Goal: Task Accomplishment & Management: Complete application form

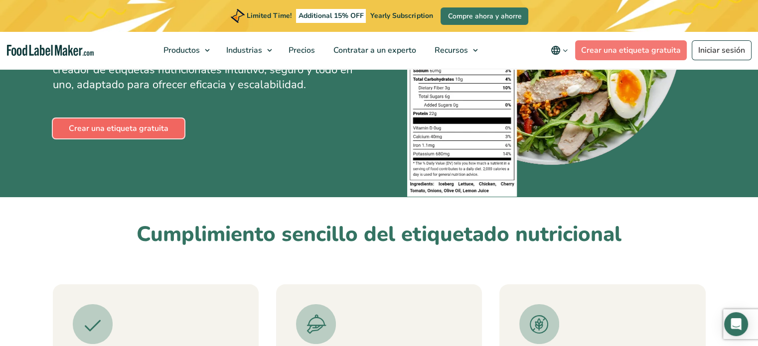
click at [157, 130] on link "Crear una etiqueta gratuita" at bounding box center [119, 129] width 132 height 20
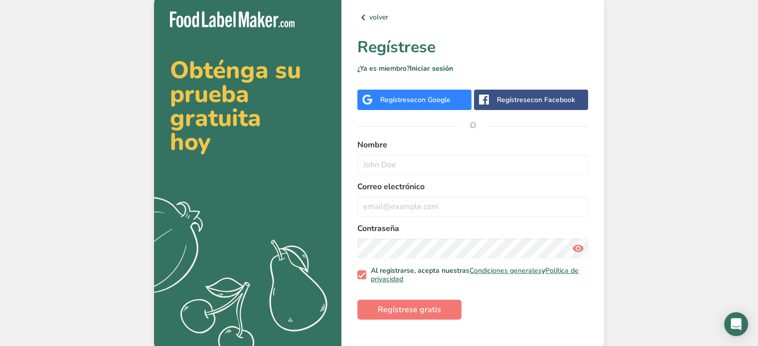
click at [522, 99] on div "Regístrese con Facebook" at bounding box center [536, 100] width 78 height 10
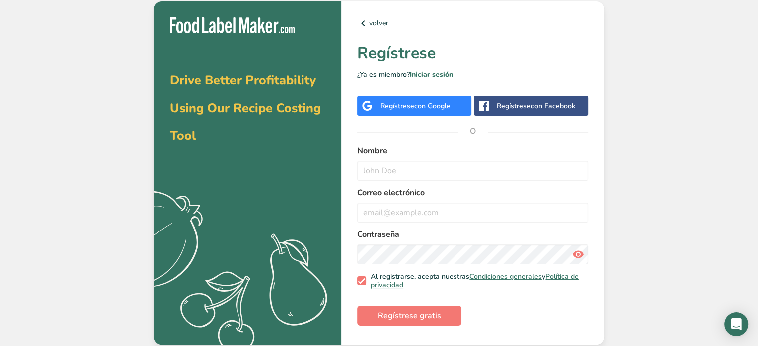
click at [436, 103] on span "con Google" at bounding box center [432, 105] width 36 height 9
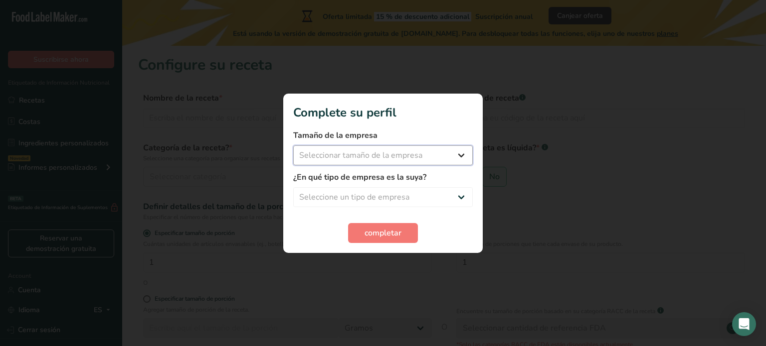
click at [424, 154] on select "Seleccionar tamaño de la empresa Menos de 10 empleados De 10 a 50 empleados De …" at bounding box center [382, 156] width 179 height 20
select select "1"
click at [293, 146] on select "Seleccionar tamaño de la empresa Menos de 10 empleados De 10 a 50 empleados De …" at bounding box center [382, 156] width 179 height 20
click at [374, 197] on select "Seleccione un tipo de empresa Fabricante de alimentos envasados Restaurante y c…" at bounding box center [382, 197] width 179 height 20
select select "2"
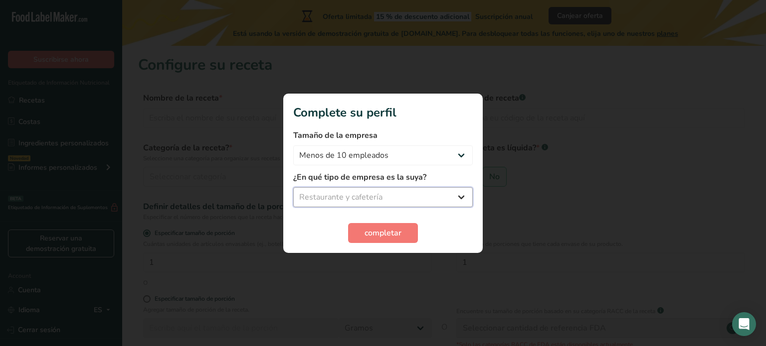
click at [293, 187] on select "Seleccione un tipo de empresa Fabricante de alimentos envasados Restaurante y c…" at bounding box center [382, 197] width 179 height 20
click at [367, 232] on span "completar" at bounding box center [382, 233] width 37 height 12
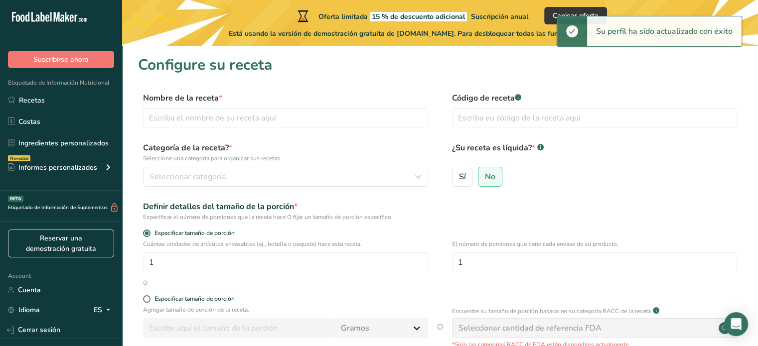
click at [353, 105] on div "Nombre de la receta *" at bounding box center [285, 110] width 285 height 36
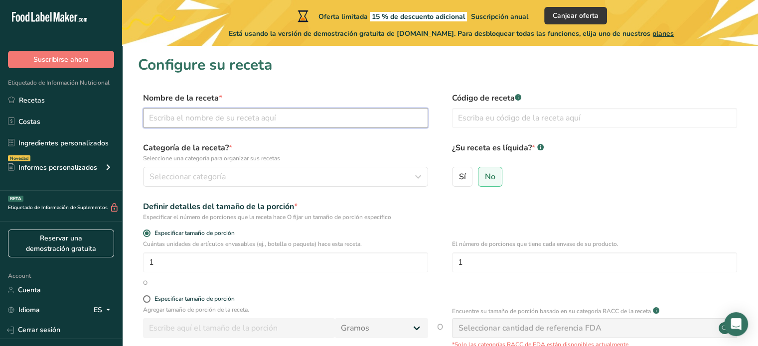
click at [324, 120] on input "text" at bounding box center [285, 118] width 285 height 20
type input "C"
type input "Jarabe [PERSON_NAME]"
click at [515, 120] on input "text" at bounding box center [594, 118] width 285 height 20
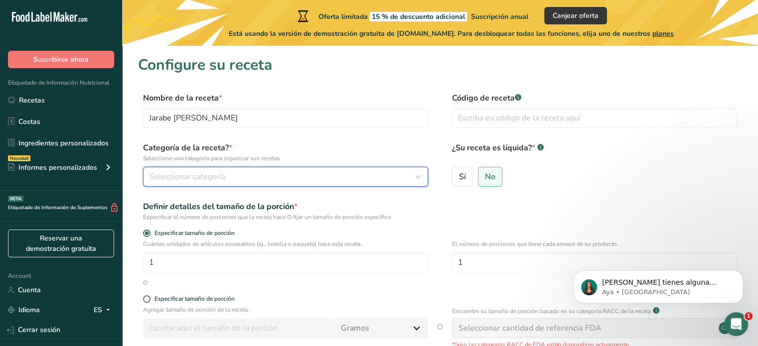
click at [395, 182] on div "Seleccionar categoría" at bounding box center [283, 177] width 266 height 12
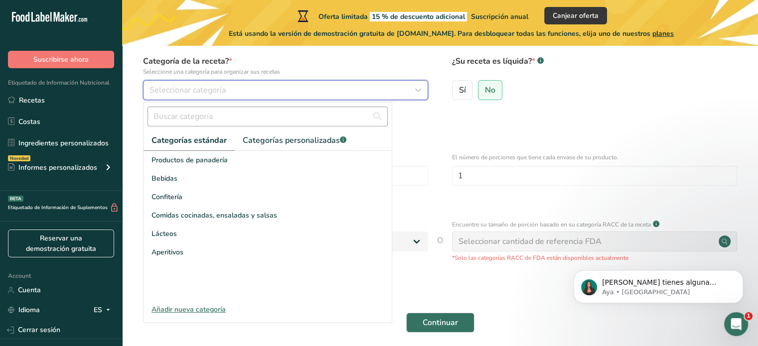
scroll to position [112, 0]
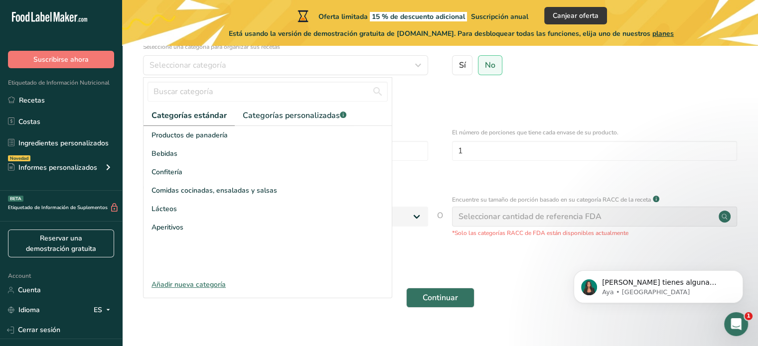
click at [185, 284] on div "Añadir nueva categoría" at bounding box center [268, 285] width 248 height 10
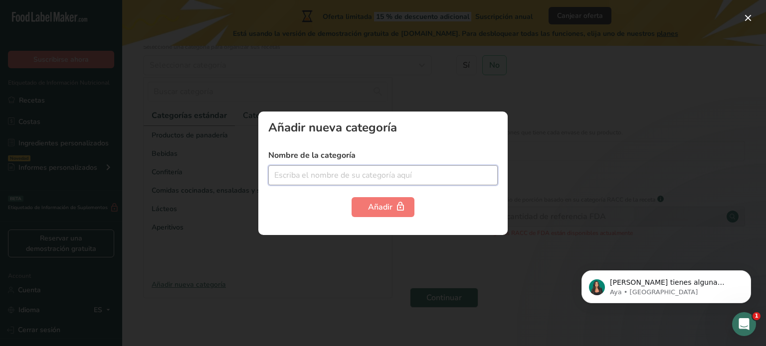
click at [383, 177] on input "text" at bounding box center [382, 175] width 229 height 20
type input "j"
type input "J"
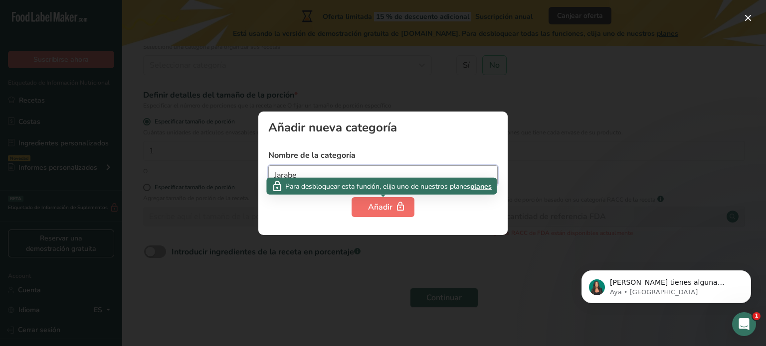
type input "Jarabe"
click at [384, 210] on div "Añadir" at bounding box center [383, 207] width 30 height 12
click at [389, 204] on div "Añadir" at bounding box center [383, 207] width 30 height 12
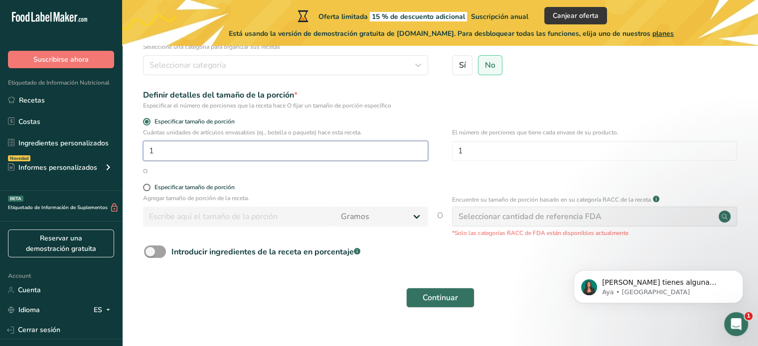
click at [392, 152] on input "1" at bounding box center [285, 151] width 285 height 20
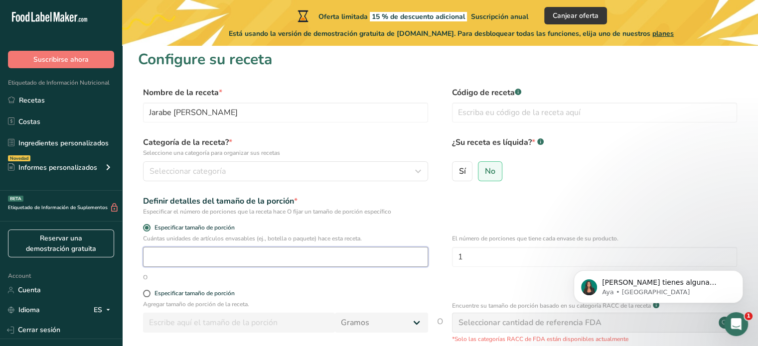
scroll to position [0, 0]
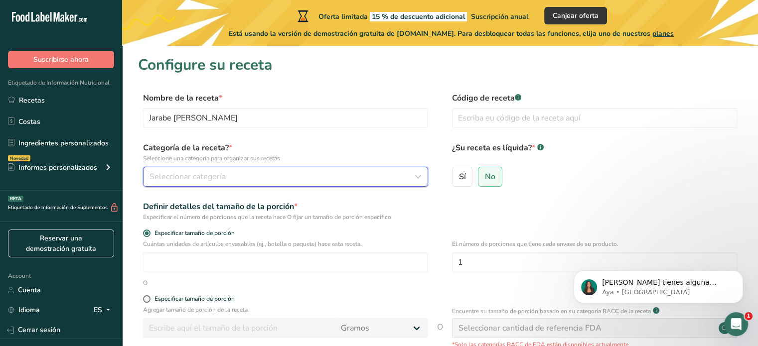
click at [321, 184] on button "Seleccionar categoría" at bounding box center [285, 177] width 285 height 20
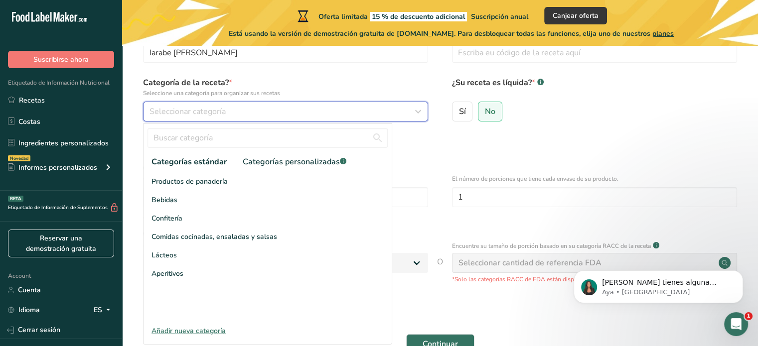
scroll to position [74, 0]
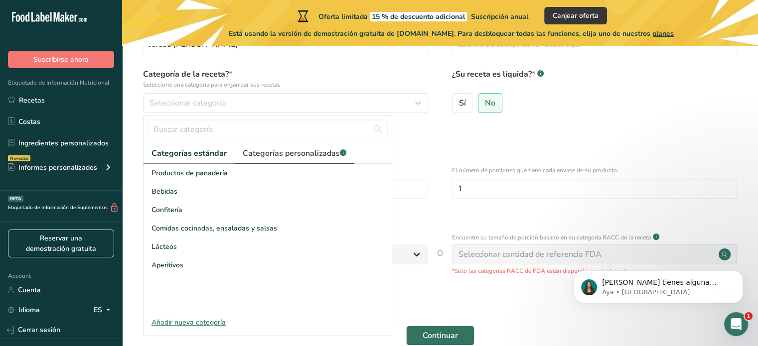
click at [317, 159] on link "Categorías personalizadas .a-a{fill:#347362;}.b-a{fill:#fff;}" at bounding box center [295, 154] width 120 height 20
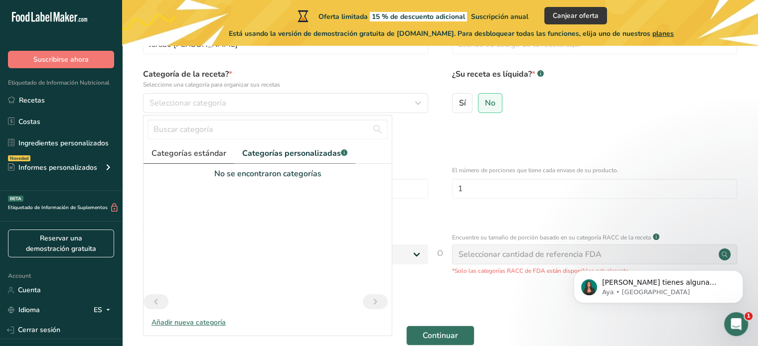
click at [191, 156] on span "Categorías estándar" at bounding box center [189, 154] width 75 height 12
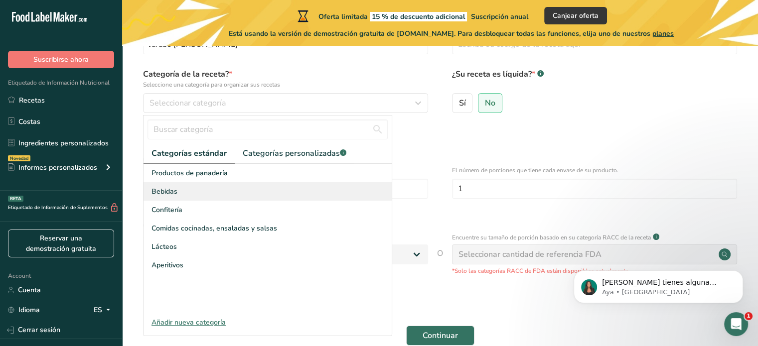
click at [287, 186] on div "Bebidas" at bounding box center [268, 191] width 248 height 18
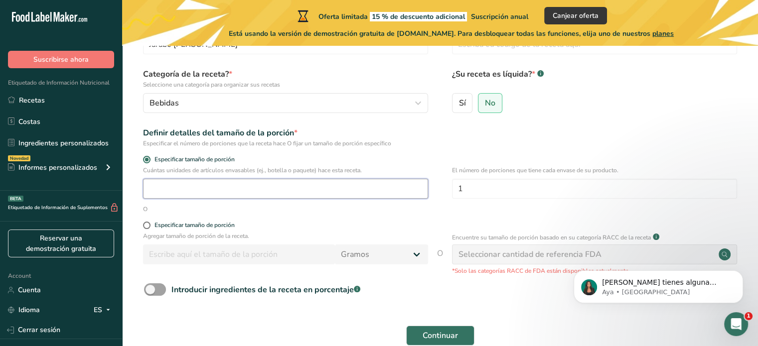
click at [300, 187] on input "number" at bounding box center [285, 189] width 285 height 20
type input "10"
click at [351, 227] on label "Especificar tamaño de porción" at bounding box center [285, 225] width 285 height 7
click at [150, 227] on input "Especificar tamaño de porción" at bounding box center [146, 225] width 6 height 6
radio input "true"
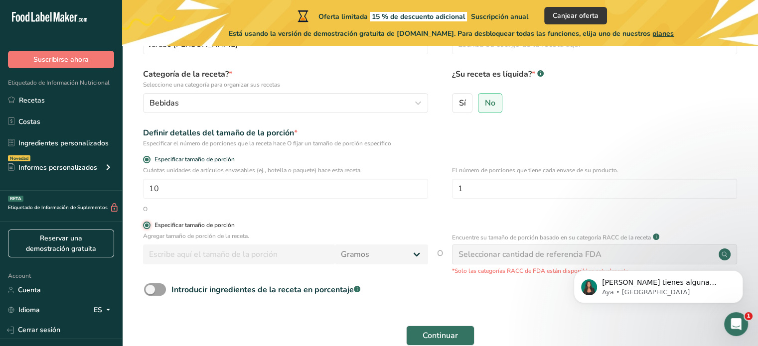
radio input "false"
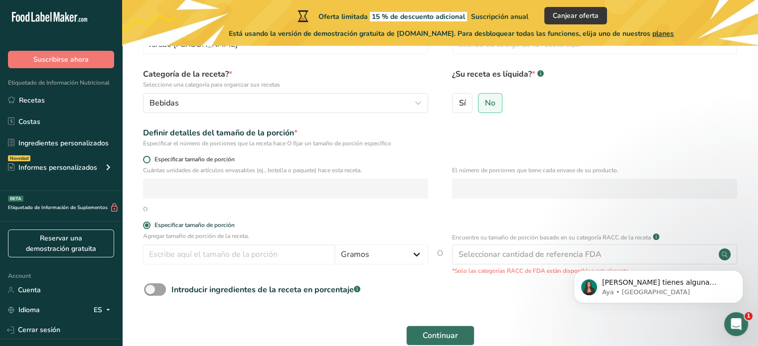
click at [147, 161] on span at bounding box center [146, 159] width 7 height 7
click at [147, 161] on input "Especificar tamaño de porción" at bounding box center [146, 159] width 6 height 6
radio input "true"
radio input "false"
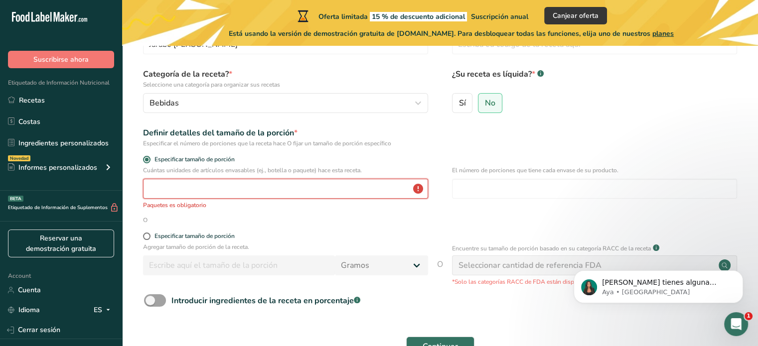
click at [193, 185] on input "number" at bounding box center [285, 189] width 285 height 20
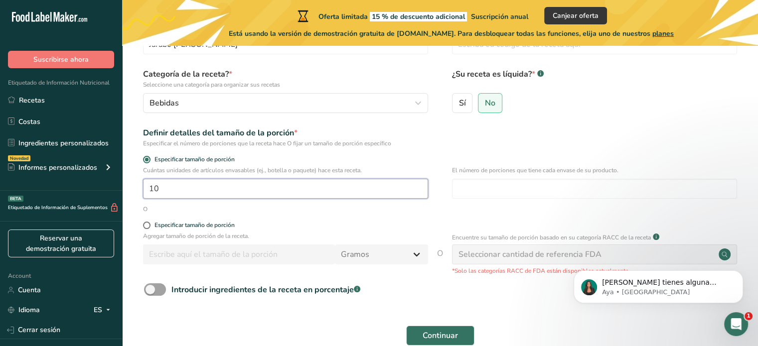
type input "10"
click at [147, 211] on div "O" at bounding box center [145, 209] width 4 height 9
click at [146, 209] on div "O" at bounding box center [145, 209] width 4 height 9
click at [603, 186] on input "number" at bounding box center [594, 189] width 285 height 20
type input "1"
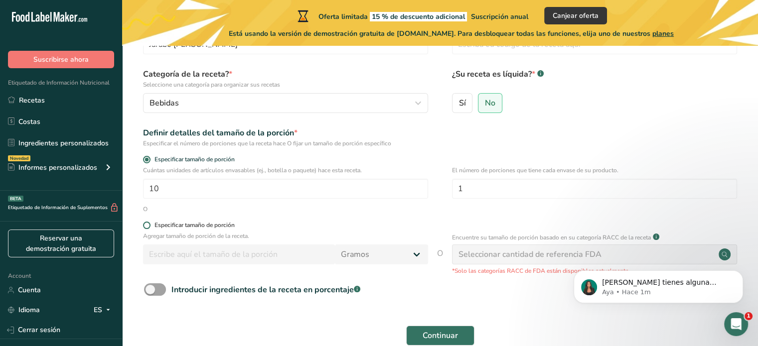
click at [148, 228] on span at bounding box center [146, 225] width 7 height 7
click at [148, 228] on input "Especificar tamaño de porción" at bounding box center [146, 225] width 6 height 6
radio input "true"
radio input "false"
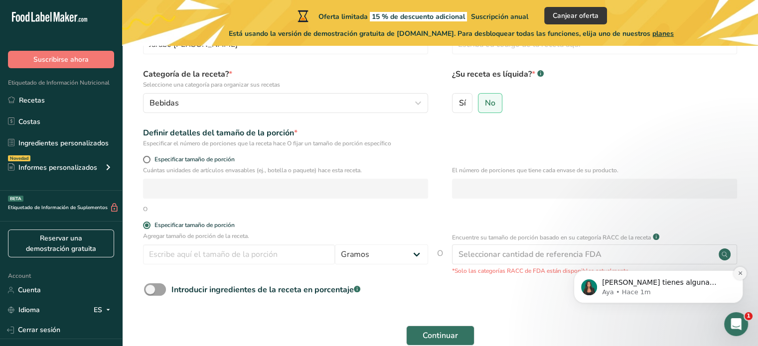
click at [739, 276] on icon "Dismiss notification" at bounding box center [740, 273] width 5 height 5
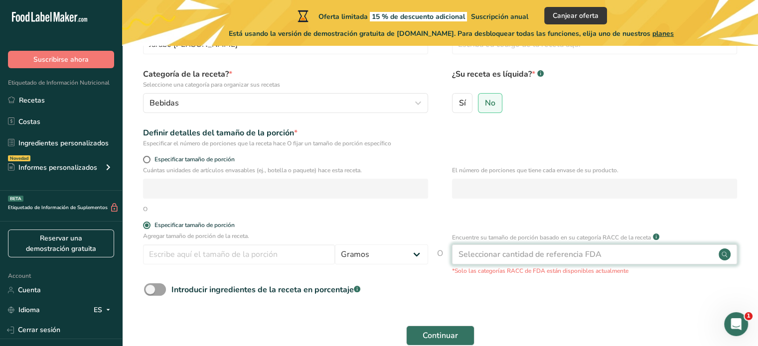
click at [663, 256] on div "Seleccionar cantidad de referencia FDA" at bounding box center [594, 255] width 285 height 20
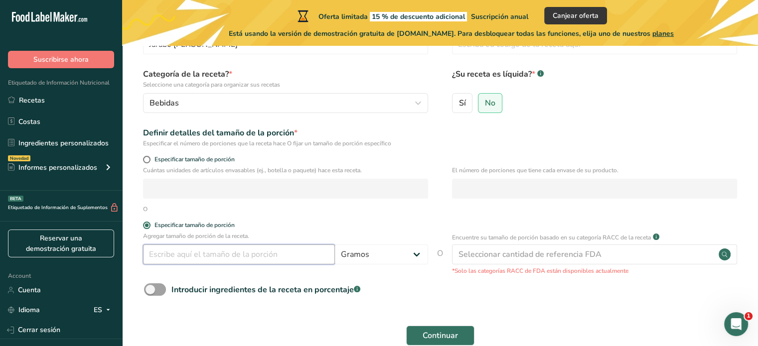
click at [258, 249] on input "number" at bounding box center [239, 255] width 192 height 20
type input "750"
click at [413, 253] on select "Gramos kg mg mcg libras onza litro mL onza líquida cucharada cucharadita taza C…" at bounding box center [381, 255] width 93 height 20
select select "17"
click at [335, 245] on select "Gramos kg mg mcg libras onza litro mL onza líquida cucharada cucharadita taza C…" at bounding box center [381, 255] width 93 height 20
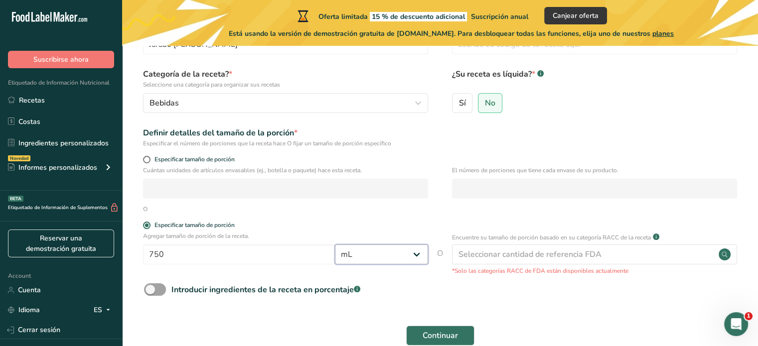
select select "22"
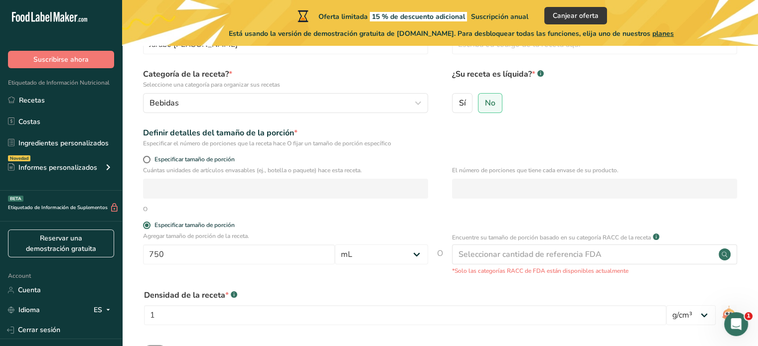
click at [353, 297] on div "Densidad de la receta * .a-a{fill:#347362;}.b-a{fill:#fff;}" at bounding box center [405, 296] width 522 height 12
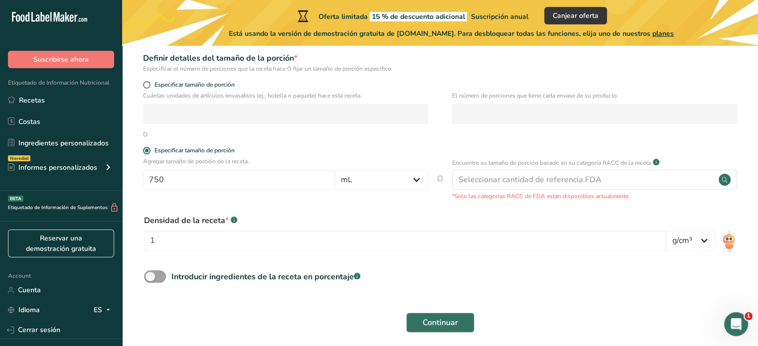
scroll to position [155, 0]
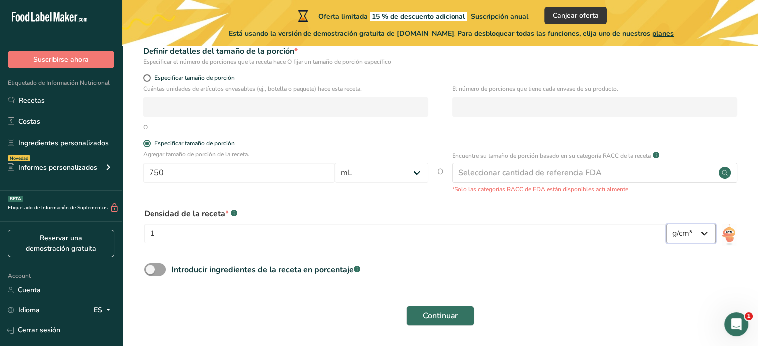
click at [711, 234] on select "lb/pie³ g/cm³" at bounding box center [690, 234] width 49 height 20
click at [543, 275] on div "Introducir ingredientes de la receta en porcentaje .a-a{fill:#347362;}.b-a{fill…" at bounding box center [440, 274] width 604 height 20
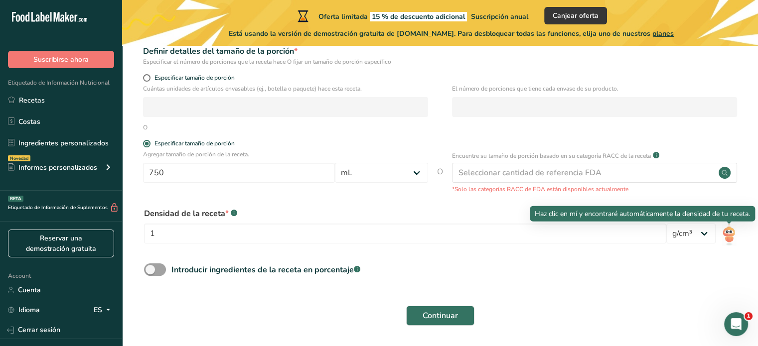
click at [733, 231] on img at bounding box center [729, 235] width 14 height 22
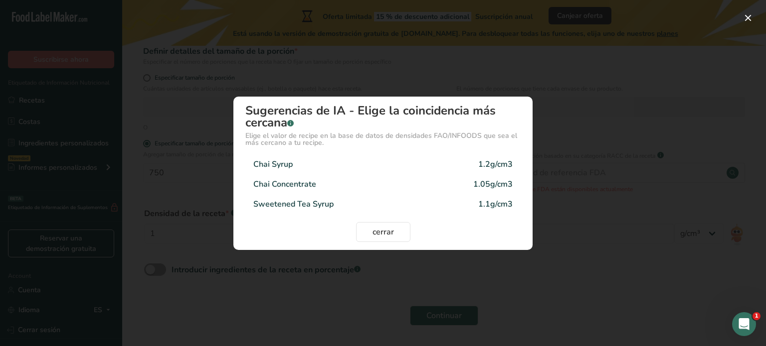
click at [429, 155] on div "Chai Syrup 1.2g/cm3" at bounding box center [382, 164] width 275 height 20
type input "1.2"
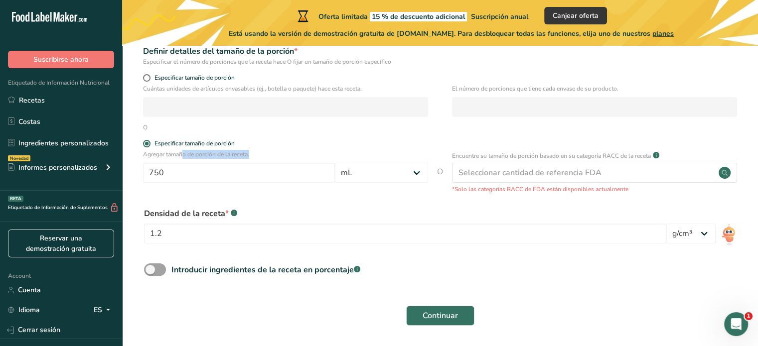
click at [429, 155] on div "Agregar tamaño de porción de la receta. 750 Gramos kg mg mcg libras onza litro …" at bounding box center [440, 172] width 604 height 44
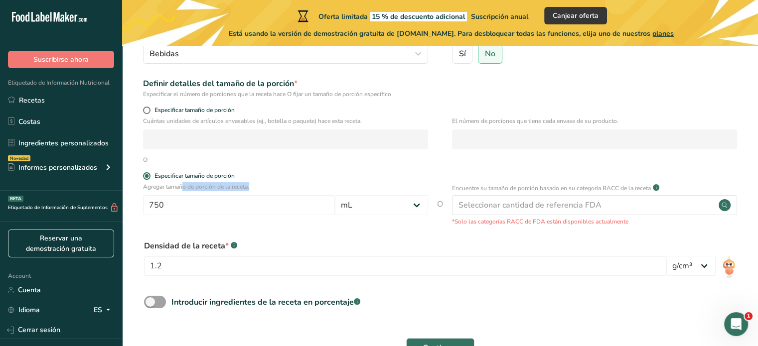
scroll to position [116, 0]
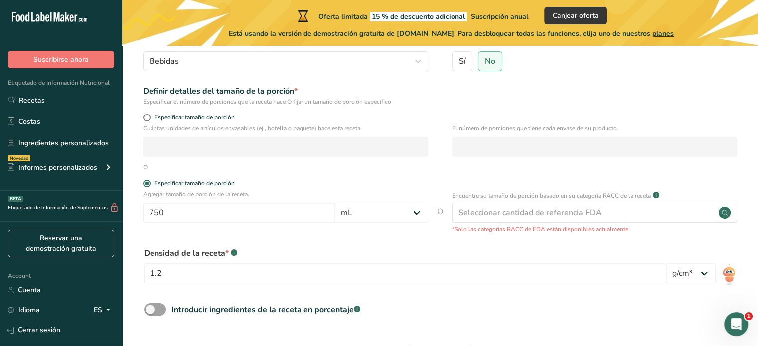
click at [443, 190] on div "Agregar tamaño de porción de la receta. 750 Gramos kg mg mcg libras onza litro …" at bounding box center [440, 212] width 604 height 44
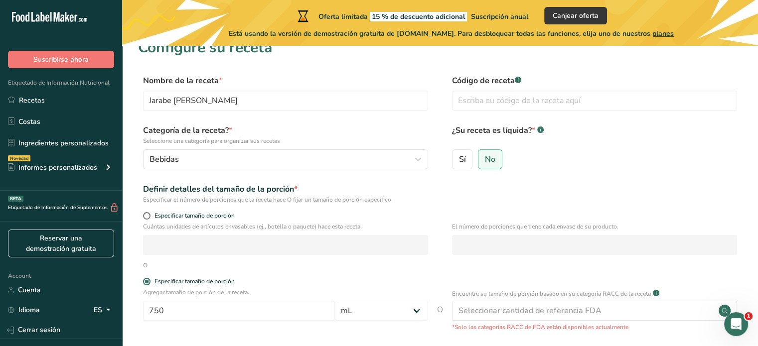
scroll to position [0, 0]
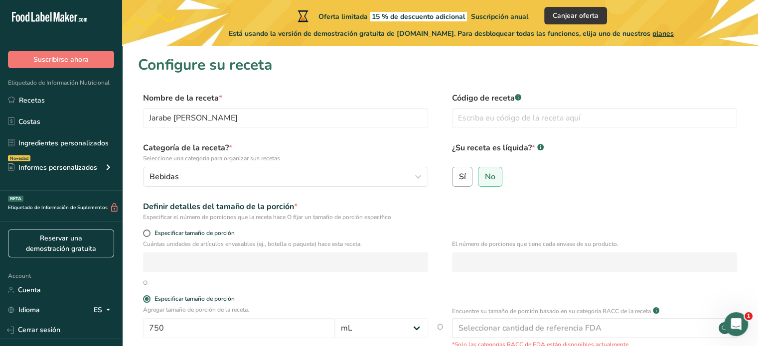
click at [463, 176] on span "Sí" at bounding box center [462, 177] width 7 height 10
click at [459, 176] on input "Sí" at bounding box center [456, 176] width 6 height 6
radio input "true"
radio input "false"
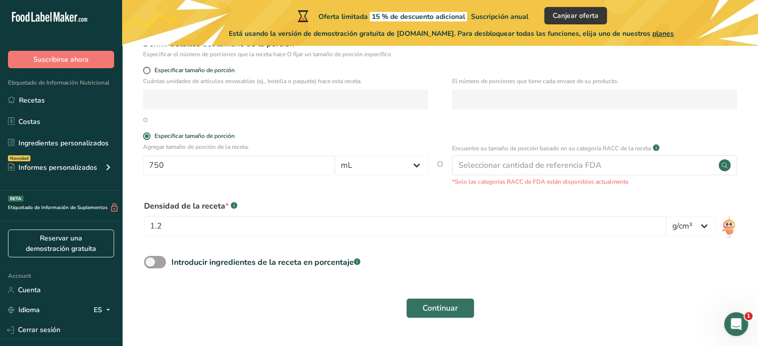
scroll to position [189, 0]
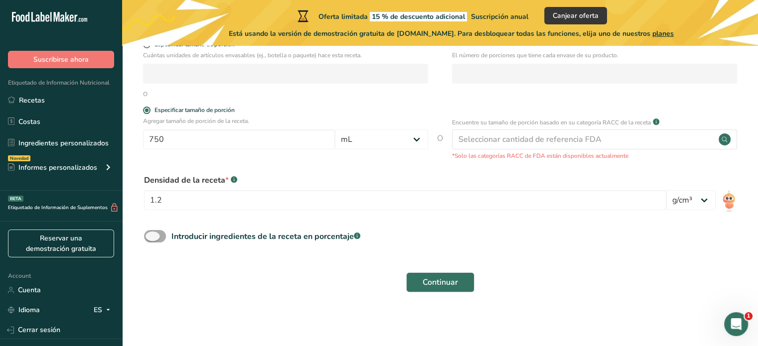
click at [152, 235] on span at bounding box center [155, 236] width 22 height 12
click at [151, 235] on input "Introducir ingredientes de la receta en porcentaje .a-a{fill:#347362;}.b-a{fill…" at bounding box center [147, 236] width 6 height 6
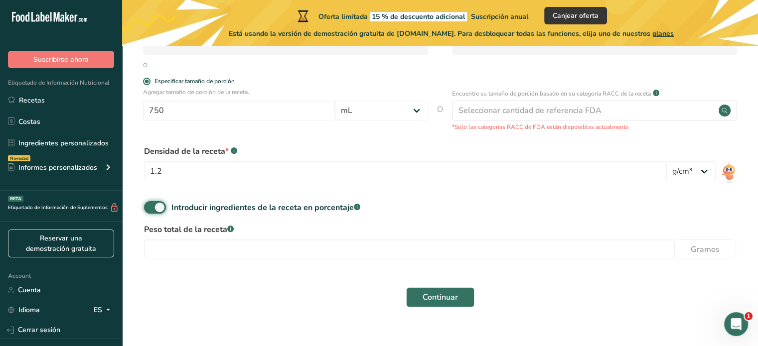
scroll to position [221, 0]
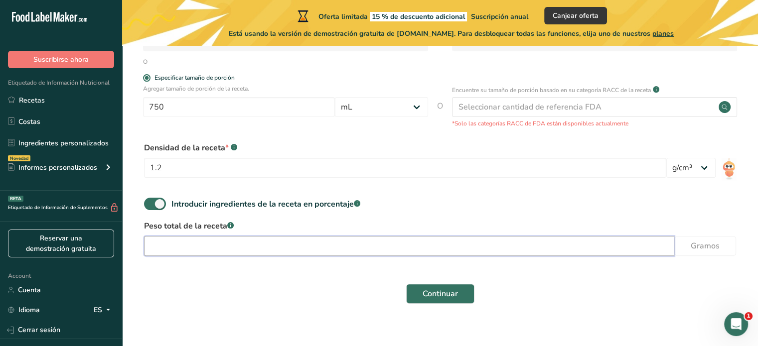
click at [288, 249] on input "number" at bounding box center [409, 246] width 530 height 20
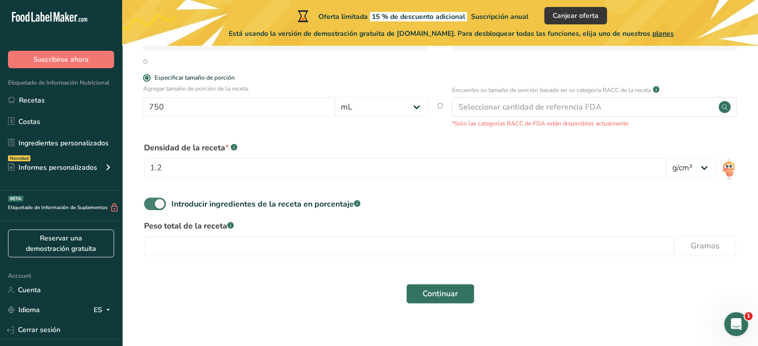
click at [160, 205] on span at bounding box center [155, 204] width 22 height 12
click at [151, 205] on input "Introducir ingredientes de la receta en porcentaje .a-a{fill:#347362;}.b-a{fill…" at bounding box center [147, 204] width 6 height 6
checkbox input "false"
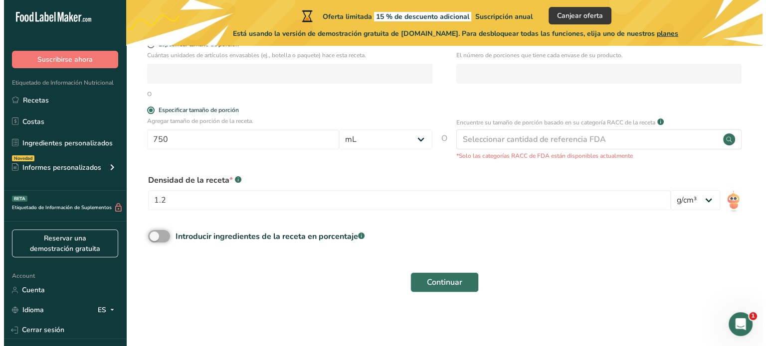
scroll to position [189, 0]
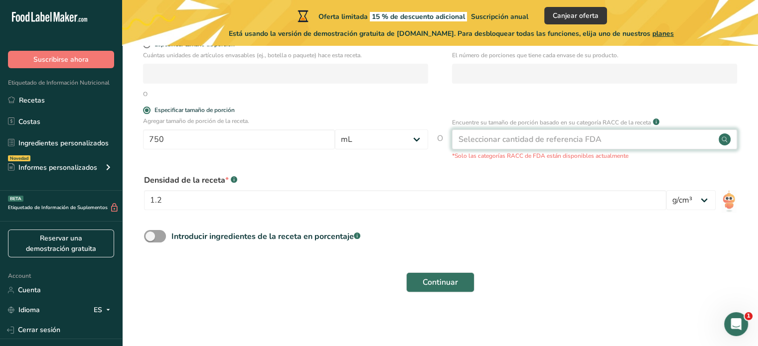
click at [563, 143] on div "Seleccionar cantidad de referencia FDA" at bounding box center [530, 140] width 143 height 12
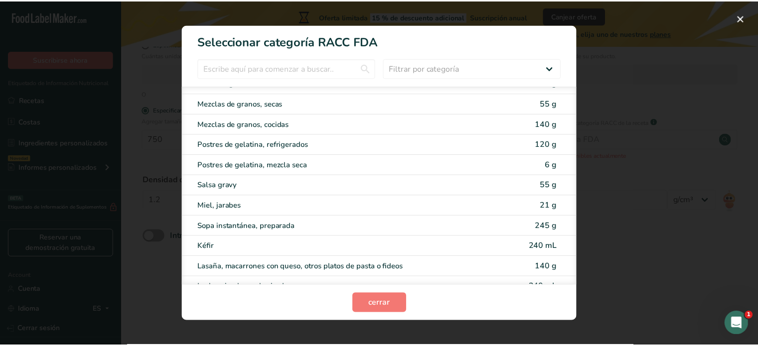
scroll to position [1067, 0]
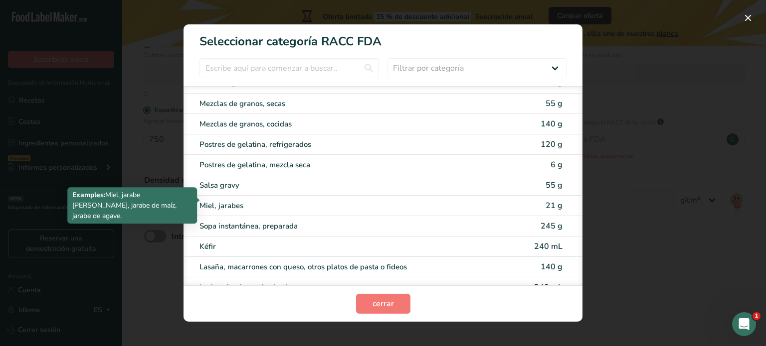
click at [371, 200] on div "Miel, jarabes" at bounding box center [340, 205] width 283 height 11
type input "21"
select select "0"
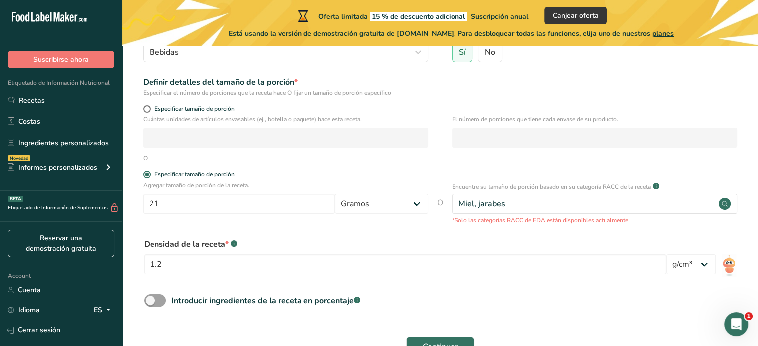
scroll to position [119, 0]
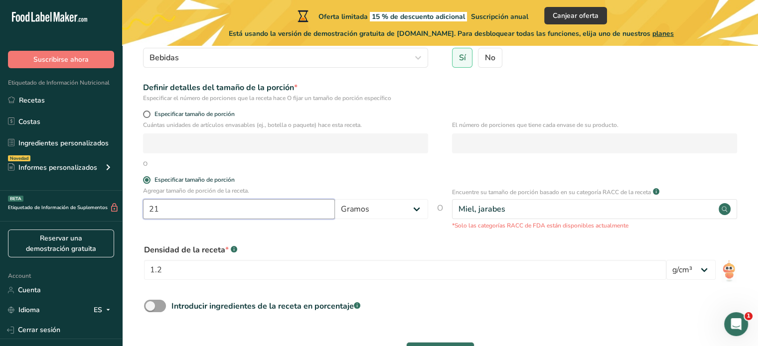
click at [251, 215] on input "21" at bounding box center [239, 209] width 192 height 20
click at [301, 245] on div "Densidad de la receta * .a-a{fill:#347362;}.b-a{fill:#fff;}" at bounding box center [405, 250] width 522 height 12
click at [149, 111] on span at bounding box center [146, 114] width 7 height 7
click at [149, 111] on input "Especificar tamaño de porción" at bounding box center [146, 114] width 6 height 6
radio input "true"
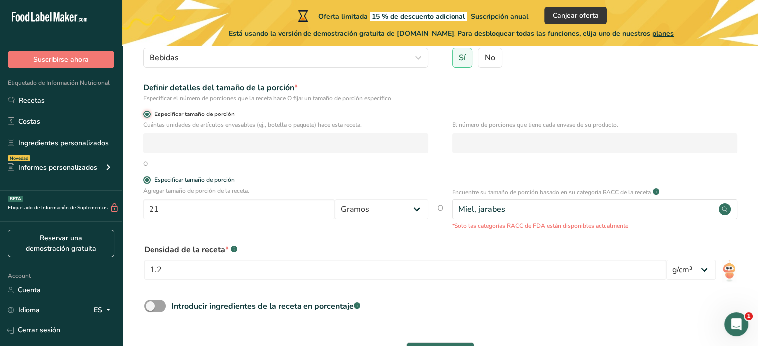
radio input "false"
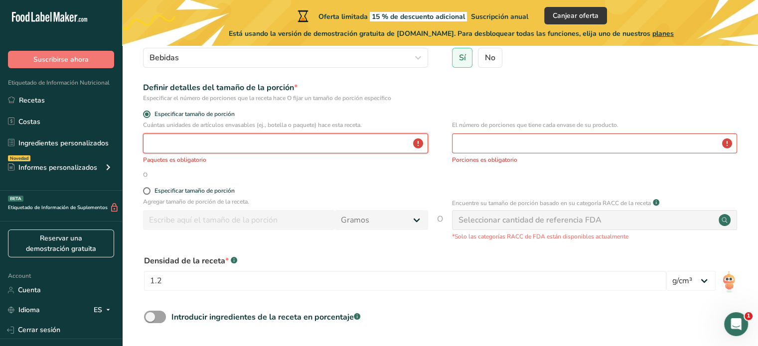
click at [184, 149] on input "number" at bounding box center [285, 144] width 285 height 20
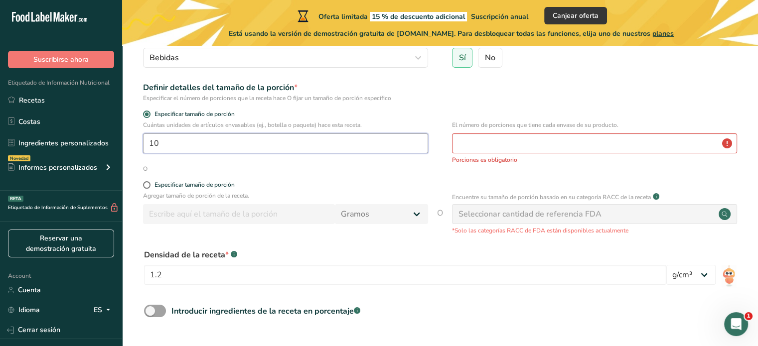
type input "10"
click at [540, 140] on input "number" at bounding box center [594, 144] width 285 height 20
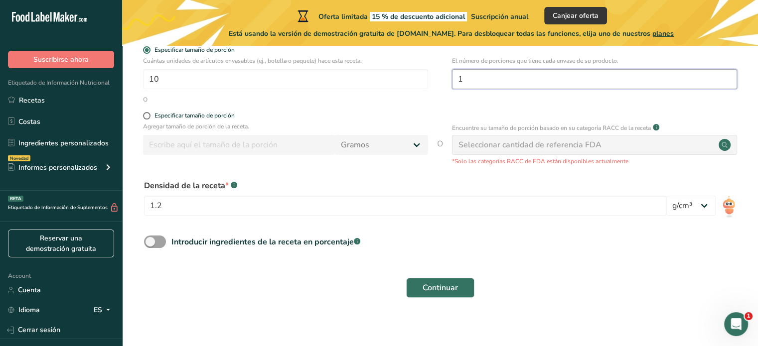
scroll to position [189, 0]
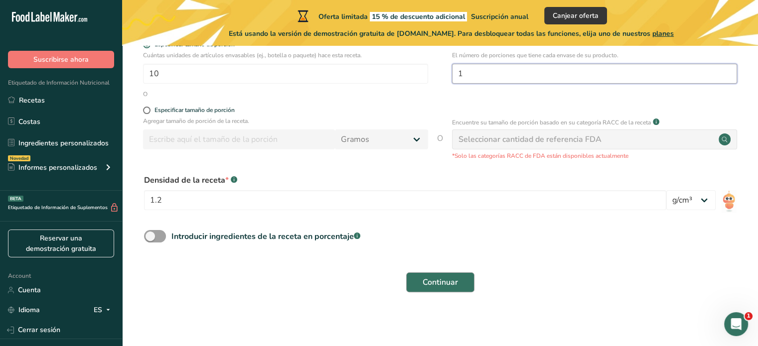
type input "1"
click at [433, 281] on span "Continuar" at bounding box center [440, 283] width 35 height 12
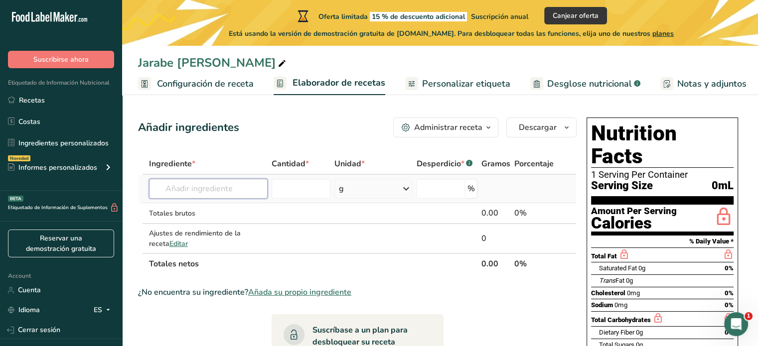
click at [257, 186] on input "text" at bounding box center [208, 189] width 119 height 20
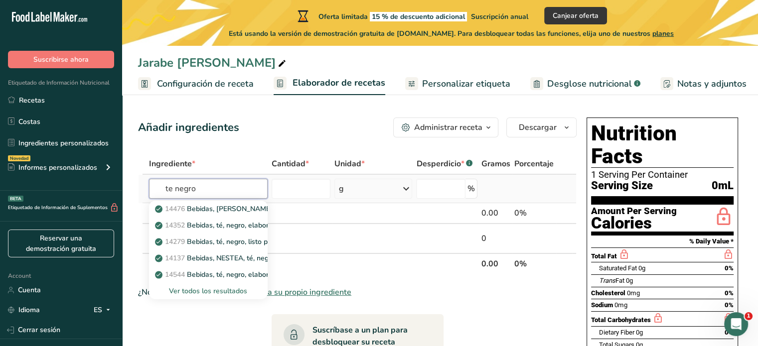
type input "te negro"
click at [221, 294] on div "Ver todos los resultados" at bounding box center [208, 291] width 103 height 10
click at [237, 147] on div "Añadir ingredientes Administrar receta Eliminar receta Duplicar receta Escalar …" at bounding box center [360, 335] width 445 height 443
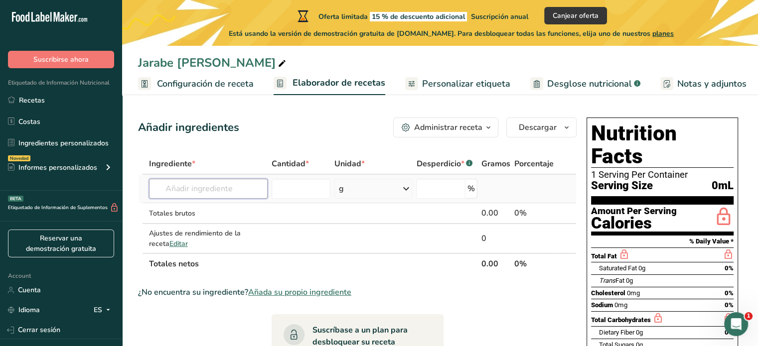
click at [210, 192] on input "text" at bounding box center [208, 189] width 119 height 20
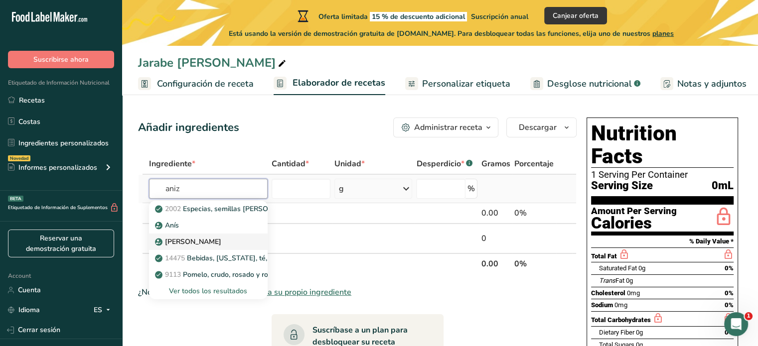
type input "aniz"
click at [195, 242] on p "[PERSON_NAME]" at bounding box center [189, 242] width 64 height 10
type input "Star Anise"
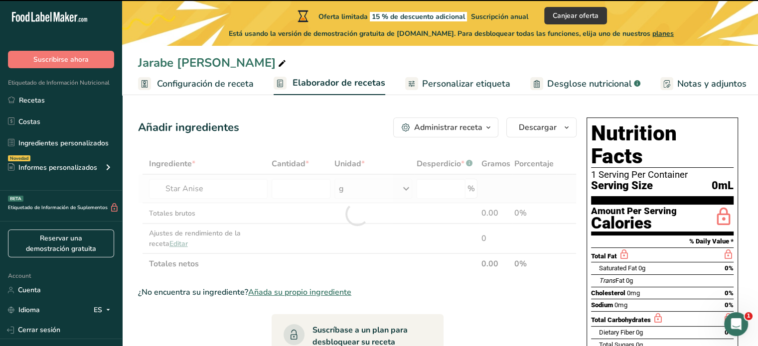
type input "0"
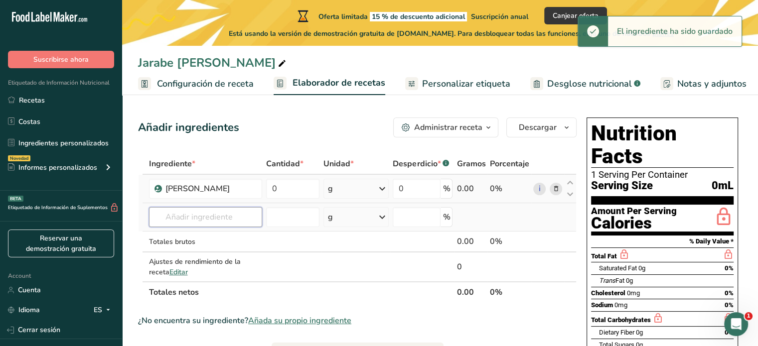
click at [241, 220] on input "text" at bounding box center [206, 217] width 114 height 20
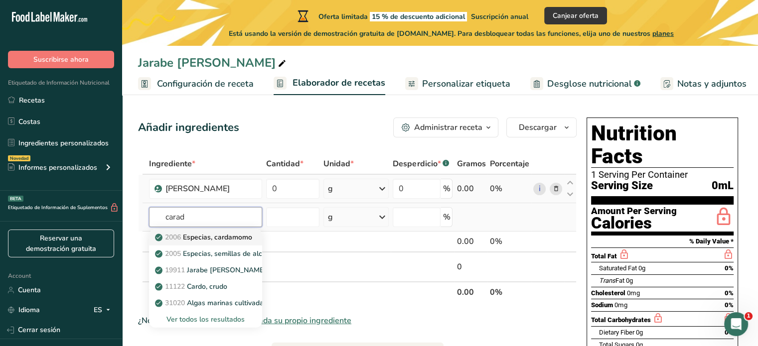
type input "Spices, cardamom"
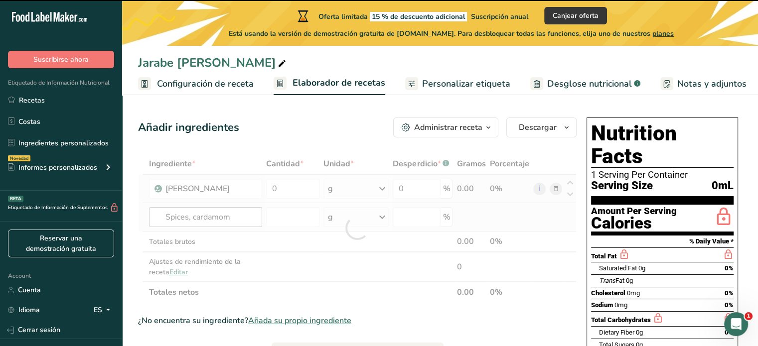
type input "0"
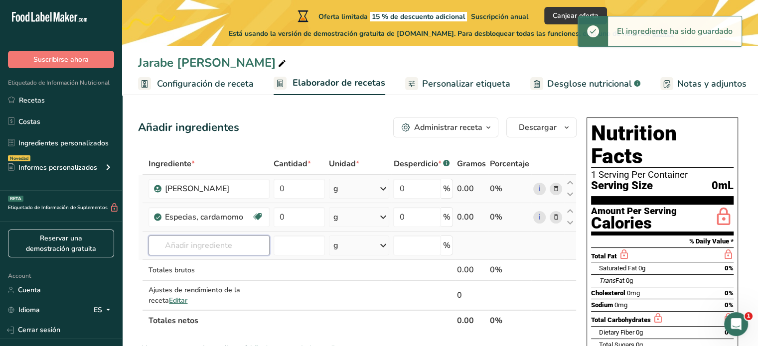
click at [221, 242] on input "text" at bounding box center [209, 246] width 121 height 20
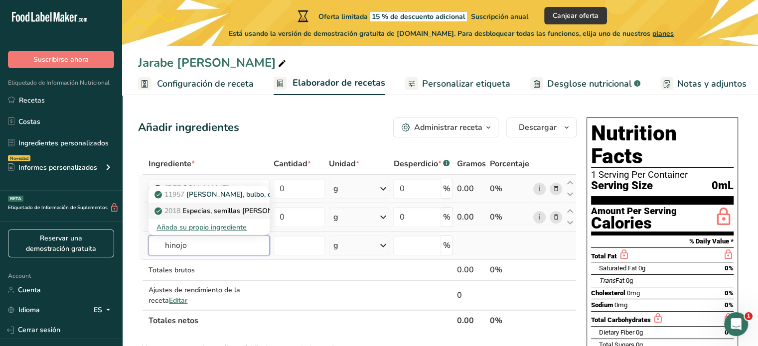
type input "hinojo"
click at [240, 208] on p "2018 Especias, semillas de hinojo." at bounding box center [228, 211] width 144 height 10
type input "Spices, fennel seed"
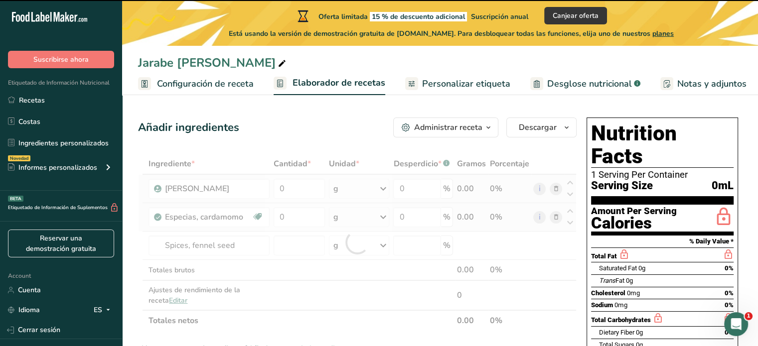
type input "0"
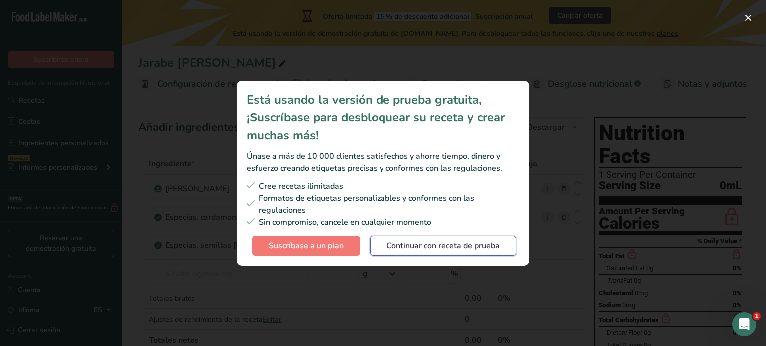
click at [435, 251] on span "Continuar con receta de prueba" at bounding box center [442, 246] width 113 height 12
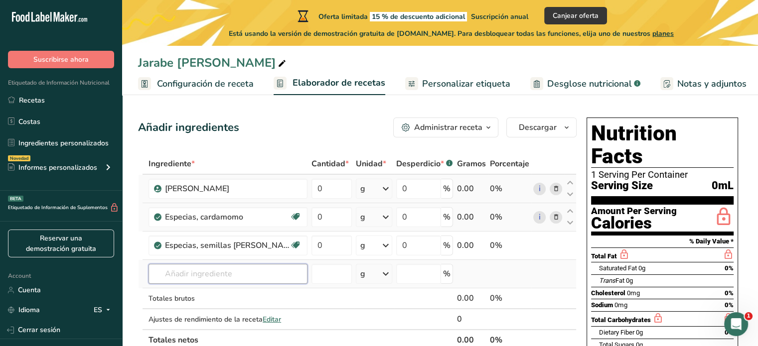
click at [242, 275] on input "text" at bounding box center [228, 274] width 159 height 20
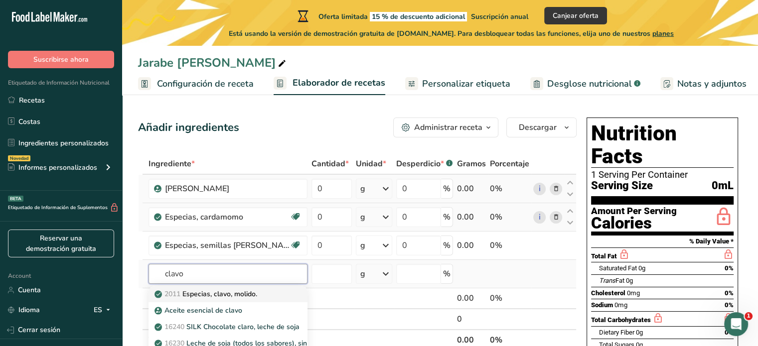
type input "Spices, cloves, ground"
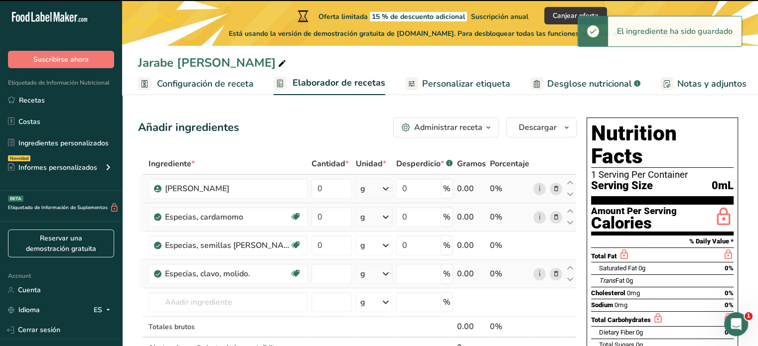
type input "0"
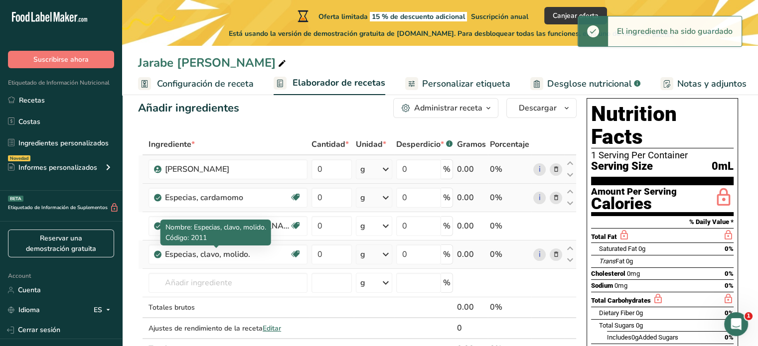
scroll to position [22, 0]
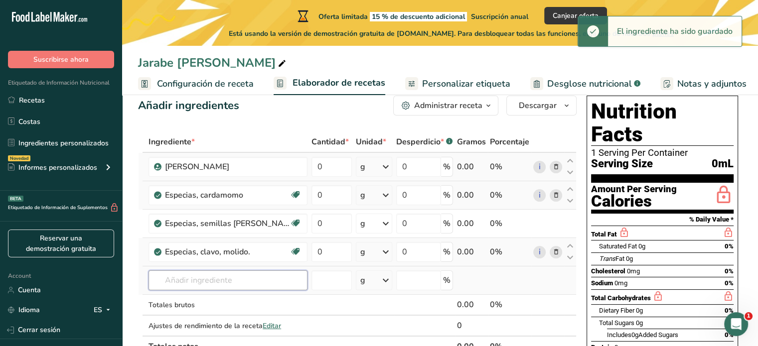
click at [228, 284] on input "text" at bounding box center [228, 281] width 159 height 20
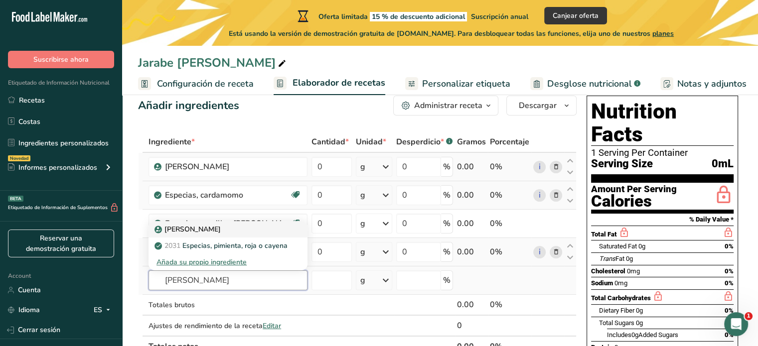
type input "pimienta rosa"
click at [209, 229] on div "[PERSON_NAME]" at bounding box center [219, 229] width 127 height 10
type input "Pink Peppercorn"
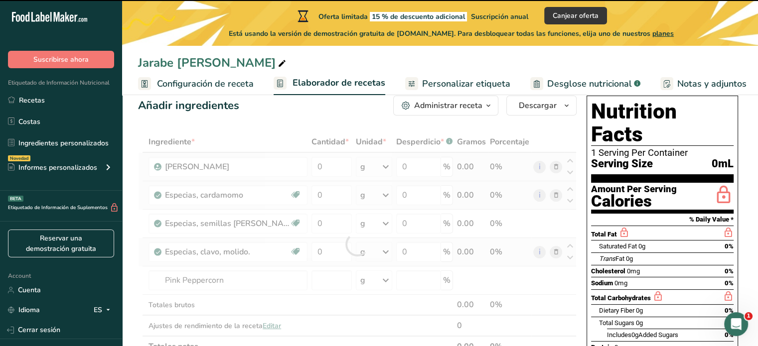
type input "0"
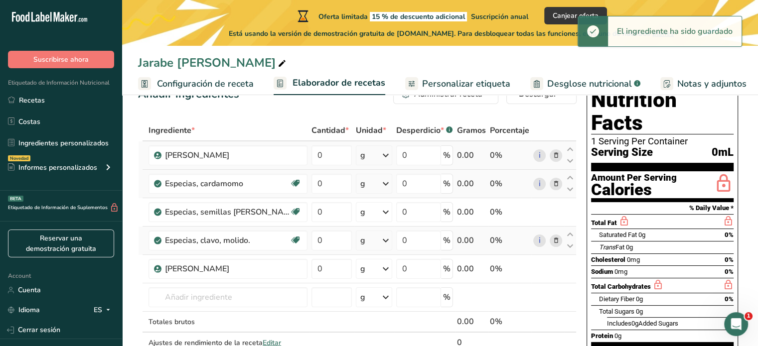
scroll to position [63, 0]
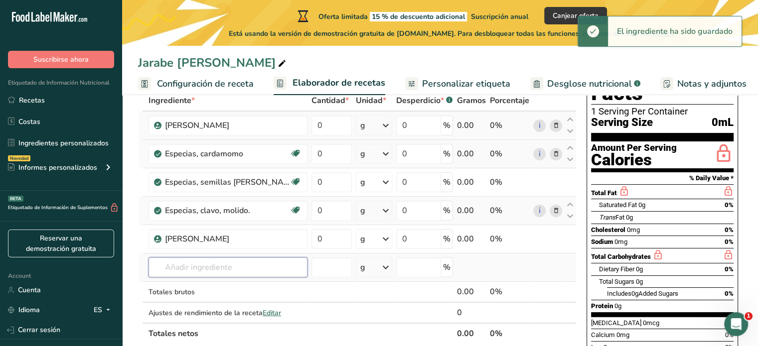
click at [227, 265] on input "text" at bounding box center [228, 268] width 159 height 20
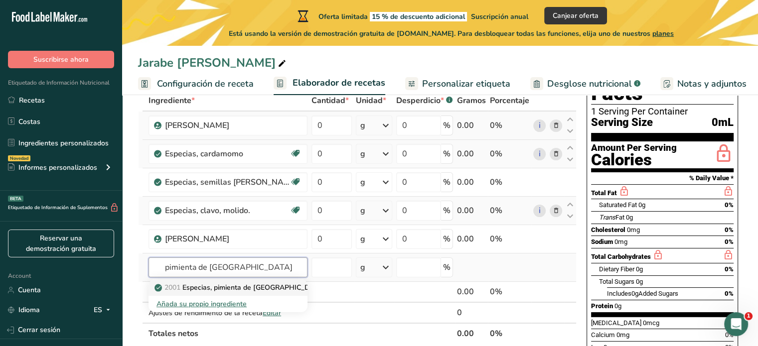
type input "Spices, allspice, ground"
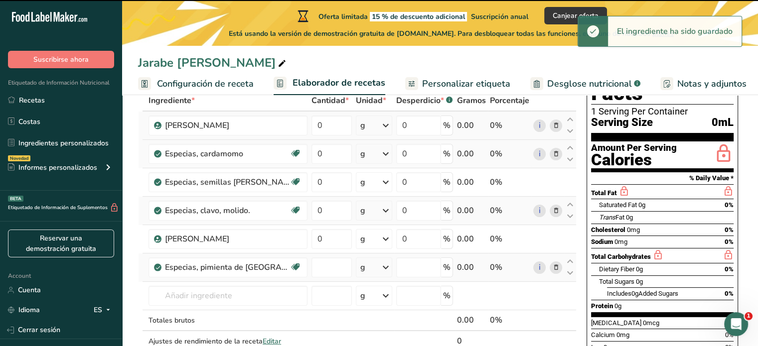
type input "0"
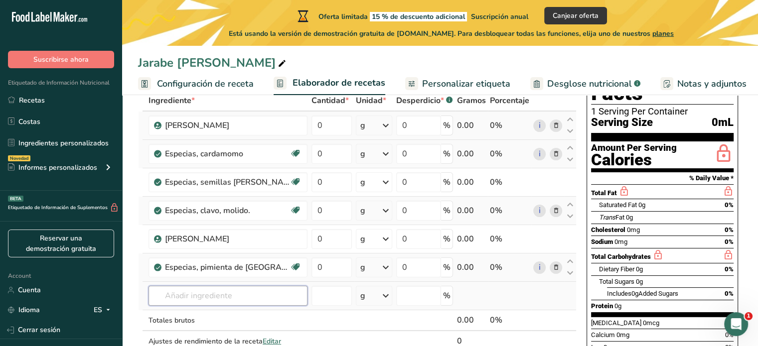
click at [209, 297] on input "text" at bounding box center [228, 296] width 159 height 20
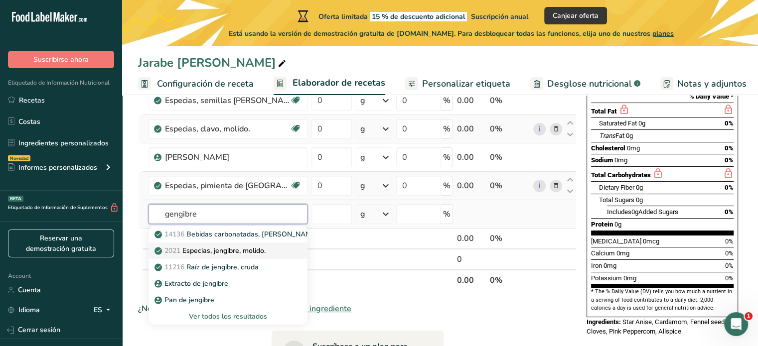
scroll to position [151, 0]
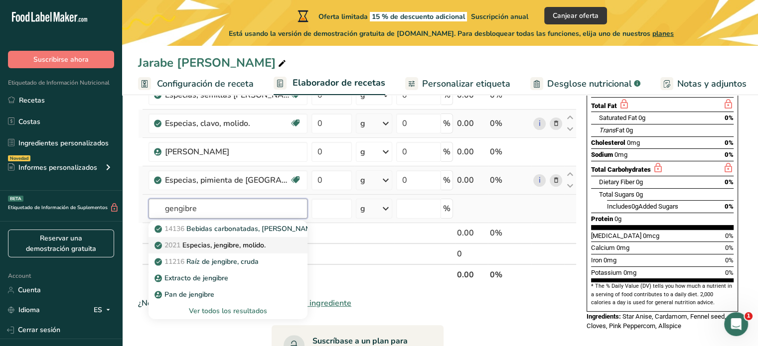
type input "gengibre"
click at [251, 245] on p "2021 Especias, jengibre, molido." at bounding box center [210, 245] width 109 height 10
type input "Spices, ginger, ground"
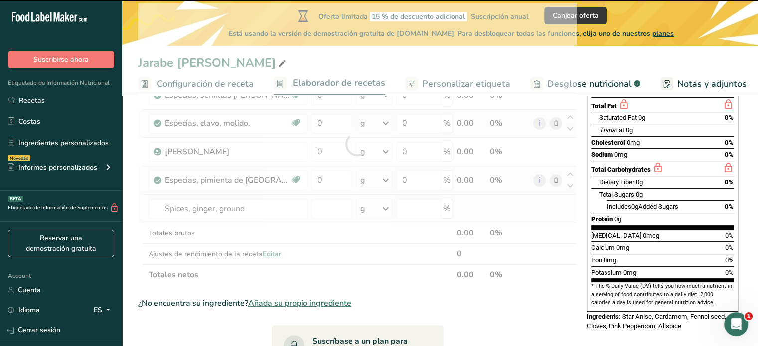
type input "0"
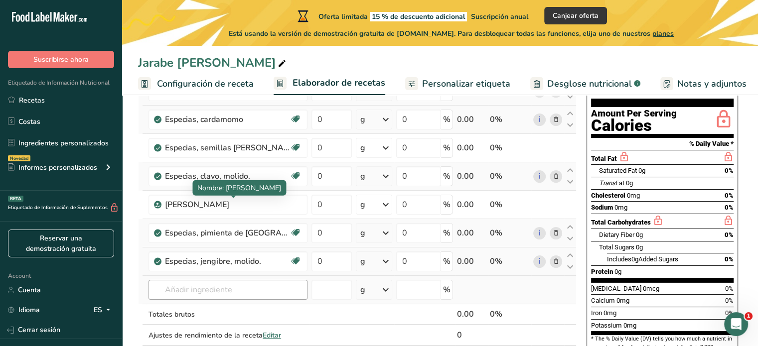
scroll to position [122, 0]
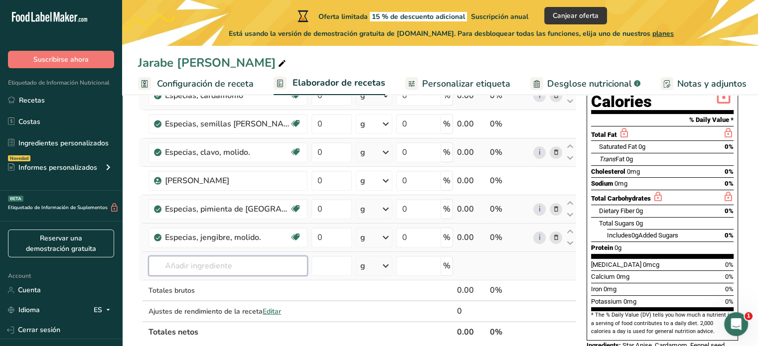
click at [271, 272] on input "text" at bounding box center [228, 266] width 159 height 20
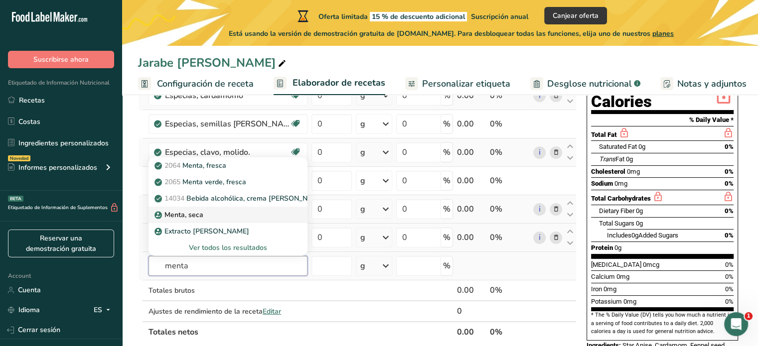
type input "menta"
click at [253, 213] on div "Menta, seca" at bounding box center [219, 215] width 127 height 10
type input "Mint, dried"
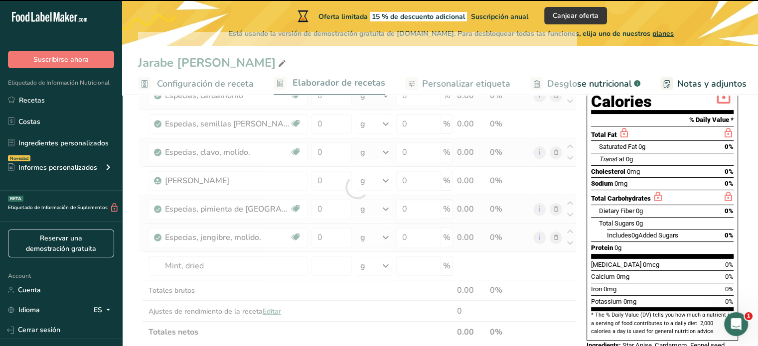
type input "0"
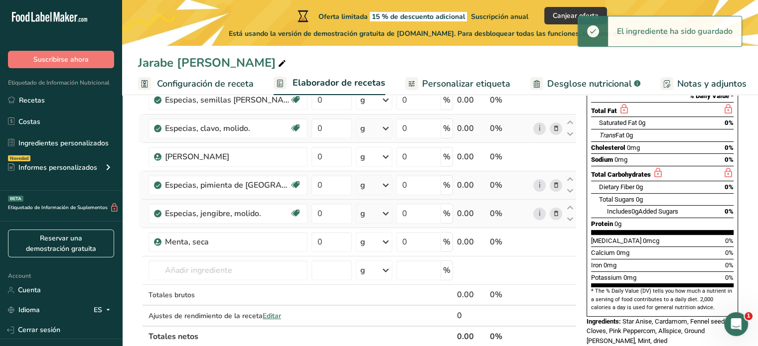
scroll to position [152, 0]
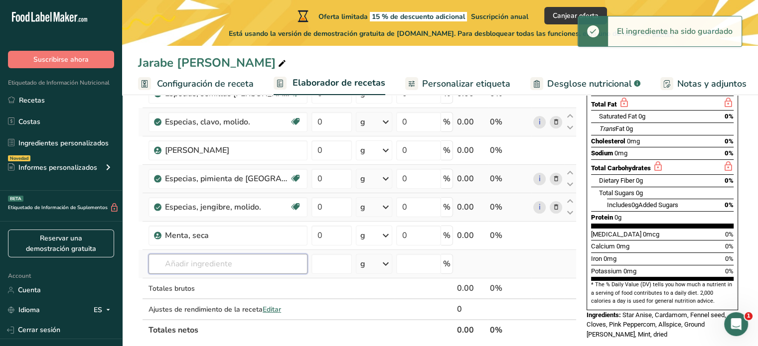
click at [232, 261] on input "text" at bounding box center [228, 264] width 159 height 20
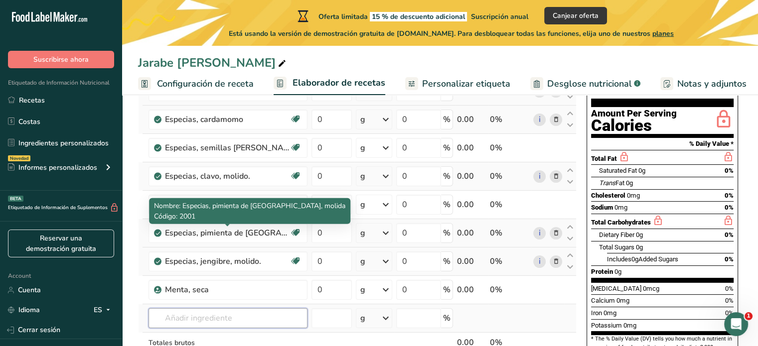
scroll to position [103, 0]
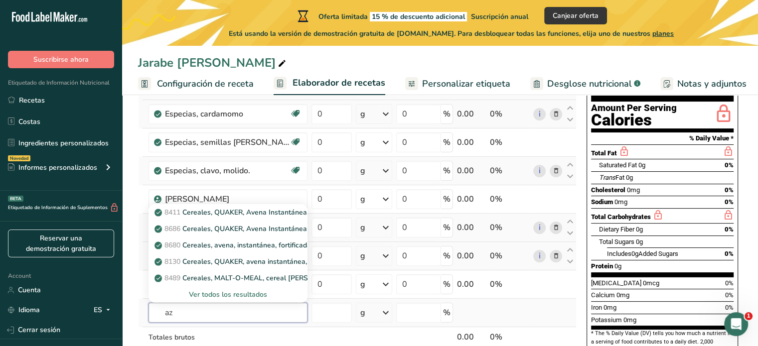
type input "a"
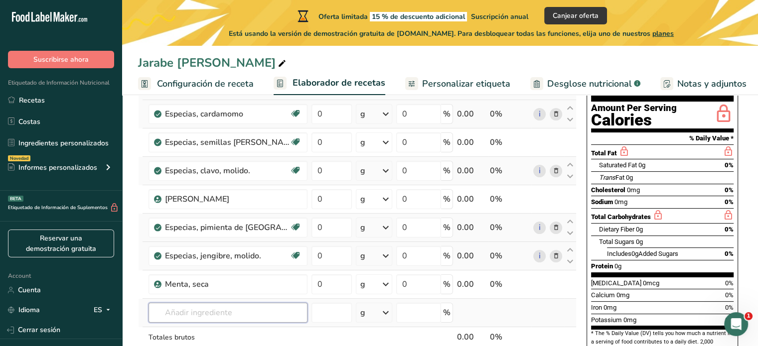
type input "a"
type input "m"
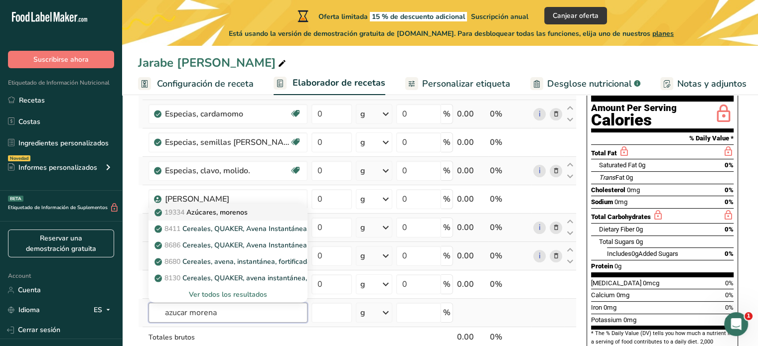
type input "azucar morena"
click at [245, 215] on p "19334 Azúcares, morenos" at bounding box center [201, 212] width 91 height 10
type input "Sugars, brown"
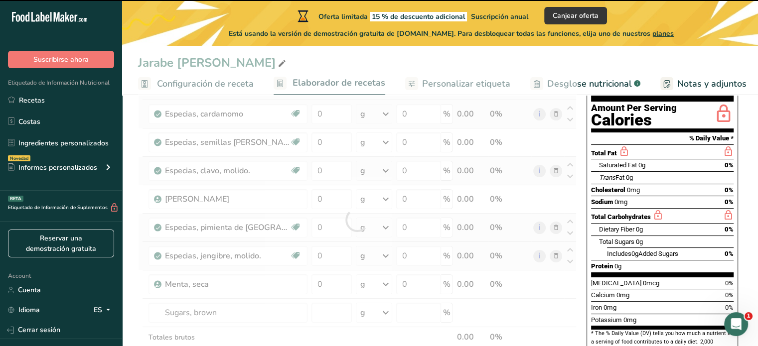
type input "0"
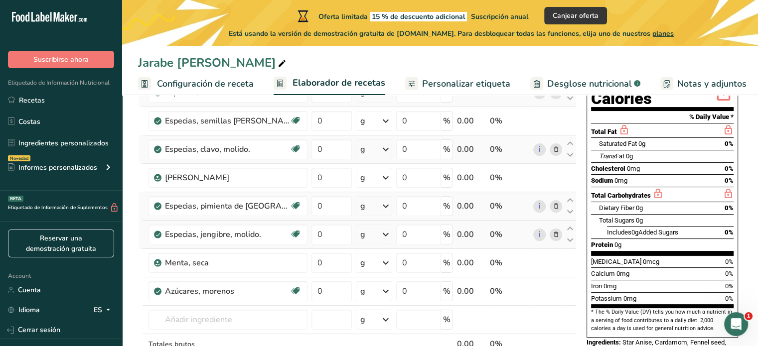
scroll to position [156, 0]
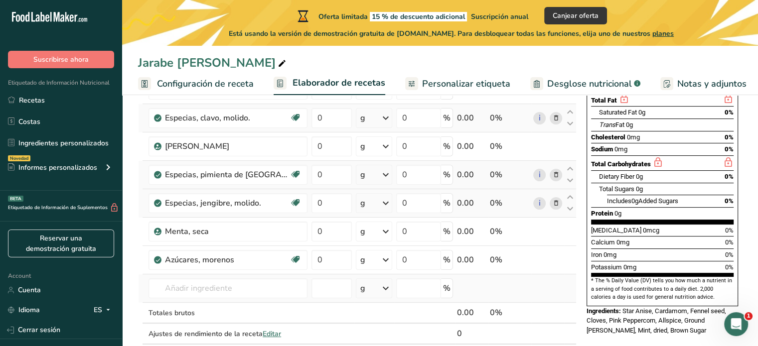
click at [212, 297] on td "19334 Azúcares, morenos 8411 Cereales, QUAKER, Avena Instantánea, HUEVOS DE DIN…" at bounding box center [228, 289] width 163 height 28
click at [219, 293] on input "text" at bounding box center [228, 289] width 159 height 20
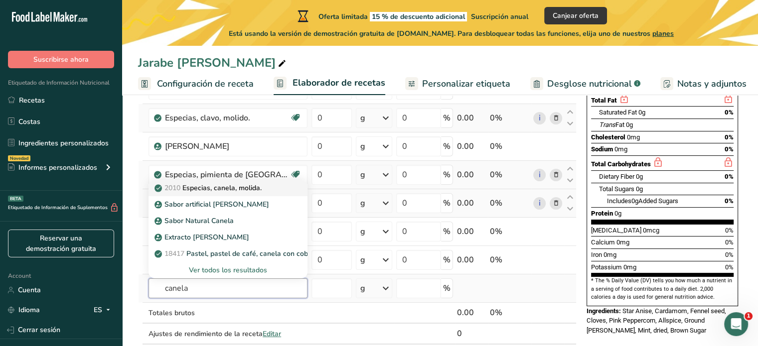
type input "canela"
click at [262, 191] on p "2010 Especias, canela, molida." at bounding box center [208, 188] width 105 height 10
type input "Spices, cinnamon, ground"
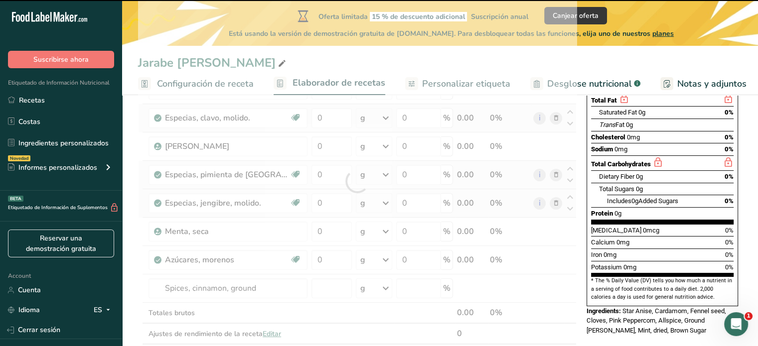
type input "0"
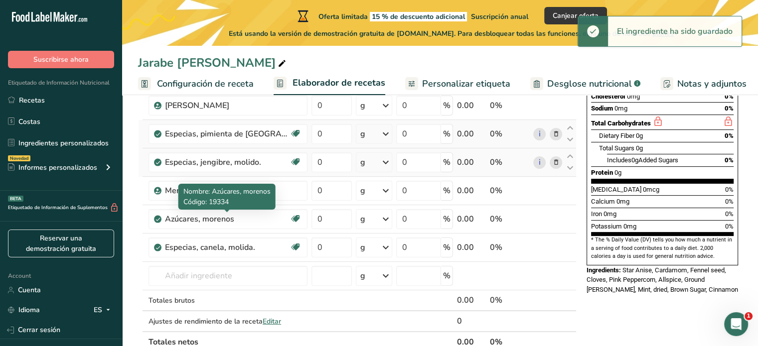
scroll to position [231, 0]
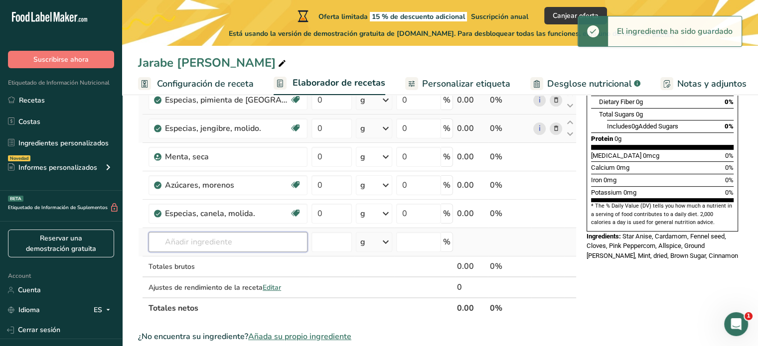
click at [223, 246] on input "text" at bounding box center [228, 242] width 159 height 20
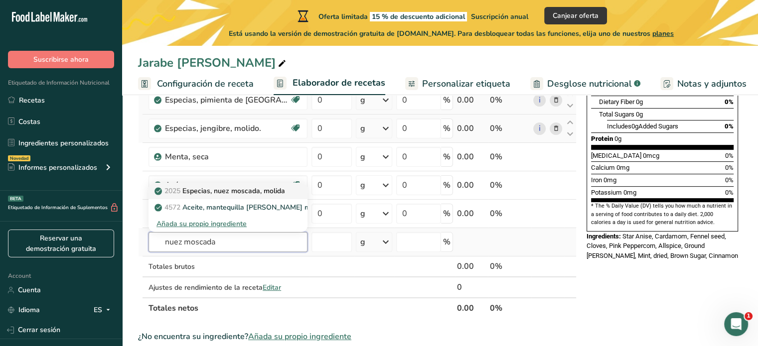
type input "nuez moscada"
click at [271, 191] on p "2025 Especias, nuez moscada, molida" at bounding box center [220, 191] width 129 height 10
type input "Spices, nutmeg, ground"
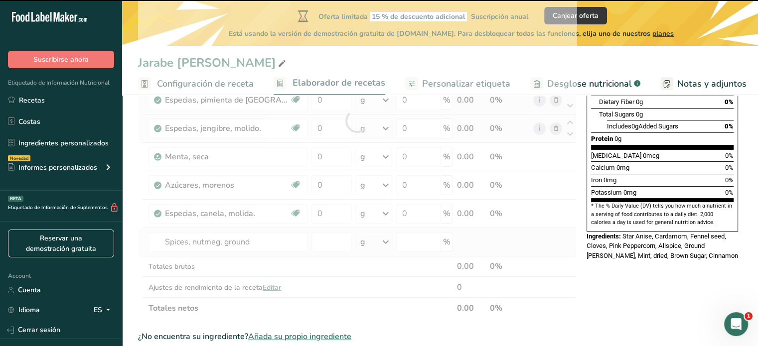
type input "0"
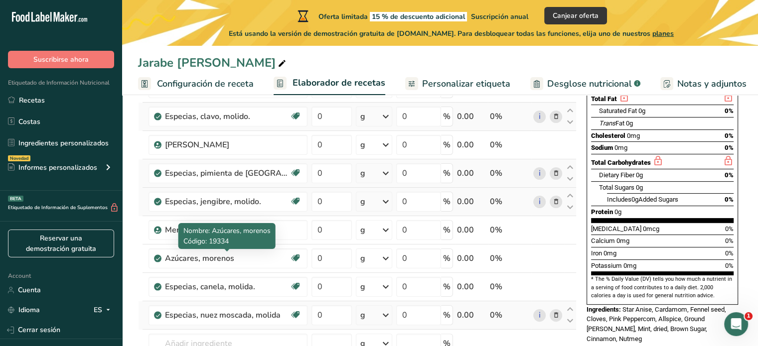
scroll to position [227, 0]
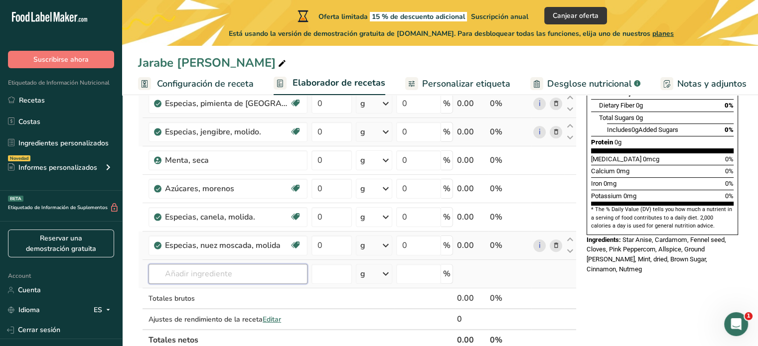
click at [211, 274] on input "text" at bounding box center [228, 274] width 159 height 20
type input "laurel"
click at [210, 296] on p "2004 Especias, laurel" at bounding box center [194, 294] width 76 height 10
type input "Spices, bay leaf"
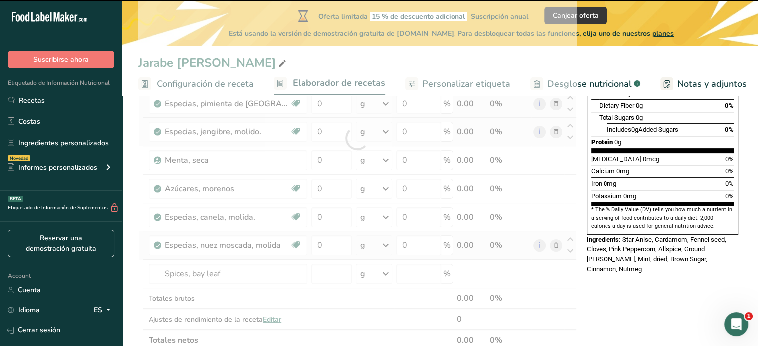
type input "0"
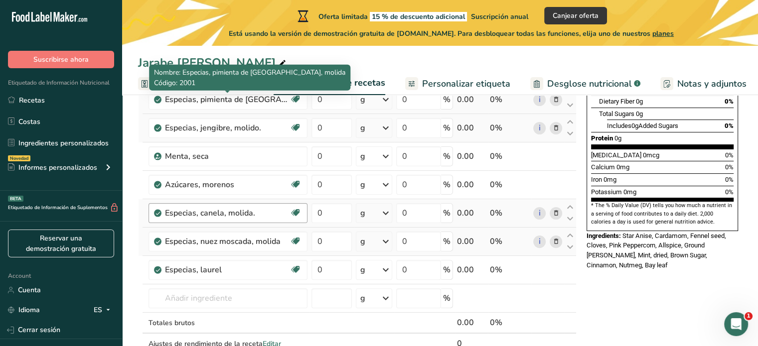
scroll to position [249, 0]
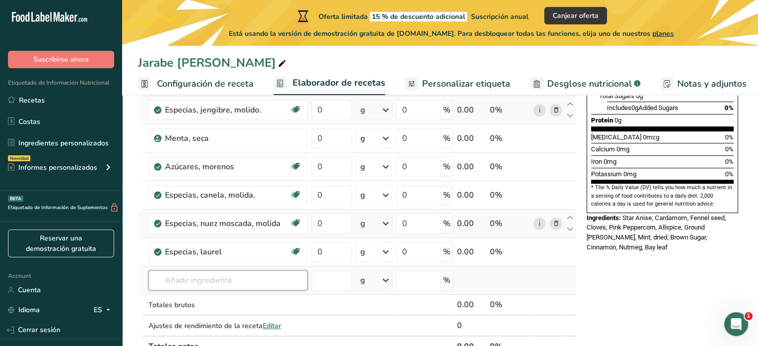
click at [214, 280] on input "text" at bounding box center [228, 281] width 159 height 20
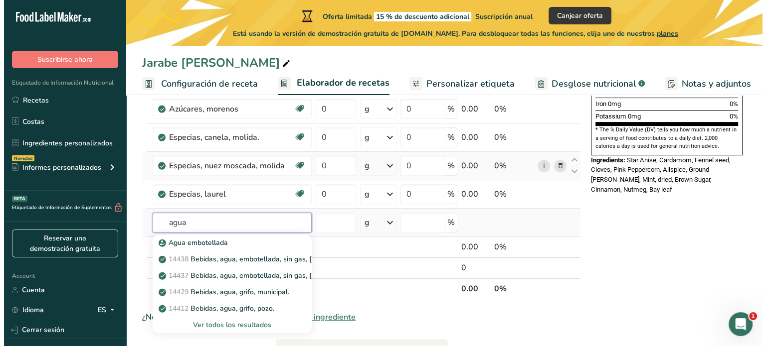
scroll to position [308, 0]
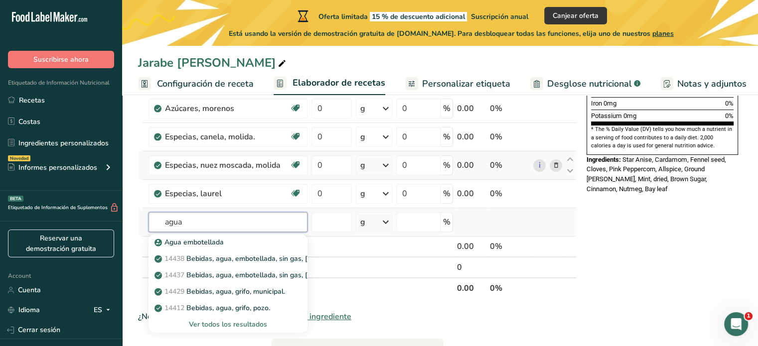
type input "agua"
click at [209, 321] on div "Ver todos los resultados" at bounding box center [227, 324] width 143 height 10
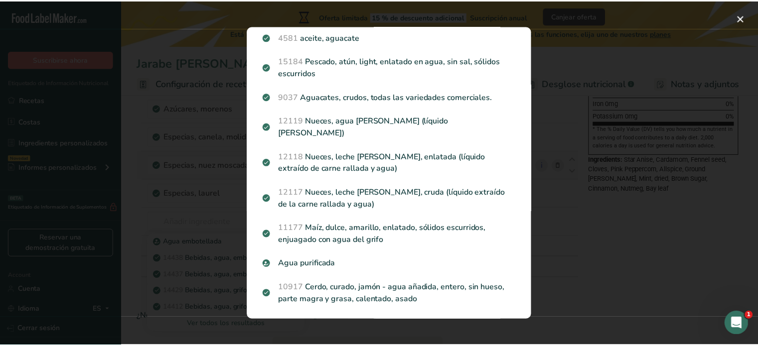
scroll to position [198, 0]
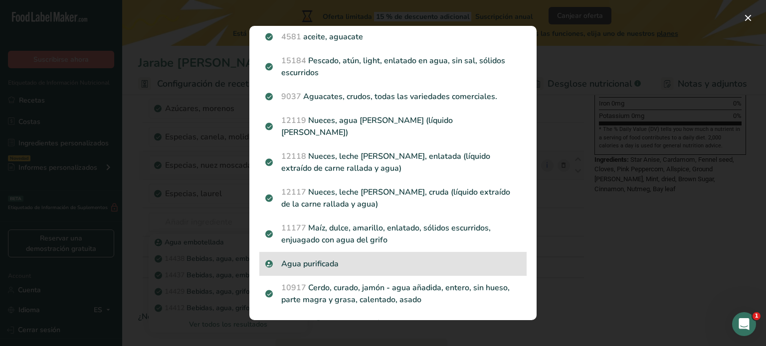
click at [314, 258] on p "Agua purificada" at bounding box center [392, 264] width 255 height 12
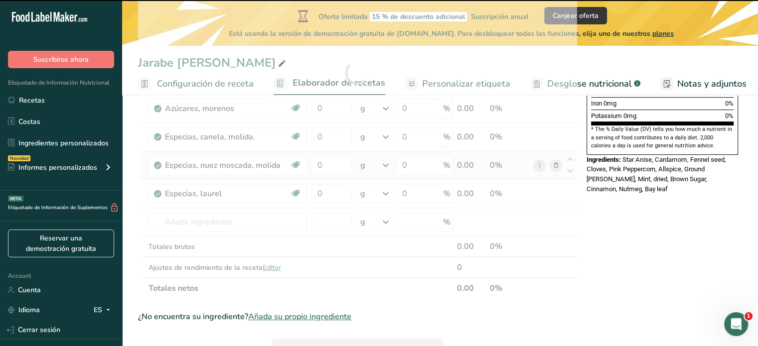
type input "0"
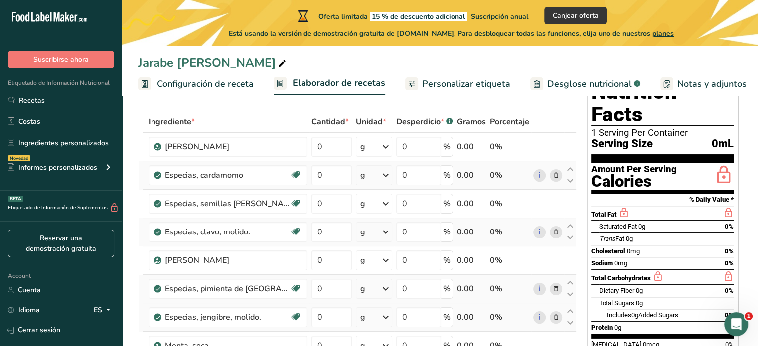
scroll to position [22, 0]
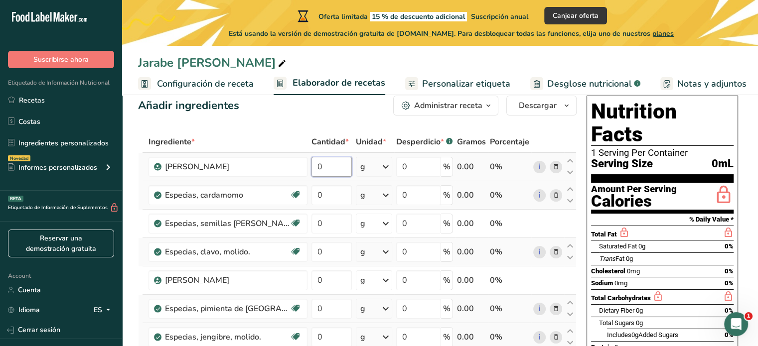
click at [321, 165] on input "0" at bounding box center [331, 167] width 40 height 20
type input "9.999997"
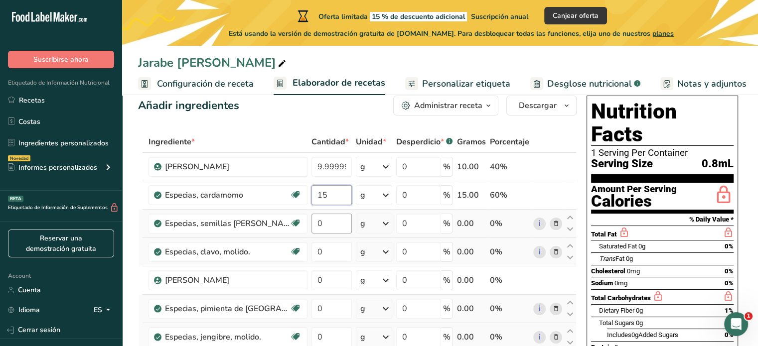
type input "15"
type input "20"
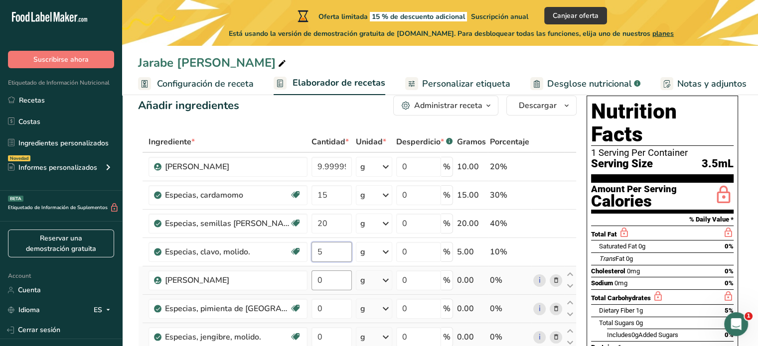
type input "5"
type input "8"
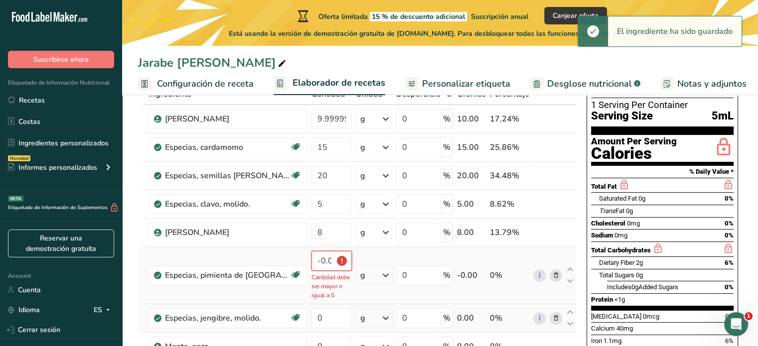
scroll to position [103, 0]
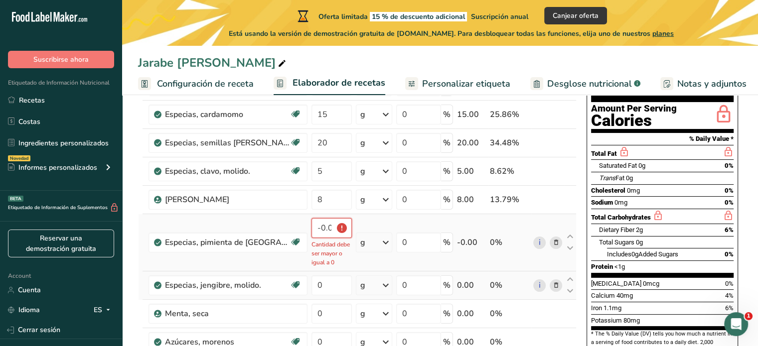
click at [330, 235] on input "-0.000002" at bounding box center [331, 228] width 40 height 20
click at [330, 223] on input "-0.000002" at bounding box center [331, 228] width 40 height 20
click at [330, 224] on input "-0.000002" at bounding box center [331, 228] width 40 height 20
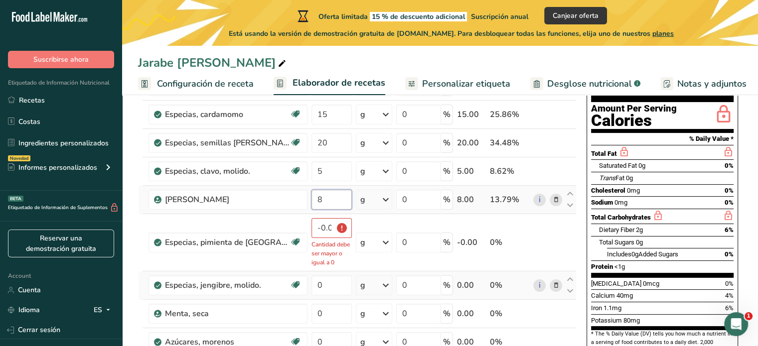
click at [329, 204] on input "8" at bounding box center [331, 200] width 40 height 20
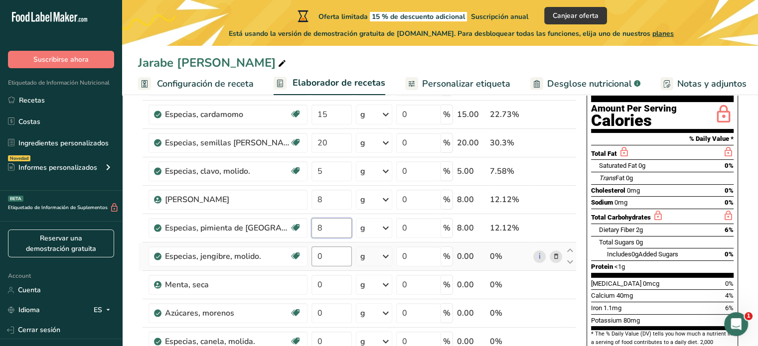
type input "8"
click at [327, 260] on div "Ingrediente * Cantidad * Unidad * Desperdicio * .a-a{fill:#347362;}.b-a{fill:#f…" at bounding box center [357, 291] width 439 height 481
type input "15"
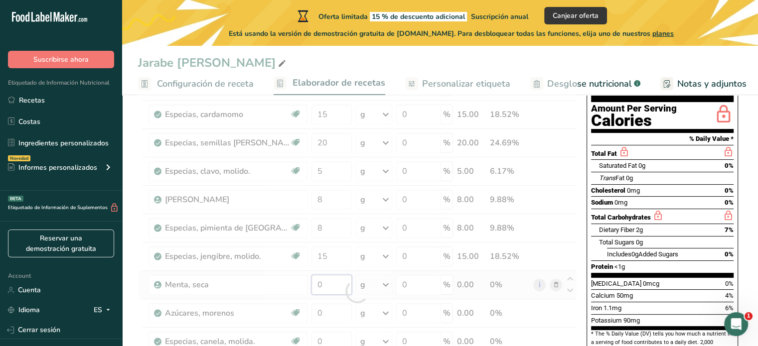
click at [326, 280] on div "Ingrediente * Cantidad * Unidad * Desperdicio * .a-a{fill:#347362;}.b-a{fill:#f…" at bounding box center [357, 291] width 439 height 481
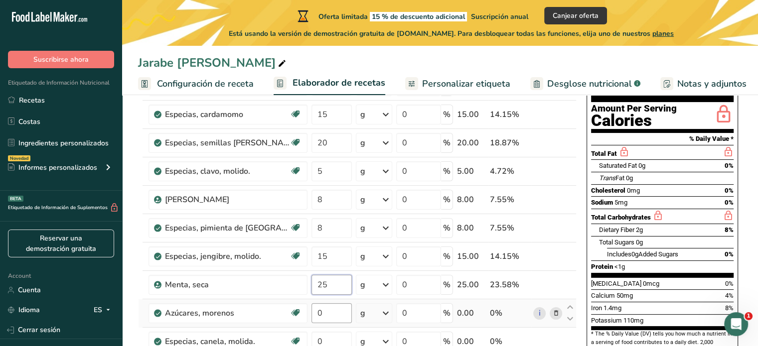
type input "25"
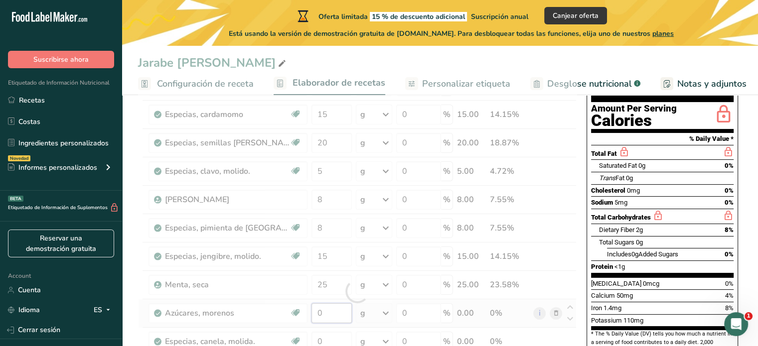
click at [330, 312] on div "Ingrediente * Cantidad * Unidad * Desperdicio * .a-a{fill:#347362;}.b-a{fill:#f…" at bounding box center [357, 291] width 439 height 481
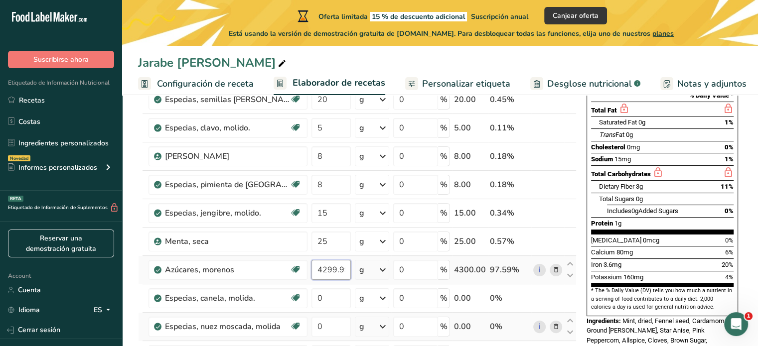
scroll to position [150, 0]
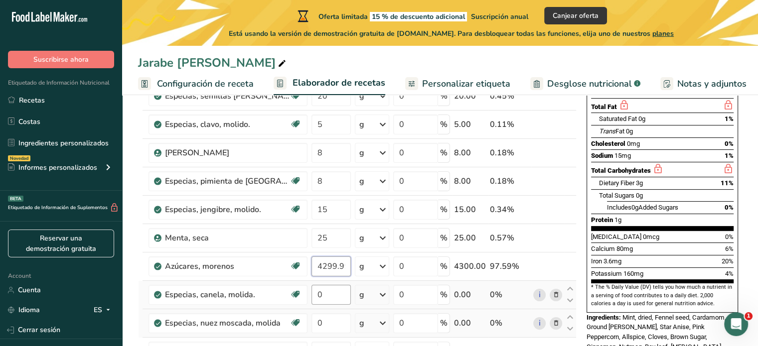
type input "4299.999998"
click at [328, 293] on div "Ingrediente * Cantidad * Unidad * Desperdicio * .a-a{fill:#347362;}.b-a{fill:#f…" at bounding box center [357, 244] width 439 height 481
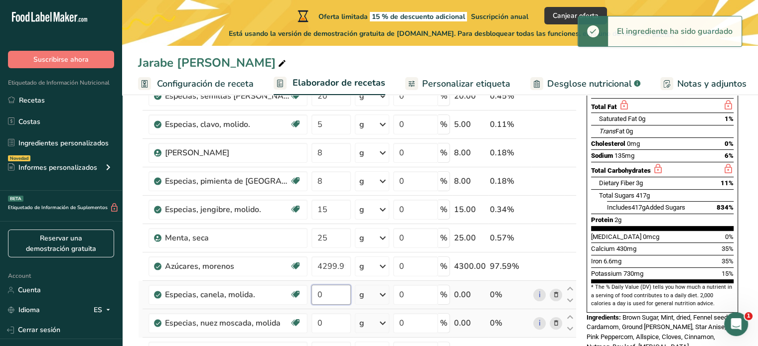
click at [328, 293] on input "0" at bounding box center [330, 295] width 39 height 20
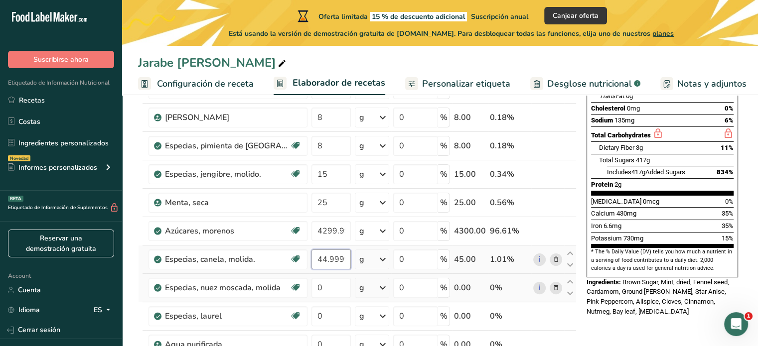
scroll to position [185, 0]
type input "44.999996"
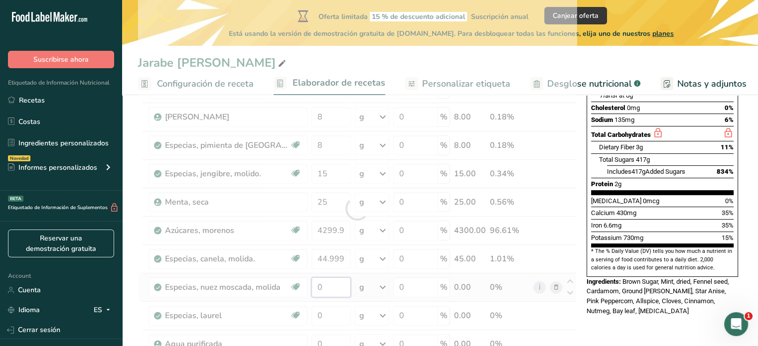
click at [330, 291] on div "Ingrediente * Cantidad * Unidad * Desperdicio * .a-a{fill:#347362;}.b-a{fill:#f…" at bounding box center [357, 208] width 439 height 481
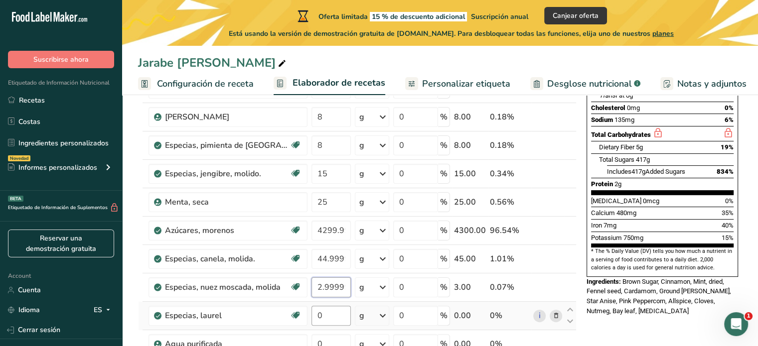
type input "2.999999"
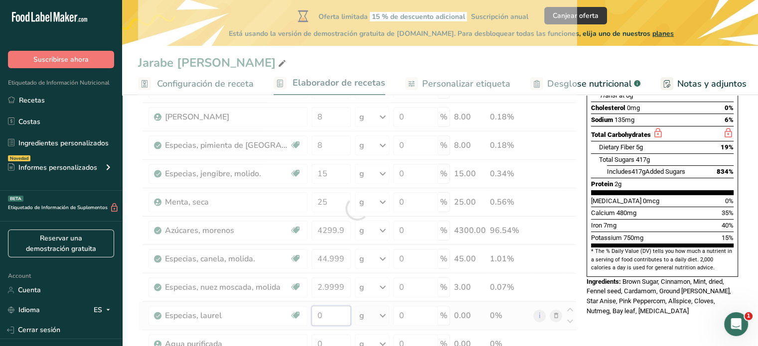
click at [327, 310] on div "Ingrediente * Cantidad * Unidad * Desperdicio * .a-a{fill:#347362;}.b-a{fill:#f…" at bounding box center [357, 208] width 439 height 481
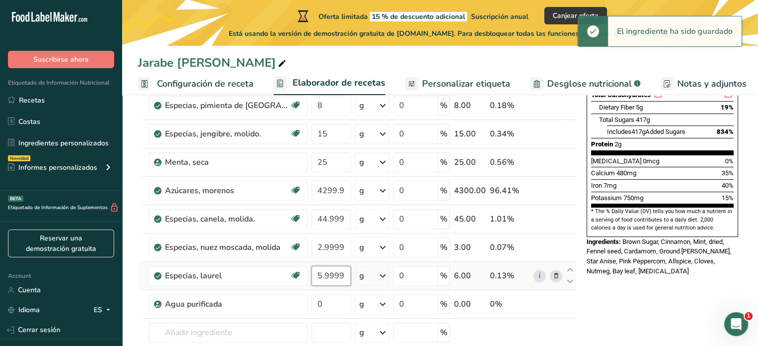
scroll to position [252, 0]
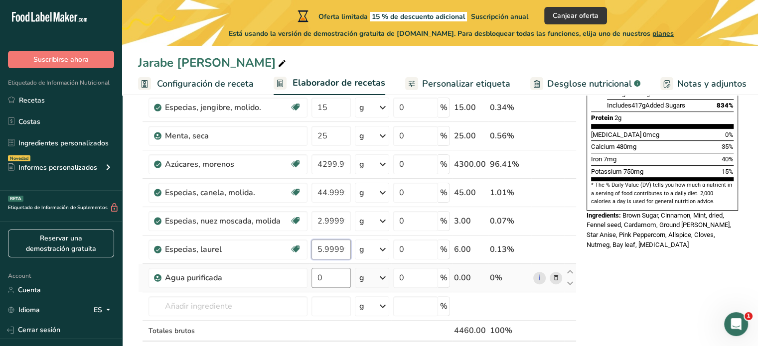
type input "5.999997"
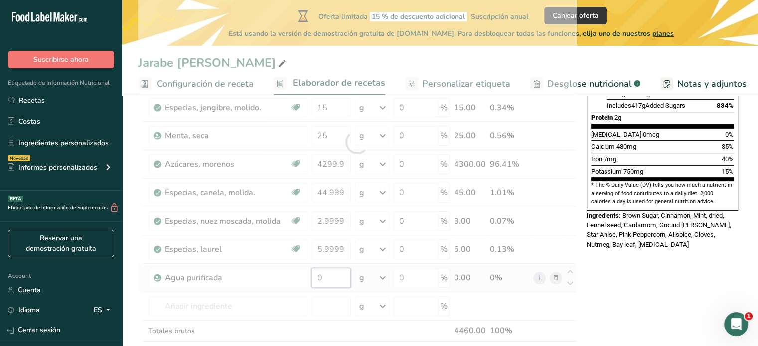
click at [327, 283] on div "Ingrediente * Cantidad * Unidad * Desperdicio * .a-a{fill:#347362;}.b-a{fill:#f…" at bounding box center [357, 142] width 439 height 481
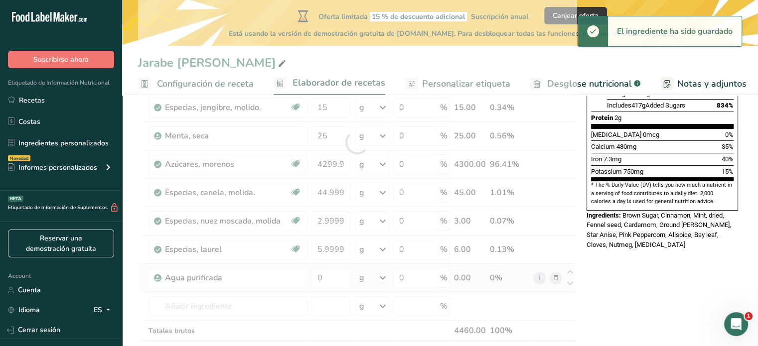
click at [386, 277] on div "Ingrediente * Cantidad * Unidad * Desperdicio * .a-a{fill:#347362;}.b-a{fill:#f…" at bounding box center [357, 142] width 439 height 481
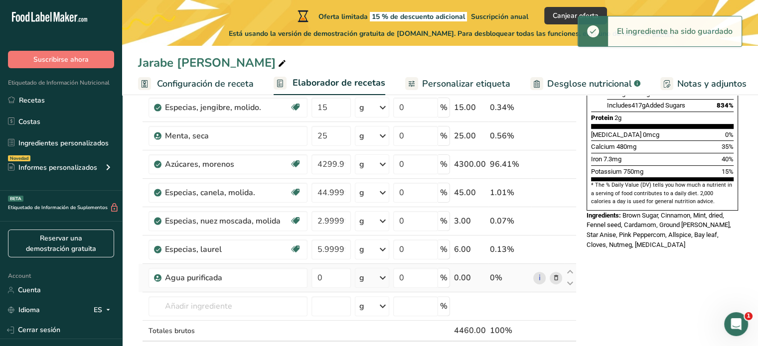
click at [386, 277] on icon at bounding box center [383, 278] width 12 height 18
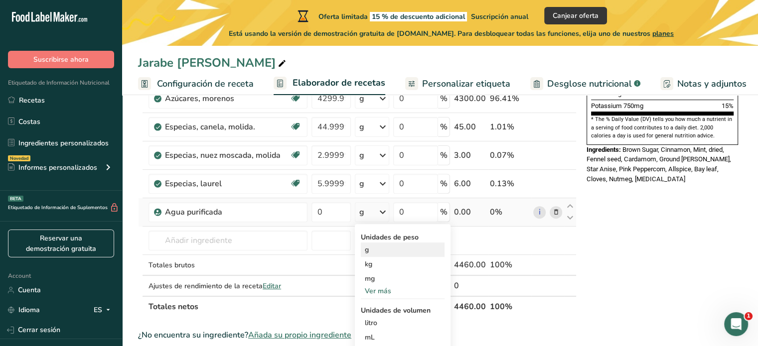
scroll to position [318, 0]
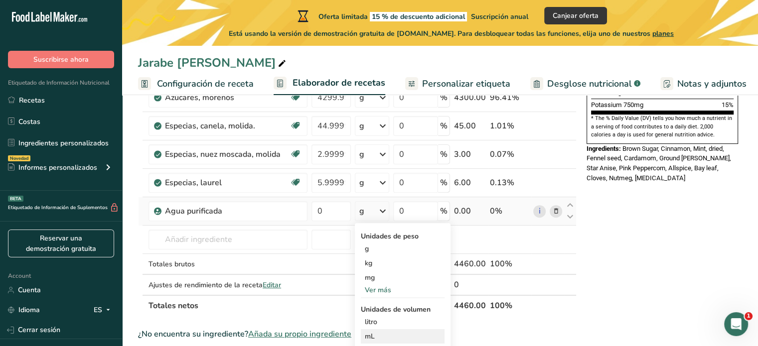
click at [371, 335] on div "mL" at bounding box center [403, 336] width 76 height 10
click at [373, 334] on div "mL" at bounding box center [403, 336] width 76 height 10
click at [379, 332] on div "mL" at bounding box center [403, 336] width 76 height 10
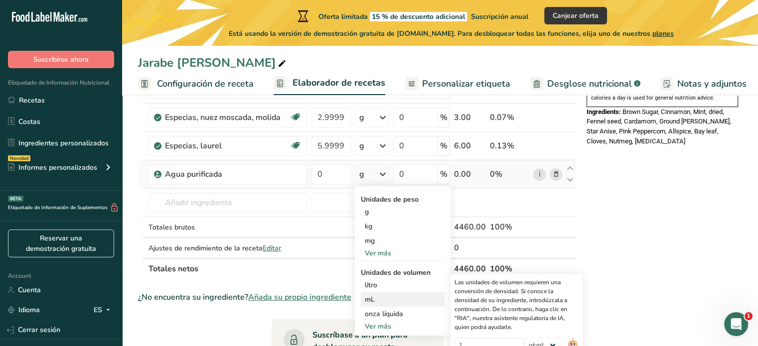
scroll to position [358, 0]
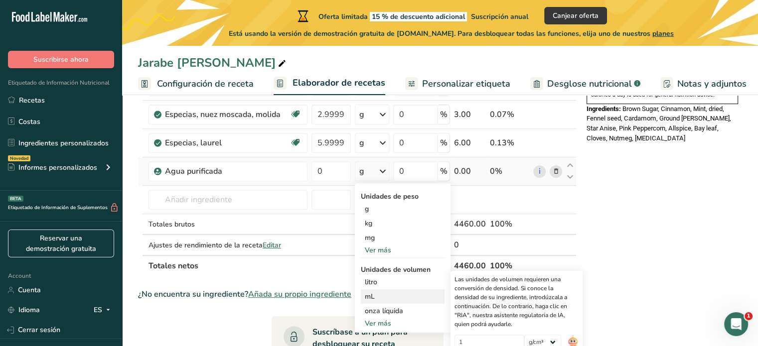
click at [375, 295] on div "mL" at bounding box center [403, 297] width 76 height 10
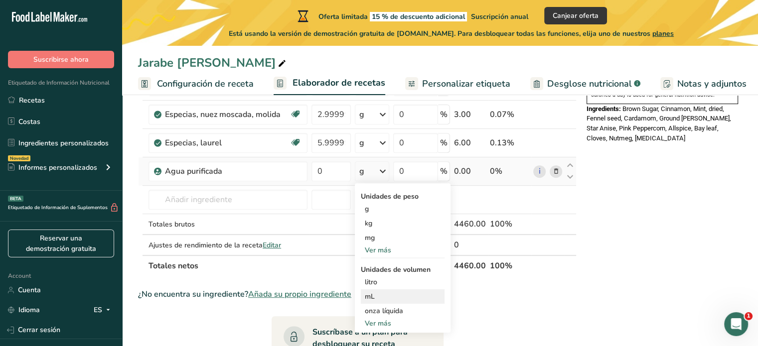
click at [375, 295] on div "mL" at bounding box center [403, 297] width 76 height 10
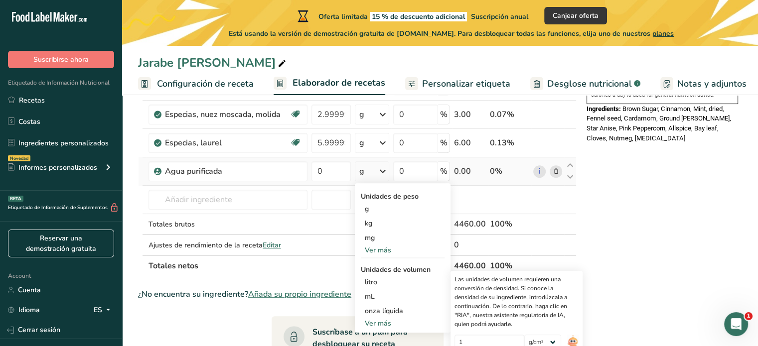
click at [373, 324] on div "Ver más" at bounding box center [403, 323] width 84 height 10
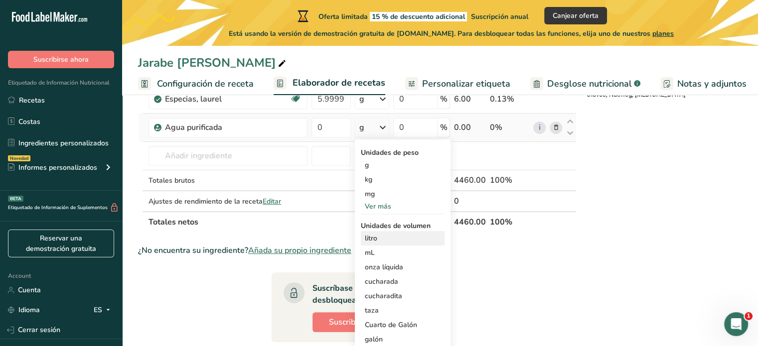
scroll to position [403, 0]
click at [385, 251] on div "mL" at bounding box center [403, 252] width 76 height 10
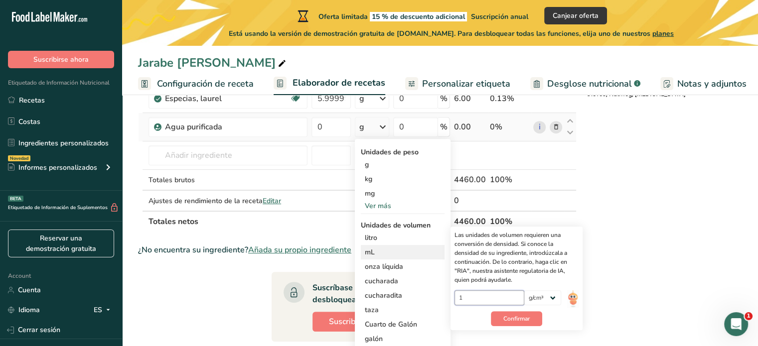
click at [499, 293] on input "1" at bounding box center [490, 298] width 70 height 15
type input "1.20"
click at [510, 321] on span "Confirmar" at bounding box center [516, 318] width 26 height 9
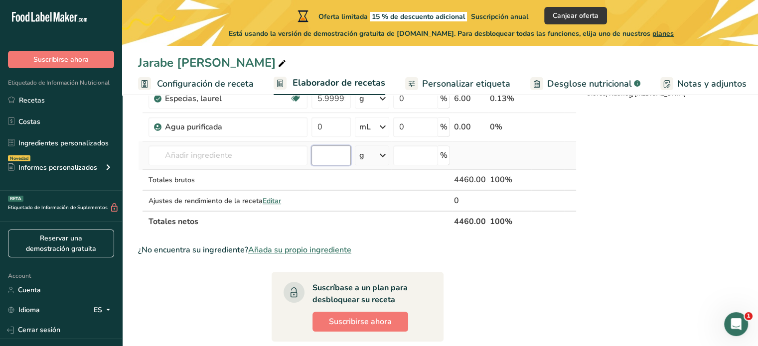
click at [323, 157] on input "number" at bounding box center [330, 156] width 39 height 20
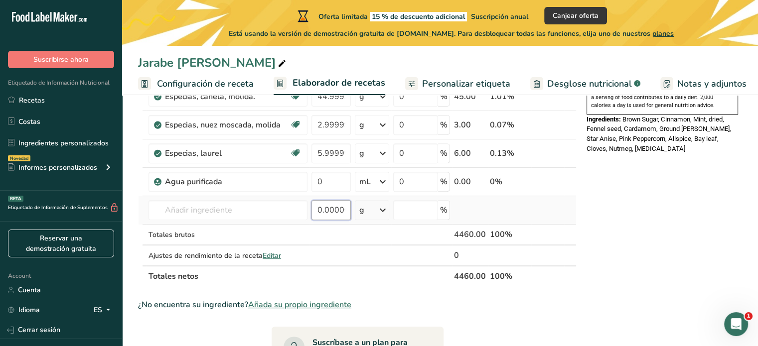
scroll to position [335, 0]
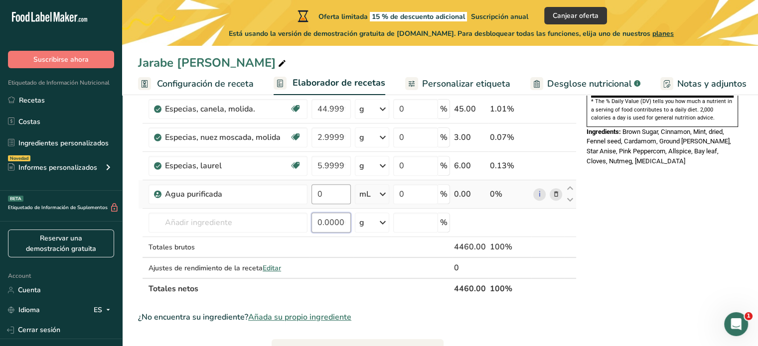
type input "0.000006"
click at [332, 195] on input "0" at bounding box center [330, 194] width 39 height 20
type input "4350"
click at [628, 222] on div "Nutrition Facts 1 Serving Per Container Serving Size 372mL Amount Per Serving C…" at bounding box center [662, 190] width 159 height 824
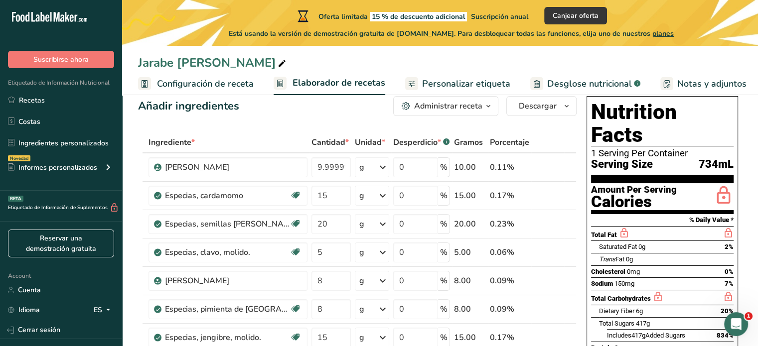
scroll to position [0, 0]
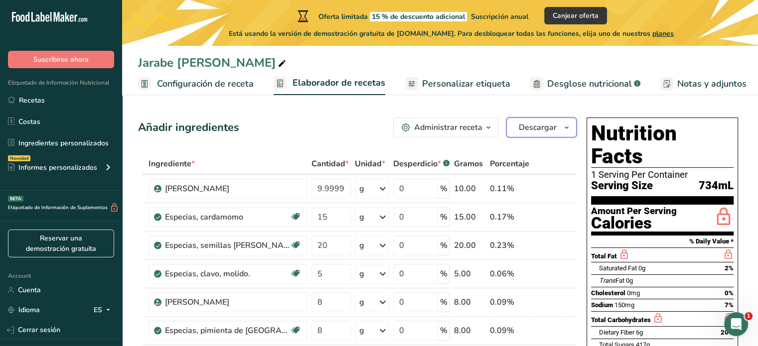
click at [559, 131] on button "Descargar" at bounding box center [541, 128] width 70 height 20
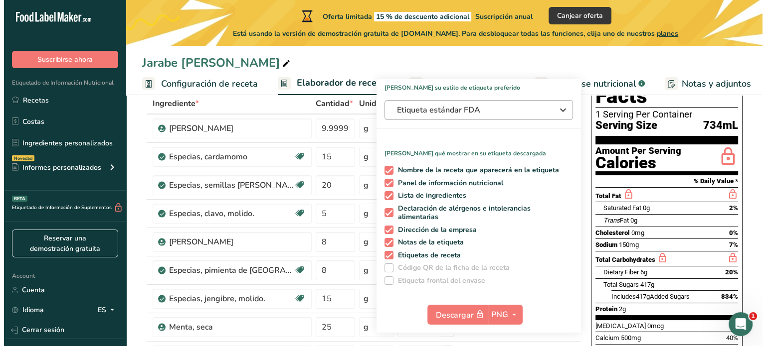
scroll to position [61, 0]
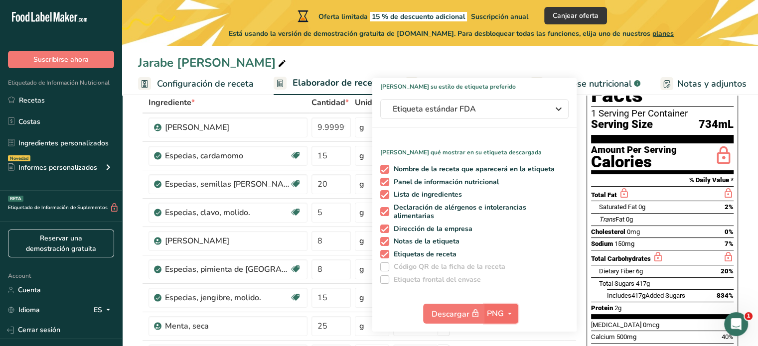
click at [501, 313] on span "PNG" at bounding box center [495, 314] width 17 height 12
click at [500, 336] on link "PNG" at bounding box center [502, 334] width 32 height 16
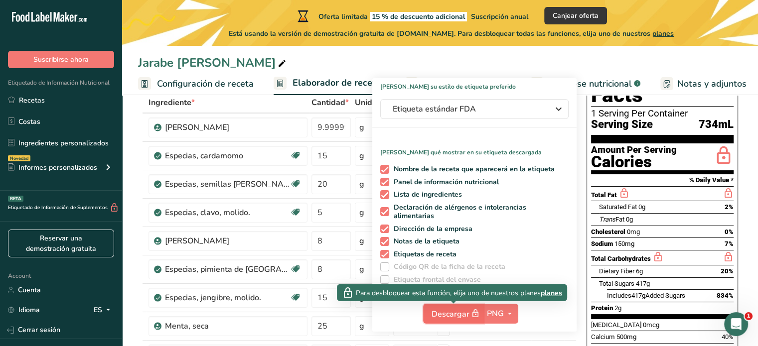
click at [461, 317] on span "Descargar" at bounding box center [457, 314] width 50 height 12
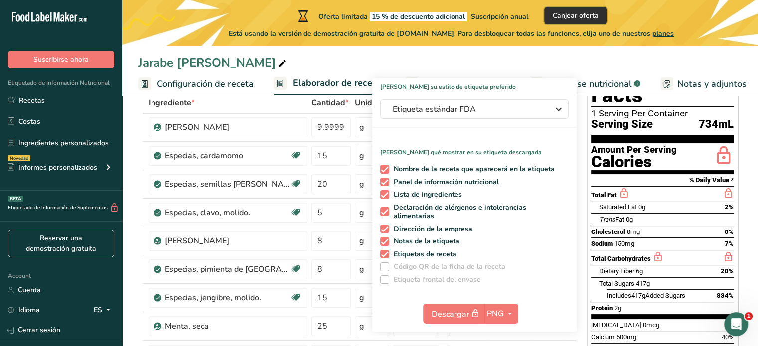
click at [579, 16] on span "Canjear oferta" at bounding box center [576, 15] width 46 height 10
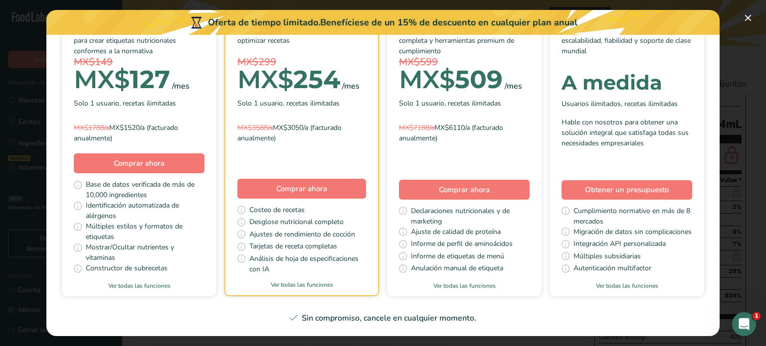
scroll to position [131, 0]
click at [216, 282] on link "Ver todas las funciones" at bounding box center [139, 286] width 154 height 9
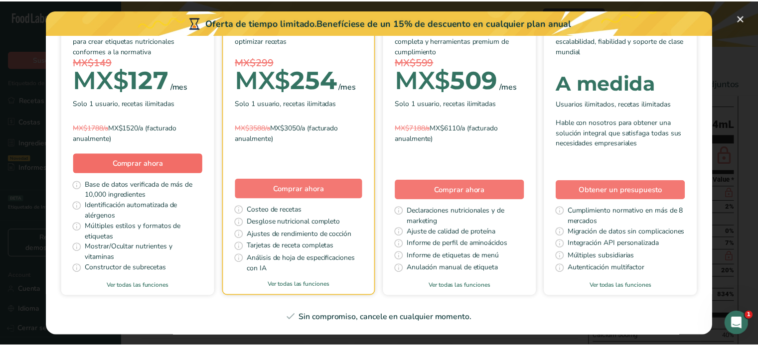
scroll to position [179, 0]
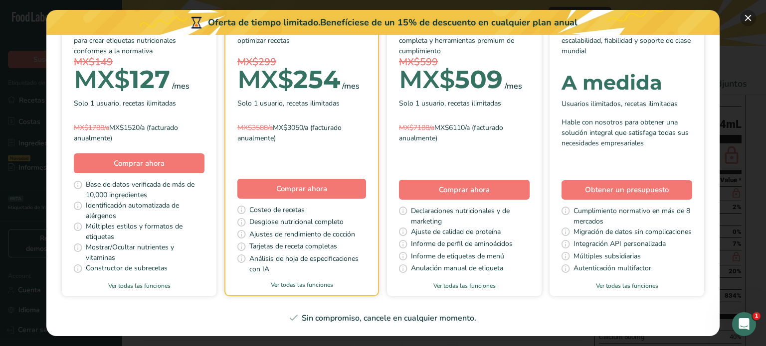
click at [747, 16] on button "Pick Your Pricing Plan Modal" at bounding box center [748, 18] width 16 height 16
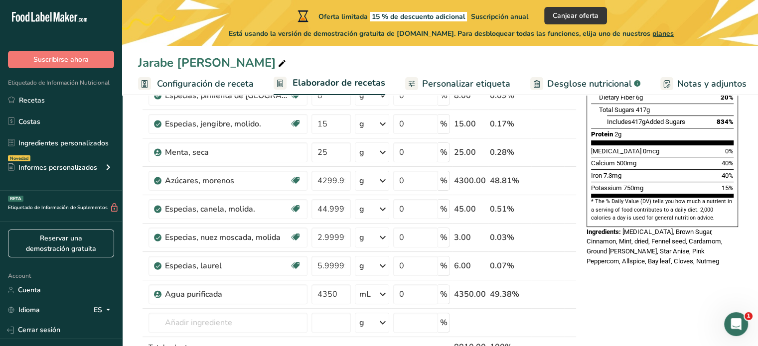
scroll to position [231, 0]
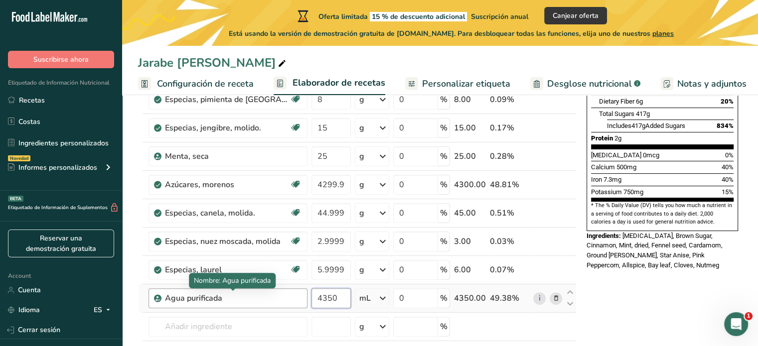
drag, startPoint x: 340, startPoint y: 292, endPoint x: 261, endPoint y: 289, distance: 78.8
click at [261, 289] on tr "Agua purificada 4350 mL Unidades de peso g kg mg Ver más Unidades de volumen li…" at bounding box center [358, 299] width 438 height 28
type input "4500"
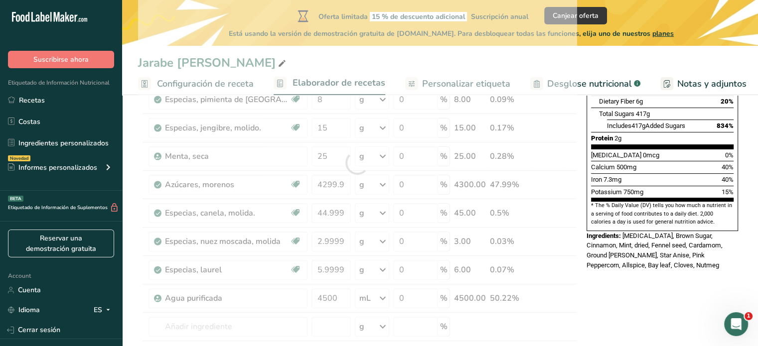
click at [628, 290] on div "Nutrition Facts 1 Serving Per Container Serving Size 734mL Amount Per Serving C…" at bounding box center [662, 294] width 159 height 824
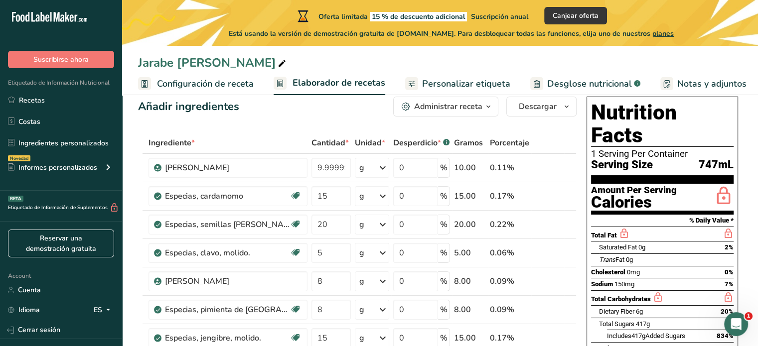
scroll to position [0, 0]
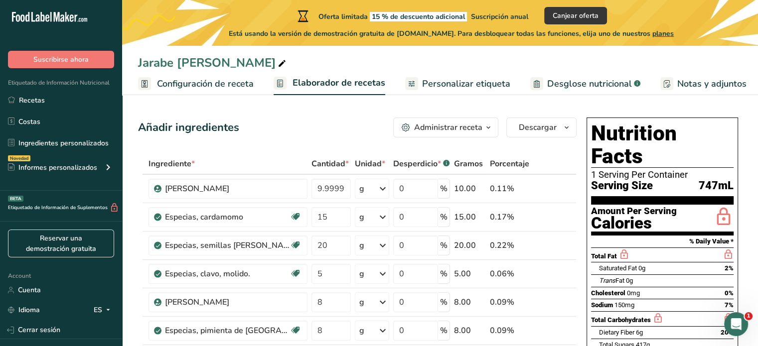
click at [439, 85] on span "Personalizar etiqueta" at bounding box center [466, 83] width 88 height 13
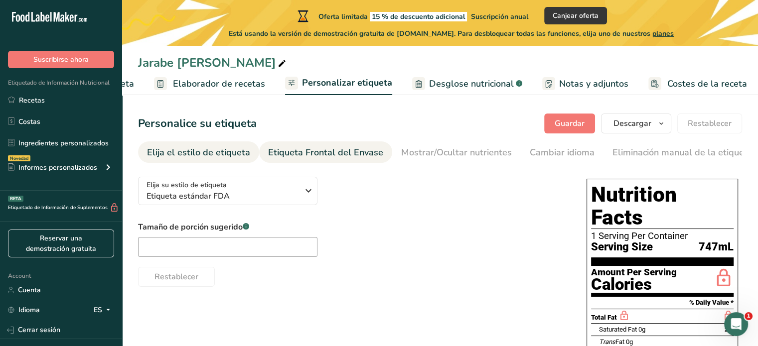
click at [336, 152] on div "Etiqueta Frontal del Envase" at bounding box center [325, 152] width 115 height 13
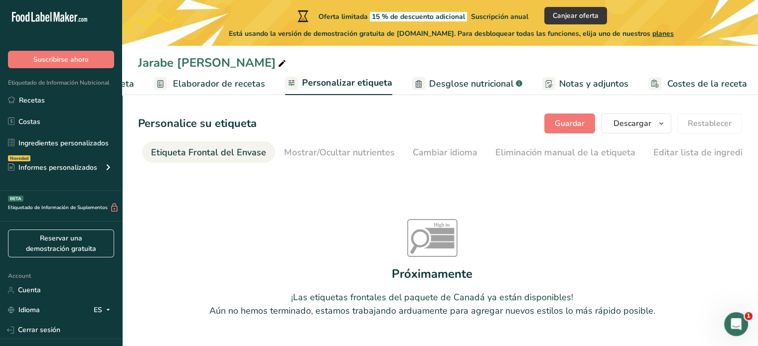
scroll to position [0, 119]
click at [207, 156] on div "Etiqueta Frontal del Envase" at bounding box center [207, 152] width 115 height 13
click at [303, 149] on div "Mostrar/Ocultar nutrientes" at bounding box center [338, 152] width 111 height 13
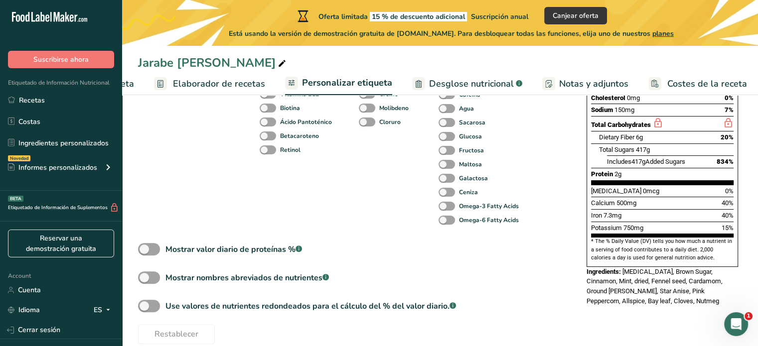
scroll to position [273, 0]
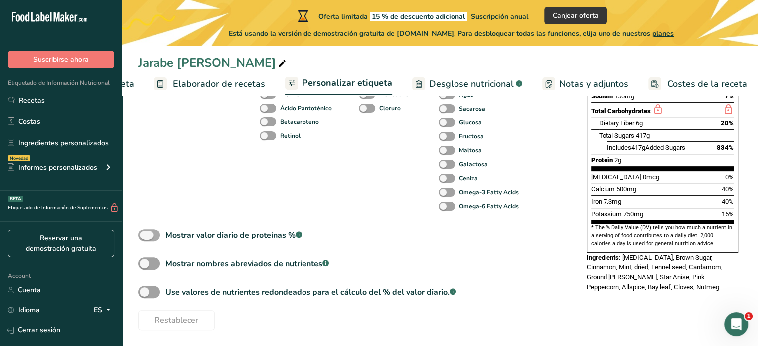
click at [148, 235] on span at bounding box center [149, 235] width 22 height 12
click at [145, 235] on input "Mostrar valor diario de proteínas % .a-a{fill:#347362;}.b-a{fill:#fff;}" at bounding box center [141, 235] width 6 height 6
checkbox input "true"
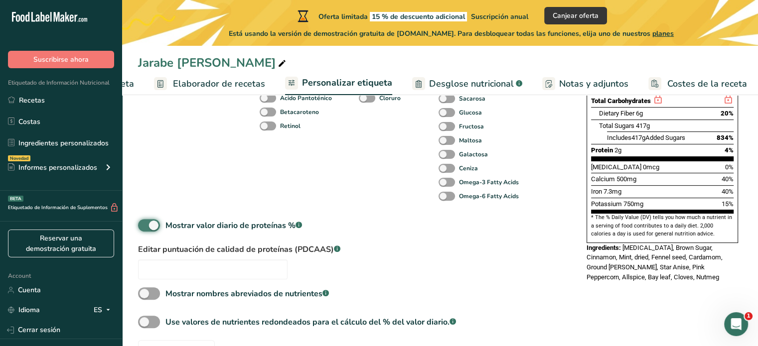
scroll to position [285, 0]
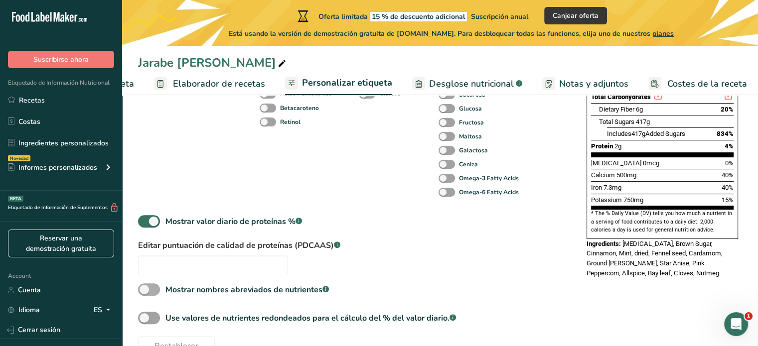
click at [150, 293] on span at bounding box center [149, 290] width 22 height 12
click at [145, 293] on input "Mostrar nombres abreviados de nutrientes .a-a{fill:#347362;}.b-a{fill:#fff;}" at bounding box center [141, 290] width 6 height 6
checkbox input "true"
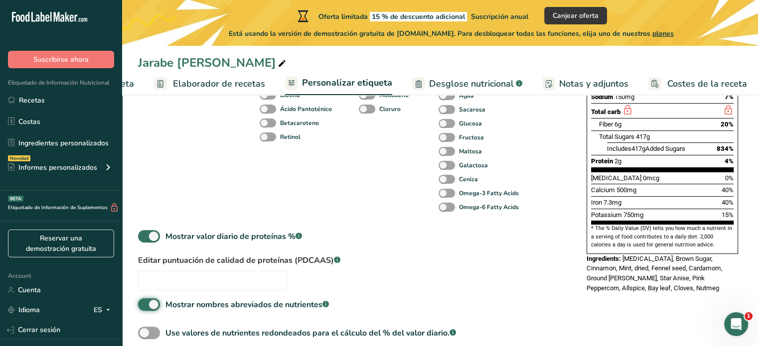
scroll to position [313, 0]
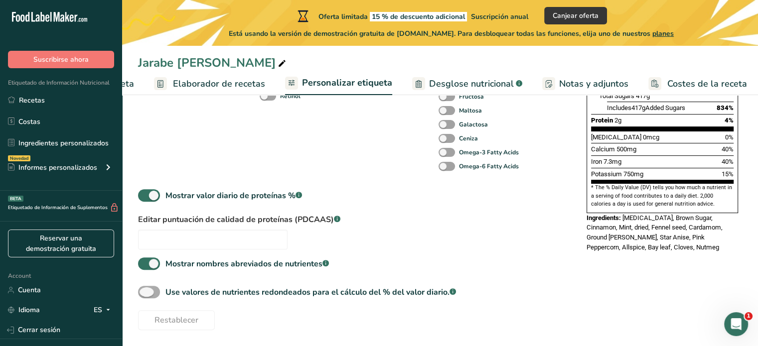
click at [153, 291] on span at bounding box center [149, 292] width 22 height 12
click at [145, 291] on input "Use valores de nutrientes redondeados para el cálculo del % del valor diario. .…" at bounding box center [141, 292] width 6 height 6
checkbox input "true"
click at [161, 264] on span "Mostrar nombres abreviados de nutrientes .a-a{fill:#347362;}.b-a{fill:#fff;}" at bounding box center [244, 264] width 169 height 12
click at [145, 264] on input "Mostrar nombres abreviados de nutrientes .a-a{fill:#347362;}.b-a{fill:#fff;}" at bounding box center [141, 264] width 6 height 6
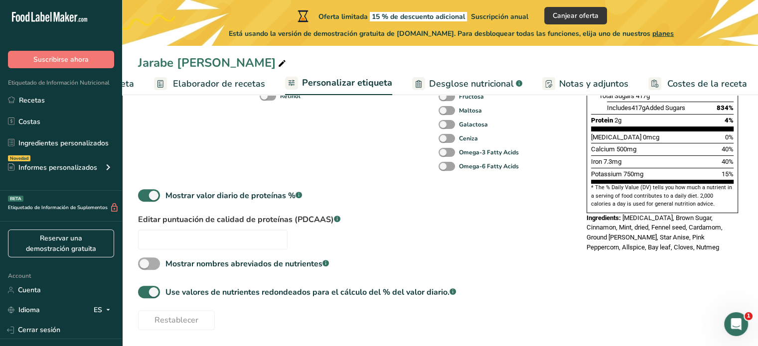
click at [150, 263] on span at bounding box center [149, 264] width 22 height 12
click at [145, 263] on input "Mostrar nombres abreviados de nutrientes .a-a{fill:#347362;}.b-a{fill:#fff;}" at bounding box center [141, 264] width 6 height 6
checkbox input "true"
click at [157, 293] on span at bounding box center [149, 292] width 22 height 12
click at [145, 293] on input "Use valores de nutrientes redondeados para el cálculo del % del valor diario. .…" at bounding box center [141, 292] width 6 height 6
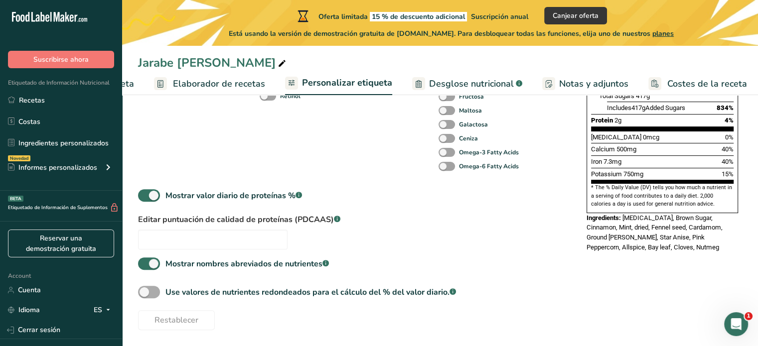
click at [157, 293] on span at bounding box center [149, 292] width 22 height 12
click at [145, 293] on input "Use valores de nutrientes redondeados para el cálculo del % del valor diario. .…" at bounding box center [141, 292] width 6 height 6
checkbox input "true"
click at [155, 196] on span at bounding box center [149, 195] width 22 height 12
click at [145, 196] on input "Mostrar valor diario de proteínas % .a-a{fill:#347362;}.b-a{fill:#fff;}" at bounding box center [141, 195] width 6 height 6
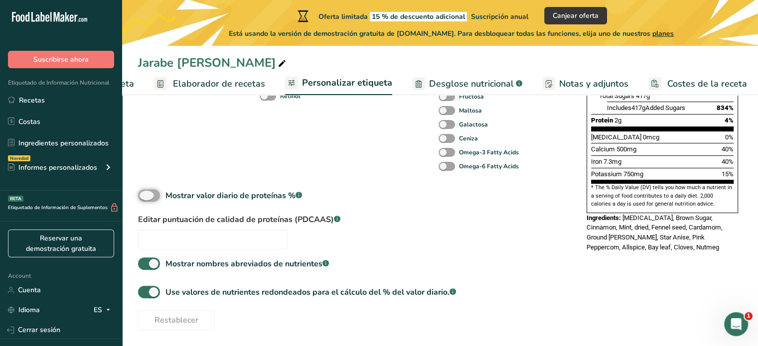
scroll to position [273, 0]
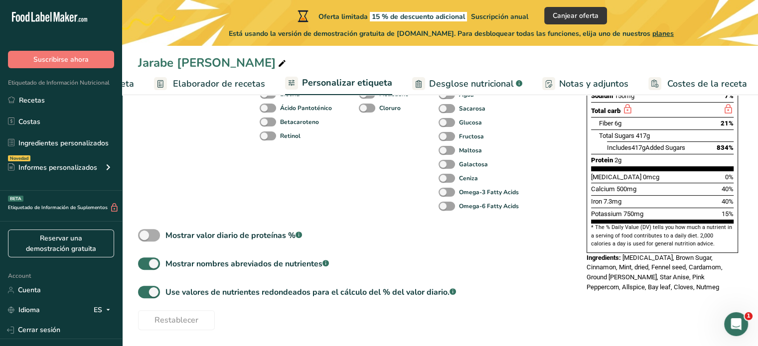
click at [155, 196] on div "Componentes estándar Grasa Total Grasa Saturada Grasa Trans Colesterol Sodio Ca…" at bounding box center [187, 57] width 98 height 311
click at [147, 235] on span at bounding box center [149, 235] width 22 height 12
click at [145, 235] on input "Mostrar valor diario de proteínas % .a-a{fill:#347362;}.b-a{fill:#fff;}" at bounding box center [141, 235] width 6 height 6
checkbox input "true"
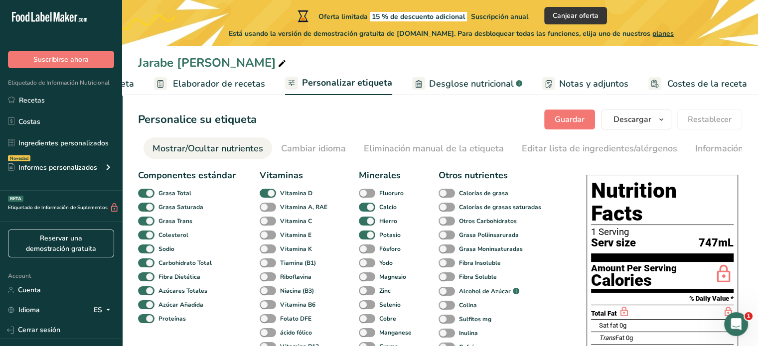
scroll to position [0, 0]
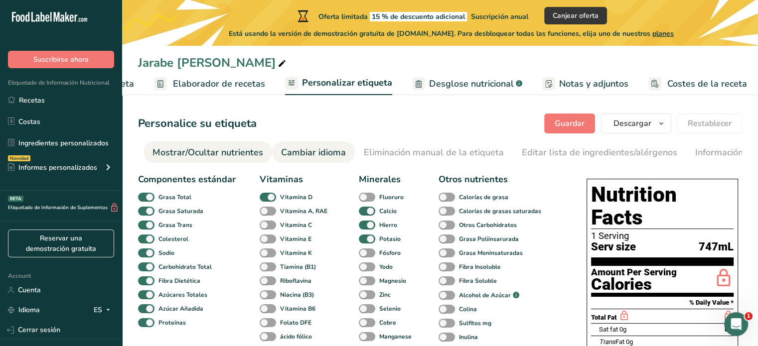
click at [315, 149] on div "Cambiar idioma" at bounding box center [313, 152] width 65 height 13
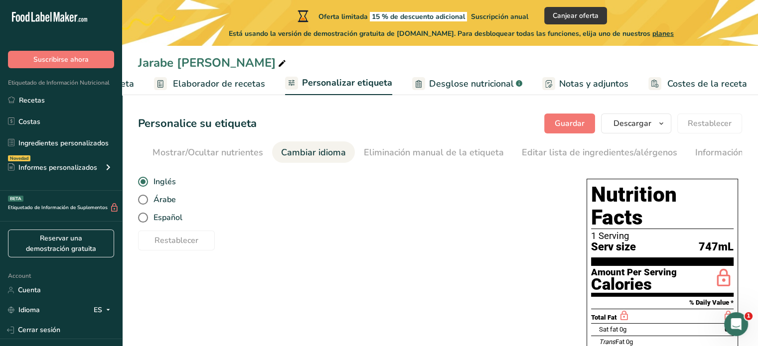
scroll to position [0, 326]
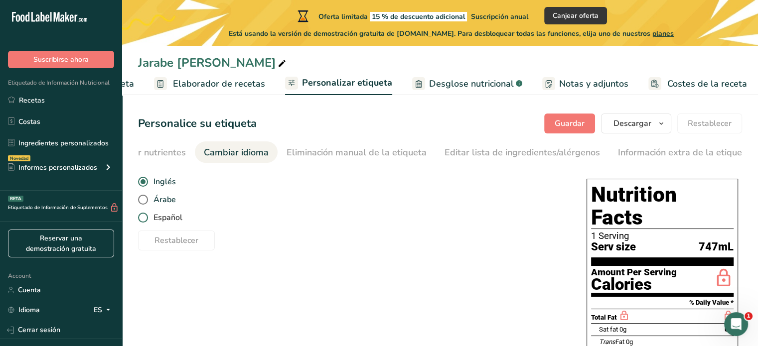
click at [142, 219] on span at bounding box center [143, 218] width 10 height 10
click at [142, 219] on input "Español" at bounding box center [141, 218] width 6 height 6
radio input "true"
radio input "false"
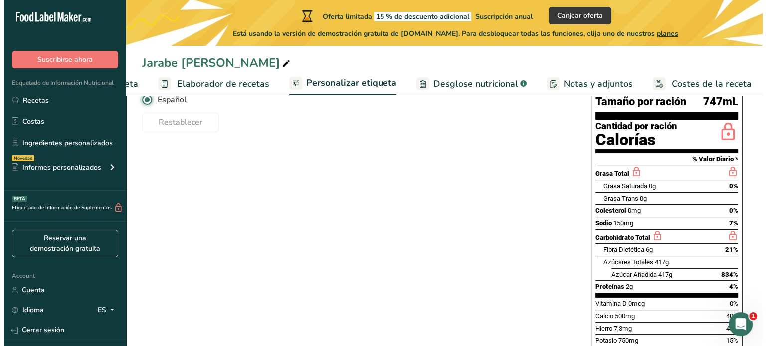
scroll to position [112, 0]
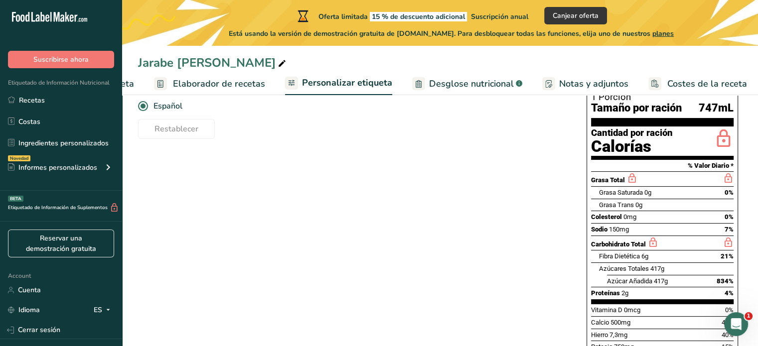
click at [363, 86] on span "Personalizar etiqueta" at bounding box center [347, 82] width 90 height 13
click at [474, 86] on span "Desglose nutricional" at bounding box center [471, 83] width 85 height 13
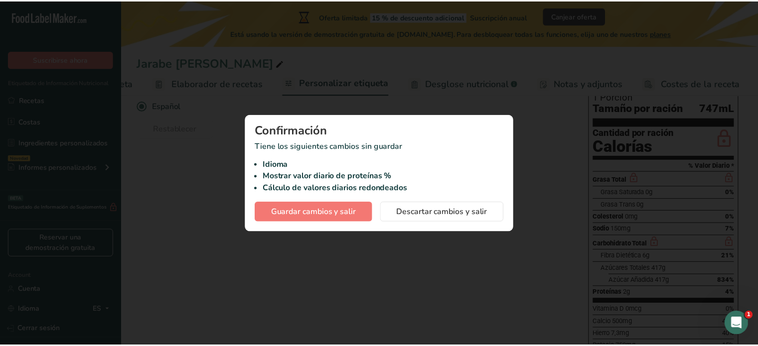
scroll to position [0, 112]
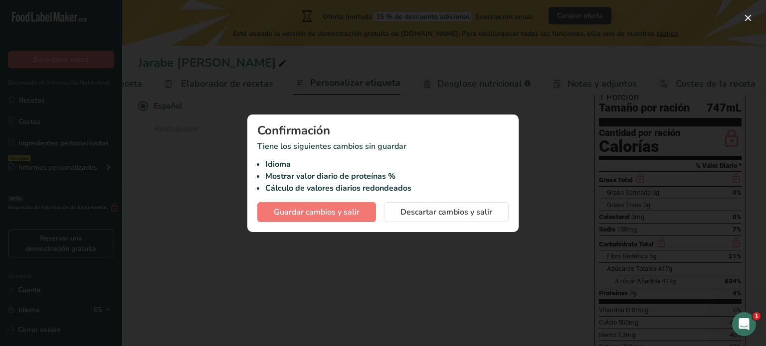
click at [339, 240] on div at bounding box center [383, 173] width 766 height 346
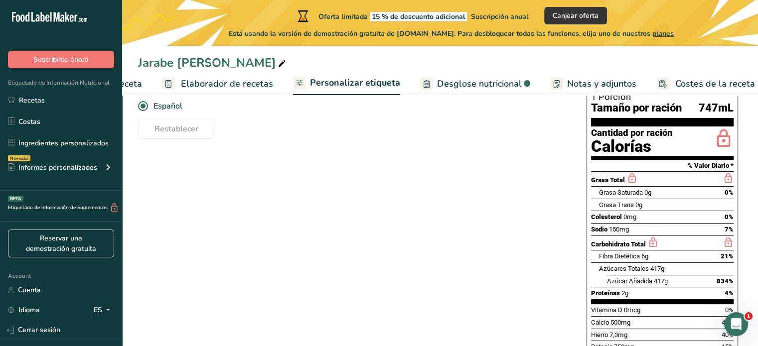
click at [590, 77] on span "Notas y adjuntos" at bounding box center [601, 83] width 69 height 13
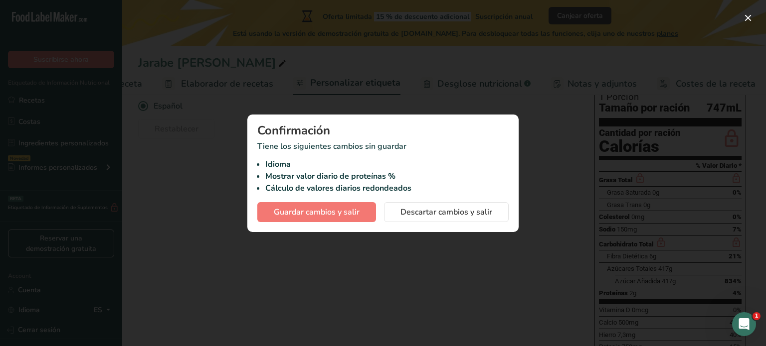
click at [541, 162] on div at bounding box center [383, 173] width 766 height 346
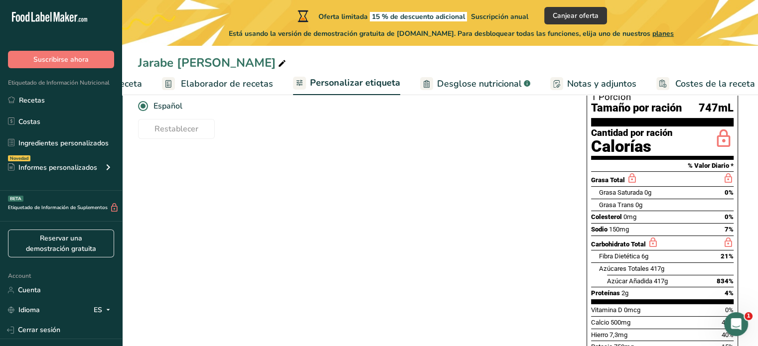
click at [711, 83] on span "Costes de la receta" at bounding box center [715, 83] width 80 height 13
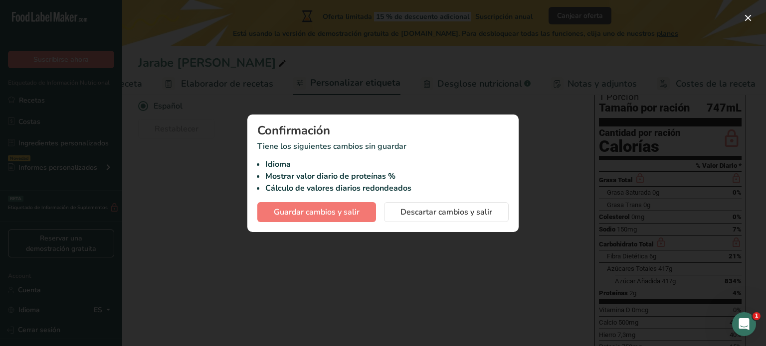
click at [431, 249] on div at bounding box center [383, 173] width 766 height 346
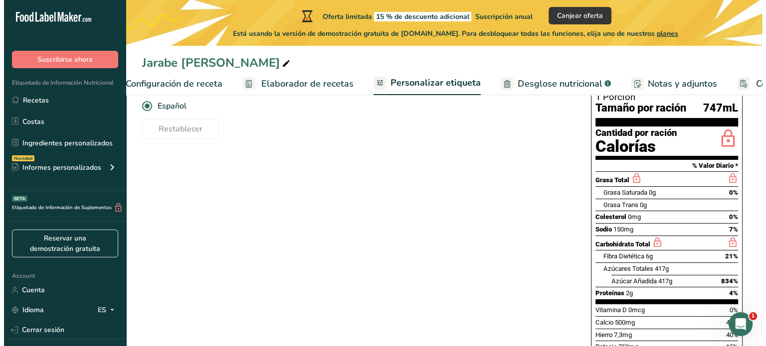
scroll to position [0, 0]
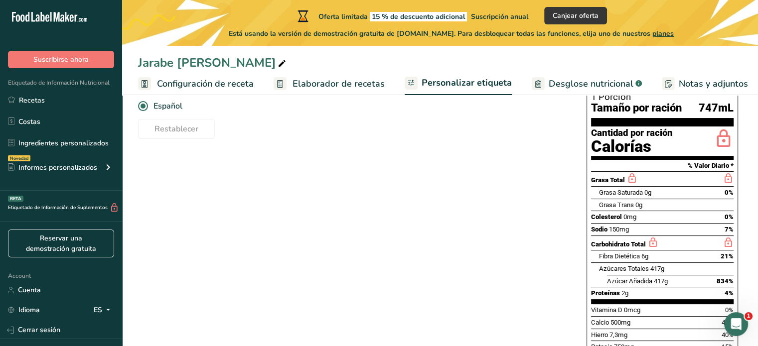
click at [217, 86] on span "Configuración de receta" at bounding box center [205, 83] width 97 height 13
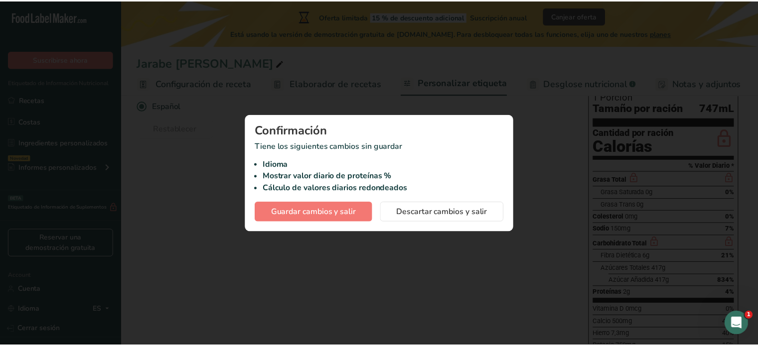
scroll to position [0, 3]
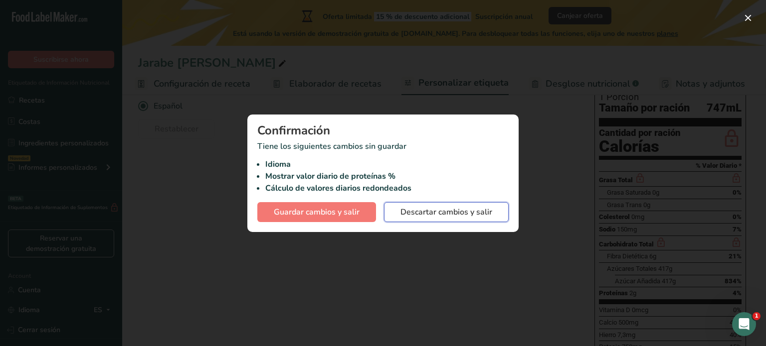
click at [451, 215] on span "Descartar cambios y salir" at bounding box center [446, 212] width 92 height 12
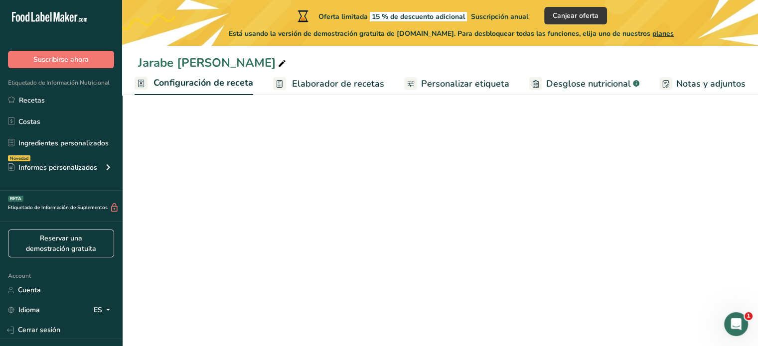
select select "22"
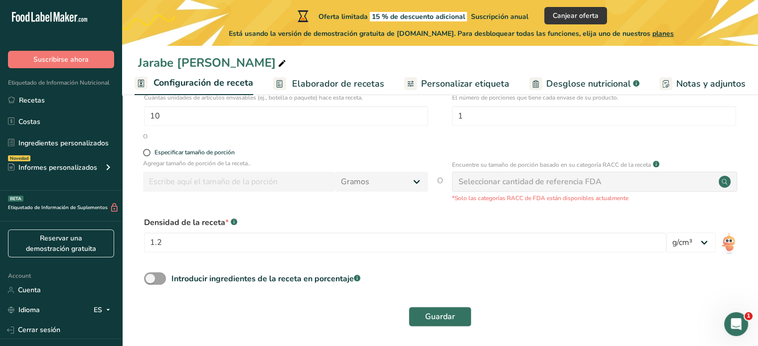
scroll to position [174, 0]
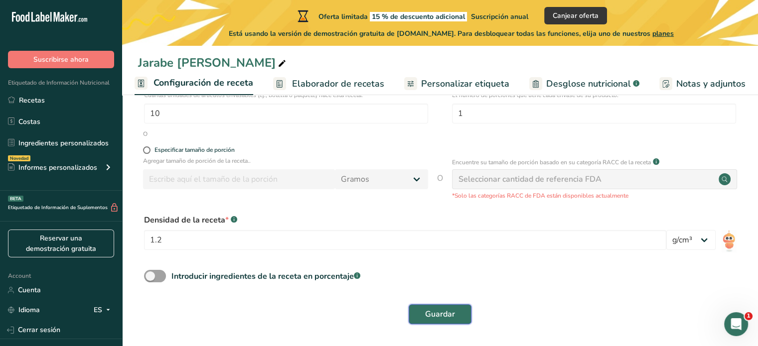
click at [455, 315] on button "Guardar" at bounding box center [440, 315] width 63 height 20
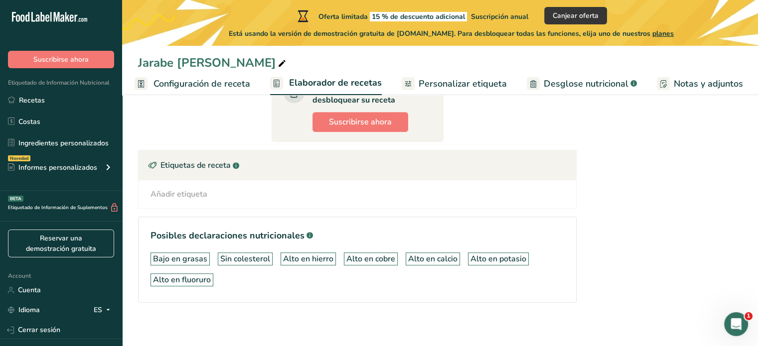
scroll to position [604, 0]
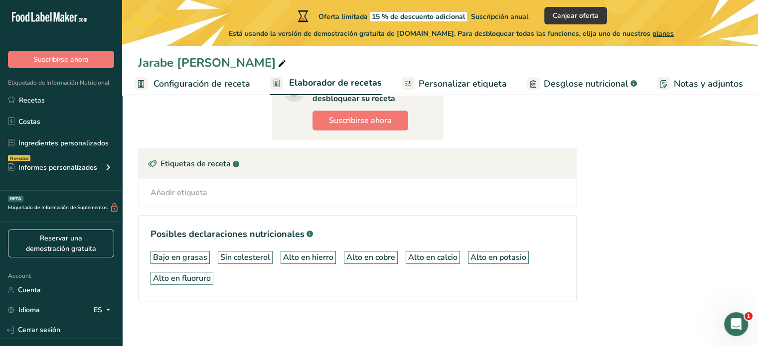
click at [501, 187] on div "Añadir etiqueta Etiquetas estándar Etiquetas personalizadas Fuente de antioxida…" at bounding box center [358, 193] width 422 height 12
click at [192, 189] on div "Añadir etiqueta" at bounding box center [179, 193] width 57 height 12
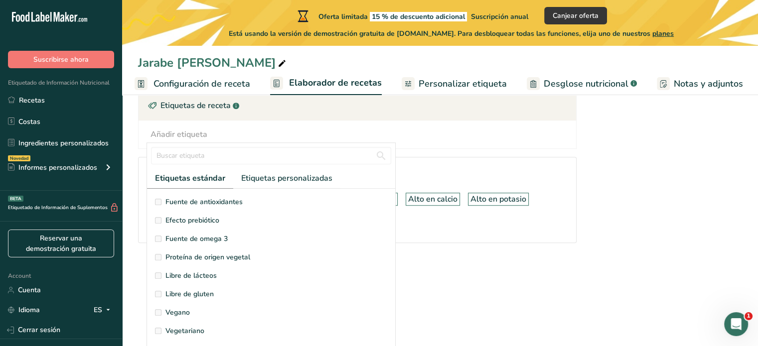
scroll to position [59, 0]
drag, startPoint x: 297, startPoint y: 199, endPoint x: 302, endPoint y: 179, distance: 20.7
click at [302, 179] on div "Etiquetas estándar Etiquetas personalizadas Fuente de antioxidantes Efecto preb…" at bounding box center [271, 257] width 248 height 178
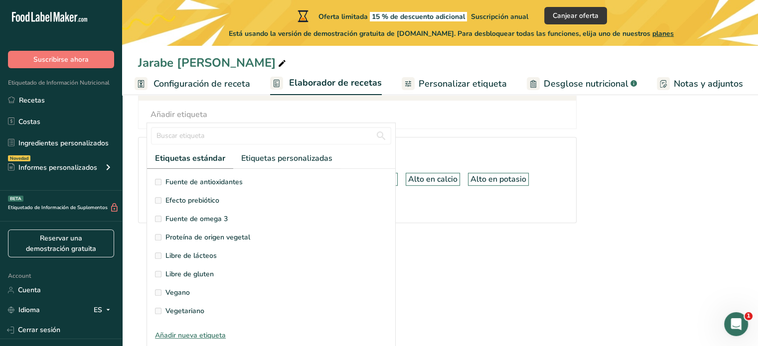
click at [175, 254] on span "Libre de lácteos" at bounding box center [190, 256] width 51 height 10
click at [171, 271] on span "Libre de gluten" at bounding box center [189, 274] width 48 height 10
click at [193, 252] on span "Libre de lácteos" at bounding box center [190, 256] width 51 height 10
click at [274, 160] on span "Etiquetas personalizadas" at bounding box center [286, 159] width 91 height 12
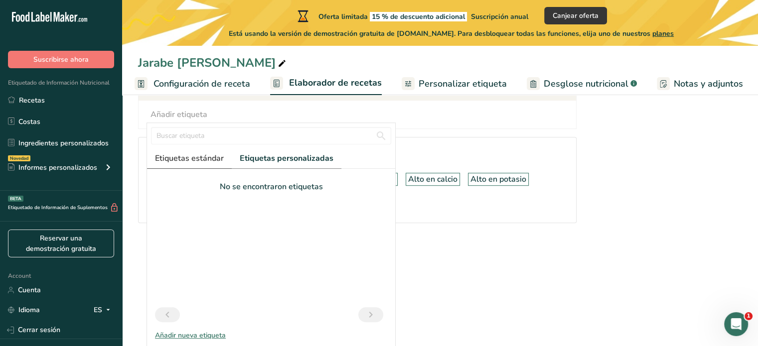
click at [190, 155] on span "Etiquetas estándar" at bounding box center [189, 159] width 69 height 12
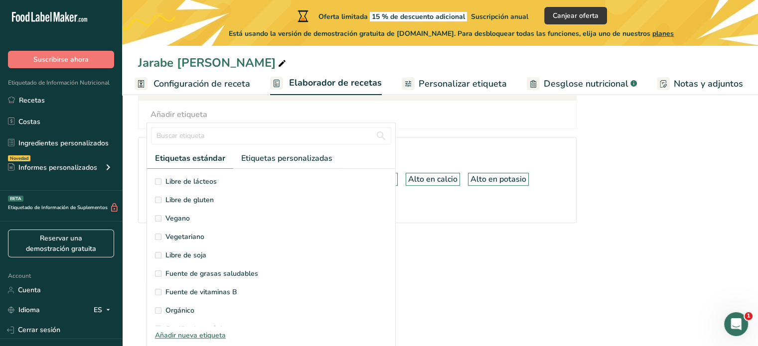
scroll to position [0, 0]
click at [161, 271] on label "Libre de gluten" at bounding box center [271, 274] width 232 height 10
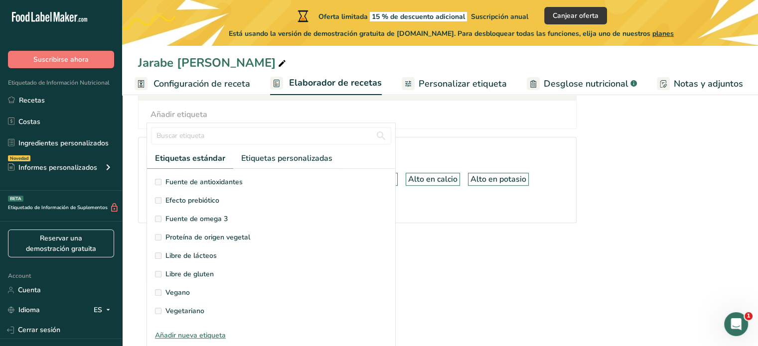
click at [161, 271] on label "Libre de gluten" at bounding box center [271, 274] width 232 height 10
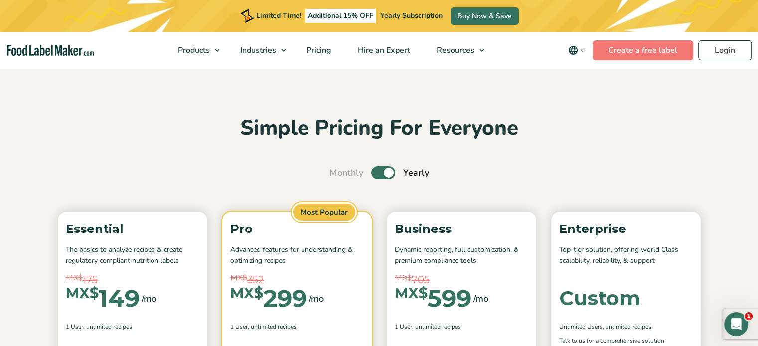
click at [381, 174] on label "Toggle" at bounding box center [383, 172] width 24 height 13
click at [338, 174] on input "Toggle" at bounding box center [334, 173] width 6 height 6
checkbox input "false"
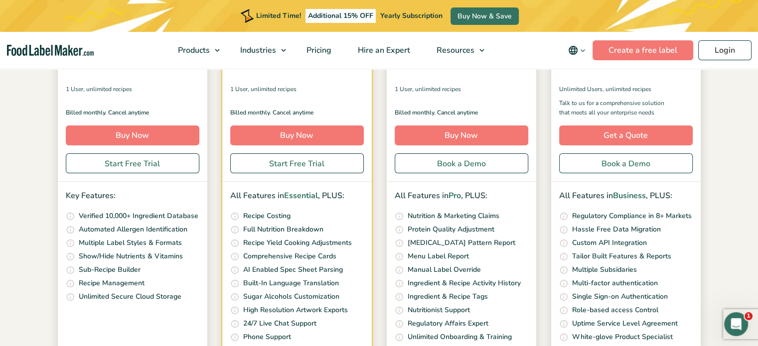
scroll to position [243, 0]
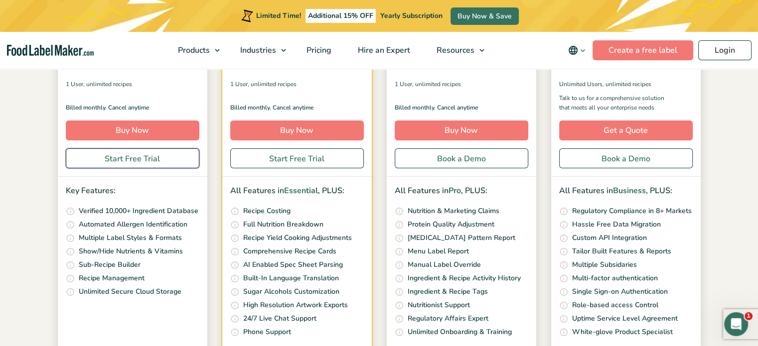
click at [134, 158] on link "Start Free Trial" at bounding box center [133, 159] width 134 height 20
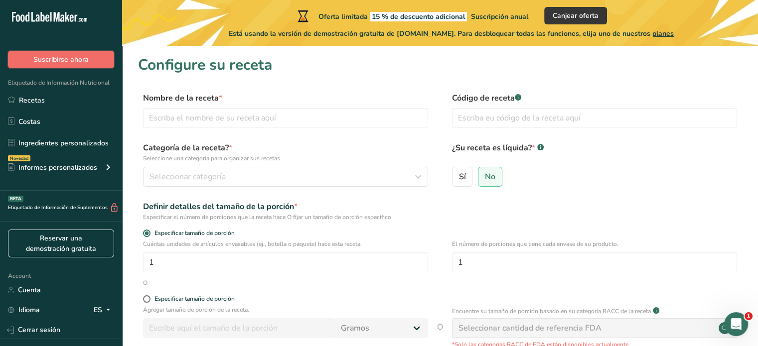
click at [78, 64] on span "Suscribirse ahora" at bounding box center [60, 59] width 55 height 10
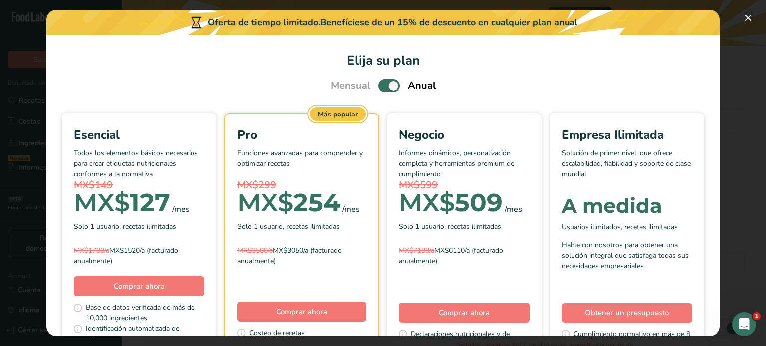
click at [197, 172] on p "Todos los elementos básicos necesarios para crear etiquetas nutricionales confo…" at bounding box center [139, 163] width 131 height 30
click at [388, 82] on span "Pick Your Pricing Plan Modal" at bounding box center [389, 85] width 22 height 12
click at [384, 83] on input "Pick Your Pricing Plan Modal" at bounding box center [381, 86] width 6 height 6
checkbox input "false"
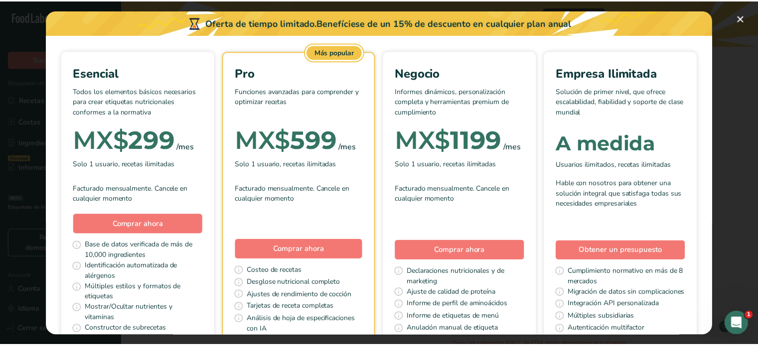
scroll to position [86, 0]
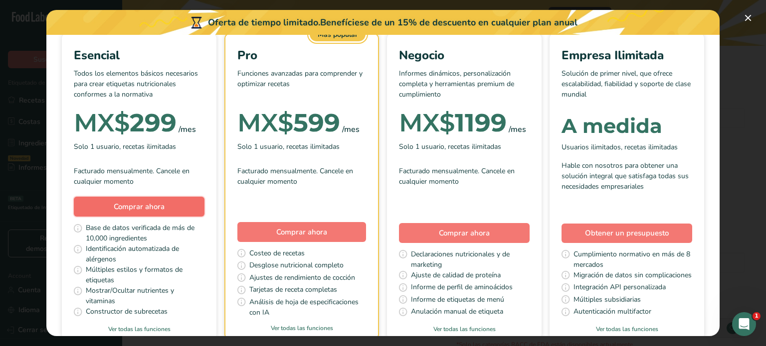
click at [164, 202] on span "Comprar ahora" at bounding box center [139, 207] width 51 height 10
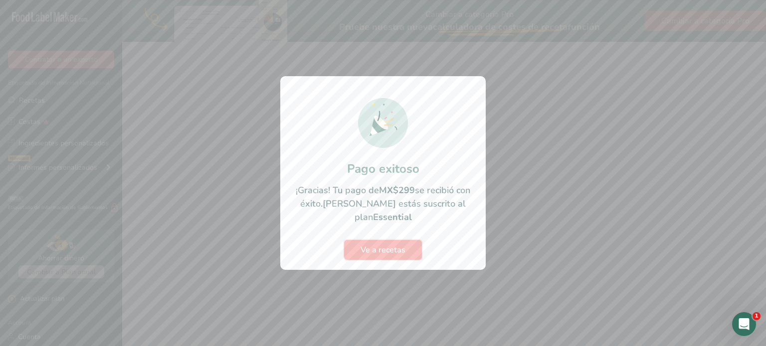
click at [386, 246] on span "Ve a recetas" at bounding box center [382, 250] width 45 height 12
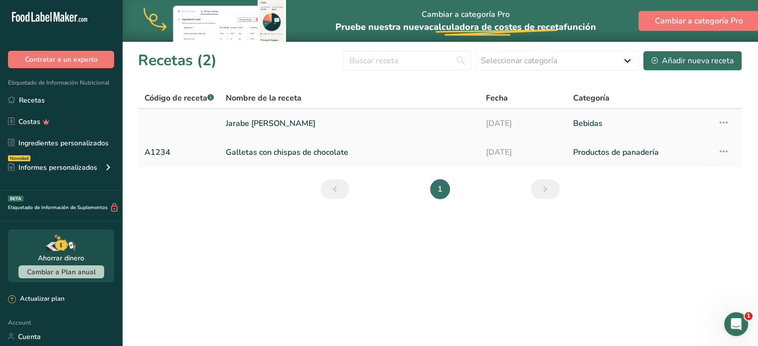
drag, startPoint x: 368, startPoint y: 141, endPoint x: 401, endPoint y: 127, distance: 35.7
click at [401, 127] on tbody "Jarabe [PERSON_NAME] [DATE] Bebidas Configuración de receta Eliminar receta Dup…" at bounding box center [440, 138] width 603 height 58
click at [401, 127] on link "Jarabe [PERSON_NAME]" at bounding box center [350, 123] width 248 height 21
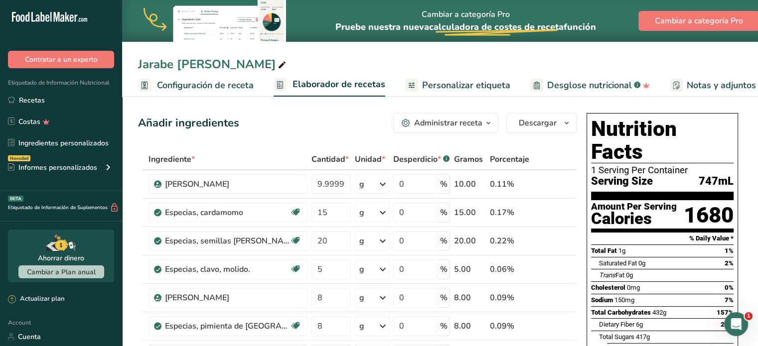
drag, startPoint x: 455, startPoint y: 87, endPoint x: 425, endPoint y: 103, distance: 33.9
click at [455, 87] on span "Personalizar etiqueta" at bounding box center [466, 85] width 88 height 13
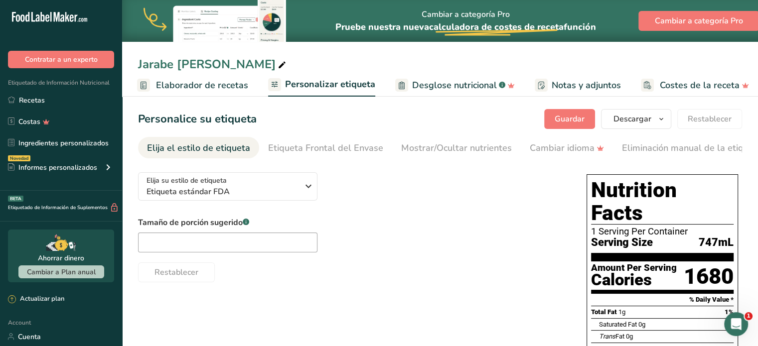
scroll to position [0, 139]
click at [313, 191] on icon "button" at bounding box center [309, 186] width 12 height 18
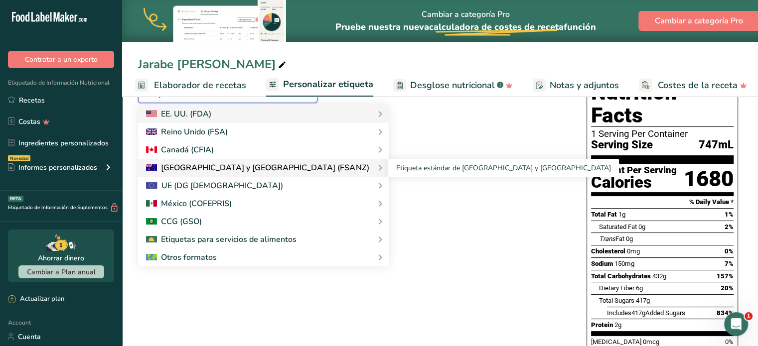
scroll to position [98, 0]
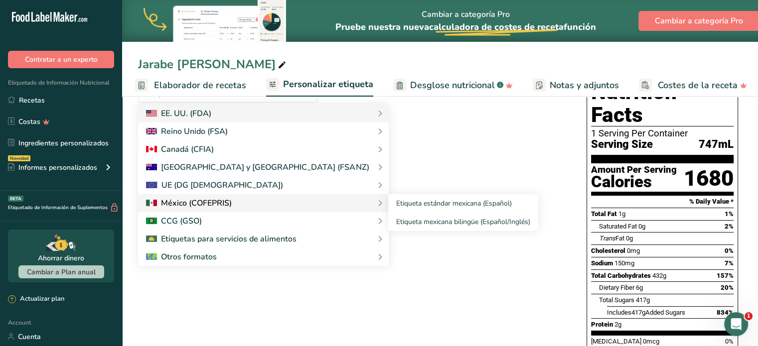
click at [251, 208] on div at bounding box center [263, 203] width 235 height 12
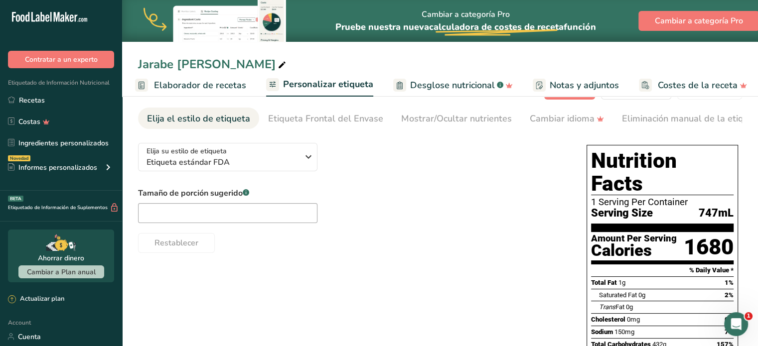
scroll to position [28, 0]
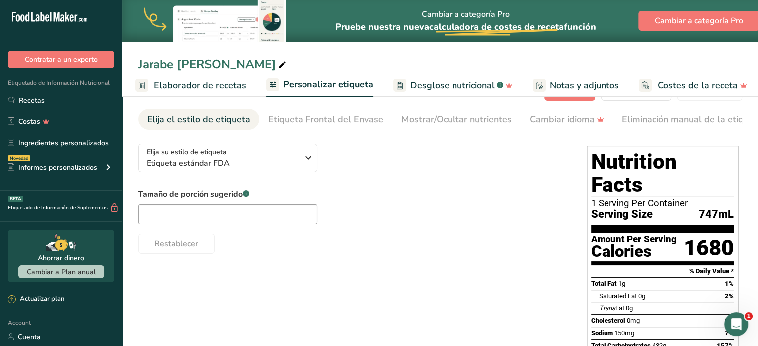
click at [318, 155] on div "Elija su estilo de etiqueta Etiqueta estándar FDA EE. UU. (FDA) Etiqueta estánd…" at bounding box center [352, 195] width 429 height 118
click at [303, 162] on icon "button" at bounding box center [309, 158] width 12 height 18
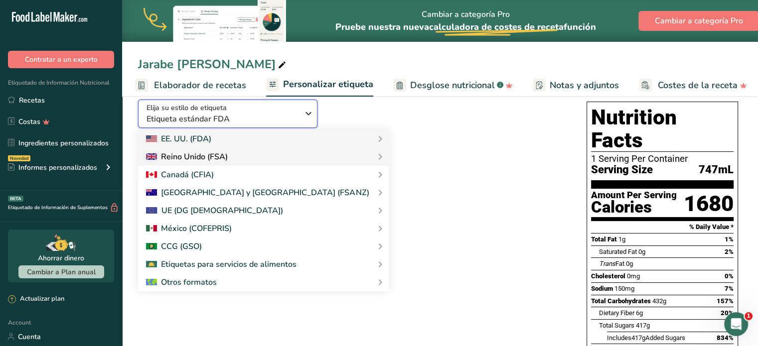
scroll to position [92, 0]
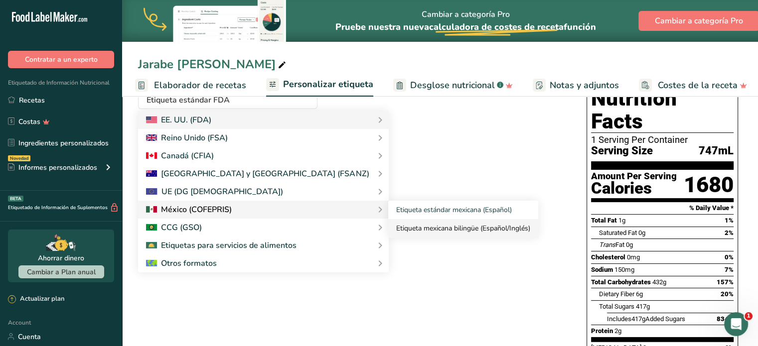
click at [393, 231] on link "Etiqueta mexicana bilingüe (Español/Inglés)" at bounding box center [463, 228] width 150 height 18
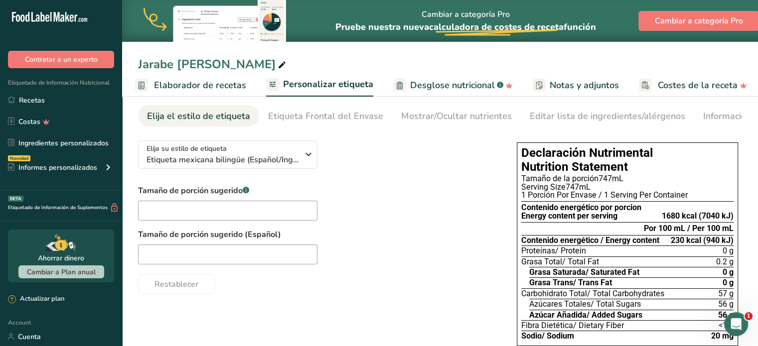
scroll to position [31, 0]
click at [290, 213] on input "text" at bounding box center [227, 211] width 179 height 20
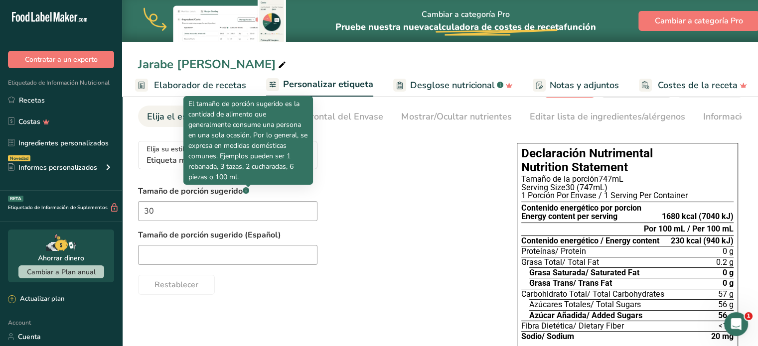
click at [247, 193] on rect at bounding box center [246, 190] width 6 height 6
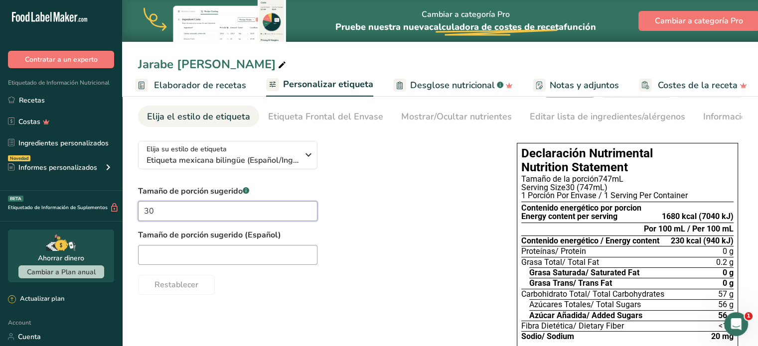
click at [223, 219] on input "30" at bounding box center [227, 211] width 179 height 20
type input "30 ml"
click at [273, 265] on input "text" at bounding box center [227, 255] width 179 height 20
click at [214, 260] on input "text" at bounding box center [227, 255] width 179 height 20
type input "30 ml"
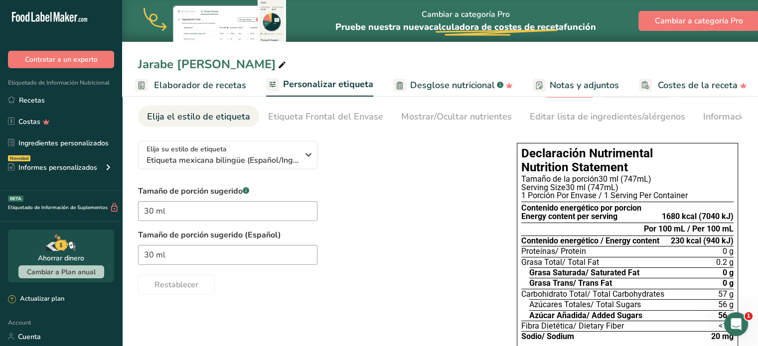
click at [291, 287] on div "Restablecer" at bounding box center [317, 283] width 359 height 24
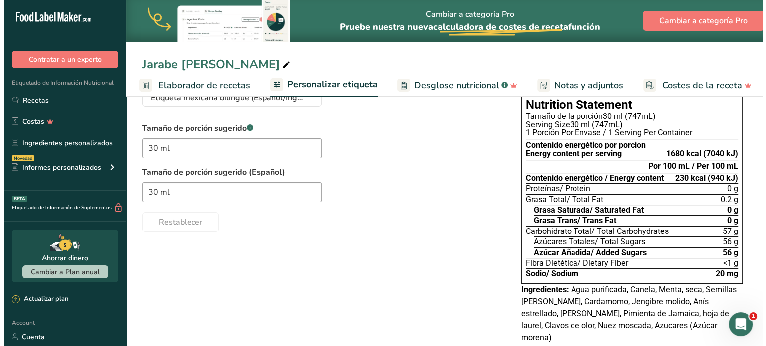
scroll to position [0, 0]
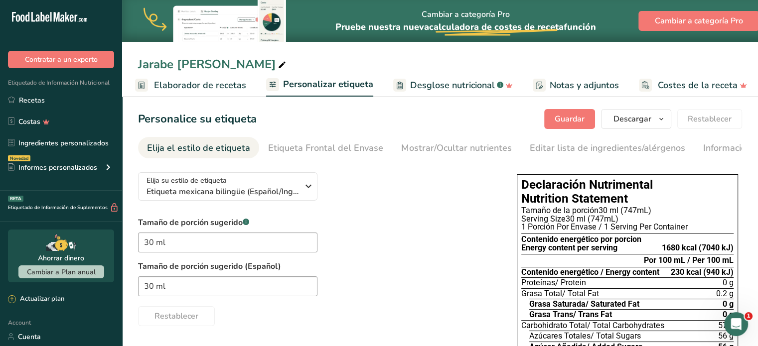
click at [308, 89] on span "Personalizar etiqueta" at bounding box center [328, 84] width 90 height 13
click at [316, 87] on span "Personalizar etiqueta" at bounding box center [328, 84] width 90 height 13
click at [204, 83] on span "Elaborador de recetas" at bounding box center [200, 85] width 92 height 13
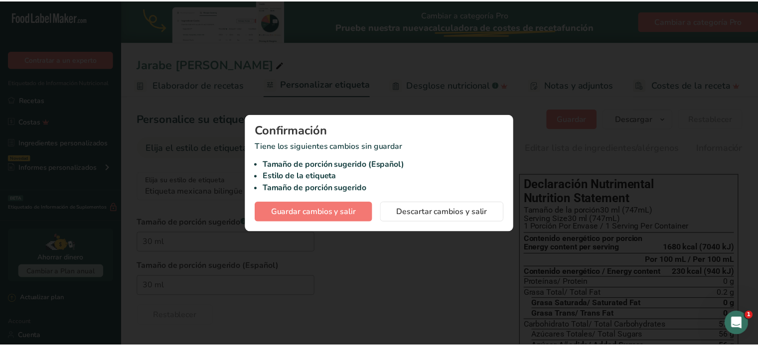
scroll to position [0, 131]
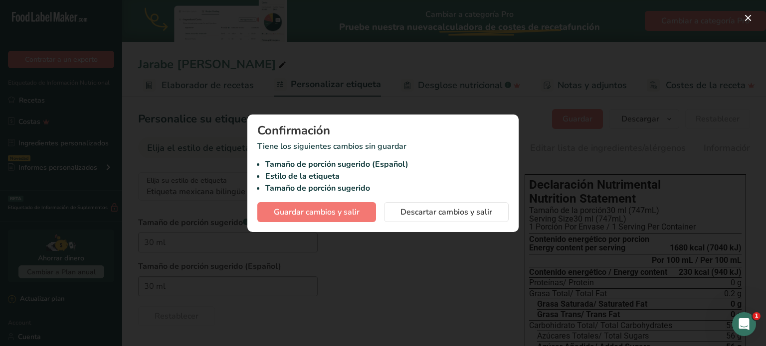
click at [442, 225] on div "Confirmación Tiene los siguientes cambios sin guardar Tamaño de porción sugerid…" at bounding box center [382, 174] width 271 height 118
click at [745, 19] on button "button" at bounding box center [748, 18] width 16 height 16
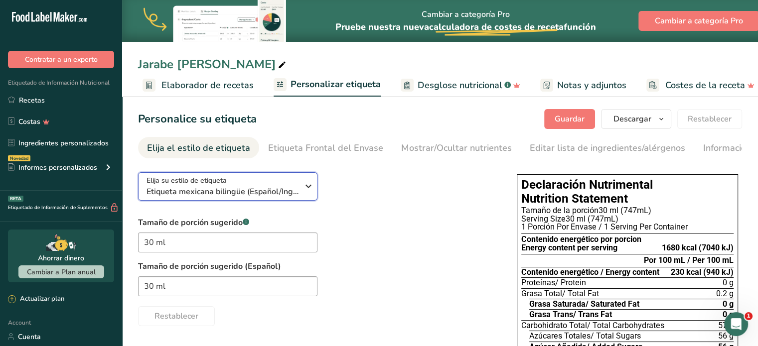
click at [216, 182] on span "Elija su estilo de etiqueta" at bounding box center [187, 180] width 80 height 10
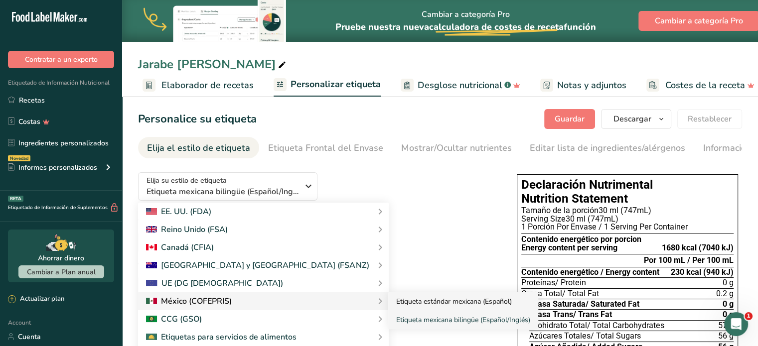
click at [429, 306] on link "Etiqueta estándar mexicana (Español)" at bounding box center [463, 302] width 150 height 18
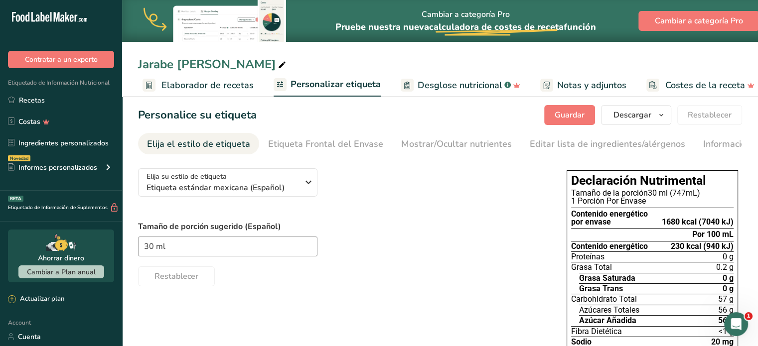
scroll to position [0, 0]
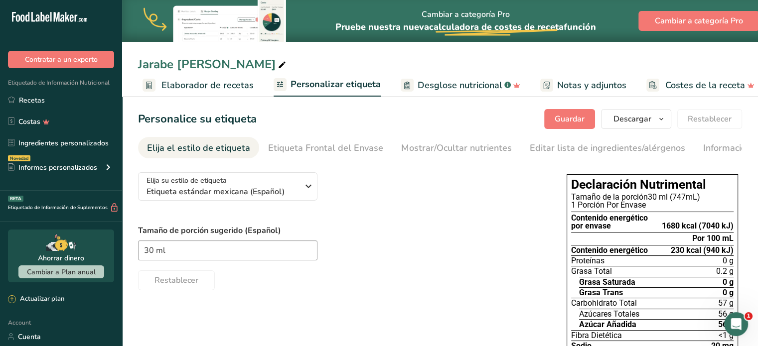
click at [395, 233] on label "Tamaño de porción sugerido (Español)" at bounding box center [342, 231] width 409 height 12
click at [326, 156] on link "Etiqueta Frontal del Envase" at bounding box center [325, 148] width 115 height 22
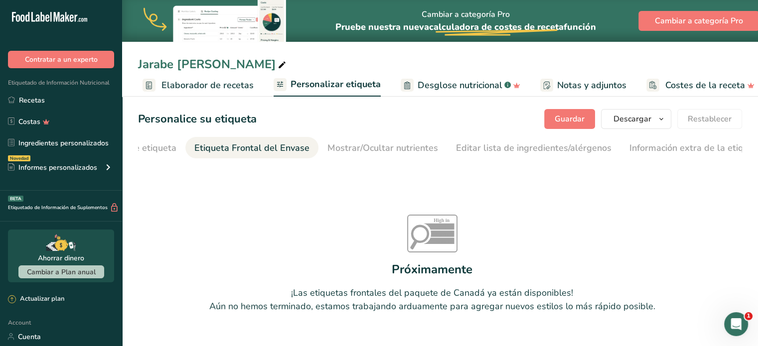
scroll to position [0, 88]
drag, startPoint x: 336, startPoint y: 189, endPoint x: 365, endPoint y: 163, distance: 38.5
click at [365, 163] on section "Personalice su etiqueta Guardar Descargar Elija qué mostrar en su etiqueta desc…" at bounding box center [440, 236] width 636 height 287
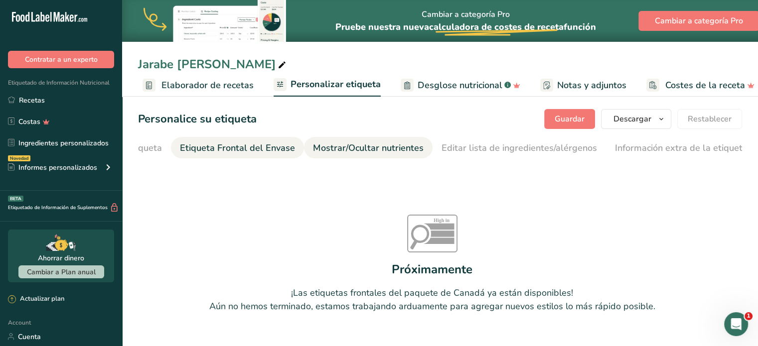
click at [380, 152] on div "Mostrar/Ocultar nutrientes" at bounding box center [368, 148] width 111 height 13
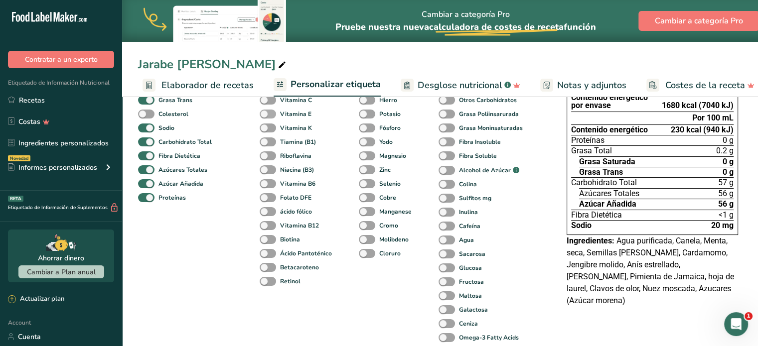
scroll to position [120, 0]
click at [261, 213] on span at bounding box center [268, 212] width 16 height 9
click at [261, 213] on input "ácido fólico" at bounding box center [263, 212] width 6 height 6
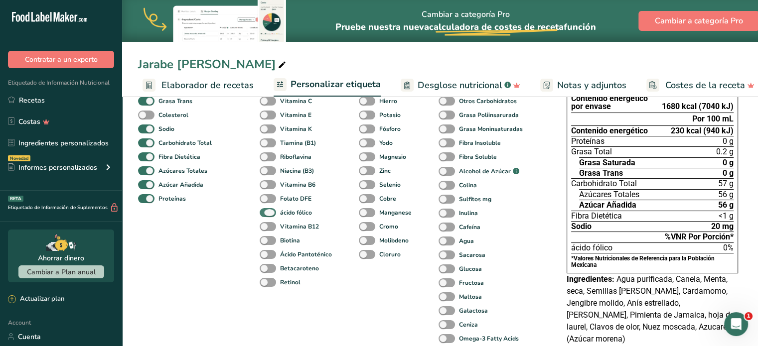
click at [265, 216] on span at bounding box center [268, 212] width 16 height 9
click at [265, 216] on input "ácido fólico" at bounding box center [263, 212] width 6 height 6
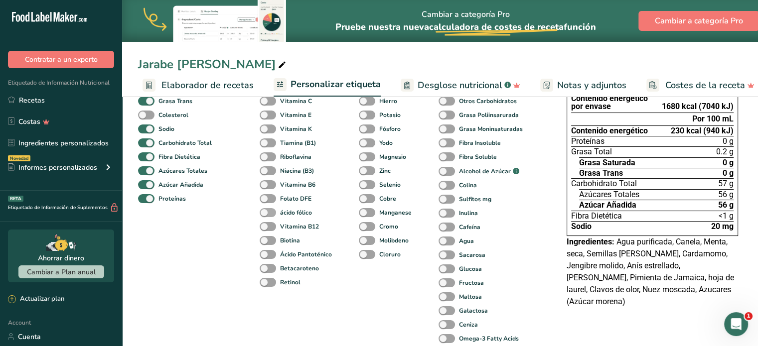
click at [265, 216] on span at bounding box center [268, 212] width 16 height 9
click at [265, 216] on input "ácido fólico" at bounding box center [263, 212] width 6 height 6
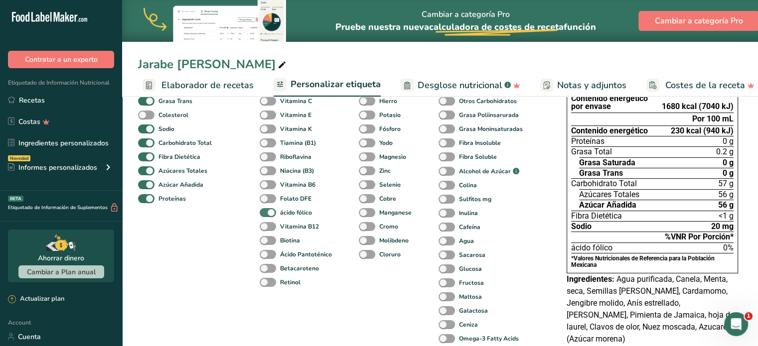
click at [265, 216] on span at bounding box center [268, 212] width 16 height 9
click at [265, 216] on input "ácido fólico" at bounding box center [263, 212] width 6 height 6
checkbox input "false"
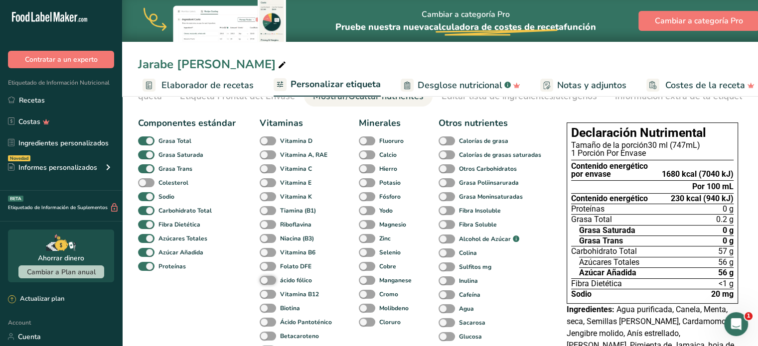
scroll to position [58, 0]
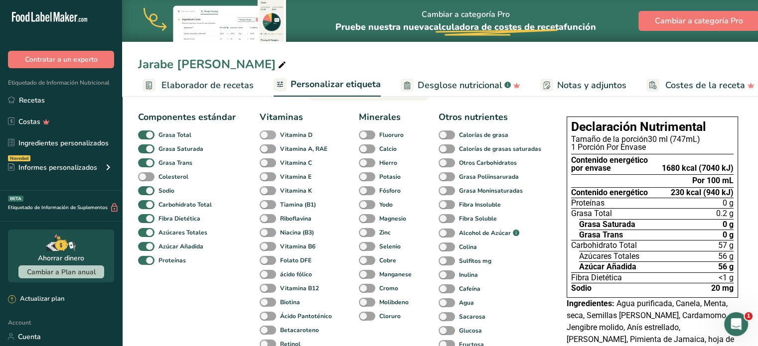
click at [263, 135] on span at bounding box center [268, 135] width 16 height 9
click at [263, 135] on input "Vitamina D" at bounding box center [263, 135] width 6 height 6
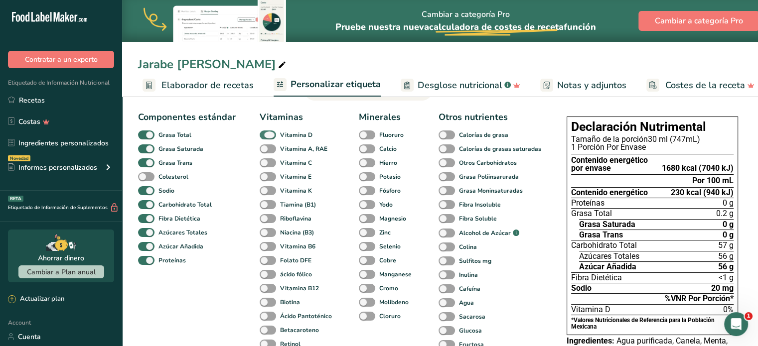
click at [263, 135] on span at bounding box center [268, 135] width 16 height 9
click at [263, 135] on input "Vitamina D" at bounding box center [263, 135] width 6 height 6
checkbox input "false"
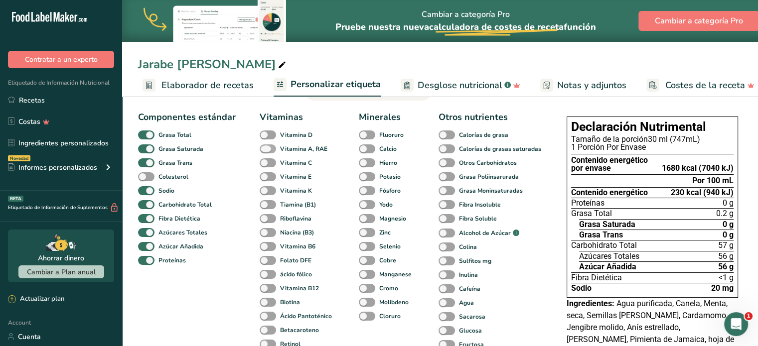
click at [267, 152] on span at bounding box center [268, 149] width 16 height 9
click at [266, 152] on input "Vitamina A, RAE" at bounding box center [263, 149] width 6 height 6
checkbox input "true"
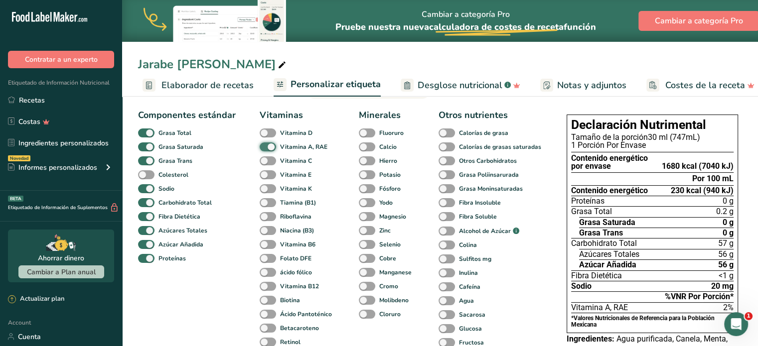
scroll to position [61, 0]
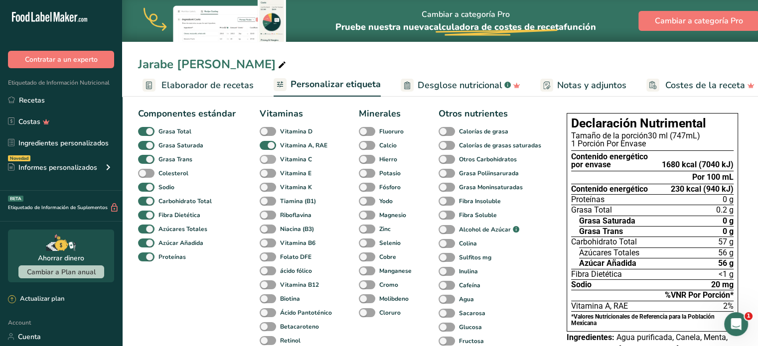
click at [264, 162] on span at bounding box center [268, 159] width 16 height 9
click at [264, 162] on input "Vitamina C" at bounding box center [263, 159] width 6 height 6
checkbox input "true"
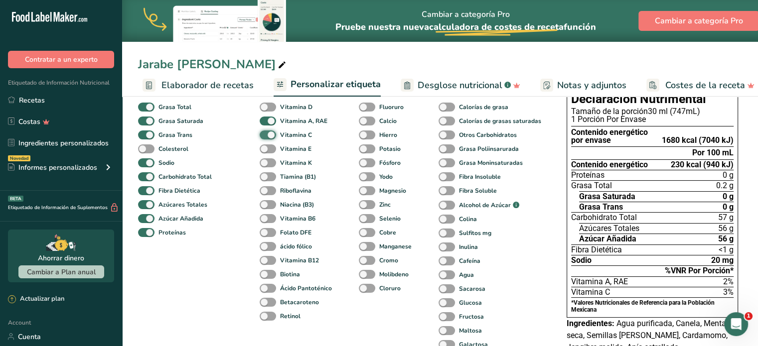
scroll to position [93, 0]
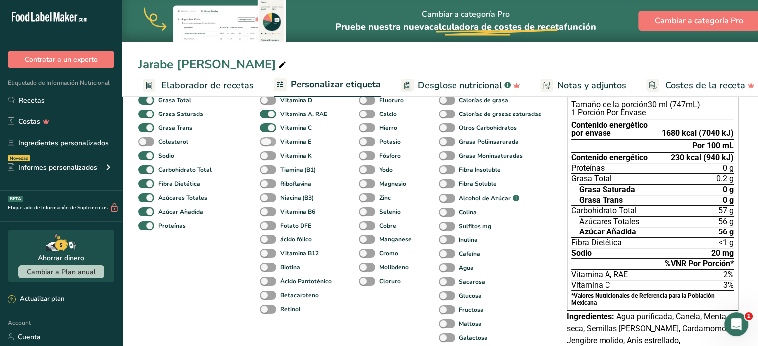
click at [264, 142] on span at bounding box center [268, 142] width 16 height 9
click at [264, 142] on input "Vitamina E" at bounding box center [263, 142] width 6 height 6
checkbox input "true"
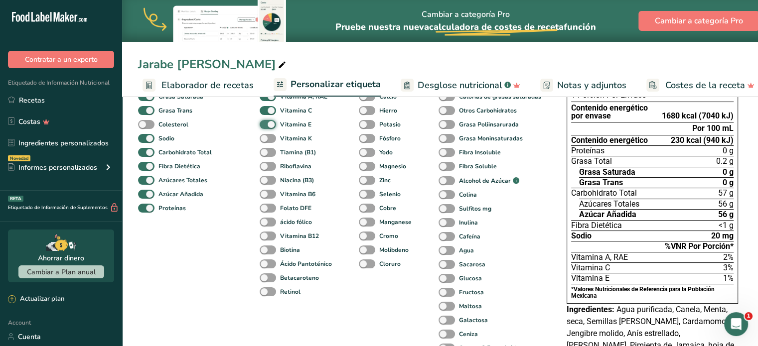
scroll to position [117, 0]
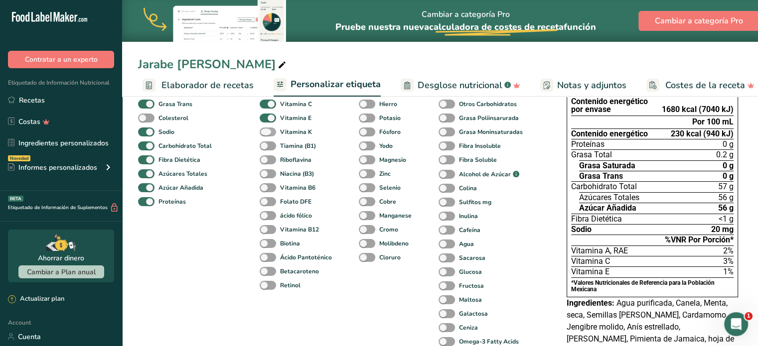
click at [266, 136] on span at bounding box center [268, 132] width 16 height 9
click at [266, 135] on input "Vitamina K" at bounding box center [263, 132] width 6 height 6
checkbox input "true"
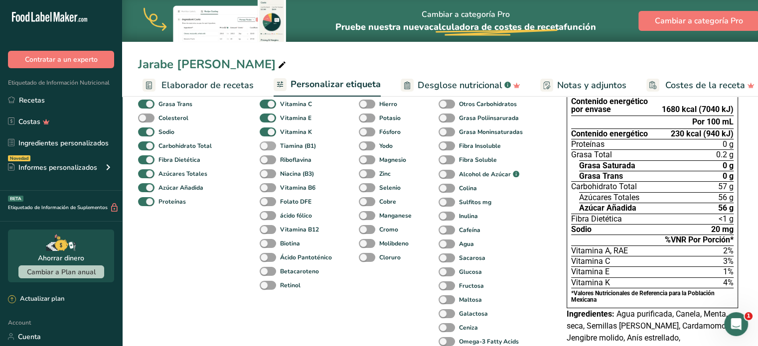
click at [263, 145] on span at bounding box center [268, 146] width 16 height 9
click at [263, 145] on input "Tiamina (B1)" at bounding box center [263, 146] width 6 height 6
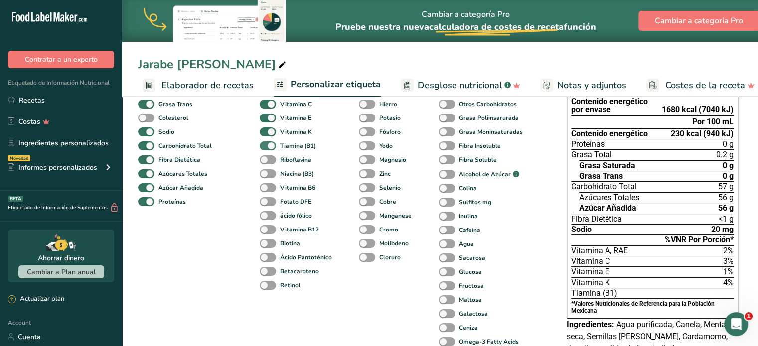
click at [263, 145] on span at bounding box center [268, 146] width 16 height 9
click at [263, 145] on input "Tiamina (B1)" at bounding box center [263, 146] width 6 height 6
checkbox input "false"
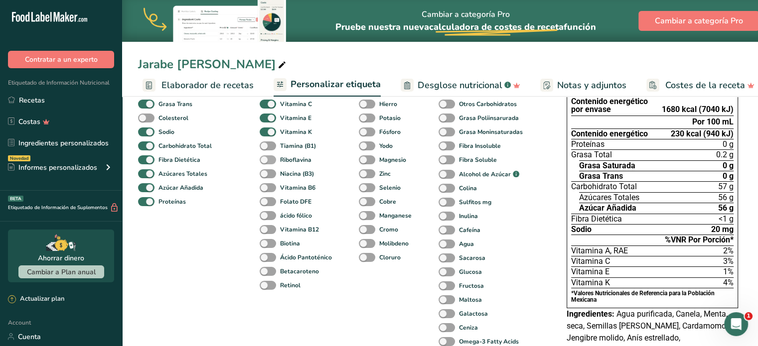
click at [265, 161] on span at bounding box center [268, 159] width 16 height 9
click at [265, 161] on input "Riboflavina" at bounding box center [263, 159] width 6 height 6
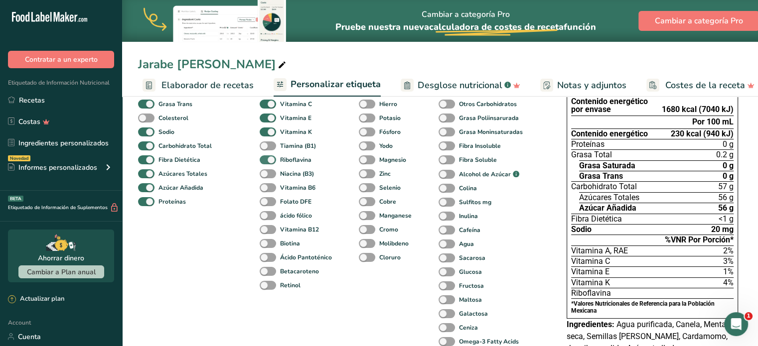
click at [265, 161] on span at bounding box center [268, 159] width 16 height 9
click at [265, 161] on input "Riboflavina" at bounding box center [263, 159] width 6 height 6
checkbox input "false"
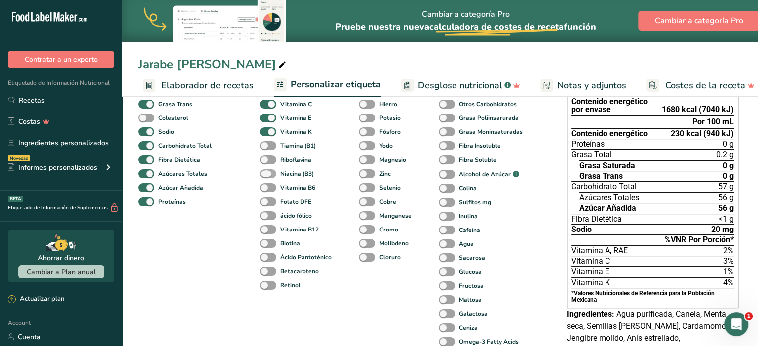
click at [266, 177] on span at bounding box center [268, 173] width 16 height 9
click at [266, 177] on input "Niacina (B3)" at bounding box center [263, 173] width 6 height 6
checkbox input "true"
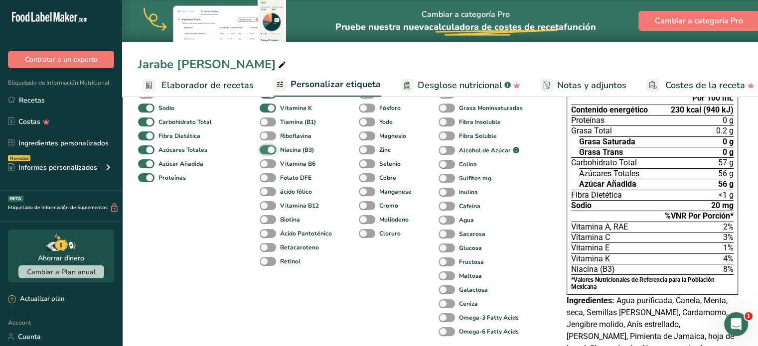
scroll to position [142, 0]
click at [266, 167] on span at bounding box center [268, 162] width 16 height 9
click at [266, 166] on input "Vitamina B6" at bounding box center [263, 162] width 6 height 6
checkbox input "true"
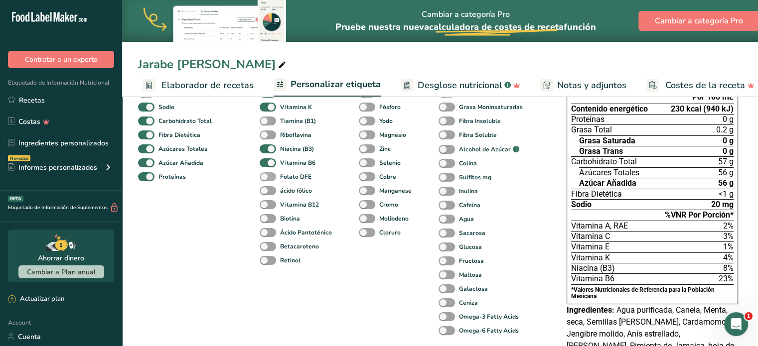
click at [263, 181] on span at bounding box center [268, 176] width 16 height 9
click at [263, 180] on input "Folato DFE" at bounding box center [263, 176] width 6 height 6
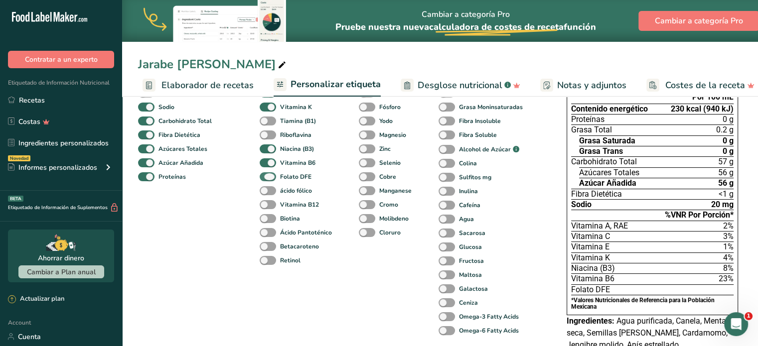
click at [263, 181] on span at bounding box center [268, 176] width 16 height 9
click at [263, 180] on input "Folato DFE" at bounding box center [263, 176] width 6 height 6
checkbox input "false"
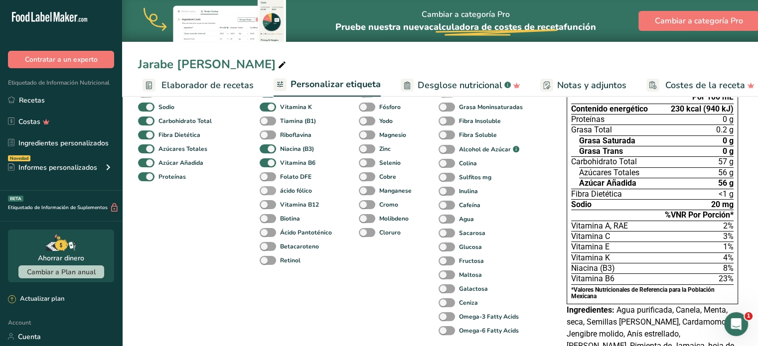
click at [264, 195] on span at bounding box center [268, 190] width 16 height 9
click at [264, 194] on input "ácido fólico" at bounding box center [263, 190] width 6 height 6
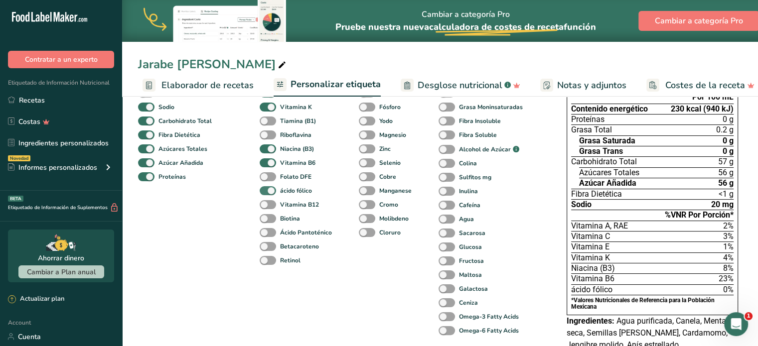
click at [264, 195] on span at bounding box center [268, 190] width 16 height 9
click at [264, 194] on input "ácido fólico" at bounding box center [263, 190] width 6 height 6
checkbox input "false"
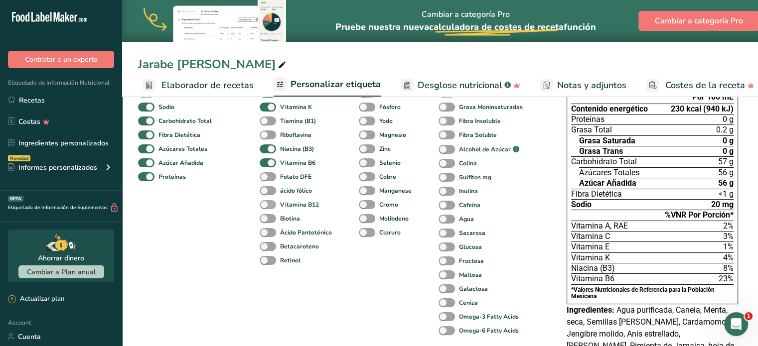
click at [265, 207] on span at bounding box center [268, 204] width 16 height 9
click at [265, 207] on input "Vitamina B12" at bounding box center [263, 204] width 6 height 6
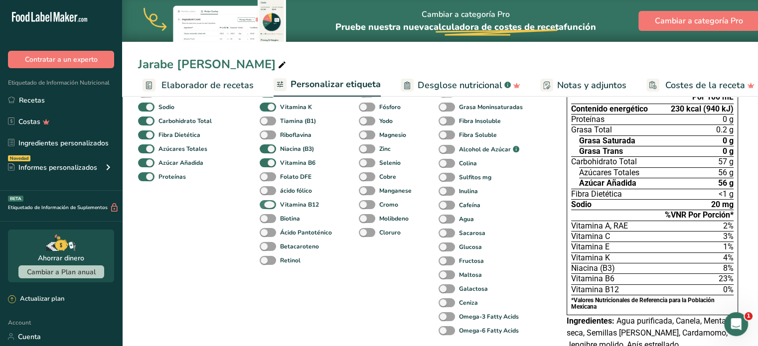
click at [265, 207] on span at bounding box center [268, 204] width 16 height 9
click at [265, 207] on input "Vitamina B12" at bounding box center [263, 204] width 6 height 6
checkbox input "false"
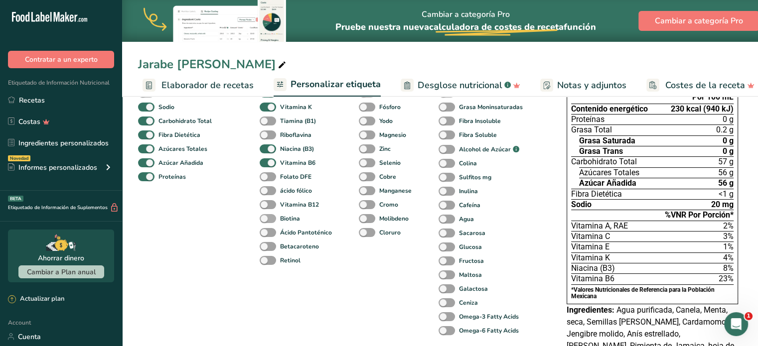
click at [265, 219] on span at bounding box center [268, 218] width 16 height 9
click at [265, 219] on input "Biotina" at bounding box center [263, 218] width 6 height 6
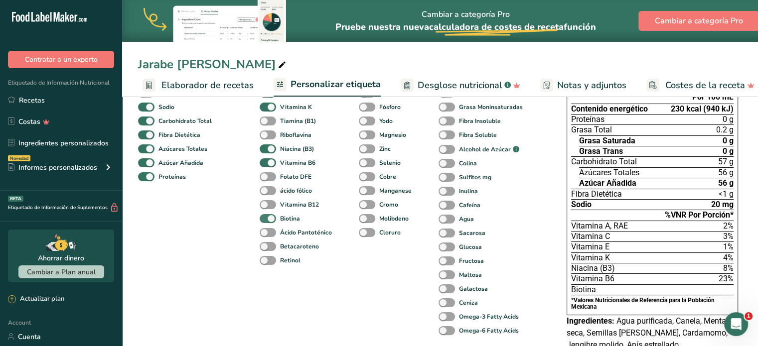
click at [265, 219] on span at bounding box center [268, 218] width 16 height 9
click at [265, 219] on input "Biotina" at bounding box center [263, 218] width 6 height 6
checkbox input "false"
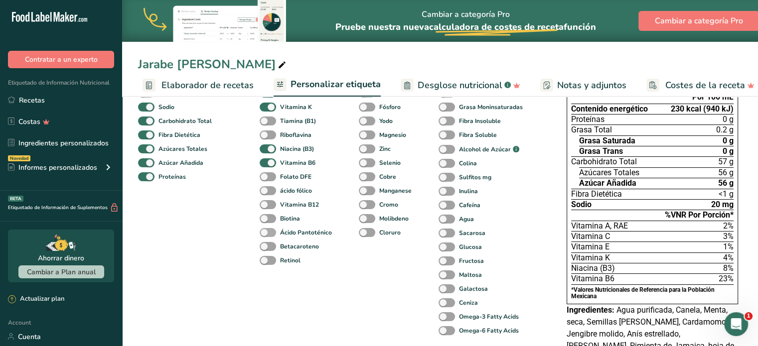
click at [263, 236] on span at bounding box center [268, 232] width 16 height 9
click at [263, 236] on input "Ácido Pantoténico" at bounding box center [263, 232] width 6 height 6
checkbox input "true"
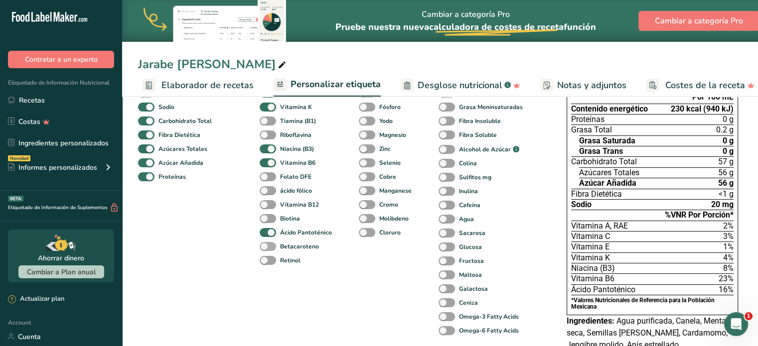
click at [263, 252] on span at bounding box center [268, 246] width 16 height 9
click at [263, 250] on input "Betacaroteno" at bounding box center [263, 246] width 6 height 6
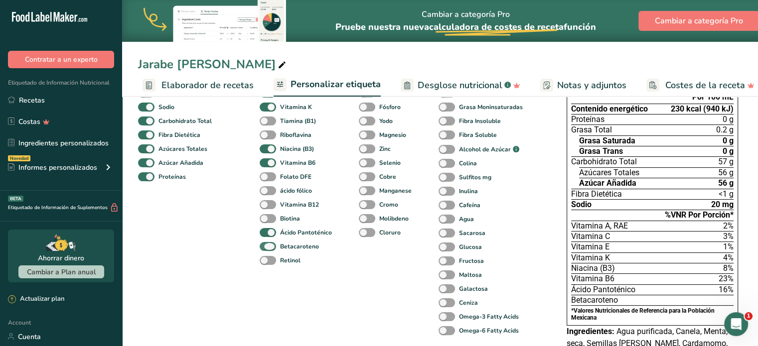
click at [263, 252] on span at bounding box center [268, 246] width 16 height 9
click at [263, 250] on input "Betacaroteno" at bounding box center [263, 246] width 6 height 6
checkbox input "false"
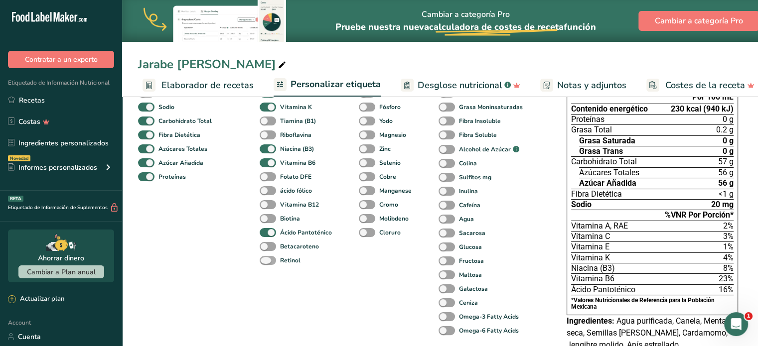
click at [264, 264] on span at bounding box center [268, 260] width 16 height 9
click at [264, 264] on input "Retinol" at bounding box center [263, 260] width 6 height 6
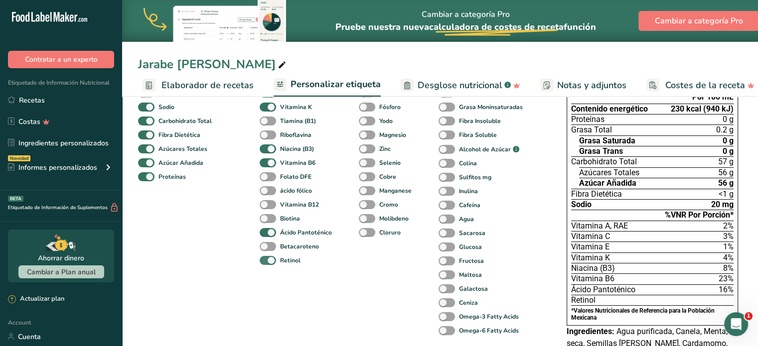
click at [264, 264] on span at bounding box center [268, 260] width 16 height 9
click at [264, 264] on input "Retinol" at bounding box center [263, 260] width 6 height 6
checkbox input "false"
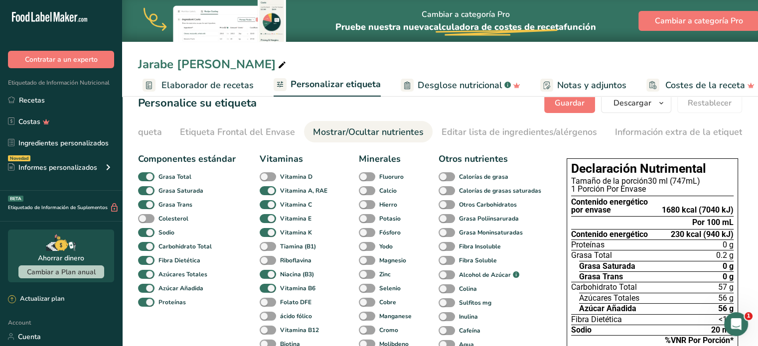
scroll to position [15, 0]
click at [363, 181] on span at bounding box center [367, 177] width 16 height 9
click at [363, 180] on input "Fluoruro" at bounding box center [362, 177] width 6 height 6
checkbox input "true"
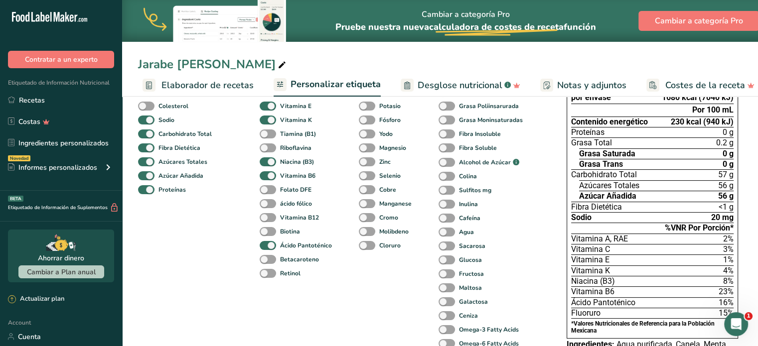
scroll to position [86, 0]
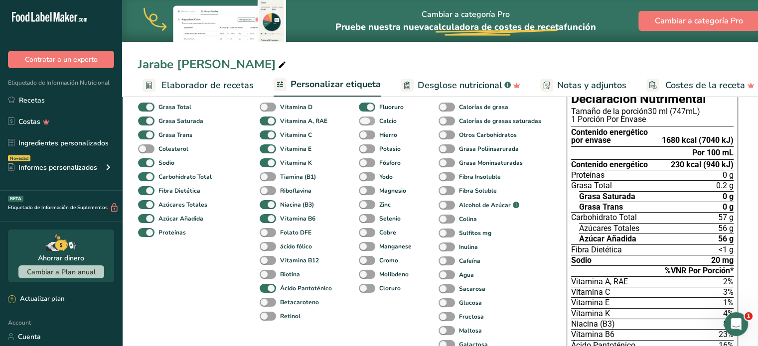
click at [367, 124] on span at bounding box center [367, 121] width 16 height 9
click at [365, 124] on input "Calcio" at bounding box center [362, 121] width 6 height 6
checkbox input "true"
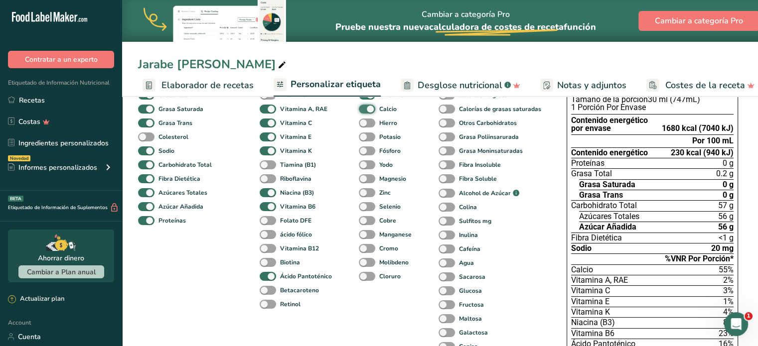
scroll to position [87, 0]
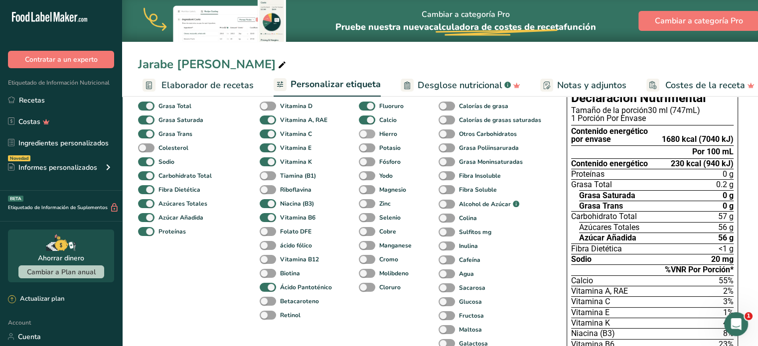
click at [364, 133] on span at bounding box center [367, 134] width 16 height 9
click at [364, 133] on input "Hierro" at bounding box center [362, 134] width 6 height 6
checkbox input "true"
click at [365, 152] on span at bounding box center [367, 148] width 16 height 9
click at [365, 151] on input "Potasio" at bounding box center [362, 148] width 6 height 6
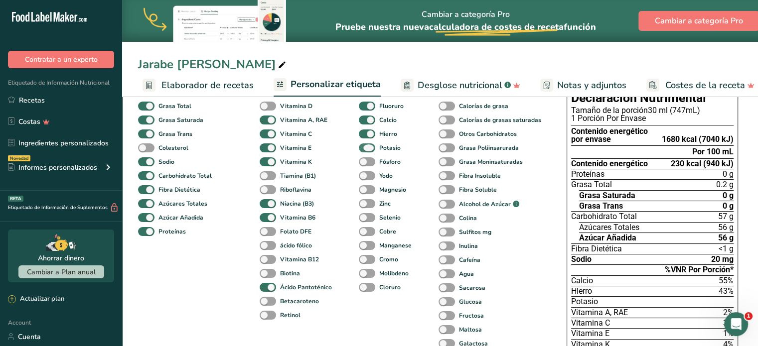
click at [365, 152] on span at bounding box center [367, 148] width 16 height 9
click at [365, 151] on input "Potasio" at bounding box center [362, 148] width 6 height 6
checkbox input "false"
click at [364, 163] on span at bounding box center [367, 161] width 16 height 9
click at [364, 163] on input "Fósforo" at bounding box center [362, 161] width 6 height 6
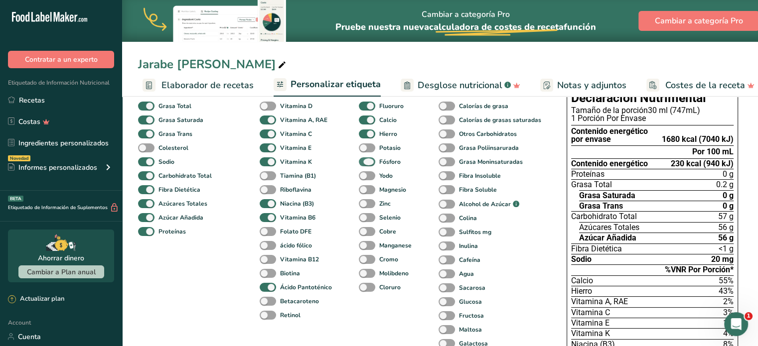
click at [364, 163] on span at bounding box center [367, 161] width 16 height 9
click at [364, 163] on input "Fósforo" at bounding box center [362, 161] width 6 height 6
checkbox input "false"
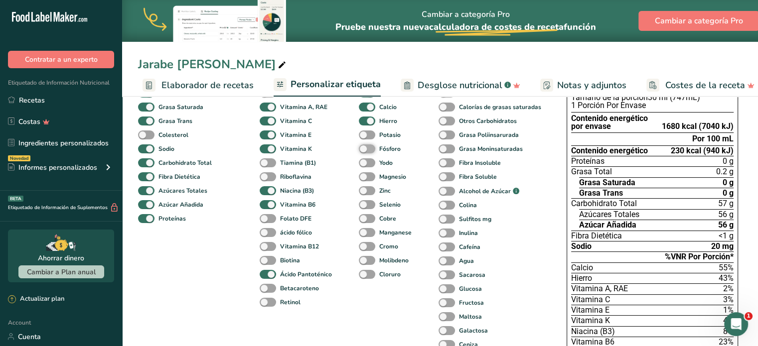
scroll to position [101, 0]
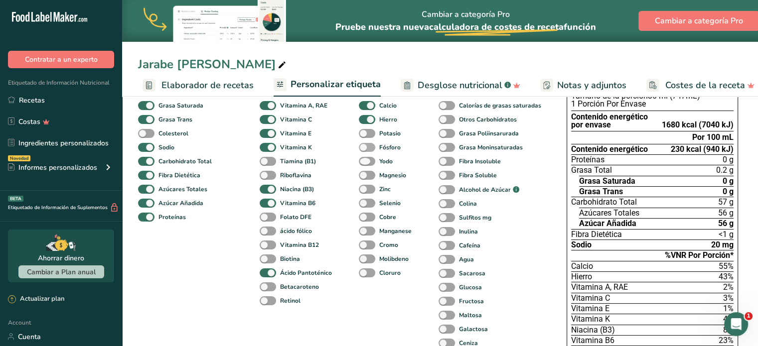
click at [364, 163] on span at bounding box center [367, 161] width 16 height 9
click at [364, 163] on input "Yodo" at bounding box center [362, 161] width 6 height 6
click at [364, 163] on span at bounding box center [367, 161] width 16 height 9
click at [364, 163] on input "Yodo" at bounding box center [362, 161] width 6 height 6
checkbox input "false"
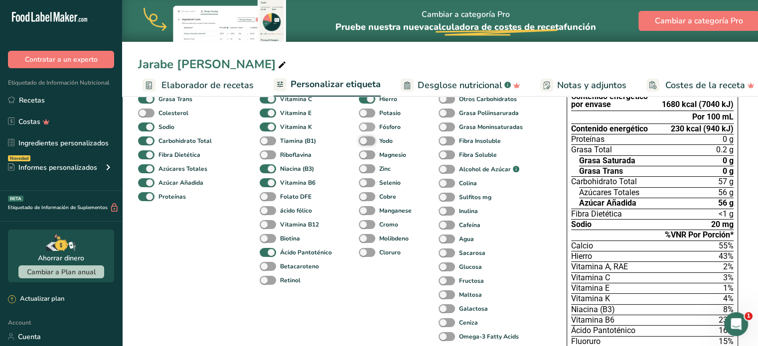
scroll to position [128, 0]
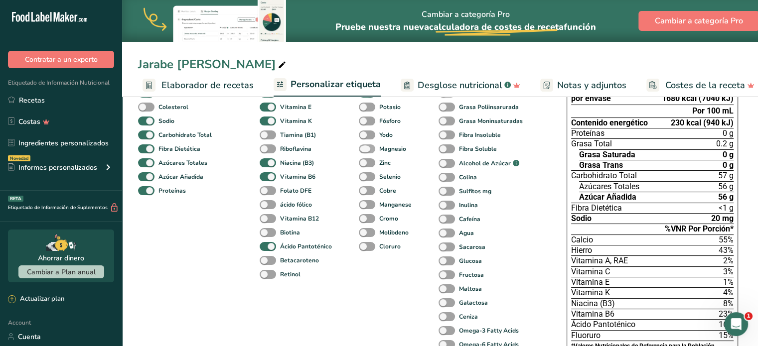
click at [364, 151] on span at bounding box center [367, 149] width 16 height 9
click at [364, 151] on input "Magnesio" at bounding box center [362, 149] width 6 height 6
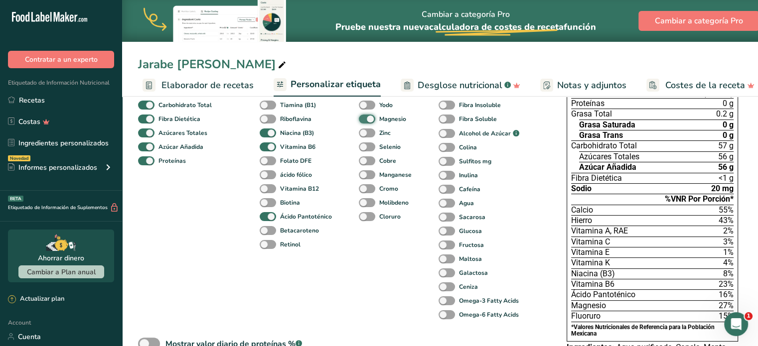
scroll to position [153, 0]
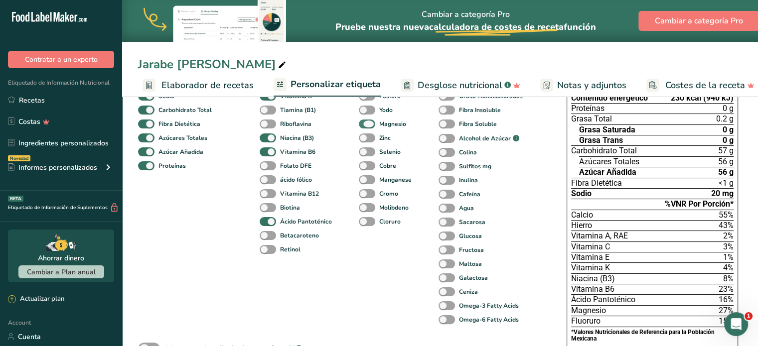
click at [368, 127] on span at bounding box center [367, 124] width 16 height 9
click at [365, 127] on input "Magnesio" at bounding box center [362, 124] width 6 height 6
checkbox input "false"
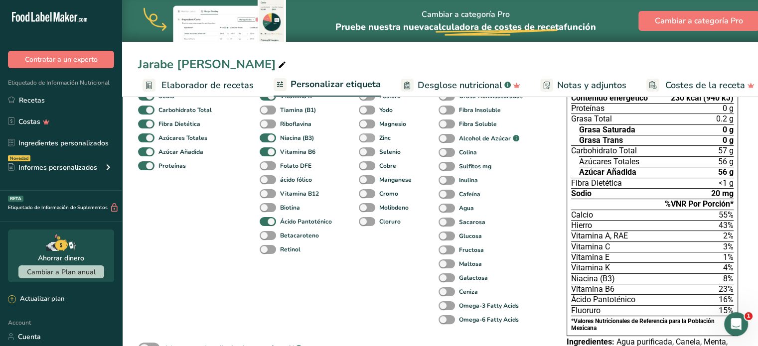
click at [362, 142] on span at bounding box center [367, 138] width 16 height 9
click at [362, 141] on input "Zinc" at bounding box center [362, 138] width 6 height 6
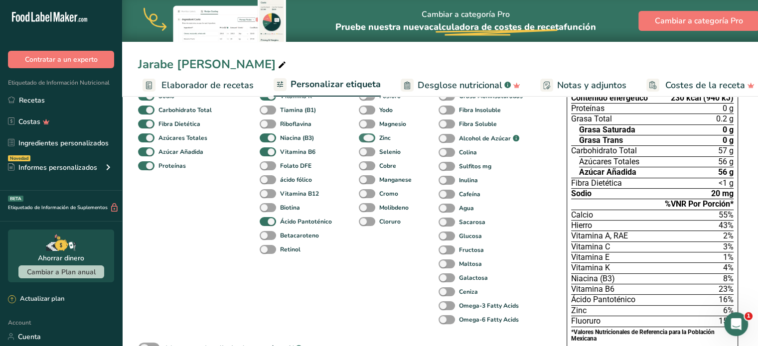
click at [362, 142] on span at bounding box center [367, 138] width 16 height 9
click at [362, 141] on input "Zinc" at bounding box center [362, 138] width 6 height 6
checkbox input "false"
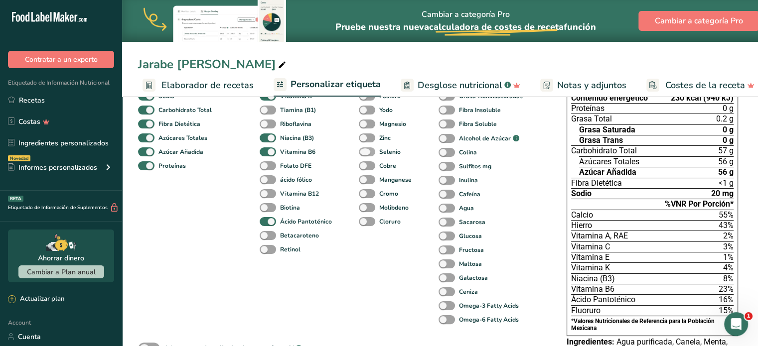
click at [363, 156] on span at bounding box center [367, 152] width 16 height 9
click at [363, 155] on input "Selenio" at bounding box center [362, 152] width 6 height 6
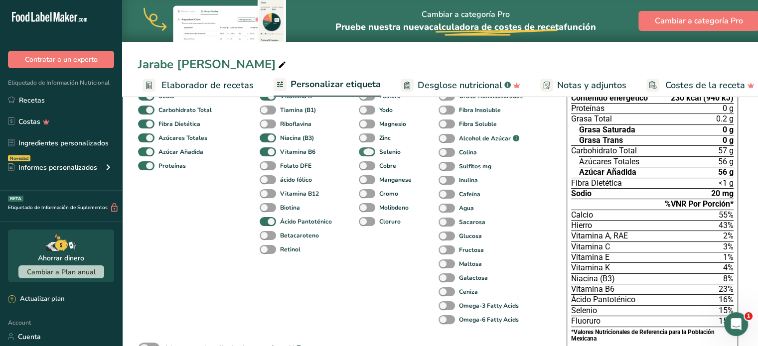
click at [363, 156] on span at bounding box center [367, 152] width 16 height 9
click at [363, 155] on input "Selenio" at bounding box center [362, 152] width 6 height 6
checkbox input "false"
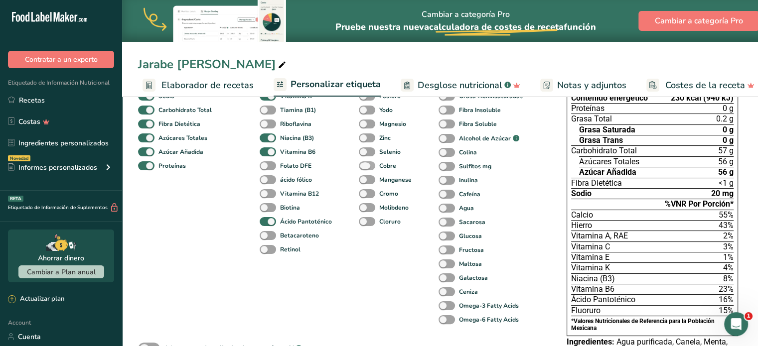
click at [363, 166] on span at bounding box center [367, 165] width 16 height 9
click at [363, 166] on input "Cobre" at bounding box center [362, 165] width 6 height 6
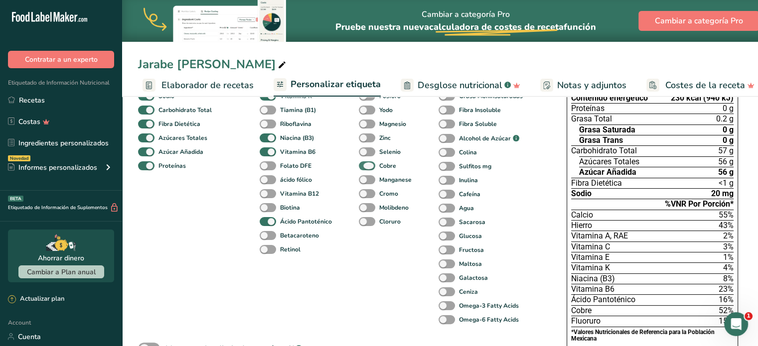
click at [363, 166] on span at bounding box center [367, 165] width 16 height 9
click at [363, 166] on input "Cobre" at bounding box center [362, 165] width 6 height 6
checkbox input "false"
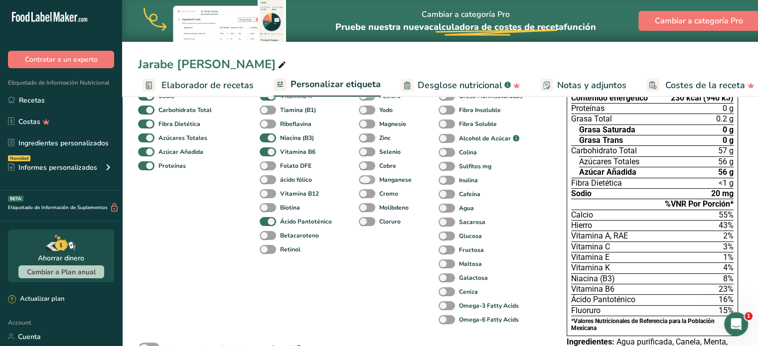
click at [362, 180] on span at bounding box center [367, 179] width 16 height 9
click at [362, 180] on input "Manganese" at bounding box center [362, 179] width 6 height 6
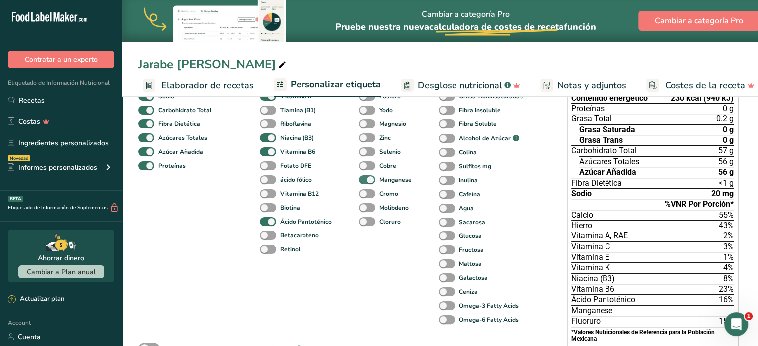
click at [362, 180] on span at bounding box center [367, 179] width 16 height 9
click at [362, 180] on input "Manganese" at bounding box center [362, 179] width 6 height 6
checkbox input "false"
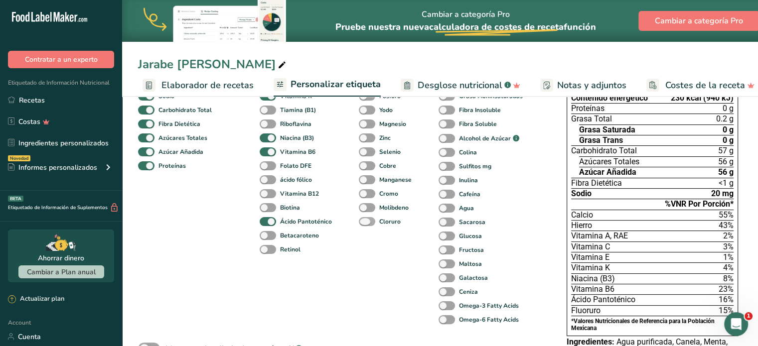
click at [362, 219] on span at bounding box center [367, 221] width 16 height 9
click at [362, 219] on input "Cloruro" at bounding box center [362, 221] width 6 height 6
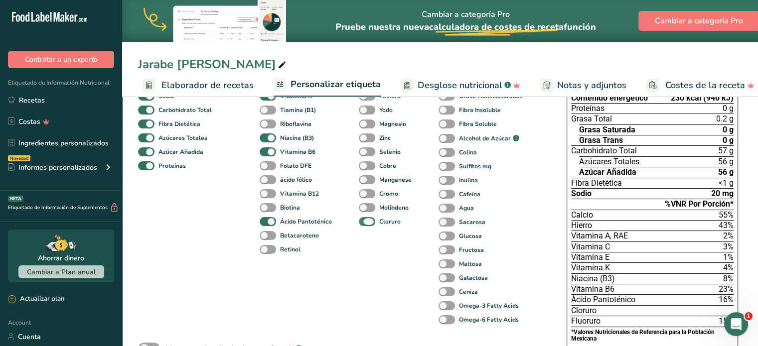
click at [362, 219] on span at bounding box center [367, 221] width 16 height 9
click at [362, 219] on input "Cloruro" at bounding box center [362, 221] width 6 height 6
checkbox input "false"
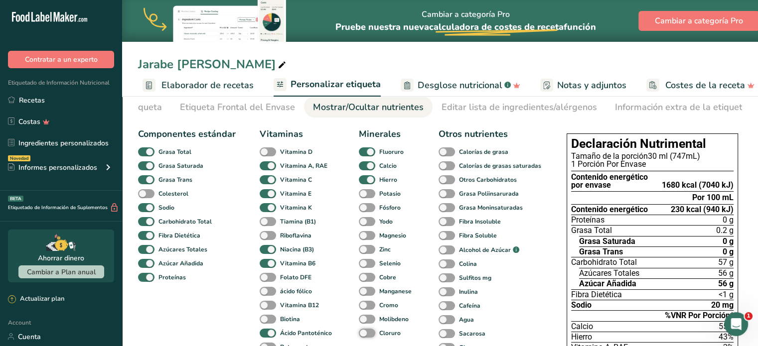
scroll to position [41, 0]
click at [442, 152] on span at bounding box center [447, 151] width 16 height 9
click at [442, 152] on input "Calorías de grasa" at bounding box center [442, 151] width 6 height 6
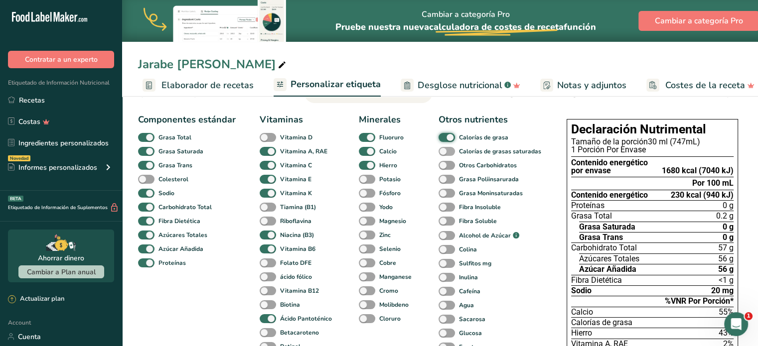
scroll to position [52, 0]
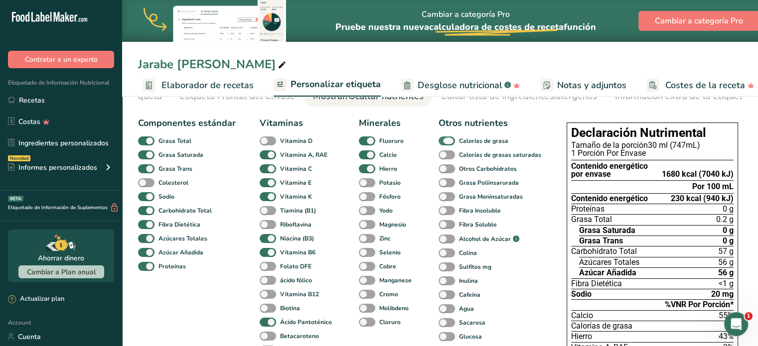
click at [453, 145] on span at bounding box center [447, 141] width 16 height 9
click at [445, 144] on input "Calorías de grasa" at bounding box center [442, 141] width 6 height 6
checkbox input "false"
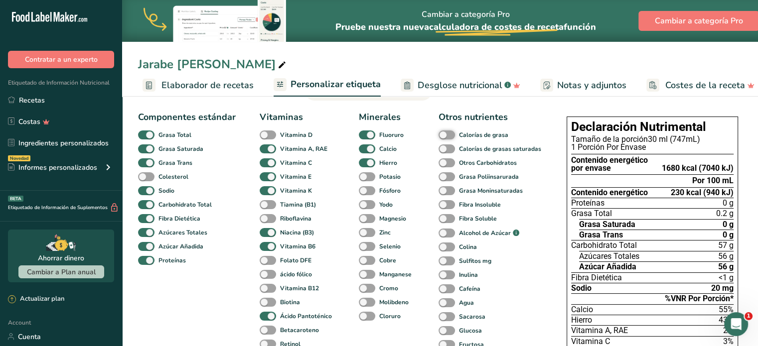
scroll to position [58, 0]
click at [444, 192] on span at bounding box center [447, 190] width 16 height 9
click at [444, 192] on input "Grasa Moninsaturadas" at bounding box center [442, 190] width 6 height 6
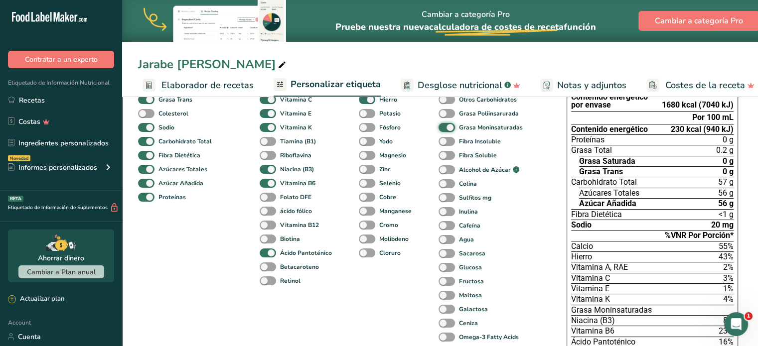
scroll to position [110, 0]
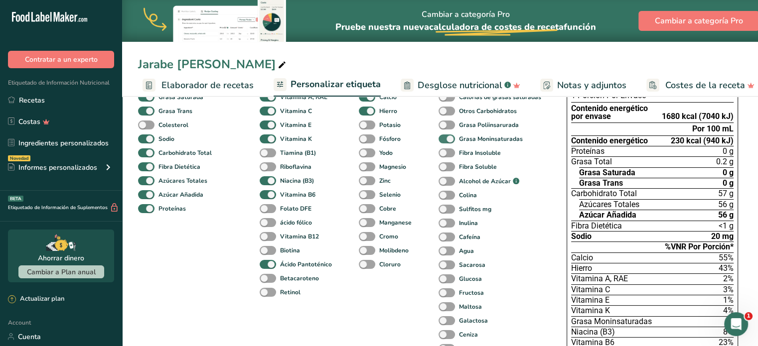
click at [449, 144] on span at bounding box center [447, 139] width 16 height 9
click at [445, 142] on input "Grasa Moninsaturadas" at bounding box center [442, 139] width 6 height 6
checkbox input "false"
click at [447, 153] on span at bounding box center [447, 153] width 16 height 9
click at [445, 153] on input "Fibra Insoluble" at bounding box center [442, 153] width 6 height 6
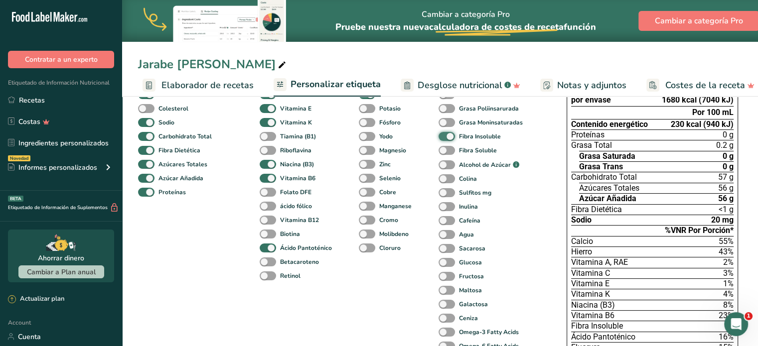
scroll to position [126, 0]
click at [443, 136] on span at bounding box center [447, 137] width 16 height 9
click at [443, 136] on input "Fibra Insoluble" at bounding box center [442, 137] width 6 height 6
checkbox input "false"
click at [439, 167] on span at bounding box center [447, 165] width 16 height 9
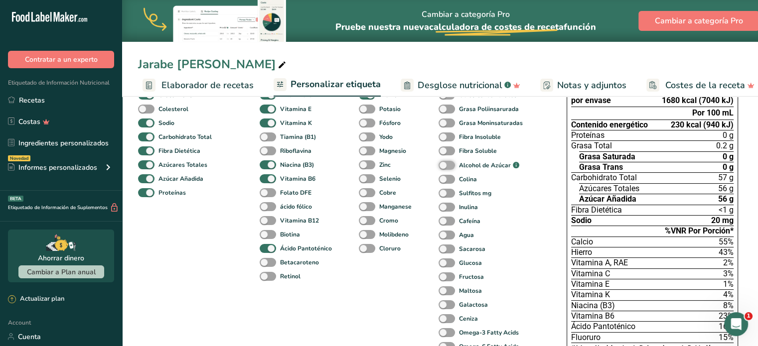
click at [439, 167] on input "Alcohol de Azúcar .a-a{fill:#347362;}.b-a{fill:#fff;}" at bounding box center [442, 165] width 6 height 6
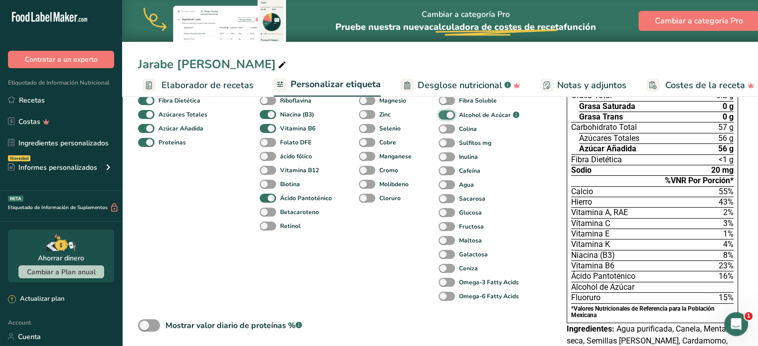
scroll to position [146, 0]
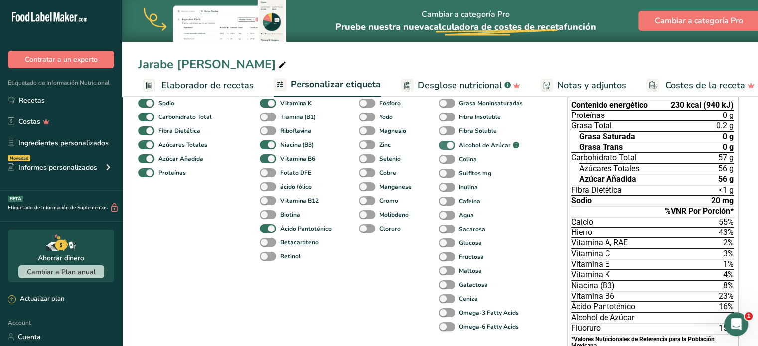
click at [447, 142] on label "Alcohol de Azúcar .a-a{fill:#347362;}.b-a{fill:#fff;}" at bounding box center [479, 145] width 81 height 11
click at [445, 143] on input "Alcohol de Azúcar .a-a{fill:#347362;}.b-a{fill:#fff;}" at bounding box center [442, 146] width 6 height 6
checkbox input "false"
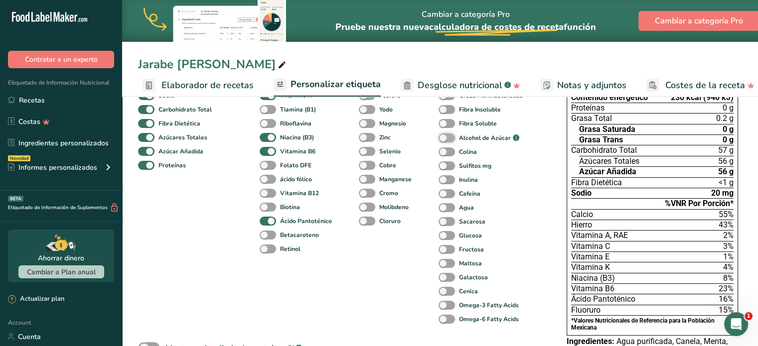
scroll to position [162, 0]
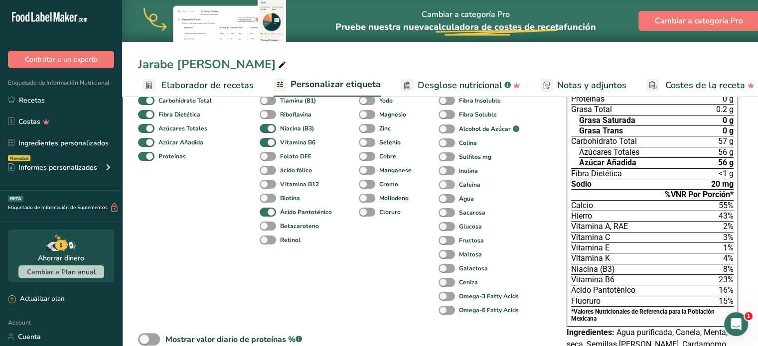
click at [442, 184] on span at bounding box center [447, 184] width 16 height 9
click at [442, 184] on input "Cafeína" at bounding box center [442, 184] width 6 height 6
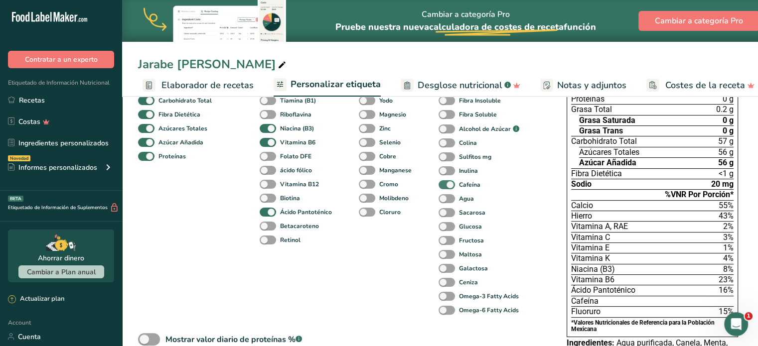
click at [442, 184] on span at bounding box center [447, 184] width 16 height 9
click at [442, 184] on input "Cafeína" at bounding box center [442, 184] width 6 height 6
checkbox input "false"
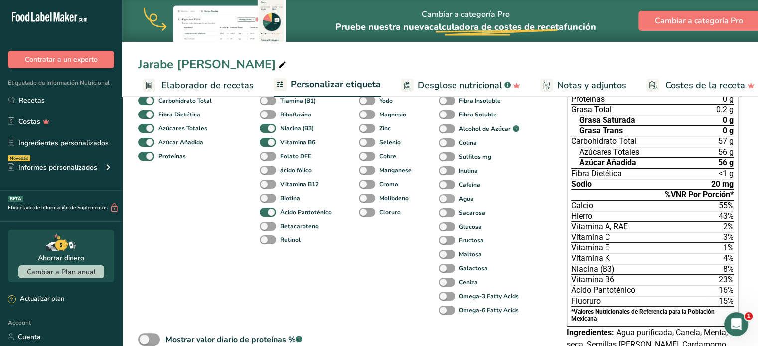
click at [442, 198] on span at bounding box center [447, 198] width 16 height 9
click at [442, 198] on input "Agua" at bounding box center [442, 198] width 6 height 6
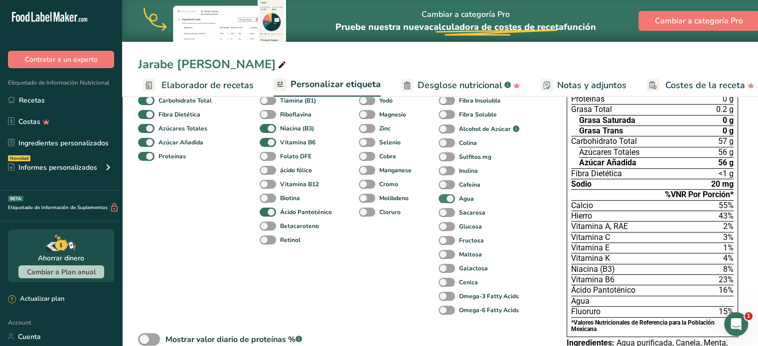
click at [442, 198] on span at bounding box center [447, 198] width 16 height 9
click at [442, 198] on input "Agua" at bounding box center [442, 198] width 6 height 6
checkbox input "false"
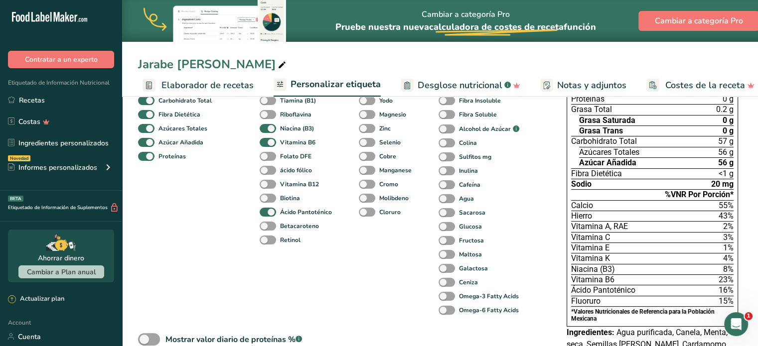
click at [442, 223] on div "Glucosa" at bounding box center [452, 227] width 26 height 14
click at [442, 227] on span at bounding box center [447, 226] width 16 height 9
click at [442, 227] on input "Glucosa" at bounding box center [442, 226] width 6 height 6
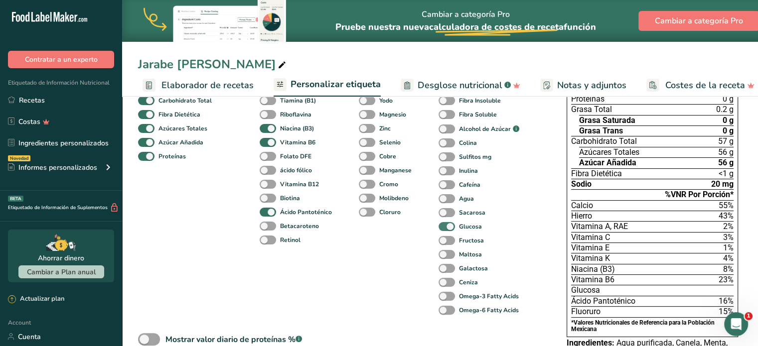
click at [442, 227] on span at bounding box center [447, 226] width 16 height 9
click at [442, 227] on input "Glucosa" at bounding box center [442, 226] width 6 height 6
checkbox input "false"
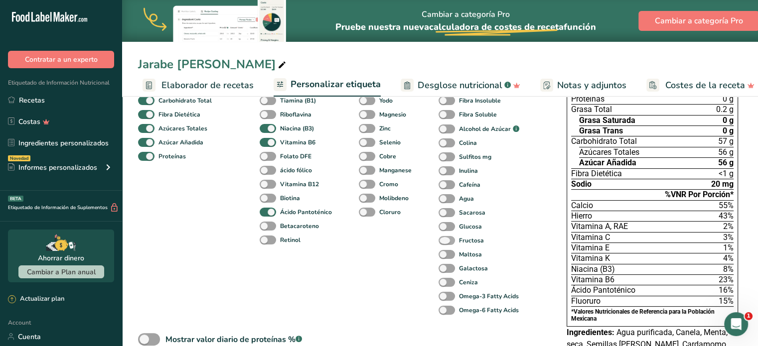
click at [443, 243] on span at bounding box center [447, 240] width 16 height 9
click at [443, 243] on input "Fructosa" at bounding box center [442, 240] width 6 height 6
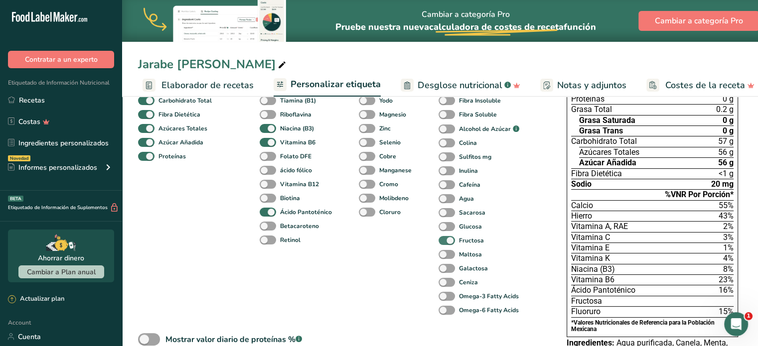
click at [443, 243] on span at bounding box center [447, 240] width 16 height 9
click at [443, 243] on input "Fructosa" at bounding box center [442, 240] width 6 height 6
checkbox input "false"
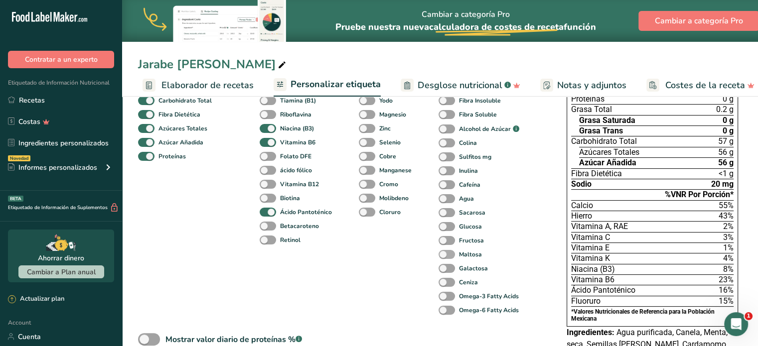
click at [443, 257] on span at bounding box center [447, 254] width 16 height 9
click at [443, 257] on input "Maltosa" at bounding box center [442, 254] width 6 height 6
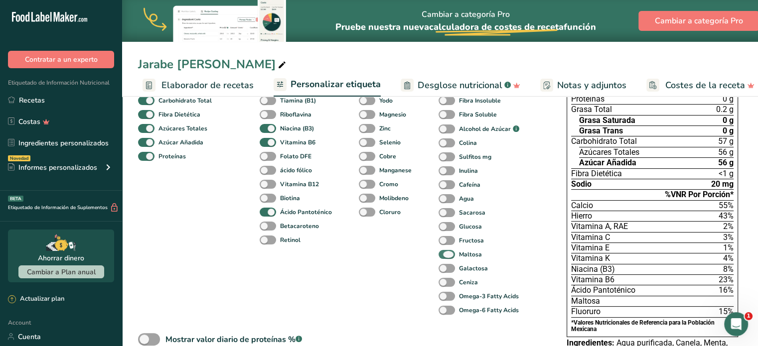
click at [443, 257] on span at bounding box center [447, 254] width 16 height 9
click at [443, 257] on input "Maltosa" at bounding box center [442, 254] width 6 height 6
checkbox input "false"
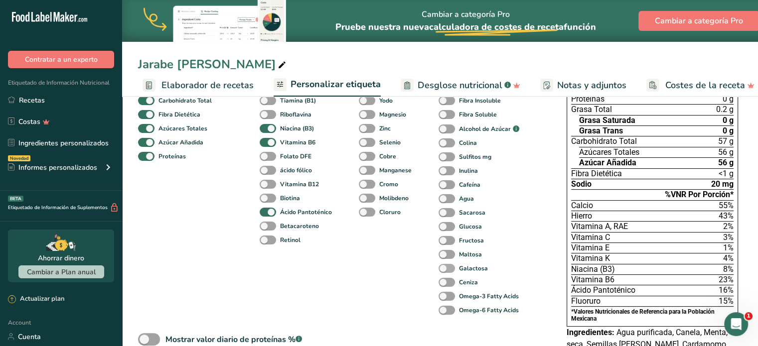
click at [443, 269] on span at bounding box center [447, 268] width 16 height 9
click at [443, 269] on input "Galactosa" at bounding box center [442, 268] width 6 height 6
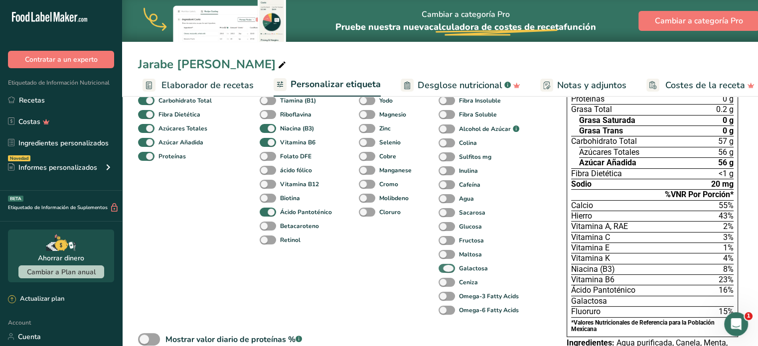
click at [443, 269] on span at bounding box center [447, 268] width 16 height 9
click at [443, 269] on input "Galactosa" at bounding box center [442, 268] width 6 height 6
checkbox input "false"
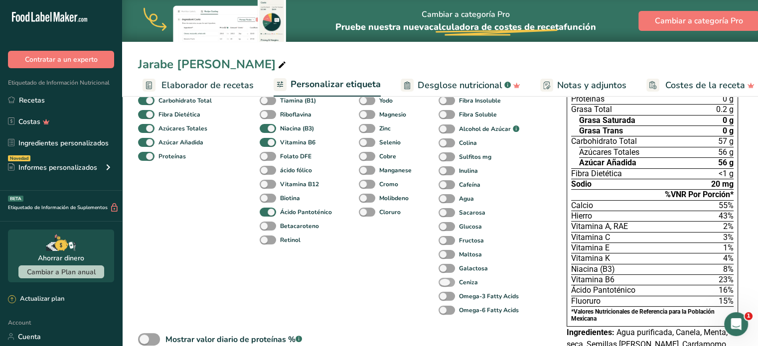
click at [443, 286] on span at bounding box center [447, 282] width 16 height 9
click at [443, 286] on input "Ceniza" at bounding box center [442, 282] width 6 height 6
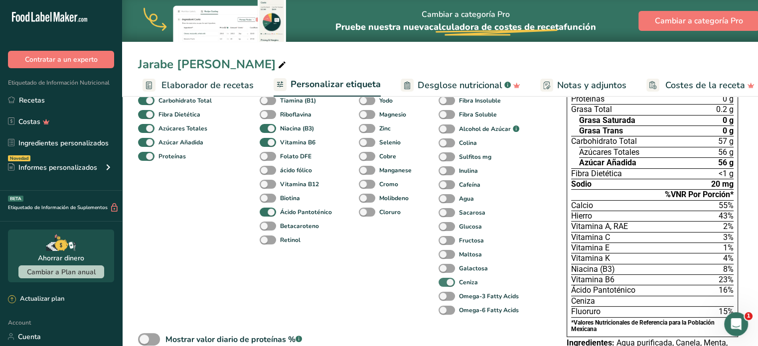
click at [443, 286] on span at bounding box center [447, 282] width 16 height 9
click at [443, 286] on input "Ceniza" at bounding box center [442, 282] width 6 height 6
checkbox input "false"
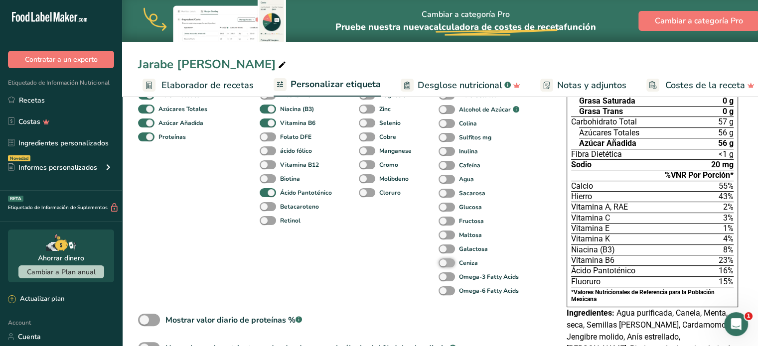
scroll to position [187, 0]
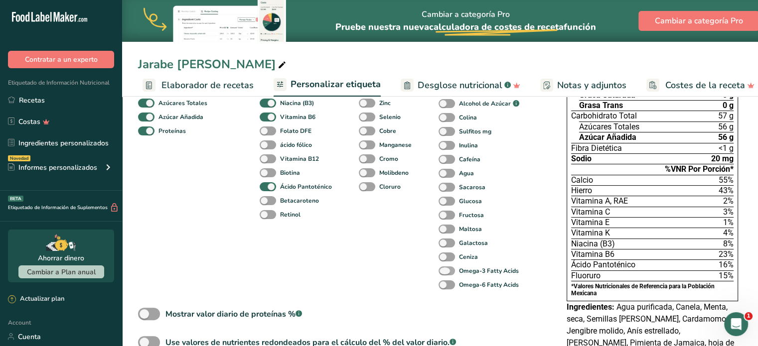
click at [445, 275] on span at bounding box center [447, 271] width 16 height 9
click at [445, 274] on input "Omega-3 Fatty Acids" at bounding box center [442, 271] width 6 height 6
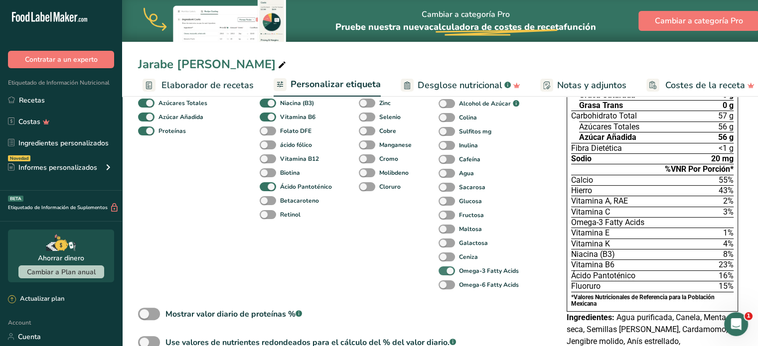
click at [445, 275] on span at bounding box center [447, 271] width 16 height 9
click at [445, 274] on input "Omega-3 Fatty Acids" at bounding box center [442, 271] width 6 height 6
checkbox input "false"
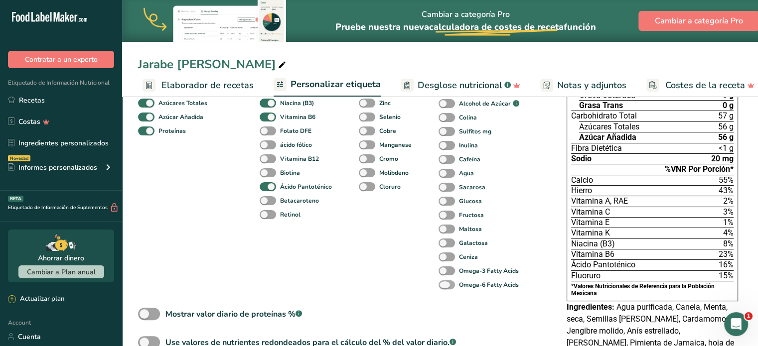
click at [444, 288] on span at bounding box center [447, 285] width 16 height 9
click at [444, 288] on input "Omega-6 Fatty Acids" at bounding box center [442, 285] width 6 height 6
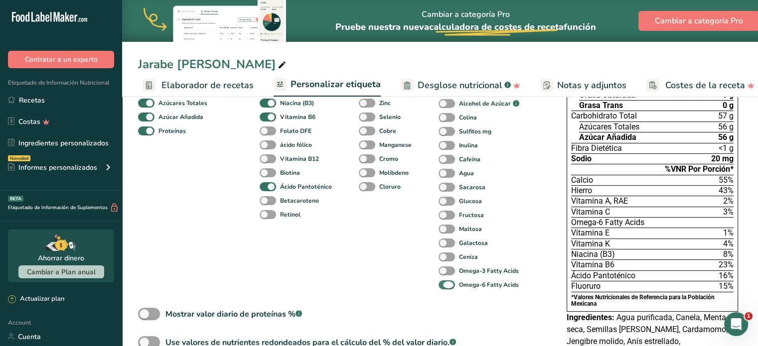
click at [444, 288] on span at bounding box center [447, 285] width 16 height 9
click at [444, 288] on input "Omega-6 Fatty Acids" at bounding box center [442, 285] width 6 height 6
checkbox input "false"
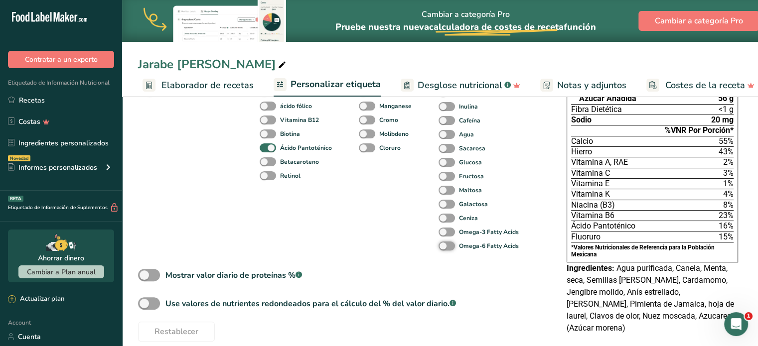
scroll to position [240, 0]
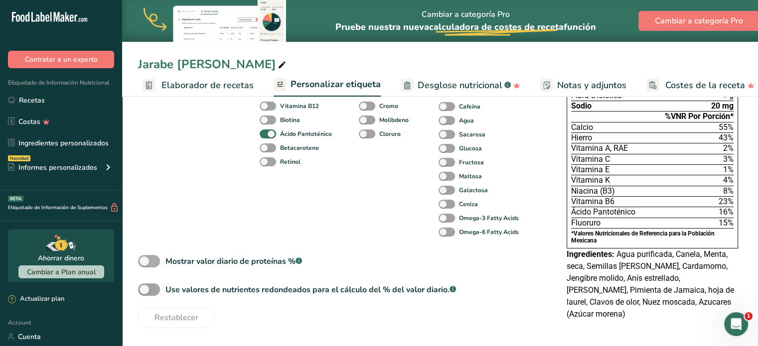
click at [146, 261] on span at bounding box center [149, 261] width 22 height 12
click at [145, 261] on input "Mostrar valor diario de proteínas % .a-a{fill:#347362;}.b-a{fill:#fff;}" at bounding box center [141, 261] width 6 height 6
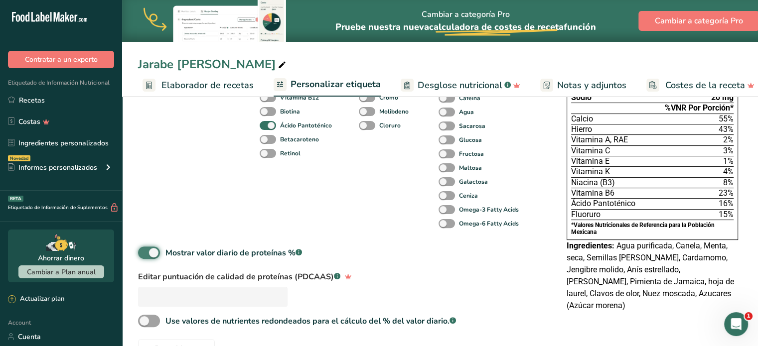
scroll to position [250, 0]
click at [150, 249] on span at bounding box center [149, 252] width 22 height 12
click at [145, 249] on input "Mostrar valor diario de proteínas % .a-a{fill:#347362;}.b-a{fill:#fff;}" at bounding box center [141, 252] width 6 height 6
checkbox input "false"
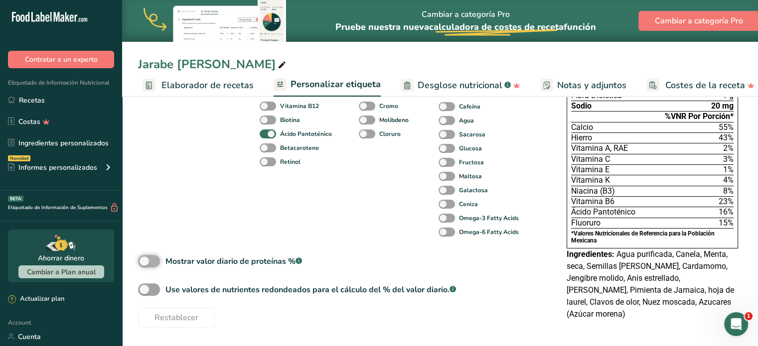
scroll to position [240, 0]
click at [148, 296] on span at bounding box center [149, 290] width 22 height 12
click at [145, 293] on input "Use valores de nutrientes redondeados para el cálculo del % del valor diario. .…" at bounding box center [141, 290] width 6 height 6
click at [154, 285] on div "Componentes estándar Grasa Total Grasa Saturada Grasa Trans Colesterol Sodio Ca…" at bounding box center [342, 126] width 409 height 404
click at [151, 289] on span at bounding box center [149, 290] width 22 height 12
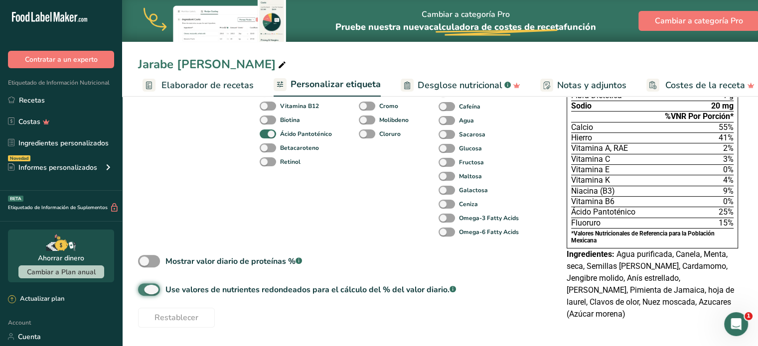
click at [145, 289] on input "Use valores de nutrientes redondeados para el cálculo del % del valor diario. .…" at bounding box center [141, 290] width 6 height 6
click at [148, 292] on span at bounding box center [149, 290] width 22 height 12
click at [145, 292] on input "Use valores de nutrientes redondeados para el cálculo del % del valor diario. .…" at bounding box center [141, 290] width 6 height 6
click at [148, 292] on span at bounding box center [149, 290] width 22 height 12
click at [145, 292] on input "Use valores de nutrientes redondeados para el cálculo del % del valor diario. .…" at bounding box center [141, 290] width 6 height 6
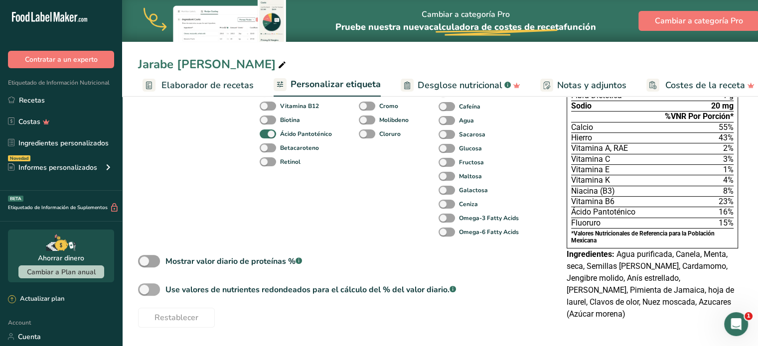
click at [148, 292] on span at bounding box center [149, 290] width 22 height 12
click at [145, 292] on input "Use valores de nutrientes redondeados para el cálculo del % del valor diario. .…" at bounding box center [141, 290] width 6 height 6
click at [148, 292] on span at bounding box center [149, 290] width 22 height 12
click at [145, 292] on input "Use valores de nutrientes redondeados para el cálculo del % del valor diario. .…" at bounding box center [141, 290] width 6 height 6
checkbox input "false"
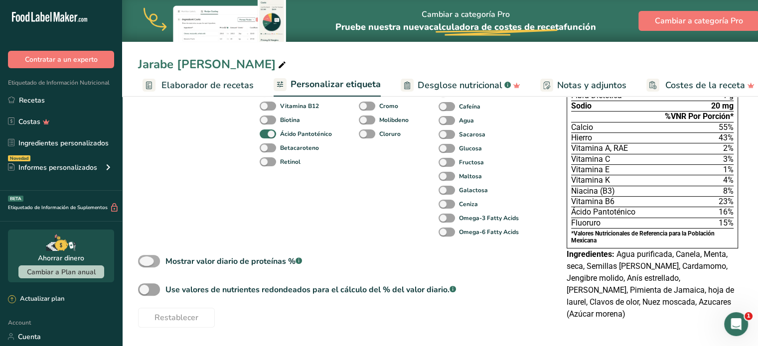
click at [146, 261] on span at bounding box center [149, 261] width 22 height 12
click at [145, 261] on input "Mostrar valor diario de proteínas % .a-a{fill:#347362;}.b-a{fill:#fff;}" at bounding box center [141, 261] width 6 height 6
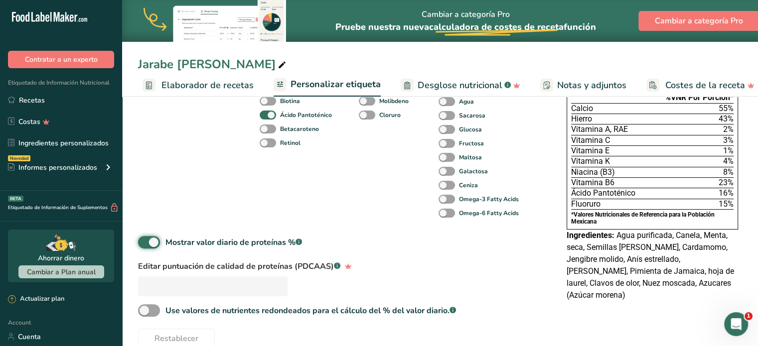
scroll to position [266, 0]
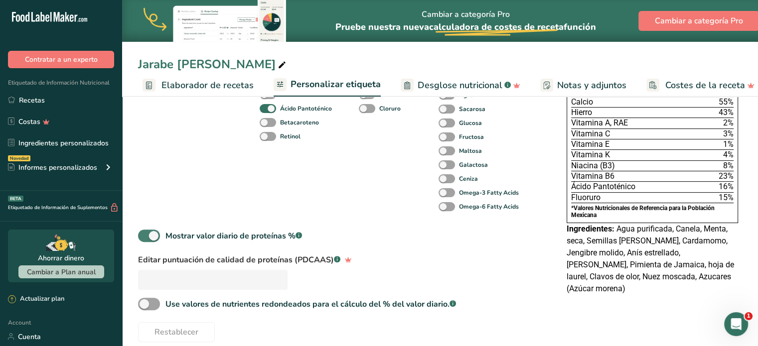
click at [144, 234] on span at bounding box center [149, 236] width 22 height 12
click at [144, 234] on input "Mostrar valor diario de proteínas % .a-a{fill:#347362;}.b-a{fill:#fff;}" at bounding box center [141, 236] width 6 height 6
checkbox input "false"
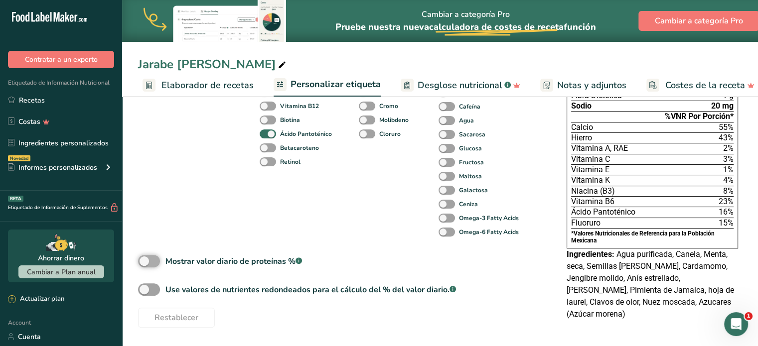
scroll to position [240, 0]
click at [150, 293] on span at bounding box center [149, 290] width 22 height 12
click at [145, 293] on input "Use valores de nutrientes redondeados para el cálculo del % del valor diario. .…" at bounding box center [141, 290] width 6 height 6
checkbox input "true"
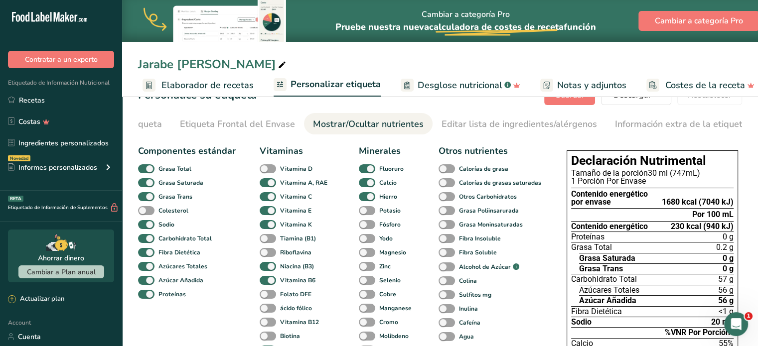
scroll to position [27, 0]
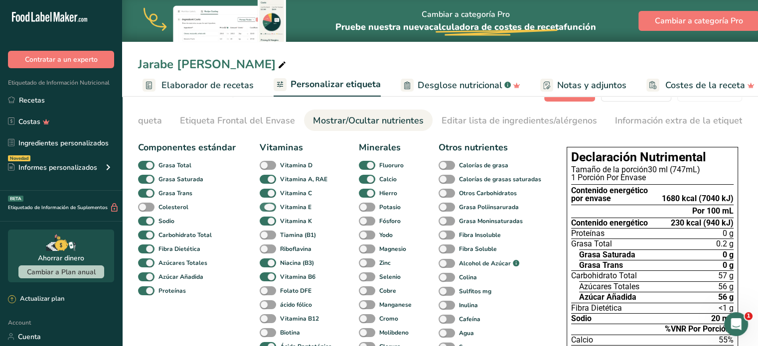
click at [264, 207] on span at bounding box center [268, 207] width 16 height 9
click at [264, 207] on input "Vitamina E" at bounding box center [263, 207] width 6 height 6
checkbox input "false"
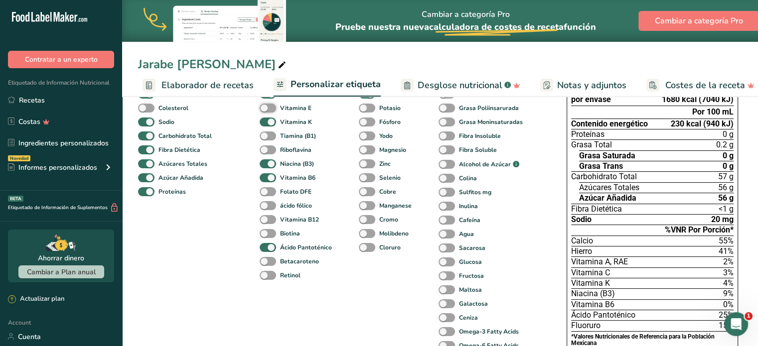
scroll to position [123, 0]
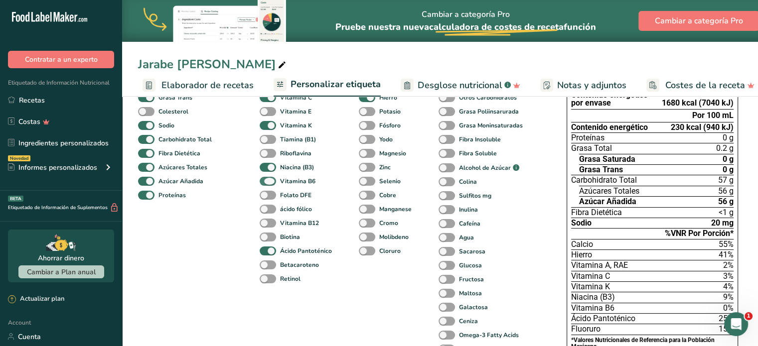
click at [264, 183] on span at bounding box center [268, 181] width 16 height 9
click at [264, 183] on input "Vitamina B6" at bounding box center [263, 181] width 6 height 6
checkbox input "false"
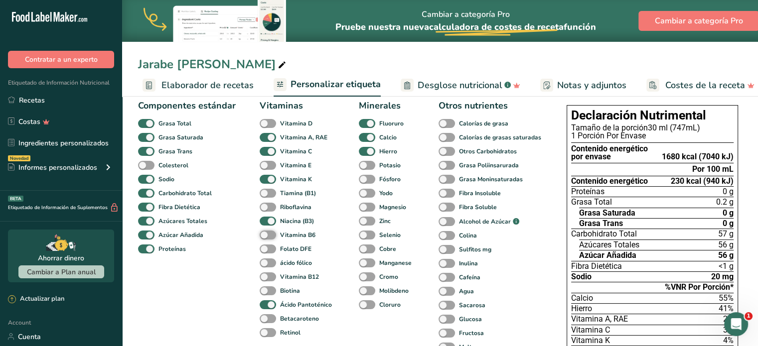
scroll to position [60, 0]
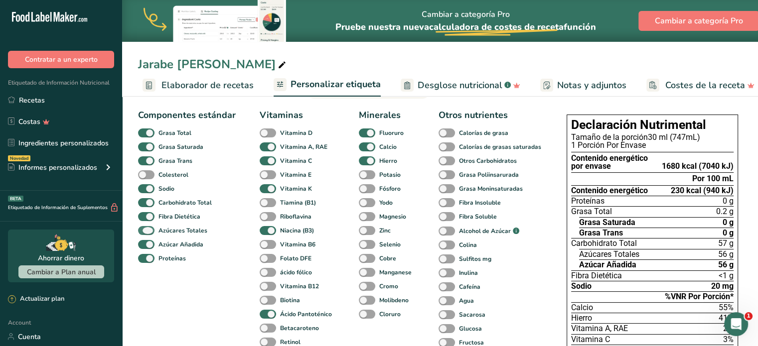
click at [145, 230] on span at bounding box center [146, 230] width 16 height 9
click at [145, 230] on input "Azúcares Totales" at bounding box center [141, 230] width 6 height 6
checkbox input "false"
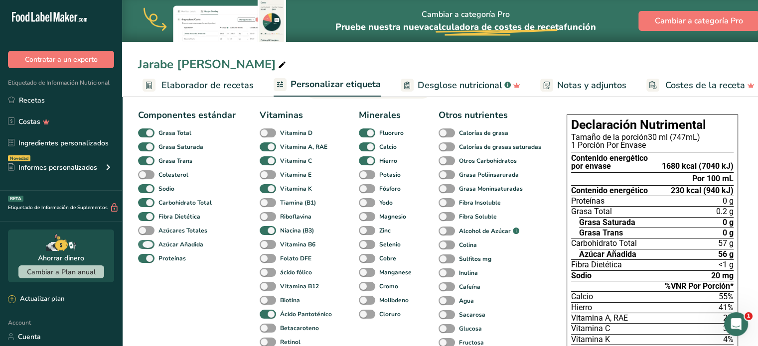
click at [148, 247] on span at bounding box center [146, 244] width 16 height 9
click at [145, 247] on input "Azúcar Añadida" at bounding box center [141, 244] width 6 height 6
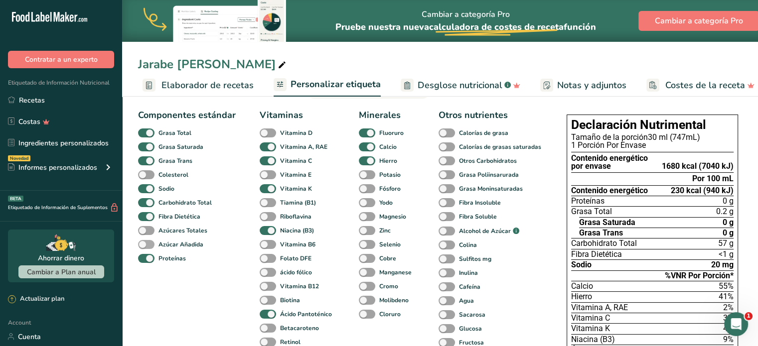
click at [146, 247] on span at bounding box center [146, 244] width 16 height 9
click at [145, 247] on input "Azúcar Añadida" at bounding box center [141, 244] width 6 height 6
checkbox input "true"
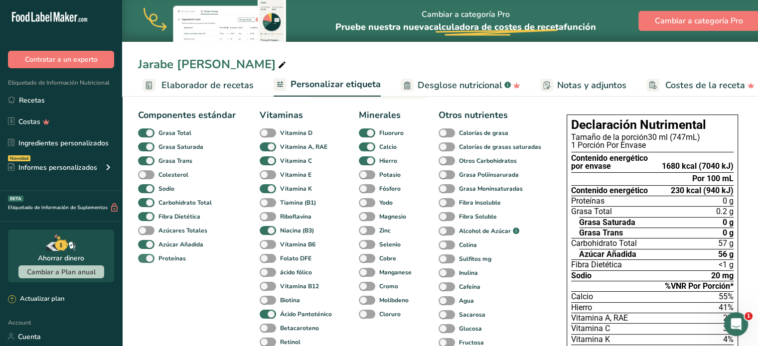
click at [146, 262] on span at bounding box center [146, 258] width 16 height 9
click at [145, 262] on input "Proteínas" at bounding box center [141, 258] width 6 height 6
checkbox input "false"
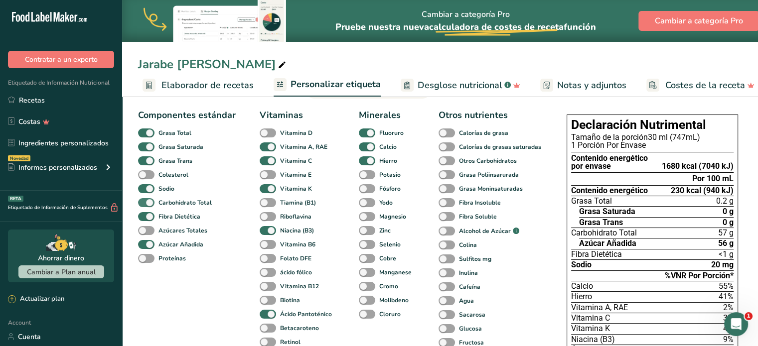
click at [148, 205] on span at bounding box center [146, 202] width 16 height 9
click at [145, 205] on input "Carbohidrato Total" at bounding box center [141, 202] width 6 height 6
checkbox input "false"
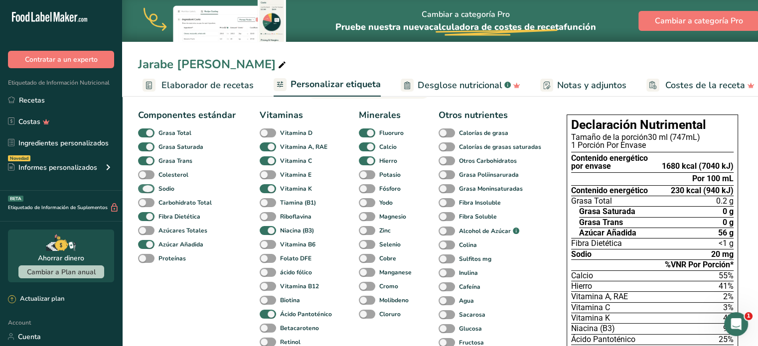
click at [149, 191] on span at bounding box center [146, 188] width 16 height 9
click at [145, 191] on input "Sodio" at bounding box center [141, 188] width 6 height 6
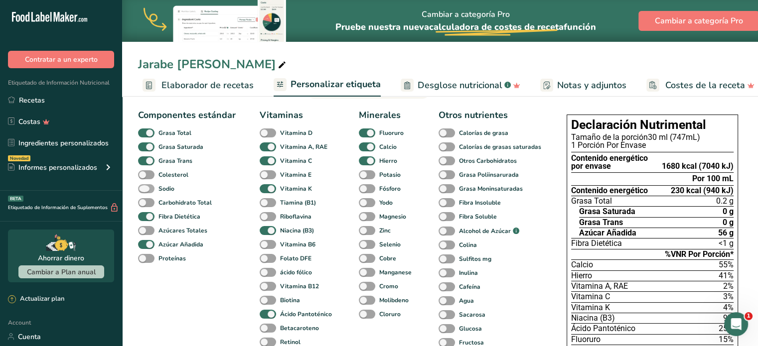
click at [149, 191] on span at bounding box center [146, 188] width 16 height 9
click at [145, 191] on input "Sodio" at bounding box center [141, 188] width 6 height 6
checkbox input "true"
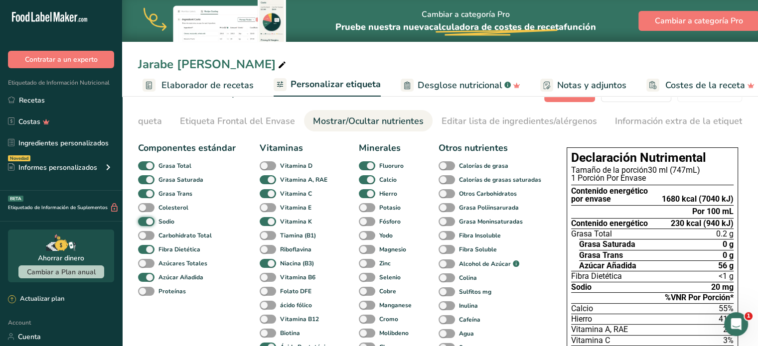
scroll to position [0, 0]
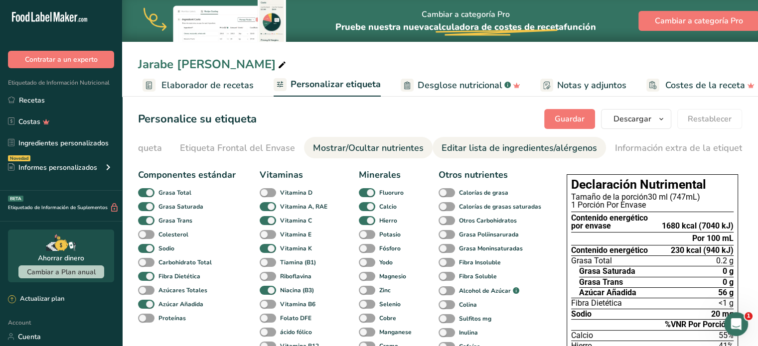
click at [539, 150] on div "Editar lista de ingredientes/alérgenos" at bounding box center [519, 148] width 155 height 13
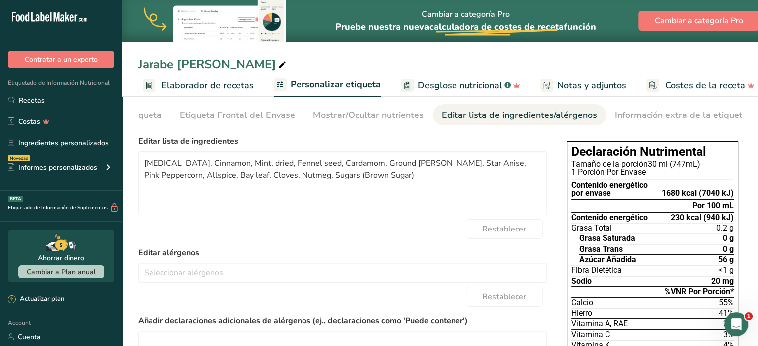
scroll to position [39, 0]
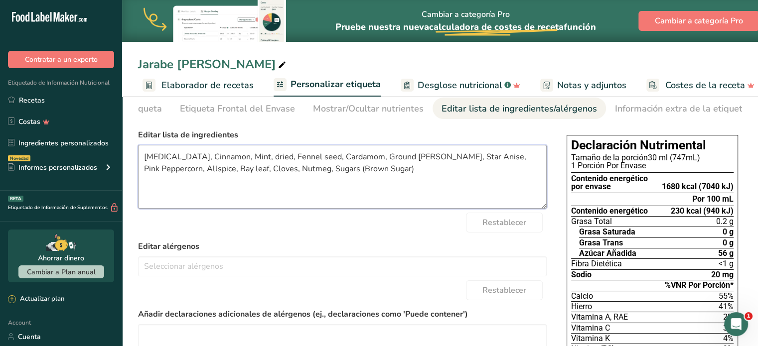
click at [398, 175] on textarea "Purified Water, Cinnamon, Mint, dried, Fennel seed, Cardamom, Ground ginger, St…" at bounding box center [342, 177] width 409 height 64
click at [383, 221] on div "Restablecer" at bounding box center [342, 223] width 409 height 20
click at [299, 264] on input "text" at bounding box center [343, 266] width 408 height 15
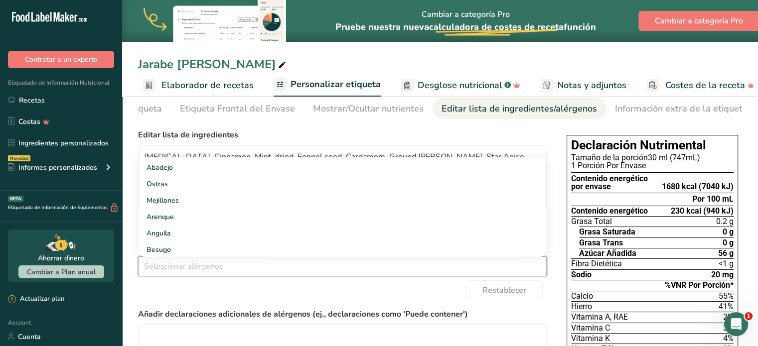
scroll to position [821, 0]
click at [551, 267] on div "Elija su estilo de etiqueta Etiqueta estándar mexicana (Español) [GEOGRAPHIC_DA…" at bounding box center [440, 301] width 604 height 353
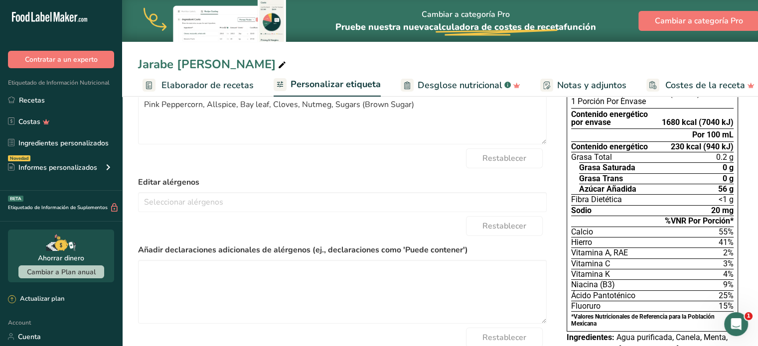
scroll to position [104, 0]
click at [522, 255] on label "Añadir declaraciones adicionales de alérgenos (ej., declaraciones como 'Puede c…" at bounding box center [342, 250] width 409 height 12
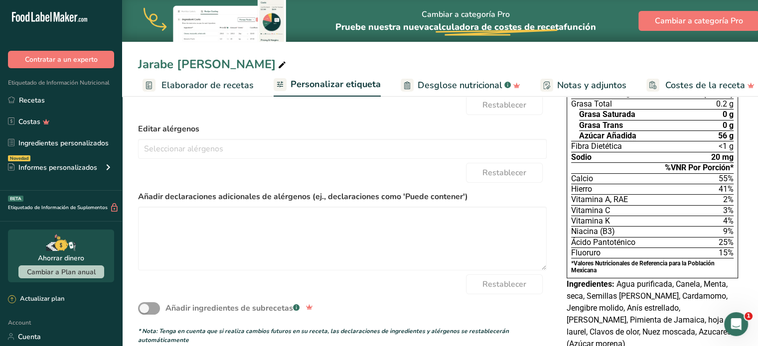
scroll to position [172, 0]
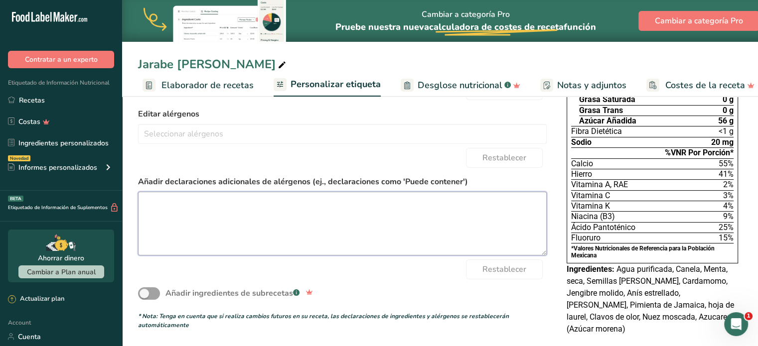
click at [476, 223] on textarea at bounding box center [342, 224] width 409 height 64
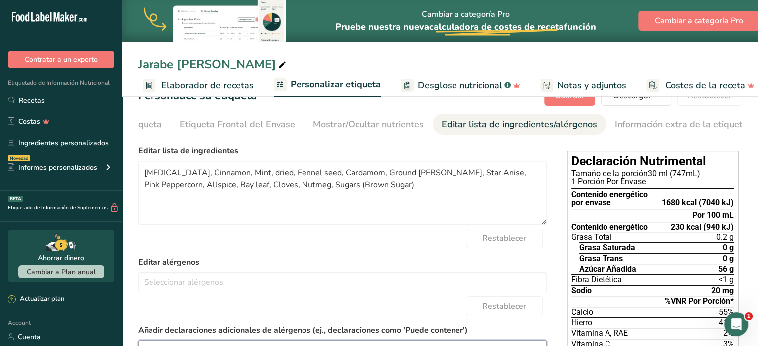
scroll to position [0, 0]
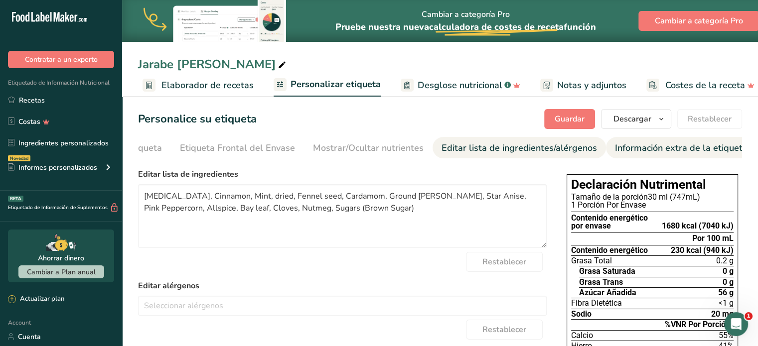
click at [696, 147] on div "Información extra de la etiqueta" at bounding box center [681, 148] width 133 height 13
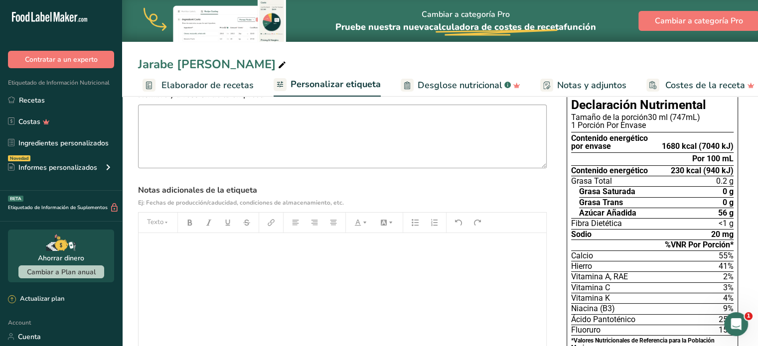
scroll to position [97, 0]
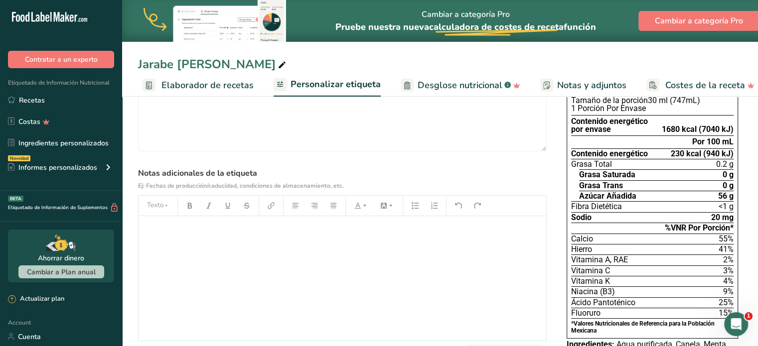
click at [394, 261] on div "﻿" at bounding box center [343, 278] width 408 height 125
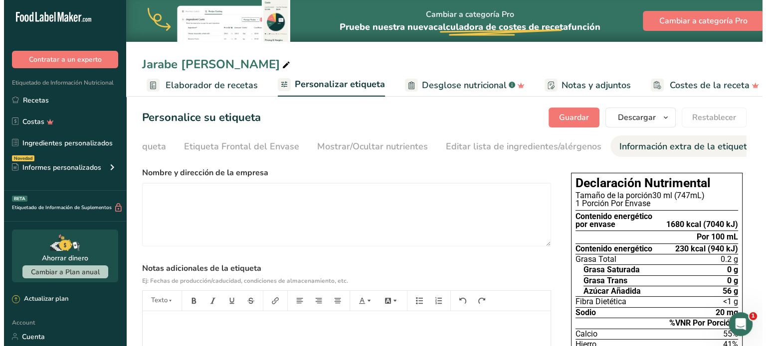
scroll to position [0, 0]
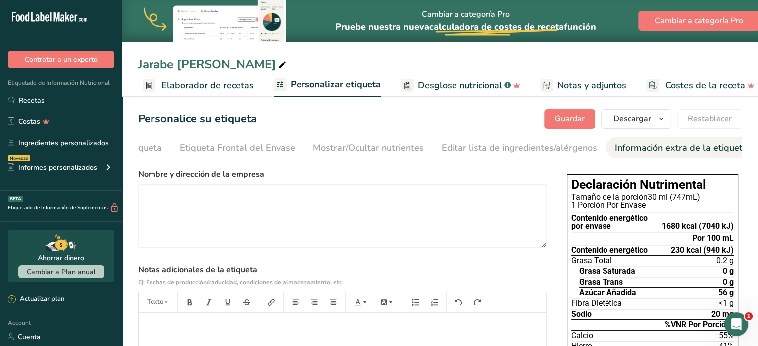
click at [226, 89] on span "Elaborador de recetas" at bounding box center [207, 85] width 92 height 13
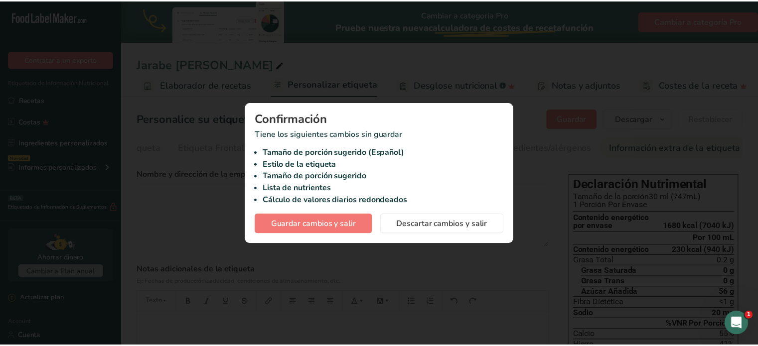
scroll to position [0, 81]
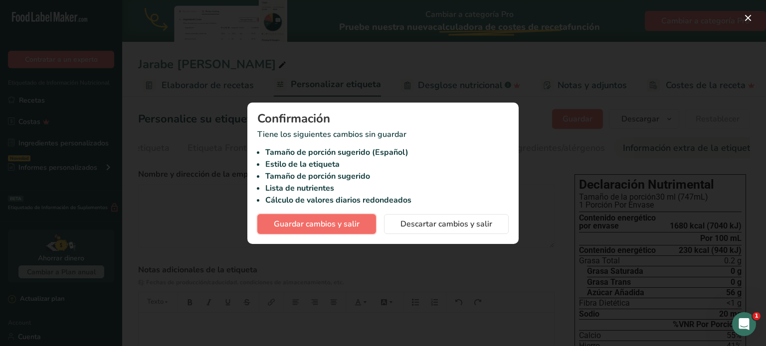
click at [286, 219] on span "Guardar cambios y salir" at bounding box center [317, 224] width 86 height 12
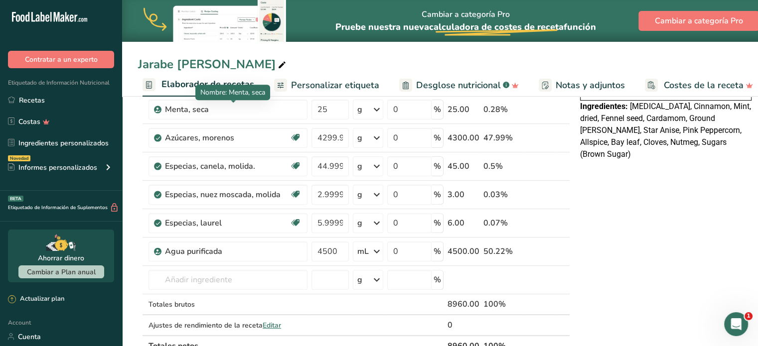
scroll to position [276, 0]
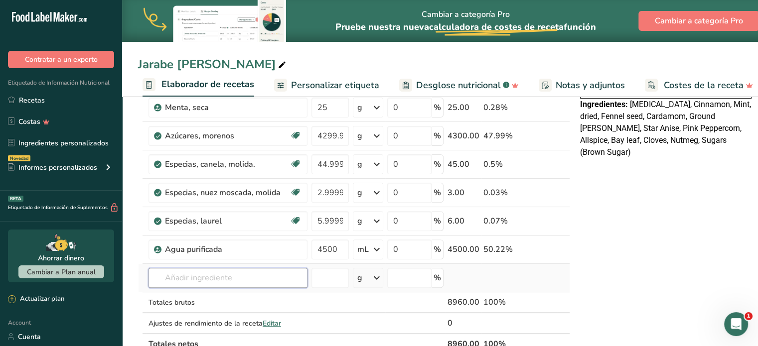
click at [197, 275] on input "text" at bounding box center [228, 278] width 159 height 20
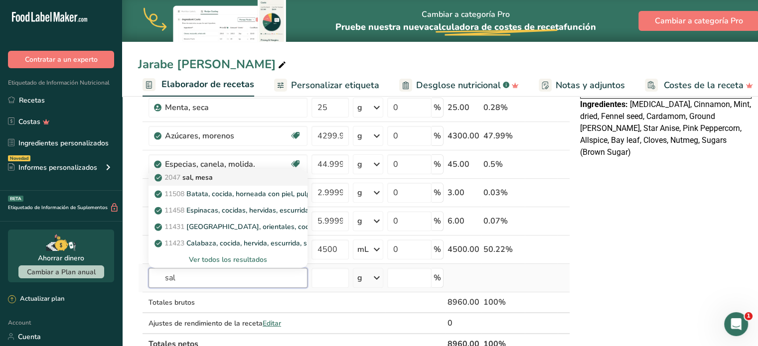
type input "sal"
click at [222, 175] on div "2047 sal, mesa" at bounding box center [219, 177] width 127 height 10
type input "Salt, table"
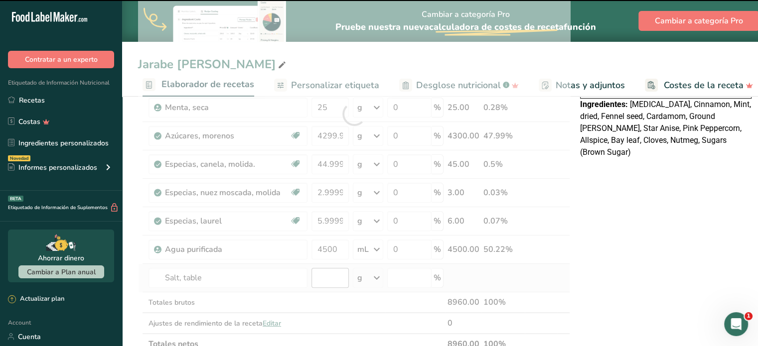
type input "0"
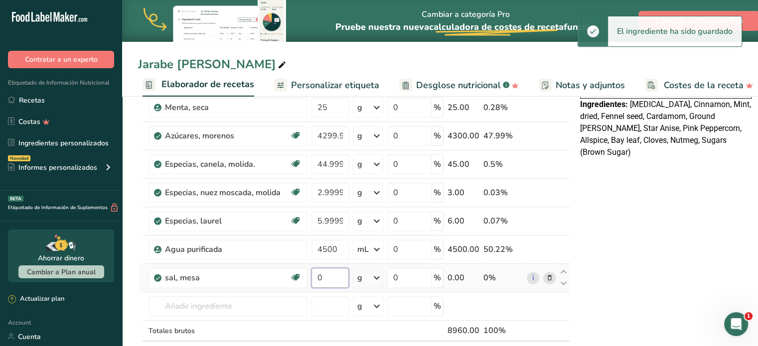
click at [334, 279] on input "0" at bounding box center [329, 278] width 37 height 20
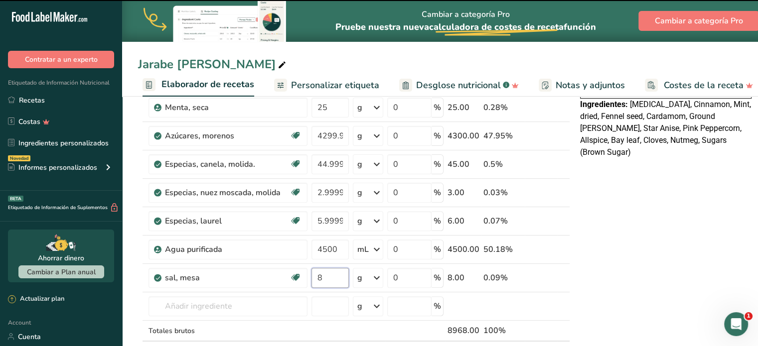
type input "8"
click at [646, 259] on div "Declaración Nutrimental Tamaño de la porción 30 ml (747mL) 1 Porción Por Envase…" at bounding box center [665, 281] width 179 height 895
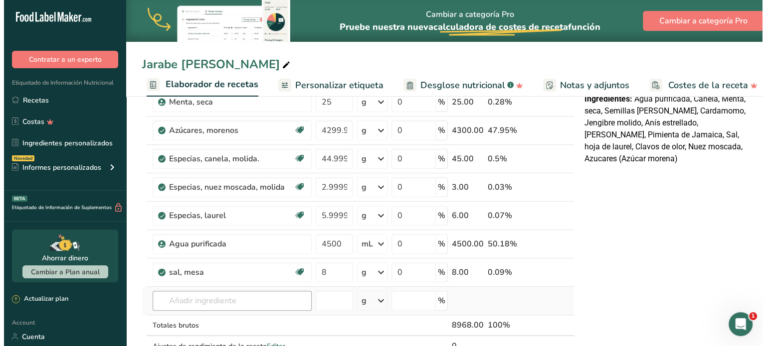
scroll to position [282, 0]
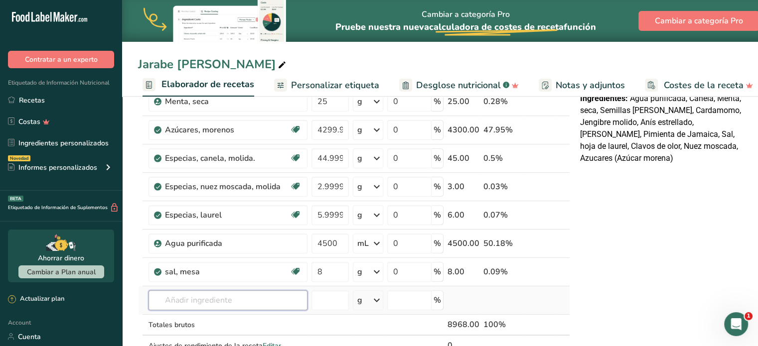
click at [249, 301] on input "text" at bounding box center [228, 301] width 159 height 20
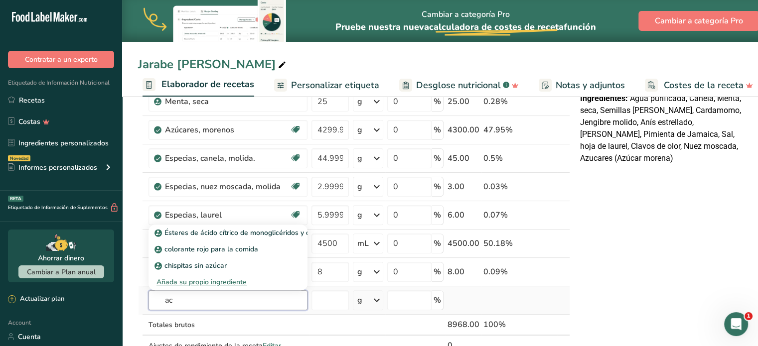
type input "a"
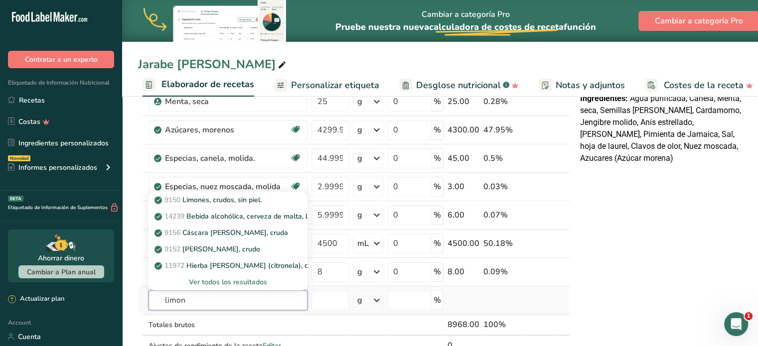
type input "limon"
click at [247, 281] on div "Ver todos los resultados" at bounding box center [227, 282] width 143 height 10
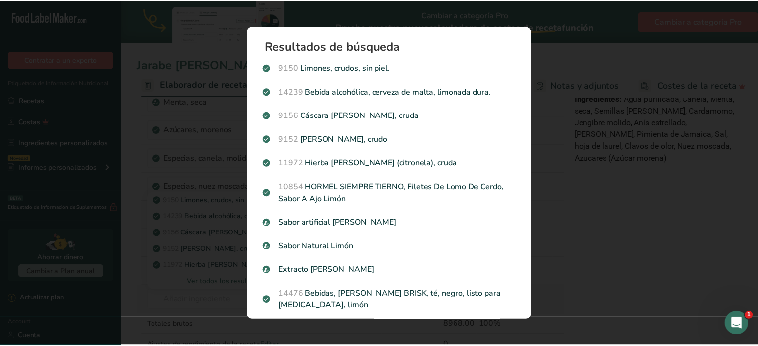
scroll to position [0, 131]
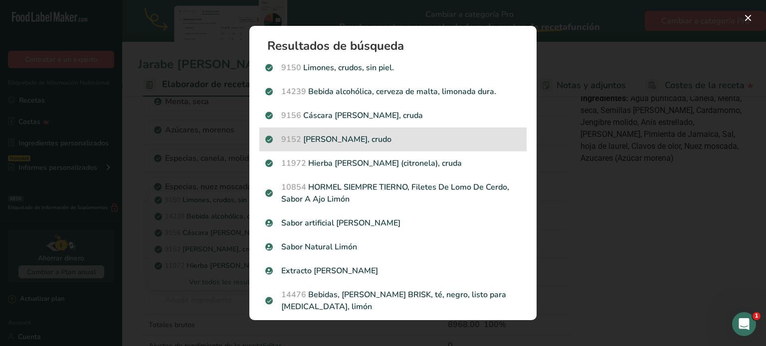
click at [375, 142] on p "9152 Jugo de limón, crudo" at bounding box center [392, 140] width 255 height 12
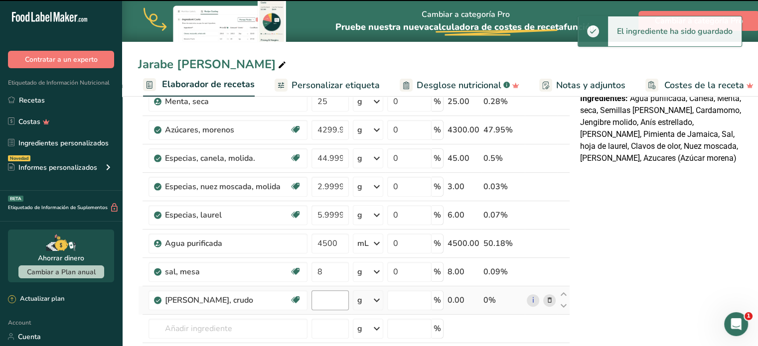
type input "0"
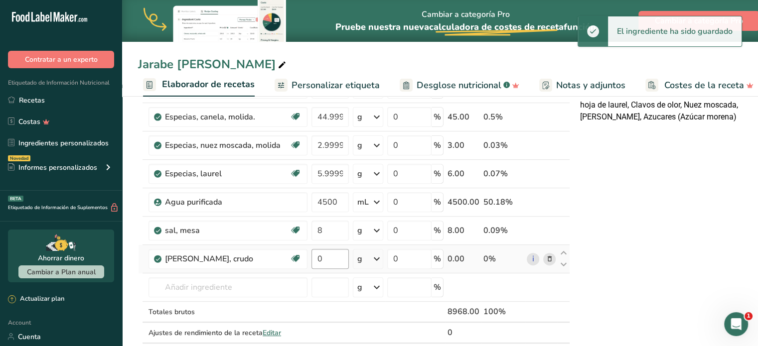
scroll to position [350, 0]
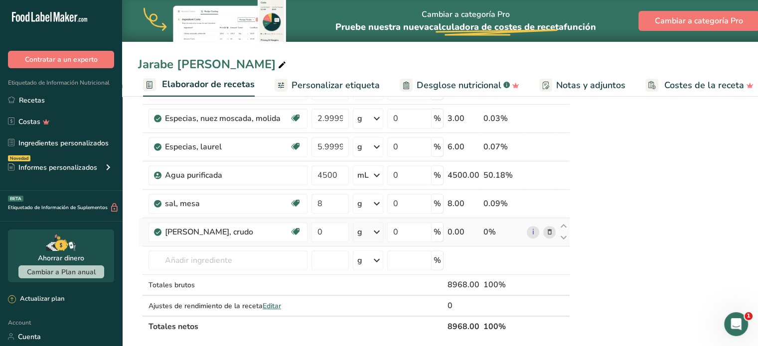
click at [378, 233] on icon at bounding box center [377, 232] width 12 height 18
click at [375, 236] on icon at bounding box center [377, 232] width 12 height 18
click at [375, 229] on icon at bounding box center [377, 232] width 12 height 18
click at [380, 278] on div "1 fl oz" at bounding box center [401, 280] width 84 height 14
click at [336, 230] on input "0" at bounding box center [329, 232] width 37 height 20
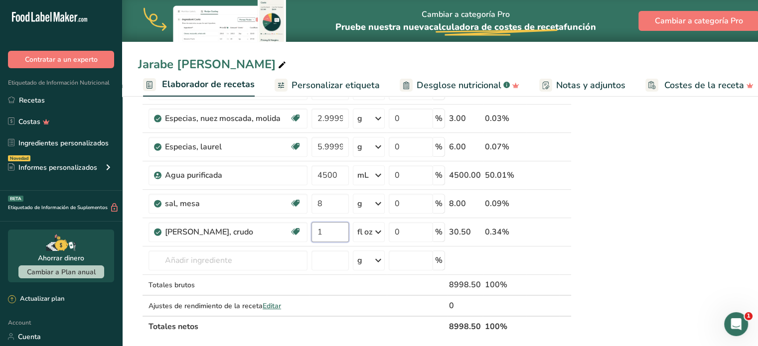
type input "1"
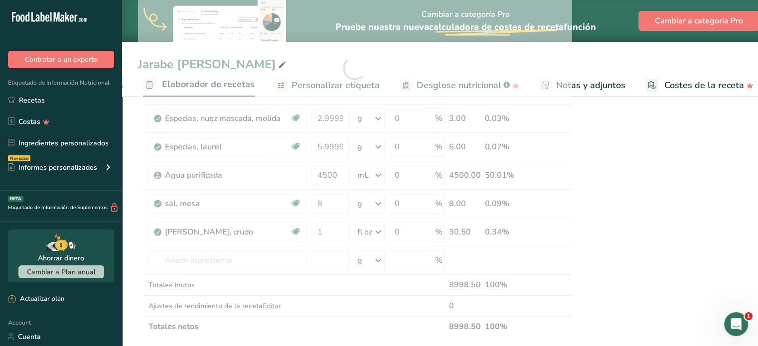
click at [674, 191] on div "Declaración Nutrimental Tamaño de la porción 30 ml (747mL) 1 Porción Por Envase…" at bounding box center [667, 221] width 179 height 924
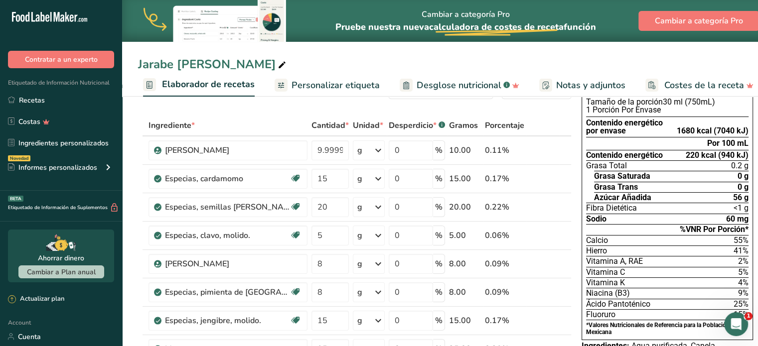
scroll to position [0, 0]
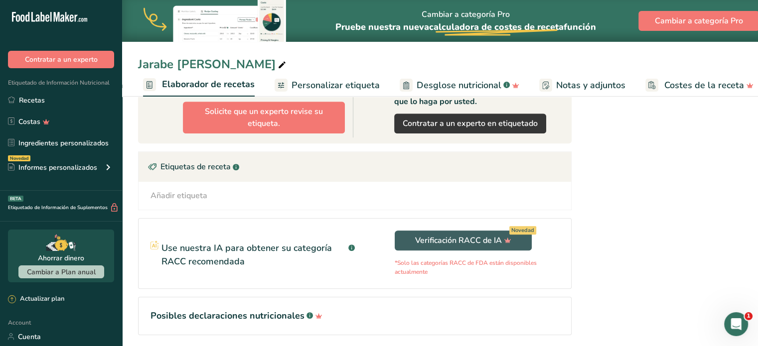
scroll to position [663, 0]
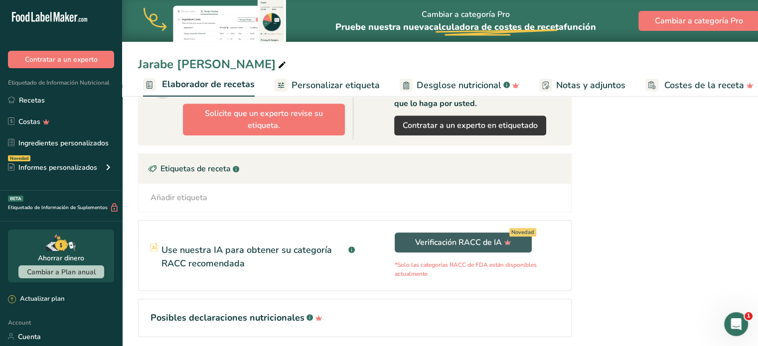
click at [487, 195] on div "Añadir etiqueta Etiquetas estándar Etiquetas personalizadas Fuente de antioxida…" at bounding box center [355, 198] width 417 height 12
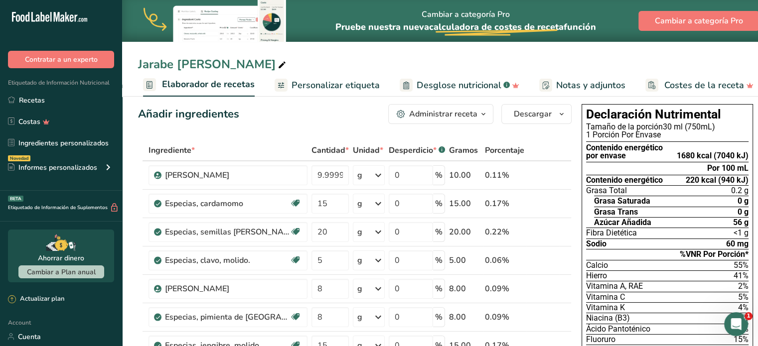
scroll to position [0, 0]
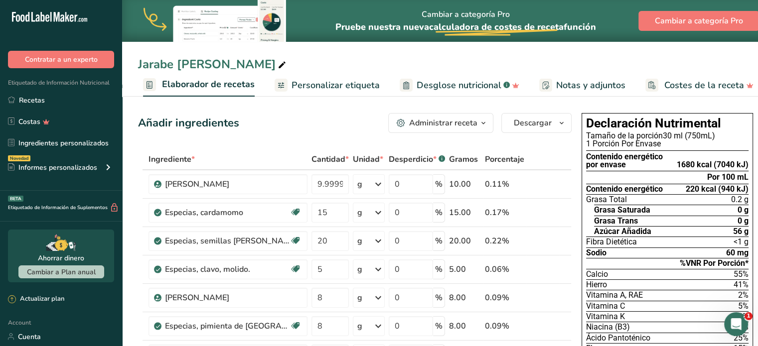
click at [311, 83] on span "Personalizar etiqueta" at bounding box center [336, 85] width 88 height 13
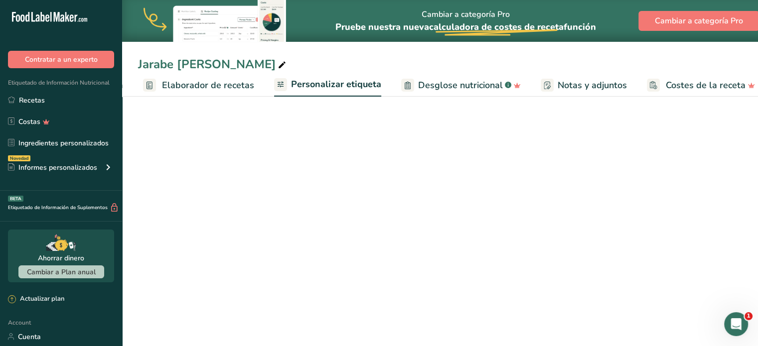
scroll to position [0, 139]
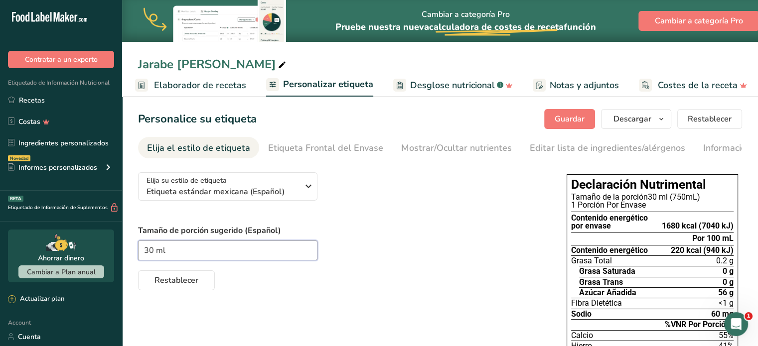
click at [152, 256] on input "30 ml" at bounding box center [227, 251] width 179 height 20
type input "35 ml"
click at [169, 282] on span "Restablecer" at bounding box center [176, 281] width 44 height 12
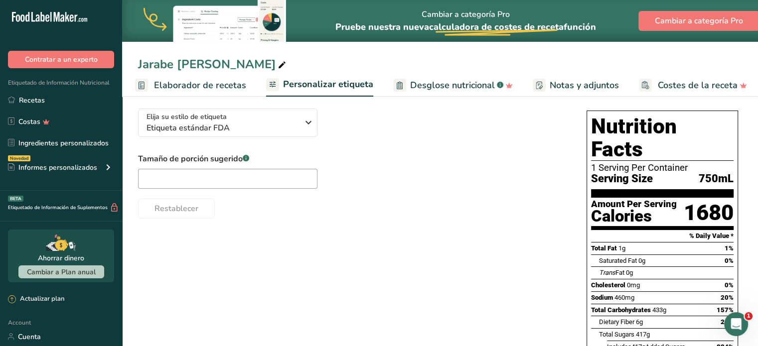
scroll to position [0, 0]
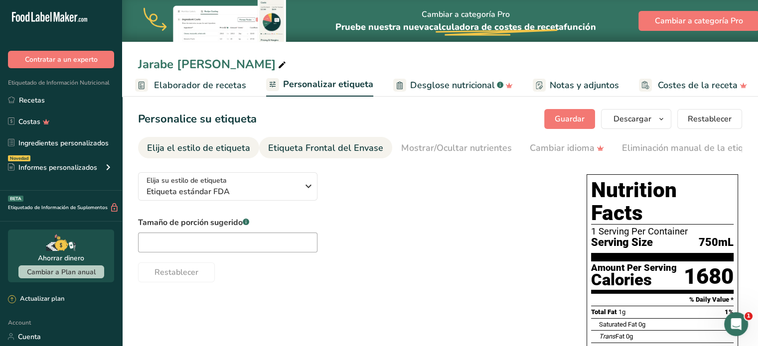
click at [305, 145] on div "Etiqueta Frontal del Envase" at bounding box center [325, 148] width 115 height 13
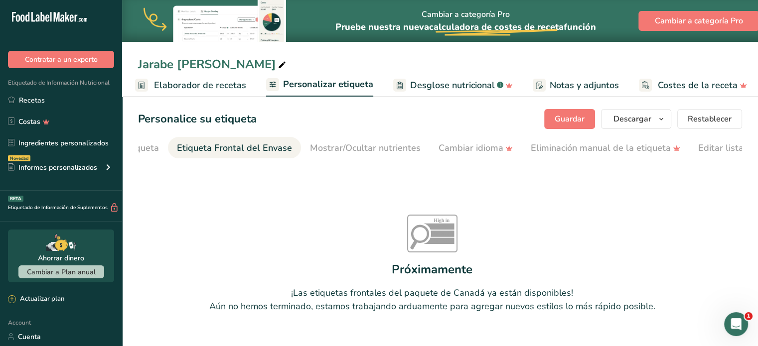
scroll to position [0, 119]
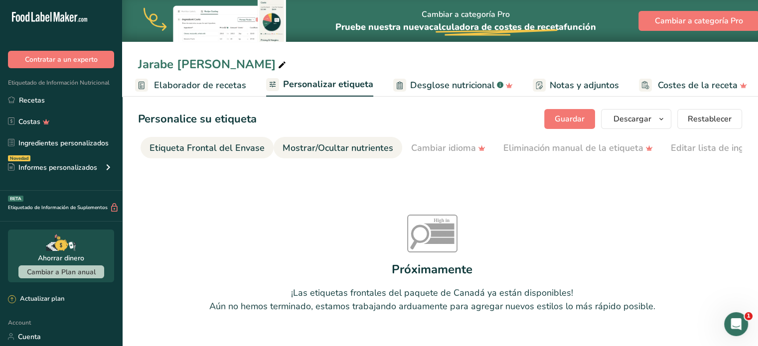
click at [351, 147] on div "Mostrar/Ocultar nutrientes" at bounding box center [338, 148] width 111 height 13
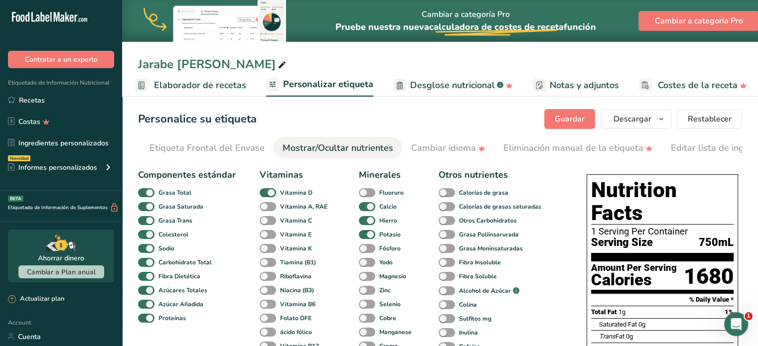
scroll to position [0, 249]
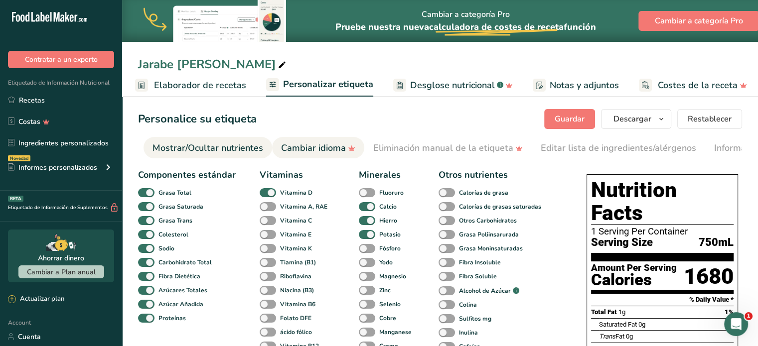
click at [316, 143] on div "Cambiar idioma" at bounding box center [318, 148] width 74 height 13
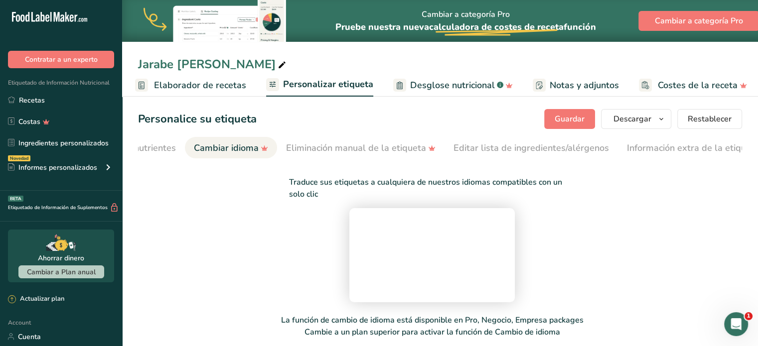
scroll to position [0, 350]
click at [240, 234] on div "Traduce sus etiquetas a cualquiera de nuestros idiomas compatibles con un solo …" at bounding box center [432, 265] width 588 height 202
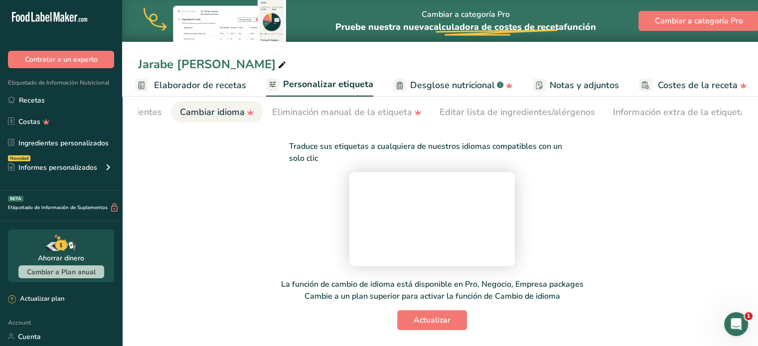
scroll to position [156, 0]
drag, startPoint x: 240, startPoint y: 234, endPoint x: 181, endPoint y: 370, distance: 147.8
click at [181, 346] on html ".a-20{fill:#fff;} Contratar a un experto Etiquetado de Información Nutricional …" at bounding box center [379, 155] width 758 height 382
click at [193, 267] on div "Traduce sus etiquetas a cualquiera de nuestros idiomas compatibles con un solo …" at bounding box center [432, 230] width 588 height 202
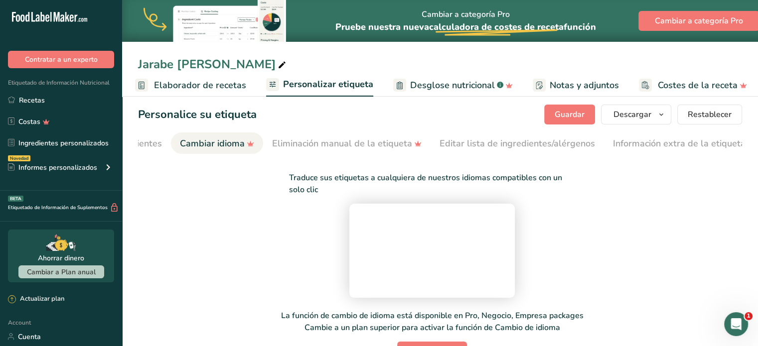
scroll to position [0, 0]
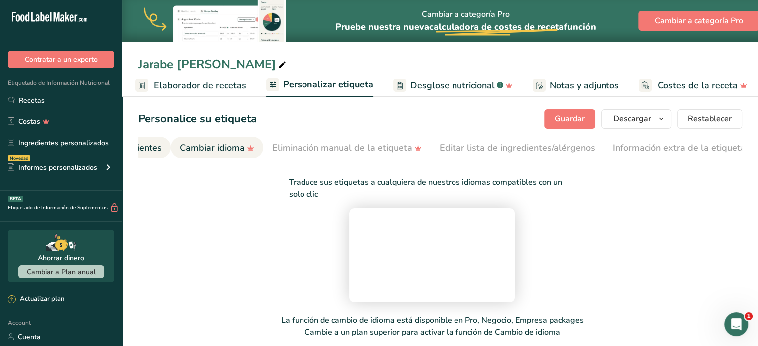
click at [147, 146] on div "Mostrar/Ocultar nutrientes" at bounding box center [106, 148] width 111 height 13
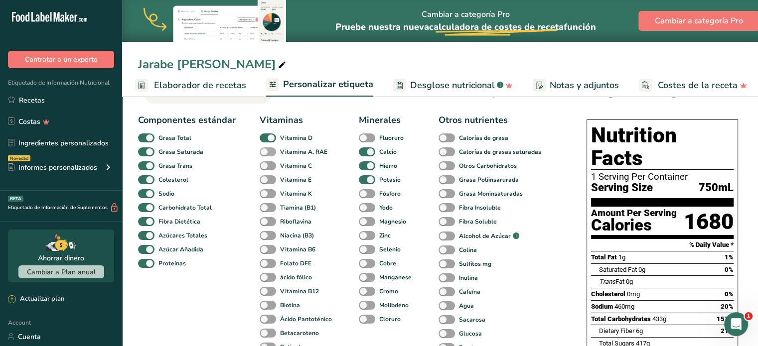
scroll to position [63, 0]
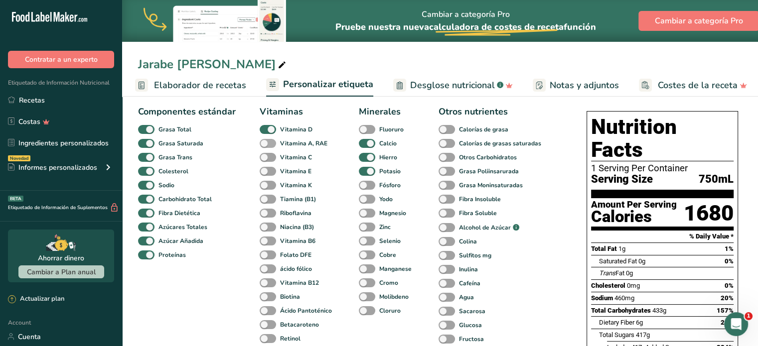
click at [263, 145] on span at bounding box center [268, 143] width 16 height 9
click at [263, 145] on input "Vitamina A, RAE" at bounding box center [263, 143] width 6 height 6
click at [263, 145] on span at bounding box center [268, 143] width 16 height 9
click at [263, 145] on input "Vitamina A, RAE" at bounding box center [263, 143] width 6 height 6
checkbox input "false"
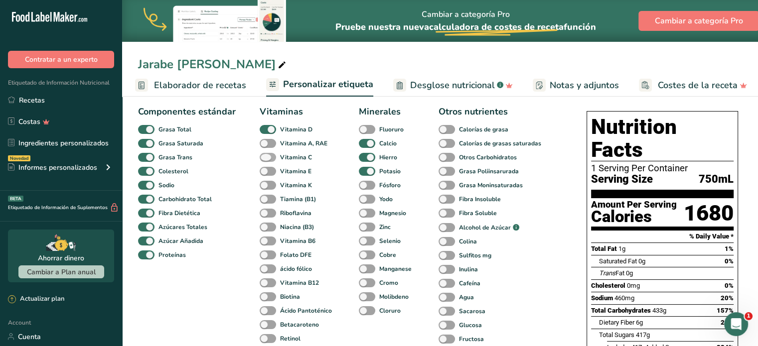
click at [264, 157] on span at bounding box center [268, 157] width 16 height 9
click at [264, 157] on input "Vitamina C" at bounding box center [263, 157] width 6 height 6
checkbox input "true"
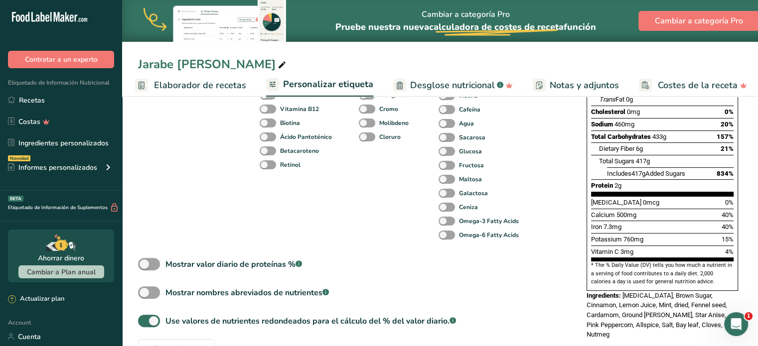
scroll to position [248, 0]
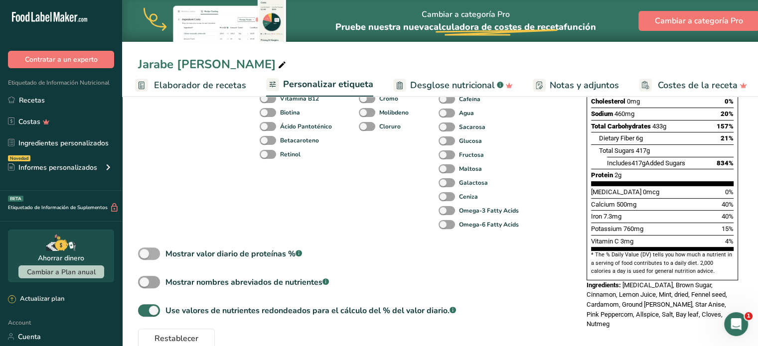
click at [149, 254] on span at bounding box center [149, 254] width 22 height 12
click at [145, 254] on input "Mostrar valor diario de proteínas % .a-a{fill:#347362;}.b-a{fill:#fff;}" at bounding box center [141, 254] width 6 height 6
checkbox input "true"
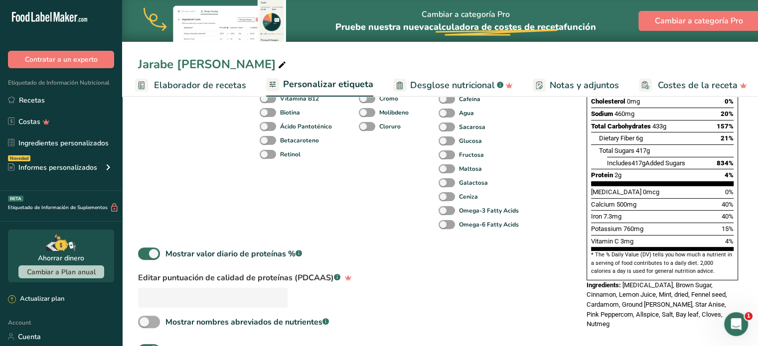
click at [150, 324] on span at bounding box center [149, 322] width 22 height 12
click at [145, 324] on input "Mostrar nombres abreviados de nutrientes .a-a{fill:#347362;}.b-a{fill:#fff;}" at bounding box center [141, 322] width 6 height 6
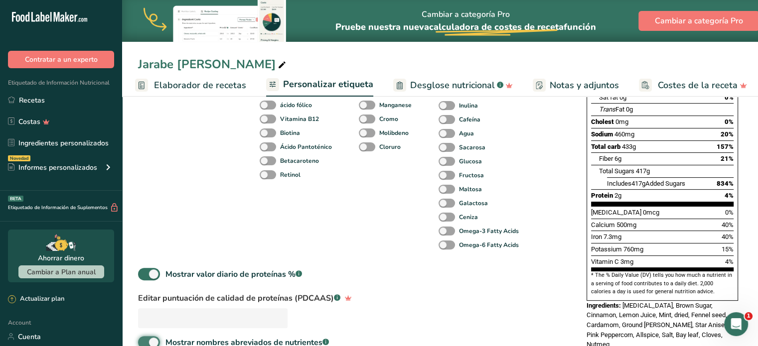
scroll to position [253, 0]
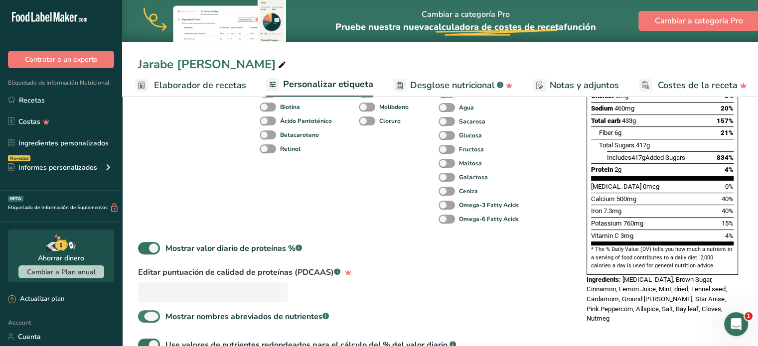
click at [148, 321] on span at bounding box center [149, 316] width 22 height 12
click at [145, 320] on input "Mostrar nombres abreviados de nutrientes .a-a{fill:#347362;}.b-a{fill:#fff;}" at bounding box center [141, 316] width 6 height 6
checkbox input "false"
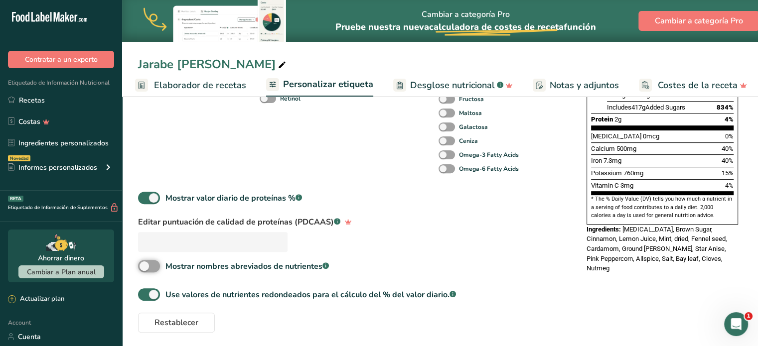
scroll to position [308, 0]
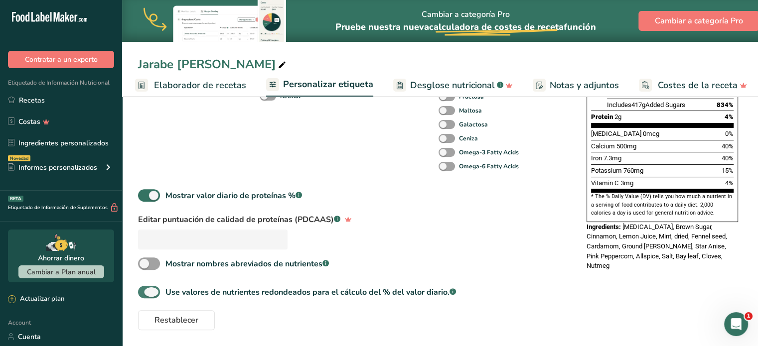
click at [153, 291] on span at bounding box center [149, 292] width 22 height 12
click at [145, 291] on input "Use valores de nutrientes redondeados para el cálculo del % del valor diario. .…" at bounding box center [141, 292] width 6 height 6
click at [144, 293] on span at bounding box center [149, 292] width 22 height 12
click at [144, 293] on input "Use valores de nutrientes redondeados para el cálculo del % del valor diario. .…" at bounding box center [141, 292] width 6 height 6
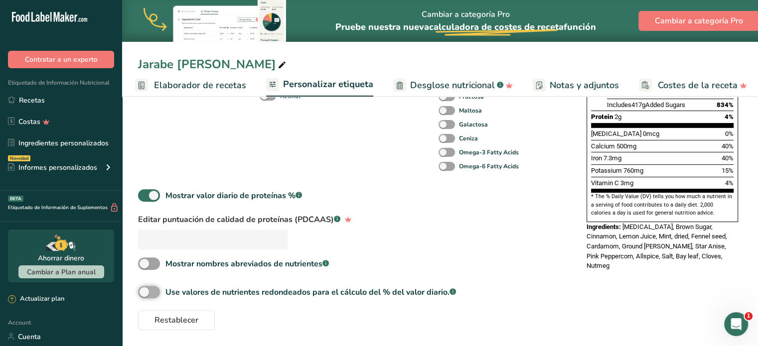
checkbox input "true"
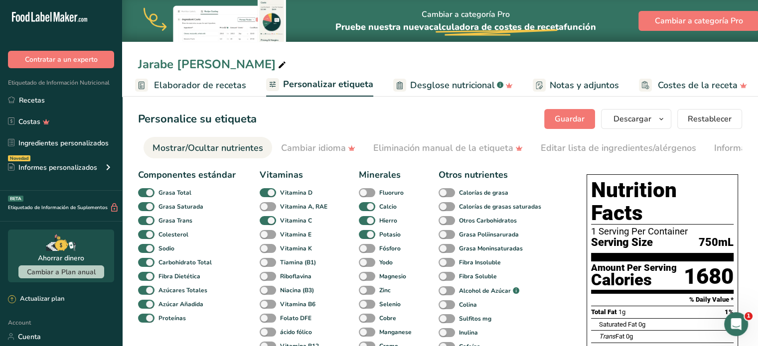
scroll to position [0, 0]
click at [305, 149] on div "Cambiar idioma" at bounding box center [318, 148] width 74 height 13
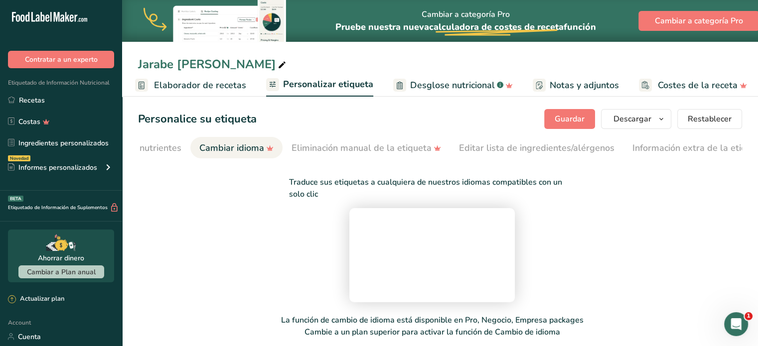
scroll to position [0, 350]
click at [357, 243] on video at bounding box center [432, 253] width 150 height 75
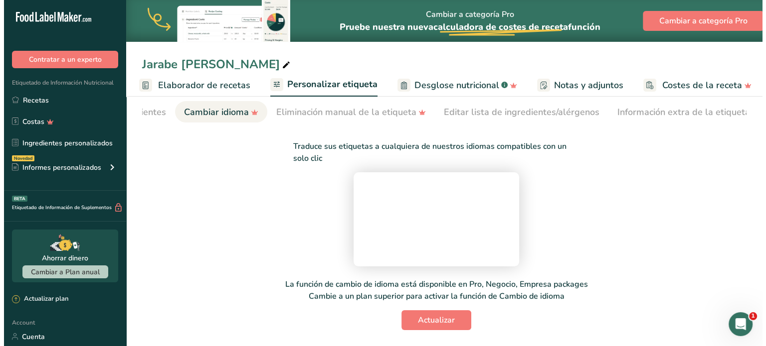
scroll to position [171, 0]
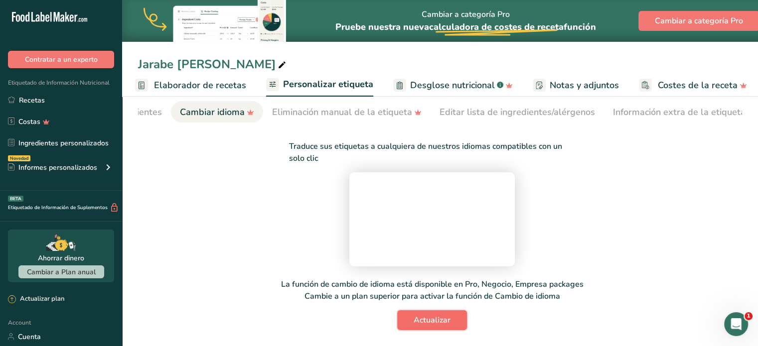
click at [430, 326] on span "Actualizar" at bounding box center [432, 320] width 37 height 12
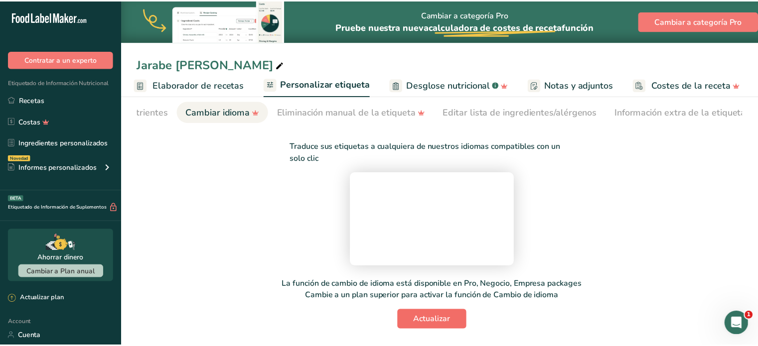
scroll to position [0, 131]
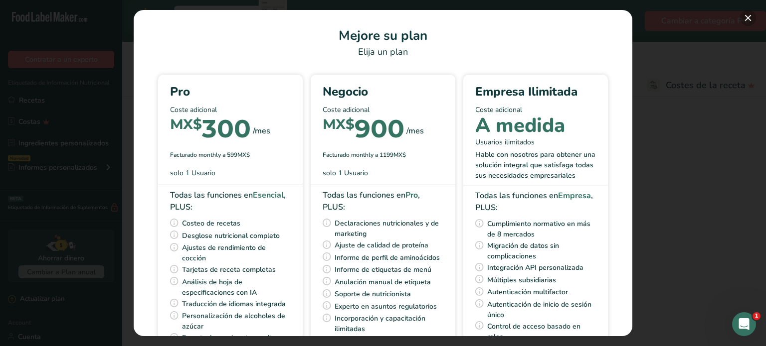
click at [746, 17] on button "Pick Your Pricing Plan Modal" at bounding box center [748, 18] width 16 height 16
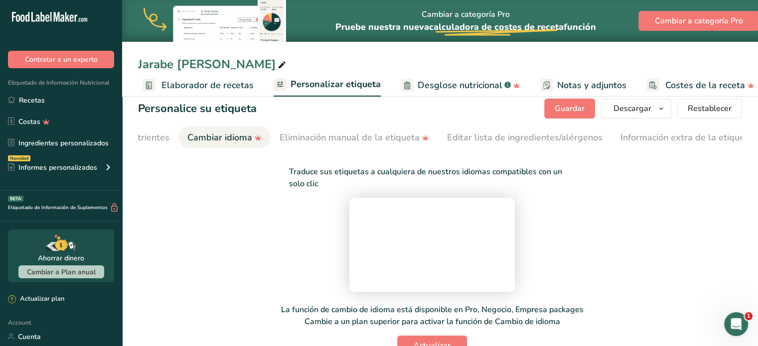
scroll to position [0, 0]
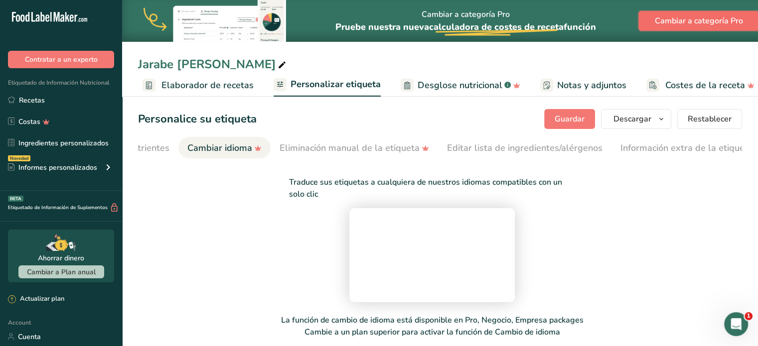
click at [678, 18] on span "Cambiar a categoría Pro" at bounding box center [699, 21] width 88 height 12
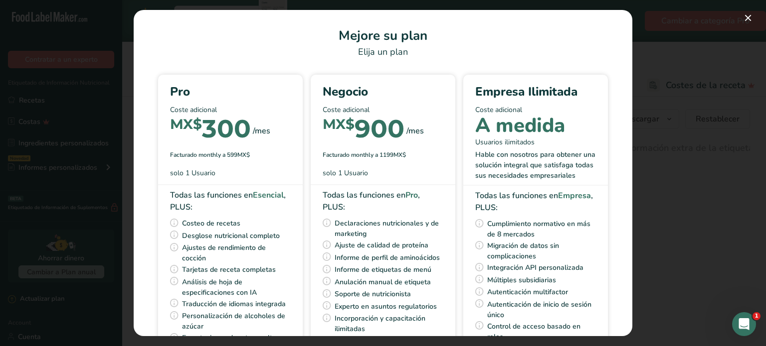
click at [227, 105] on p "Coste adicional" at bounding box center [230, 110] width 121 height 10
click at [743, 19] on button "Pick Your Pricing Plan Modal" at bounding box center [748, 18] width 16 height 16
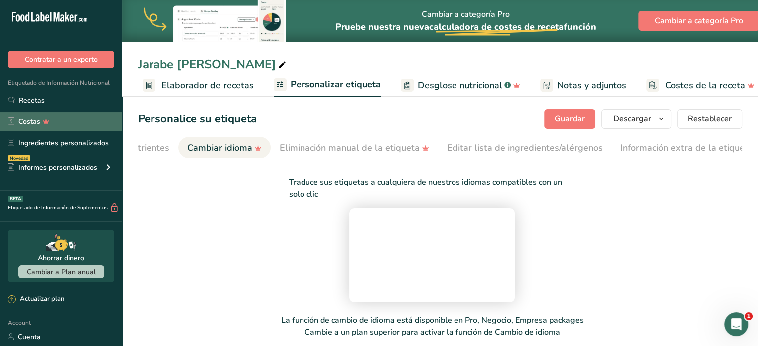
click at [54, 119] on link "Costas" at bounding box center [61, 121] width 122 height 19
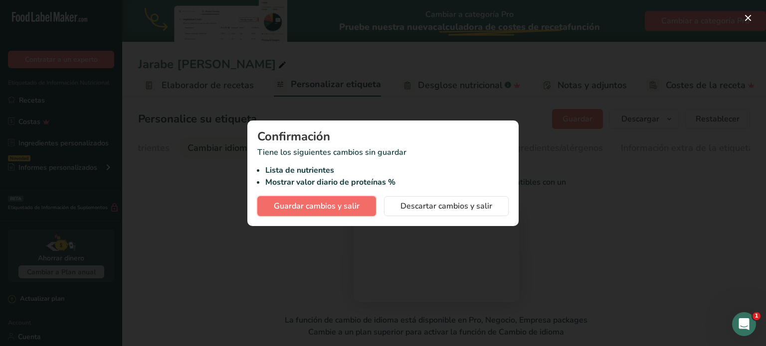
click at [314, 204] on span "Guardar cambios y salir" at bounding box center [317, 206] width 86 height 12
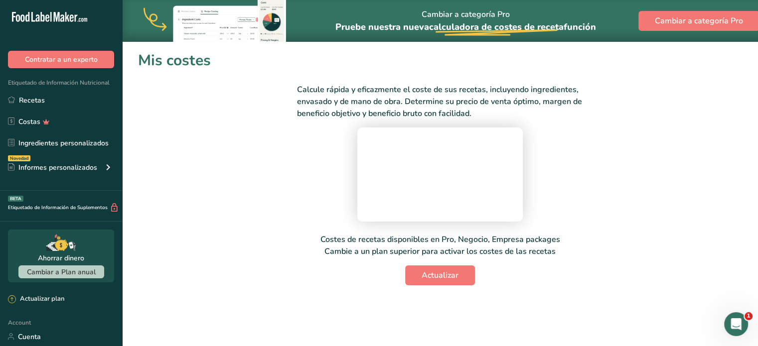
click at [56, 90] on div "Etiquetado de Información Nutricional Recetas Costas Ingredientes personalizado…" at bounding box center [61, 129] width 122 height 123
click at [37, 101] on link "Recetas" at bounding box center [61, 100] width 122 height 19
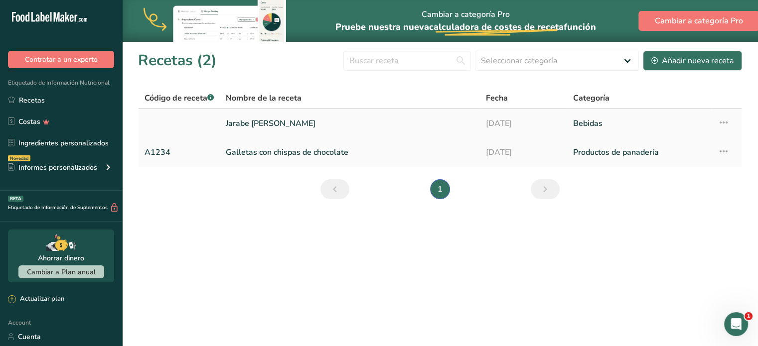
click at [292, 125] on link "Jarabe [PERSON_NAME]" at bounding box center [350, 123] width 248 height 21
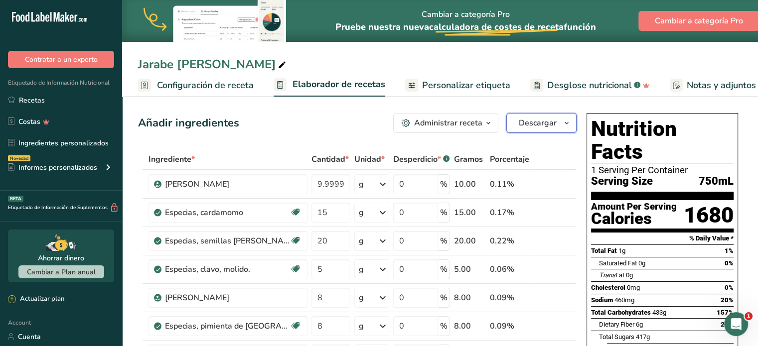
click at [551, 127] on span "Descargar" at bounding box center [538, 123] width 38 height 12
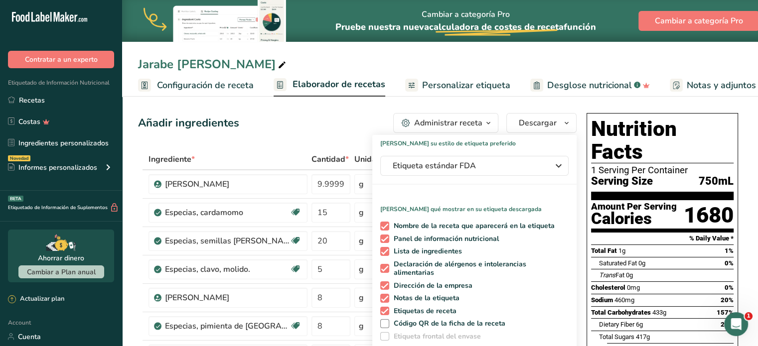
click at [348, 86] on span "Elaborador de recetas" at bounding box center [339, 84] width 93 height 13
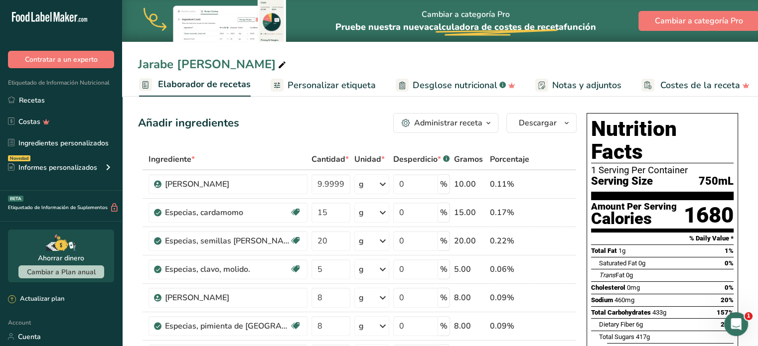
scroll to position [0, 138]
click at [344, 93] on link "Personalizar etiqueta" at bounding box center [319, 85] width 105 height 22
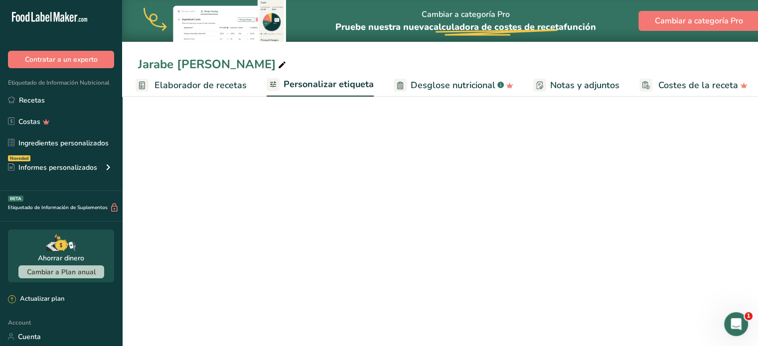
scroll to position [0, 139]
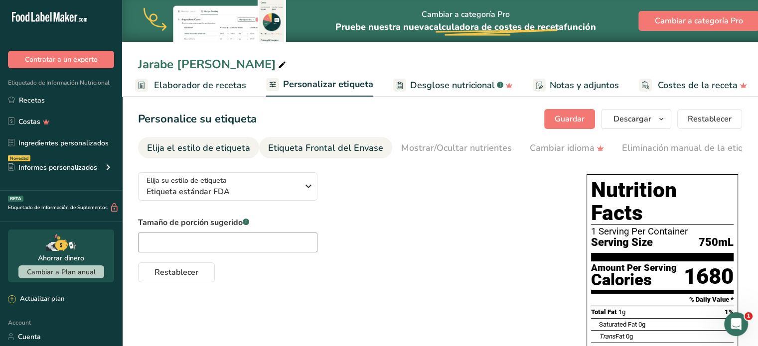
click at [329, 155] on link "Etiqueta Frontal del Envase" at bounding box center [325, 148] width 115 height 22
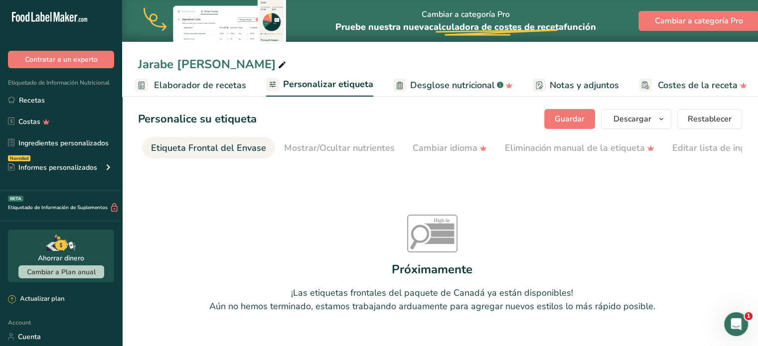
scroll to position [0, 119]
click at [329, 155] on link "Mostrar/Ocultar nutrientes" at bounding box center [338, 148] width 111 height 22
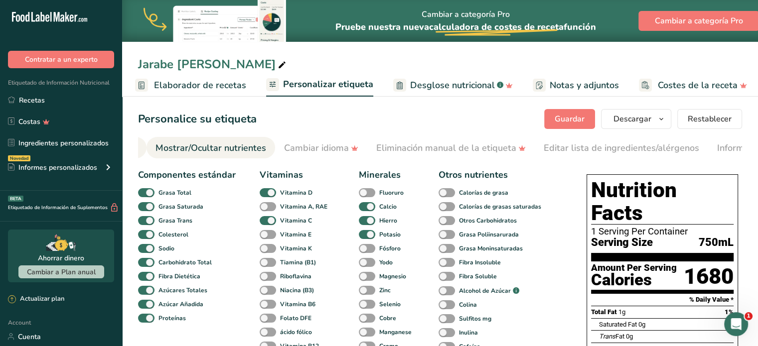
scroll to position [0, 249]
click at [322, 151] on div "Cambiar idioma" at bounding box center [318, 148] width 74 height 13
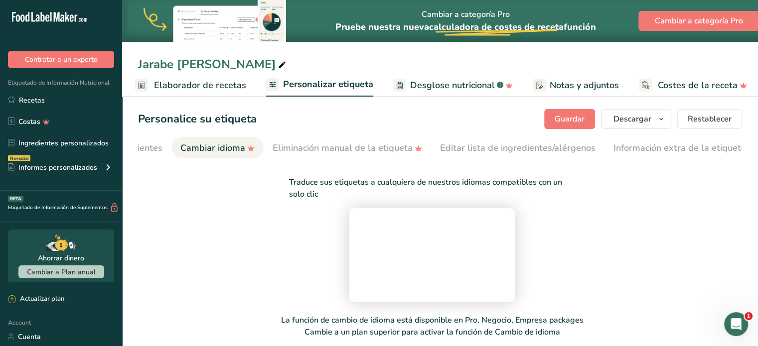
scroll to position [0, 350]
click at [239, 213] on div "Traduce sus etiquetas a cualquiera de nuestros idiomas compatibles con un solo …" at bounding box center [432, 265] width 588 height 202
click at [390, 141] on link "Eliminación manual de la etiqueta" at bounding box center [347, 148] width 150 height 22
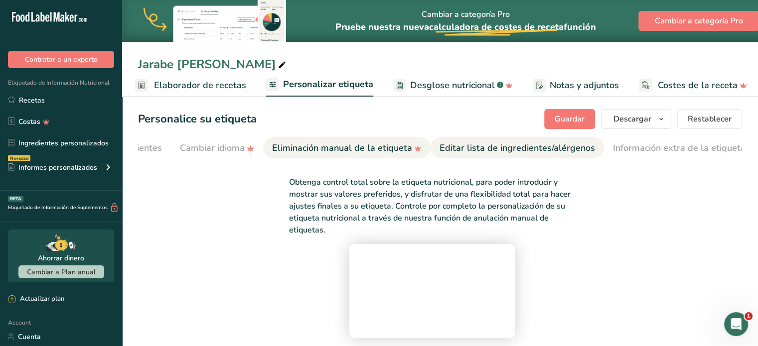
click at [482, 139] on link "Editar lista de ingredientes/alérgenos" at bounding box center [517, 148] width 155 height 22
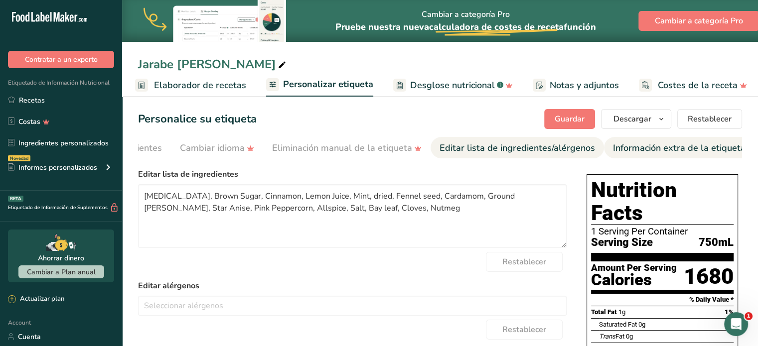
click at [639, 151] on div "Información extra de la etiqueta" at bounding box center [679, 148] width 133 height 13
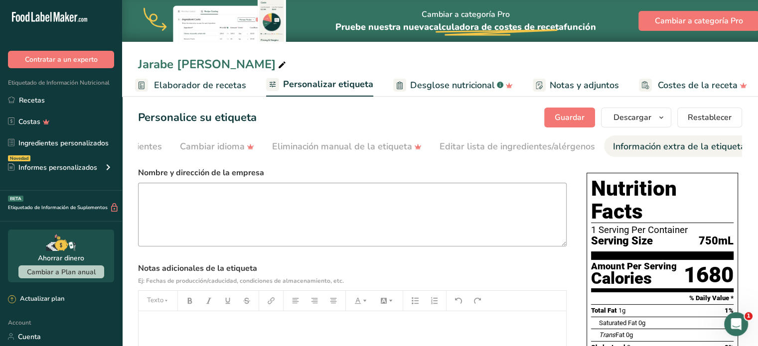
scroll to position [0, 0]
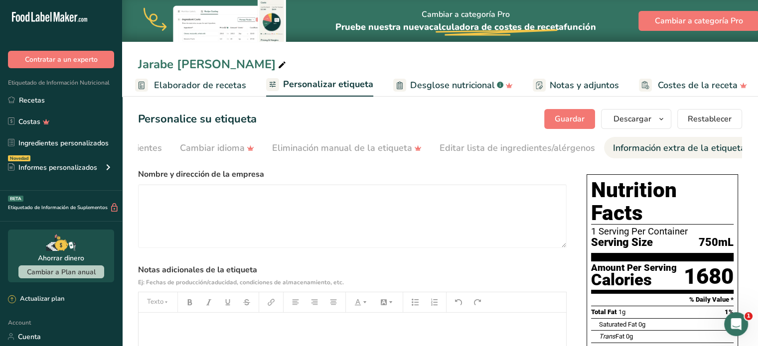
click at [468, 81] on span "Desglose nutricional" at bounding box center [452, 85] width 85 height 13
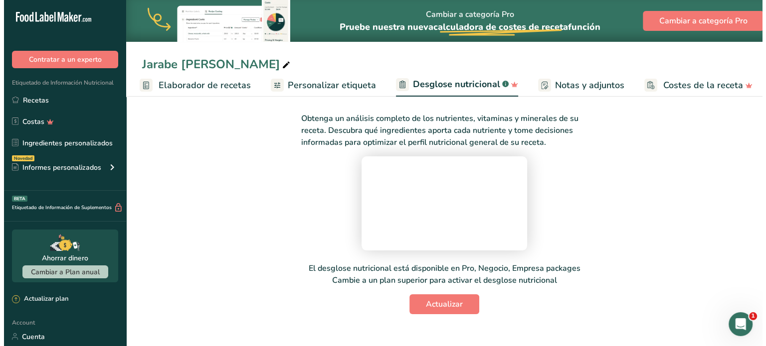
scroll to position [105, 0]
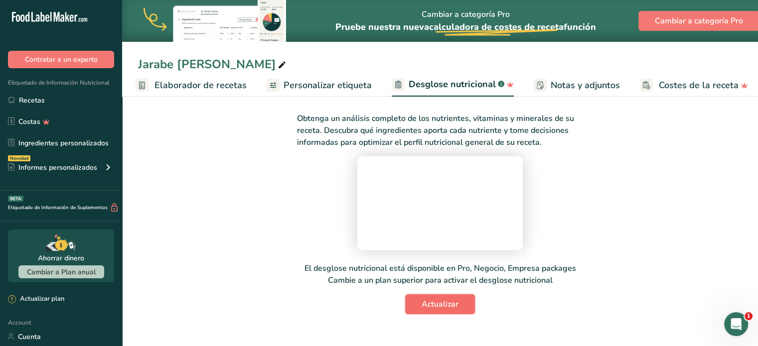
click at [441, 310] on span "Actualizar" at bounding box center [440, 305] width 37 height 12
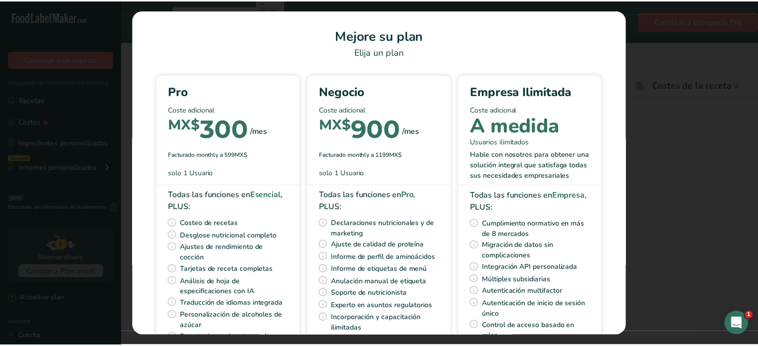
scroll to position [0, 131]
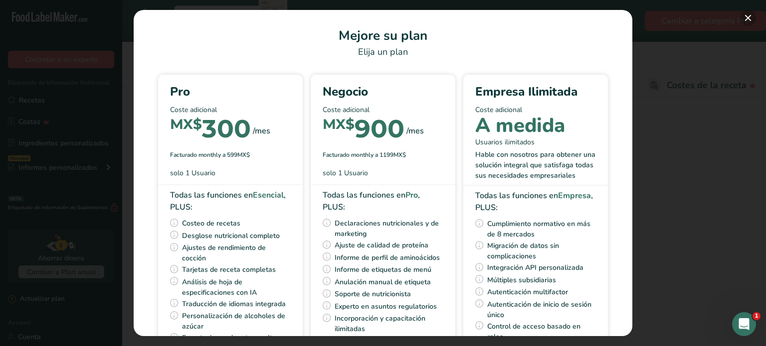
click at [750, 15] on button "Pick Your Pricing Plan Modal" at bounding box center [748, 18] width 16 height 16
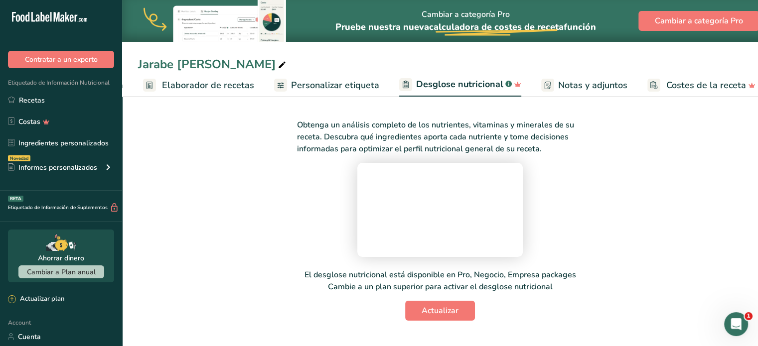
scroll to position [0, 0]
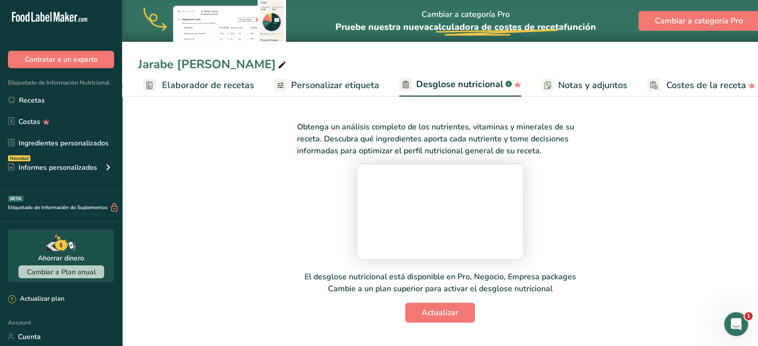
click at [576, 84] on span "Notas y adjuntos" at bounding box center [592, 85] width 69 height 13
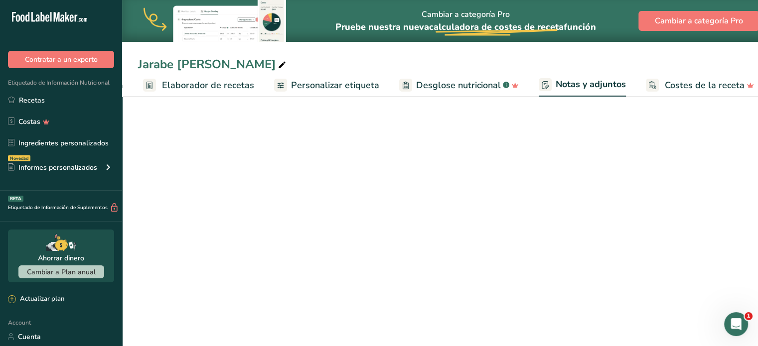
scroll to position [0, 138]
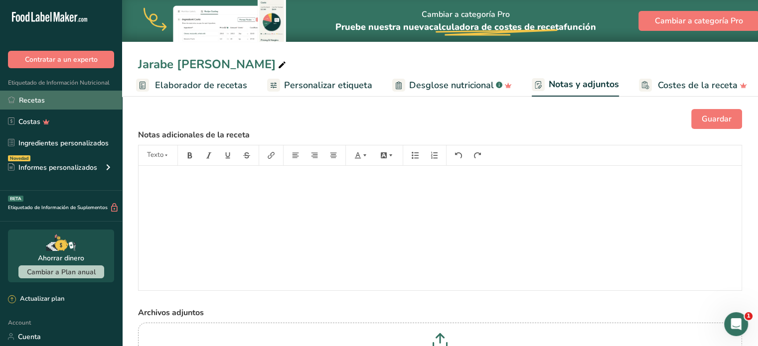
click at [23, 100] on link "Recetas" at bounding box center [61, 100] width 122 height 19
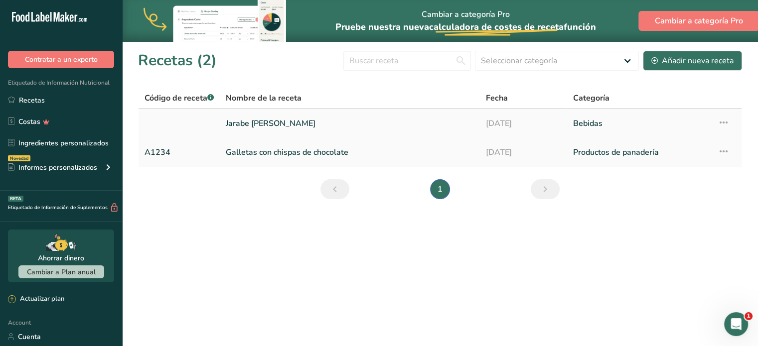
click at [271, 119] on link "Jarabe [PERSON_NAME]" at bounding box center [350, 123] width 248 height 21
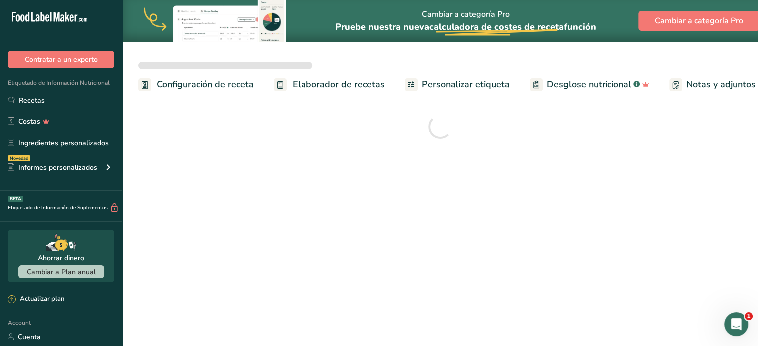
click at [343, 82] on span "Elaborador de recetas" at bounding box center [339, 84] width 92 height 13
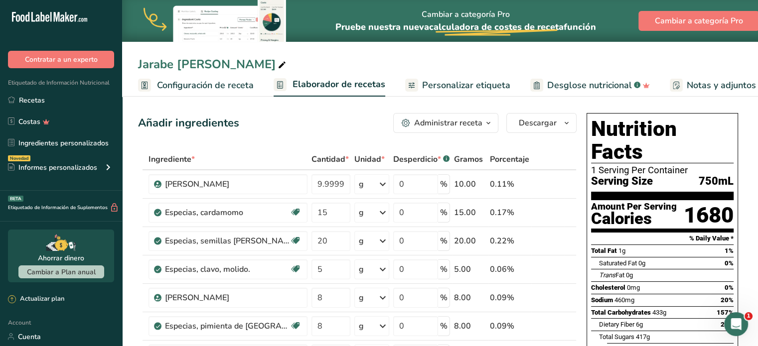
scroll to position [0, 138]
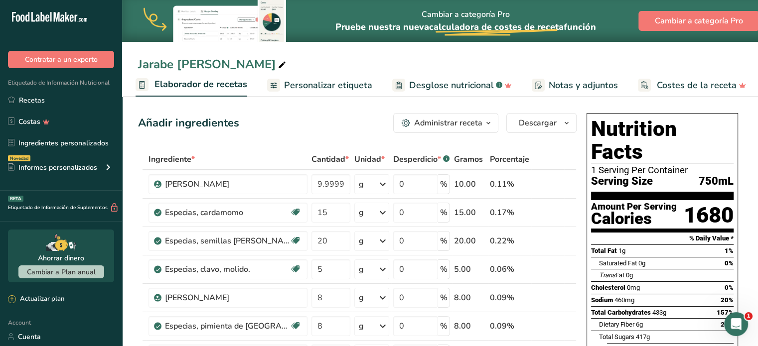
click at [440, 89] on span "Desglose nutricional" at bounding box center [451, 85] width 85 height 13
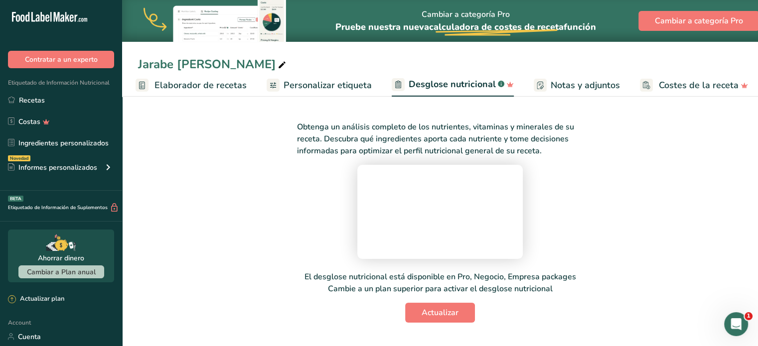
click at [332, 85] on span "Personalizar etiqueta" at bounding box center [328, 85] width 88 height 13
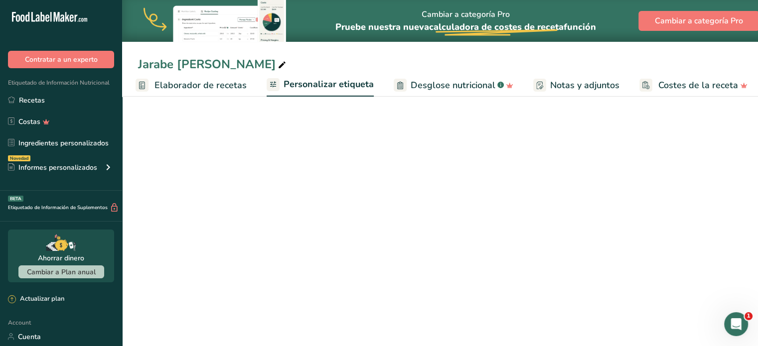
scroll to position [0, 139]
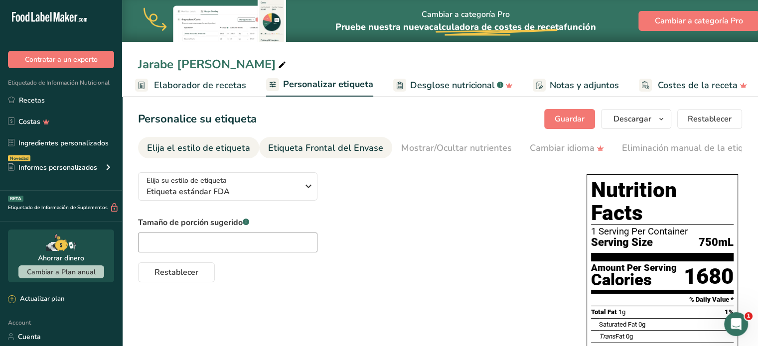
click at [332, 145] on div "Etiqueta Frontal del Envase" at bounding box center [325, 148] width 115 height 13
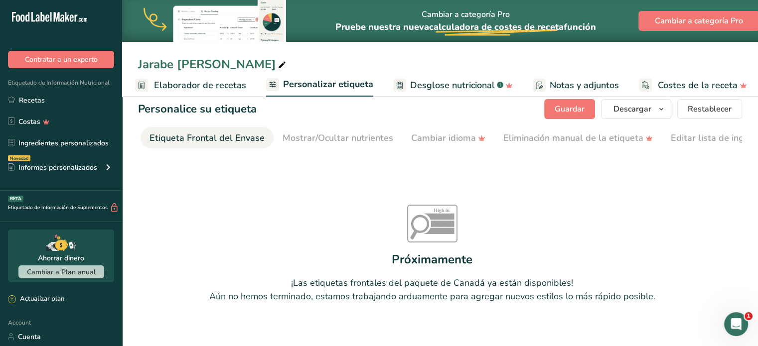
scroll to position [0, 0]
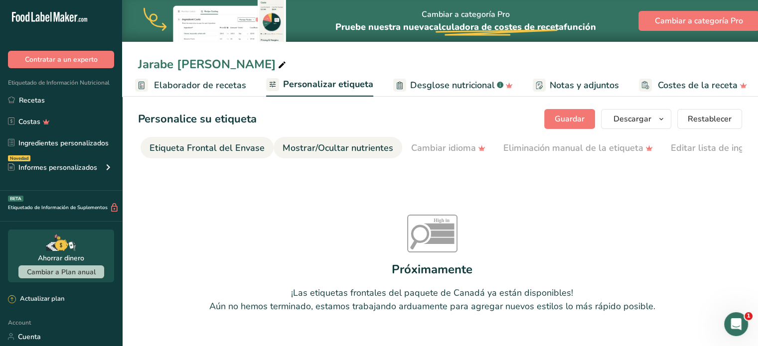
click at [345, 151] on div "Mostrar/Ocultar nutrientes" at bounding box center [338, 148] width 111 height 13
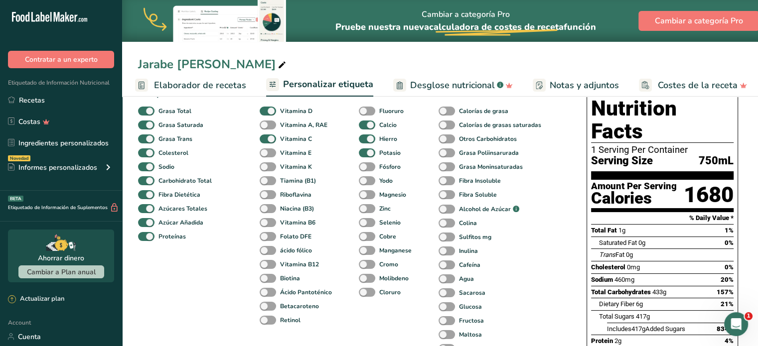
scroll to position [71, 0]
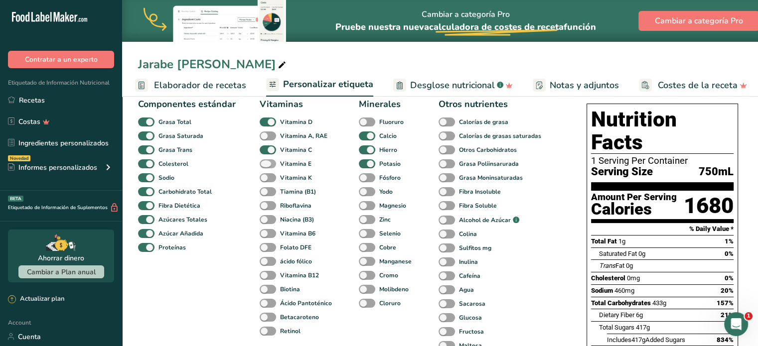
click at [264, 164] on span at bounding box center [268, 163] width 16 height 9
click at [264, 164] on input "Vitamina E" at bounding box center [263, 163] width 6 height 6
checkbox input "true"
click at [267, 182] on span at bounding box center [268, 177] width 16 height 9
click at [266, 181] on input "Vitamina K" at bounding box center [263, 177] width 6 height 6
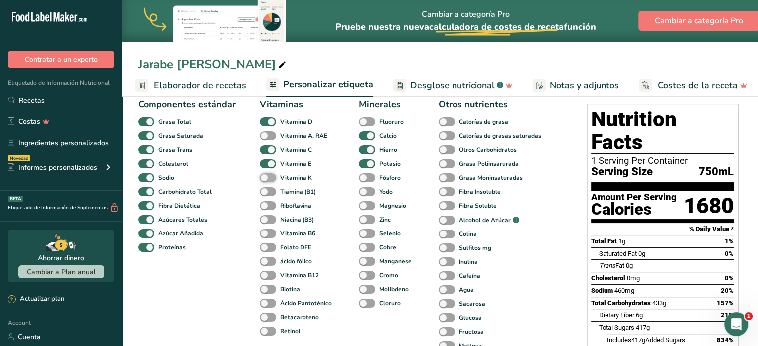
checkbox input "true"
click at [265, 196] on span at bounding box center [268, 191] width 16 height 9
click at [265, 195] on input "Tiamina (B1)" at bounding box center [263, 191] width 6 height 6
checkbox input "true"
click at [263, 137] on span at bounding box center [268, 136] width 16 height 9
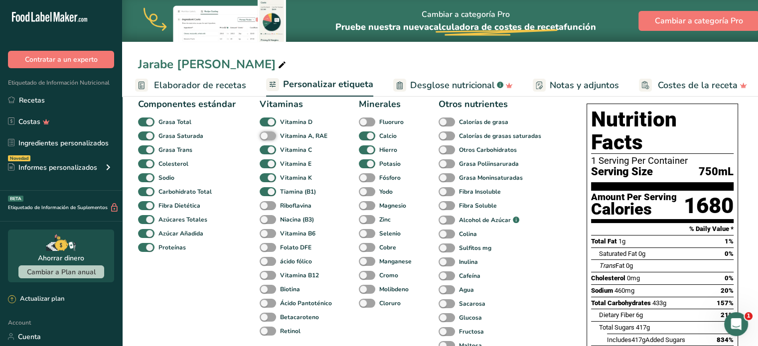
click at [263, 137] on input "Vitamina A, RAE" at bounding box center [263, 136] width 6 height 6
checkbox input "true"
click at [265, 207] on span at bounding box center [268, 205] width 16 height 9
click at [265, 207] on input "Riboflavina" at bounding box center [263, 205] width 6 height 6
checkbox input "true"
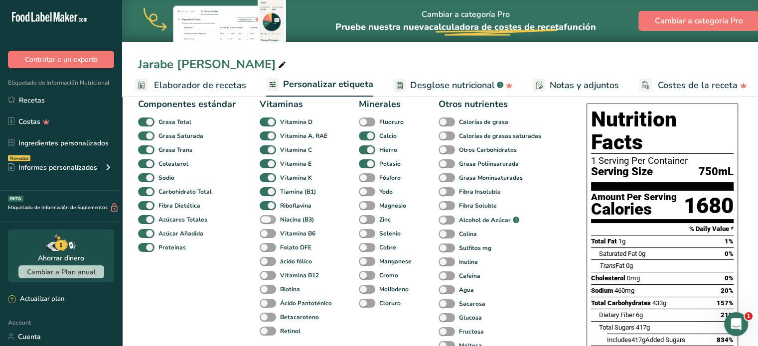
click at [265, 225] on span at bounding box center [268, 219] width 16 height 9
click at [265, 223] on input "Niacina (B3)" at bounding box center [263, 219] width 6 height 6
checkbox input "true"
click at [265, 236] on span at bounding box center [268, 233] width 16 height 9
click at [265, 236] on input "Vitamina B6" at bounding box center [263, 233] width 6 height 6
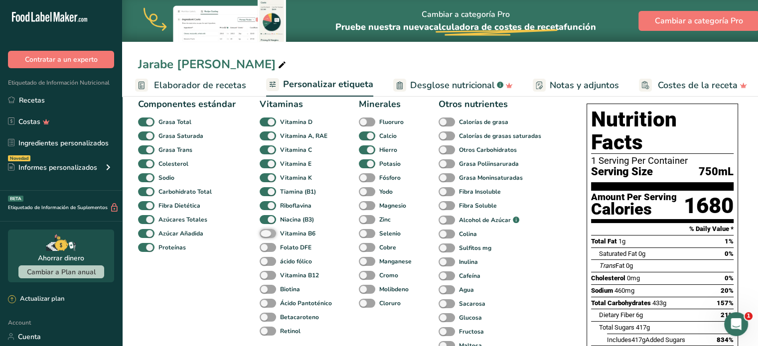
checkbox input "true"
click at [264, 249] on span at bounding box center [268, 247] width 16 height 9
click at [264, 249] on input "Folato DFE" at bounding box center [263, 247] width 6 height 6
checkbox input "true"
click at [264, 269] on div "ácido fólico" at bounding box center [269, 262] width 19 height 14
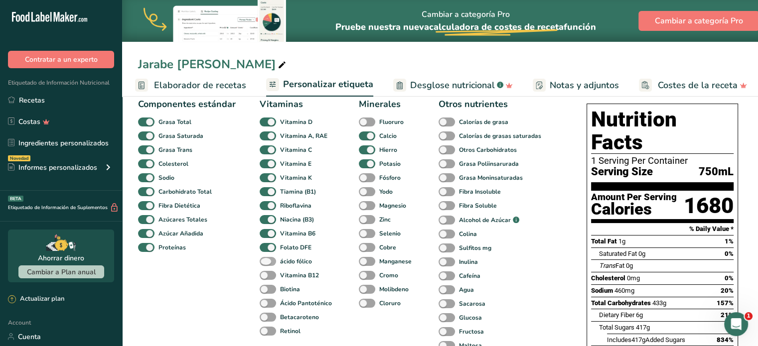
click at [265, 264] on span at bounding box center [268, 261] width 16 height 9
click at [265, 264] on input "ácido fólico" at bounding box center [263, 261] width 6 height 6
checkbox input "true"
click at [265, 275] on span at bounding box center [268, 275] width 16 height 9
click at [265, 275] on input "Vitamina B12" at bounding box center [263, 275] width 6 height 6
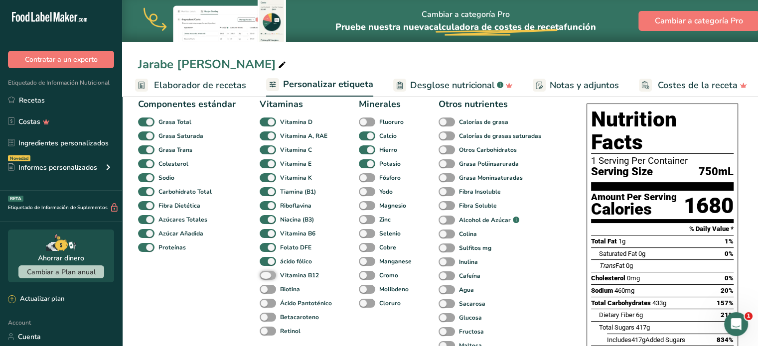
checkbox input "true"
click at [265, 289] on span at bounding box center [268, 289] width 16 height 9
click at [265, 289] on input "Biotina" at bounding box center [263, 289] width 6 height 6
checkbox input "true"
click at [267, 304] on span at bounding box center [268, 303] width 16 height 9
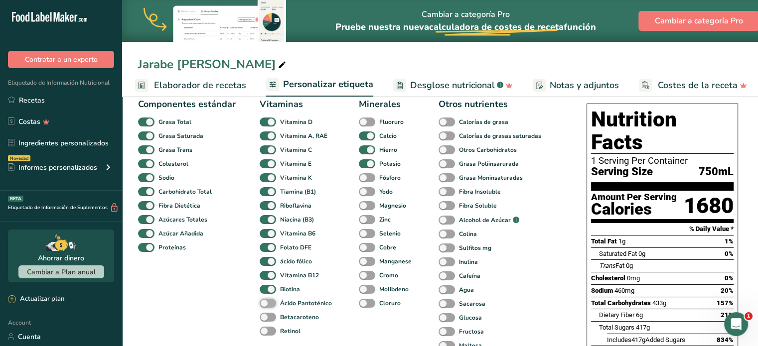
click at [266, 304] on input "Ácido Pantoténico" at bounding box center [263, 303] width 6 height 6
checkbox input "true"
click at [265, 316] on span at bounding box center [268, 317] width 16 height 9
click at [265, 316] on input "Betacaroteno" at bounding box center [263, 317] width 6 height 6
checkbox input "true"
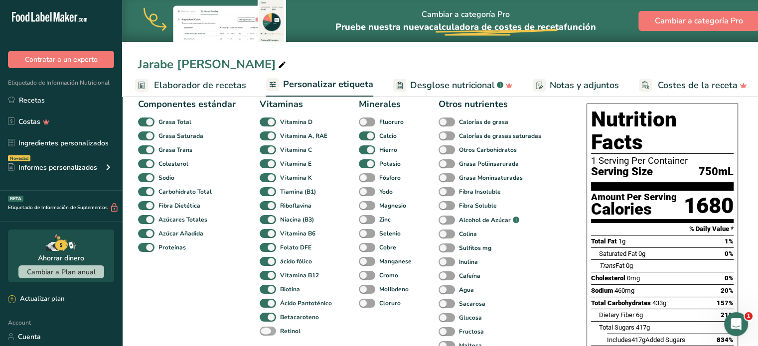
click at [264, 336] on span at bounding box center [268, 331] width 16 height 9
click at [264, 334] on input "Retinol" at bounding box center [263, 331] width 6 height 6
checkbox input "true"
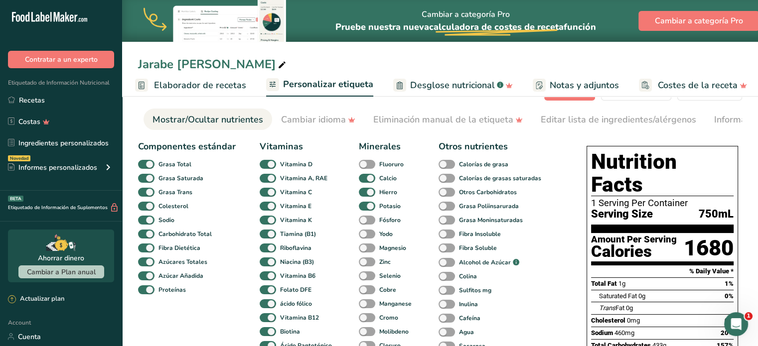
scroll to position [28, 0]
click at [267, 166] on span at bounding box center [268, 164] width 16 height 9
click at [266, 166] on input "Vitamina D" at bounding box center [263, 164] width 6 height 6
checkbox input "false"
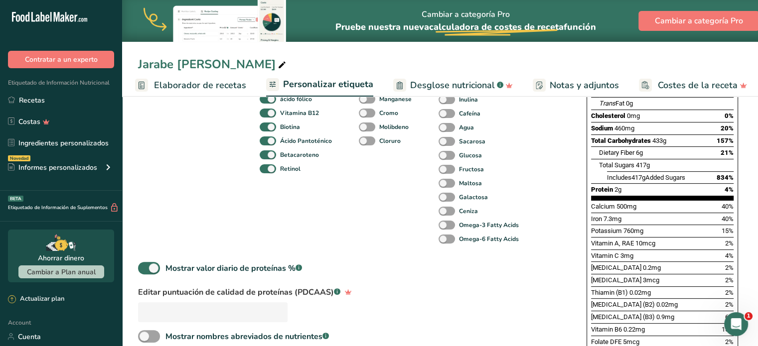
scroll to position [233, 0]
click at [273, 118] on span at bounding box center [268, 113] width 16 height 9
click at [266, 116] on input "Vitamina B12" at bounding box center [263, 113] width 6 height 6
checkbox input "false"
click at [269, 129] on span at bounding box center [268, 127] width 16 height 9
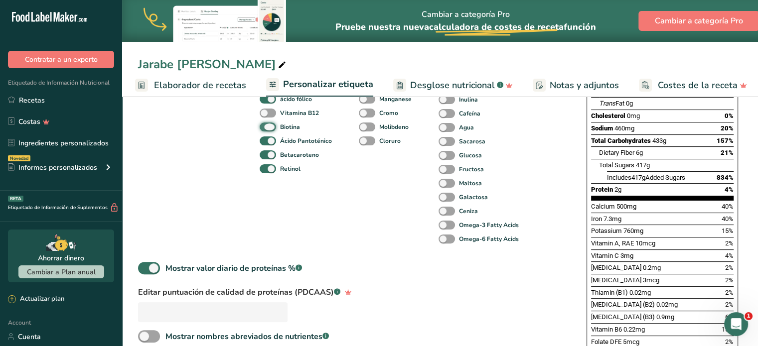
click at [266, 129] on input "Biotina" at bounding box center [263, 127] width 6 height 6
checkbox input "false"
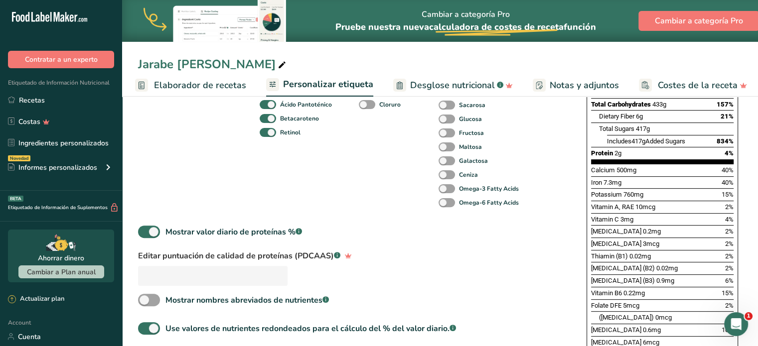
scroll to position [256, 0]
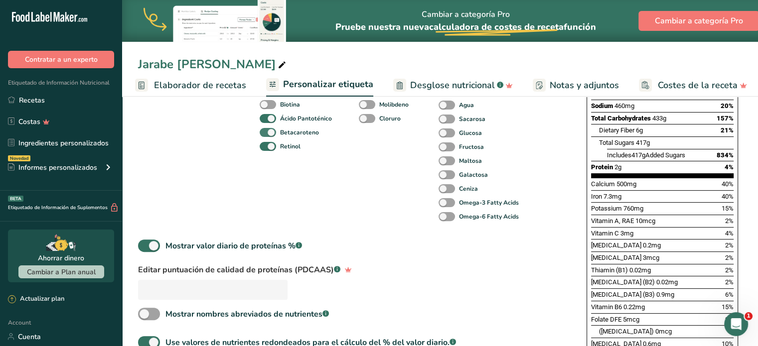
click at [266, 135] on span at bounding box center [268, 132] width 16 height 9
click at [266, 135] on input "Betacaroteno" at bounding box center [263, 132] width 6 height 6
checkbox input "false"
click at [268, 150] on span at bounding box center [268, 146] width 16 height 9
click at [266, 150] on input "Retinol" at bounding box center [263, 146] width 6 height 6
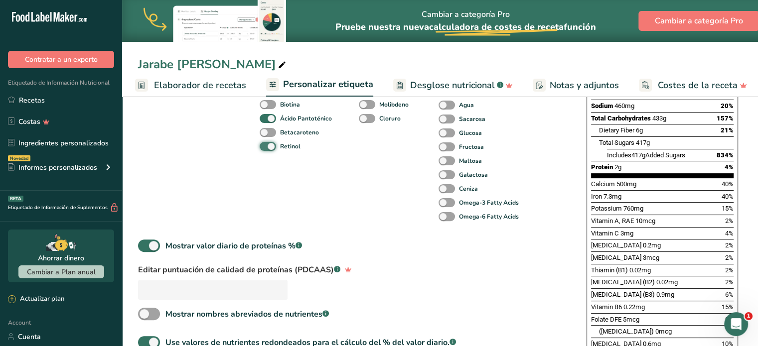
checkbox input "false"
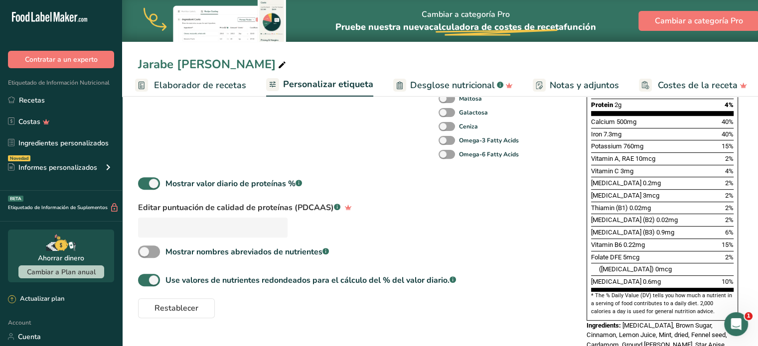
scroll to position [318, 0]
click at [145, 185] on span at bounding box center [149, 183] width 22 height 12
click at [145, 185] on input "Mostrar valor diario de proteínas % .a-a{fill:#347362;}.b-a{fill:#fff;}" at bounding box center [141, 183] width 6 height 6
click at [145, 185] on span at bounding box center [149, 183] width 22 height 12
click at [145, 185] on input "Mostrar valor diario de proteínas % .a-a{fill:#347362;}.b-a{fill:#fff;}" at bounding box center [141, 183] width 6 height 6
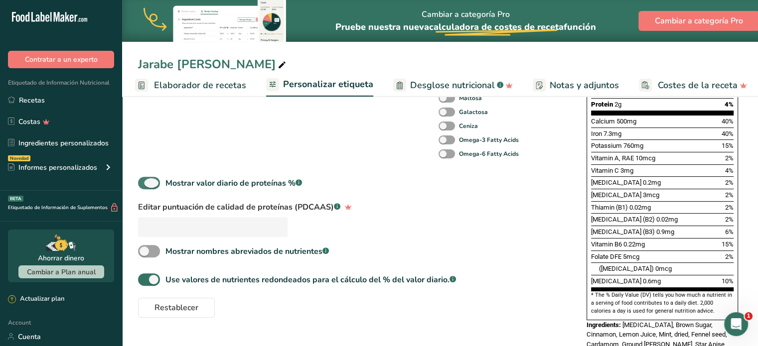
click at [145, 185] on span at bounding box center [149, 183] width 22 height 12
click at [145, 185] on input "Mostrar valor diario de proteínas % .a-a{fill:#347362;}.b-a{fill:#fff;}" at bounding box center [141, 183] width 6 height 6
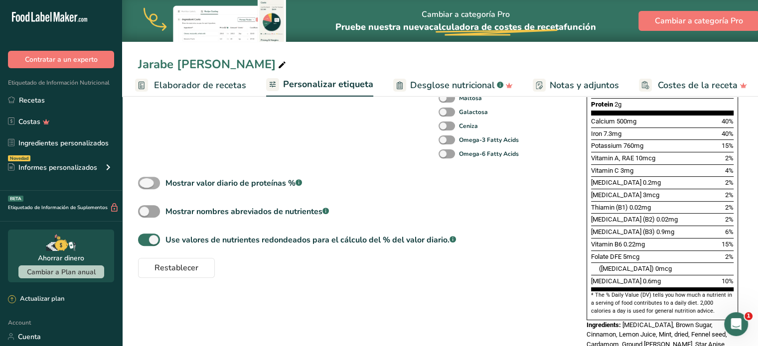
click at [145, 185] on span at bounding box center [149, 183] width 22 height 12
click at [145, 185] on input "Mostrar valor diario de proteínas % .a-a{fill:#347362;}.b-a{fill:#fff;}" at bounding box center [141, 183] width 6 height 6
checkbox input "true"
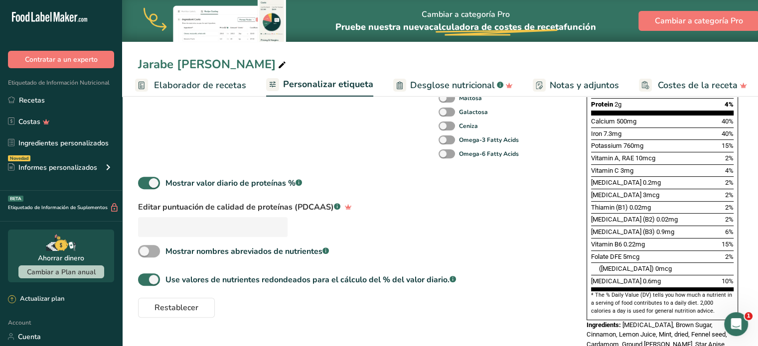
click at [148, 253] on span at bounding box center [149, 251] width 22 height 12
click at [145, 253] on input "Mostrar nombres abreviados de nutrientes .a-a{fill:#347362;}.b-a{fill:#fff;}" at bounding box center [141, 251] width 6 height 6
click at [148, 253] on span at bounding box center [149, 251] width 22 height 12
click at [145, 253] on input "Mostrar nombres abreviados de nutrientes .a-a{fill:#347362;}.b-a{fill:#fff;}" at bounding box center [141, 251] width 6 height 6
checkbox input "false"
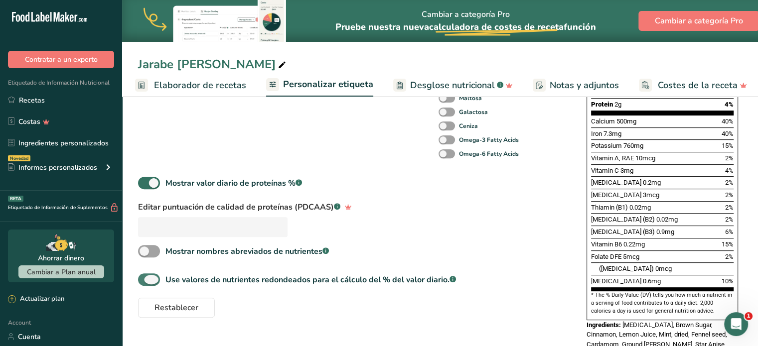
click at [153, 279] on span at bounding box center [149, 280] width 22 height 12
click at [145, 279] on input "Use valores de nutrientes redondeados para el cálculo del % del valor diario. .…" at bounding box center [141, 280] width 6 height 6
click at [153, 279] on span at bounding box center [149, 280] width 22 height 12
click at [145, 279] on input "Use valores de nutrientes redondeados para el cálculo del % del valor diario. .…" at bounding box center [141, 280] width 6 height 6
checkbox input "true"
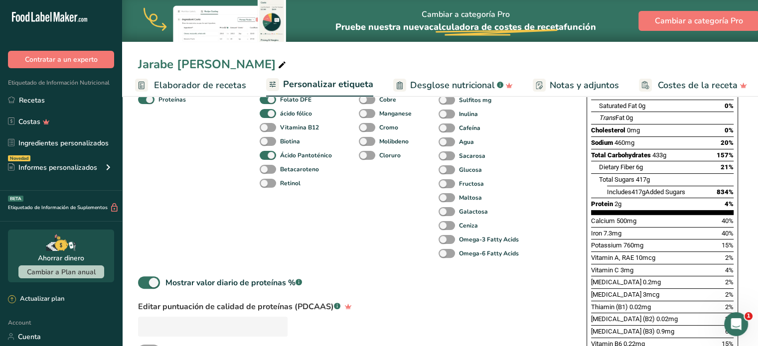
scroll to position [189, 0]
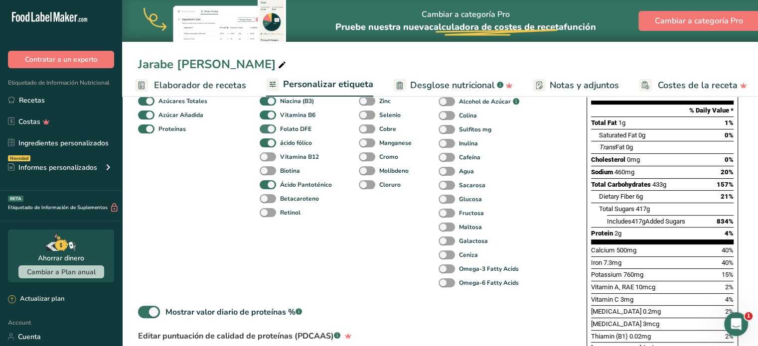
click at [263, 134] on span at bounding box center [268, 129] width 16 height 9
click at [263, 132] on input "Folato DFE" at bounding box center [263, 129] width 6 height 6
checkbox input "false"
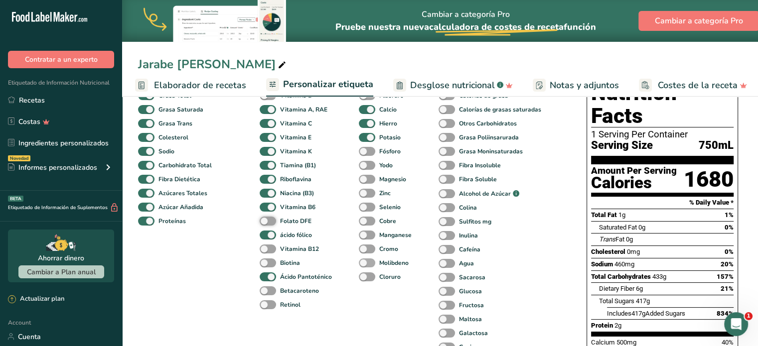
scroll to position [94, 0]
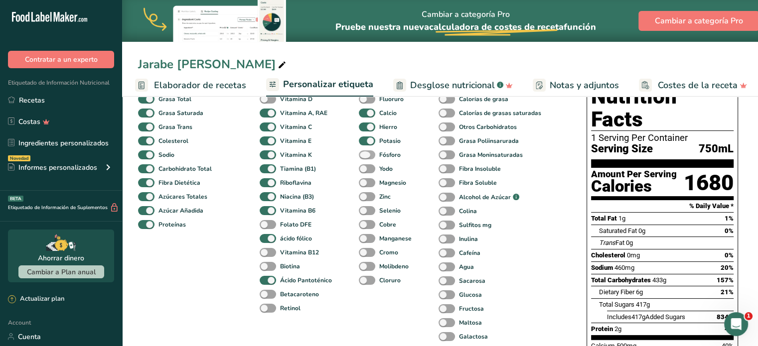
click at [366, 157] on span at bounding box center [367, 155] width 16 height 9
click at [365, 157] on input "Fósforo" at bounding box center [362, 155] width 6 height 6
checkbox input "true"
click at [363, 174] on span at bounding box center [367, 168] width 16 height 9
click at [363, 172] on input "Yodo" at bounding box center [362, 168] width 6 height 6
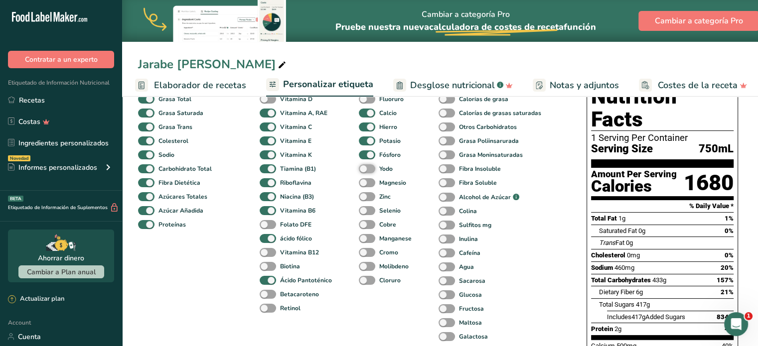
checkbox input "true"
click at [363, 185] on span at bounding box center [367, 182] width 16 height 9
click at [363, 185] on input "Magnesio" at bounding box center [362, 182] width 6 height 6
checkbox input "true"
click at [363, 202] on span at bounding box center [367, 196] width 16 height 9
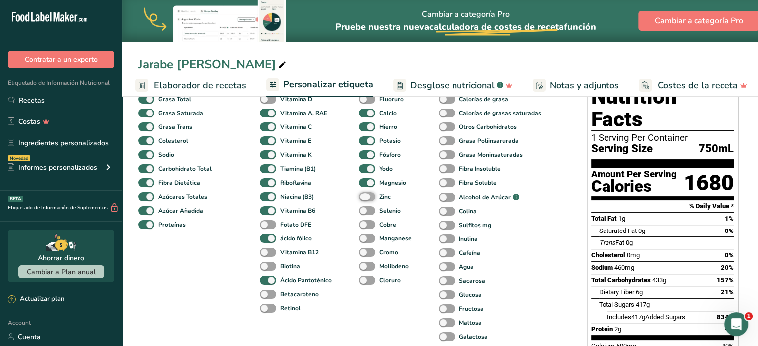
click at [363, 200] on input "Zinc" at bounding box center [362, 196] width 6 height 6
checkbox input "true"
click at [362, 215] on span at bounding box center [367, 210] width 16 height 9
click at [362, 214] on input "Selenio" at bounding box center [362, 210] width 6 height 6
checkbox input "true"
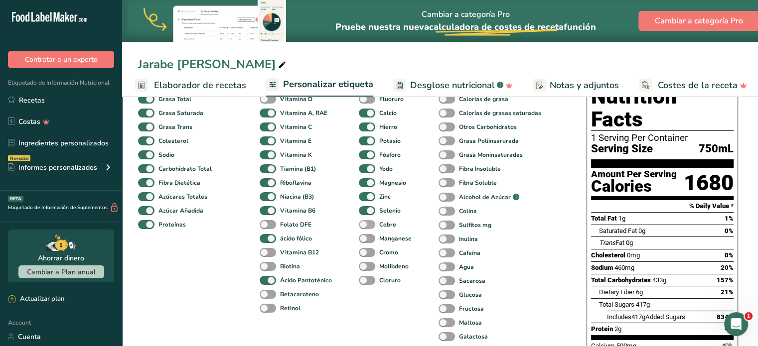
click at [362, 230] on span at bounding box center [367, 224] width 16 height 9
click at [362, 228] on input "Cobre" at bounding box center [362, 224] width 6 height 6
checkbox input "true"
click at [363, 242] on span at bounding box center [367, 238] width 16 height 9
click at [363, 242] on input "Manganese" at bounding box center [362, 238] width 6 height 6
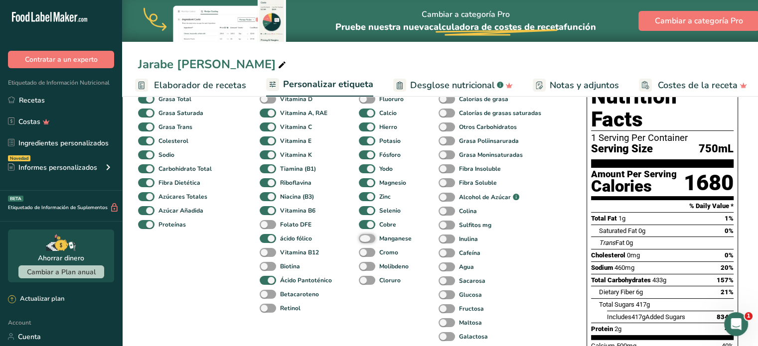
checkbox input "true"
click at [363, 254] on span at bounding box center [367, 252] width 16 height 9
click at [363, 254] on input "Cromo" at bounding box center [362, 252] width 6 height 6
checkbox input "true"
click at [363, 265] on span at bounding box center [367, 266] width 16 height 9
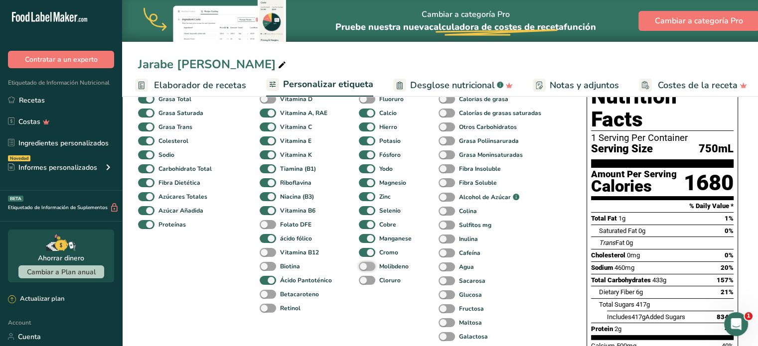
click at [363, 265] on input "Molibdeno" at bounding box center [362, 266] width 6 height 6
checkbox input "true"
click at [363, 283] on span at bounding box center [367, 280] width 16 height 9
click at [363, 283] on input "Cloruro" at bounding box center [362, 280] width 6 height 6
checkbox input "true"
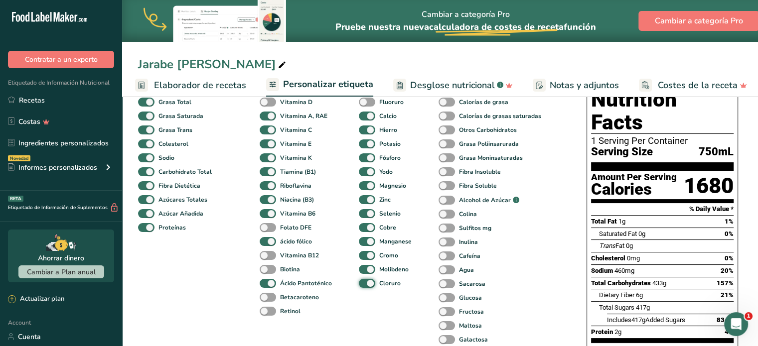
scroll to position [86, 0]
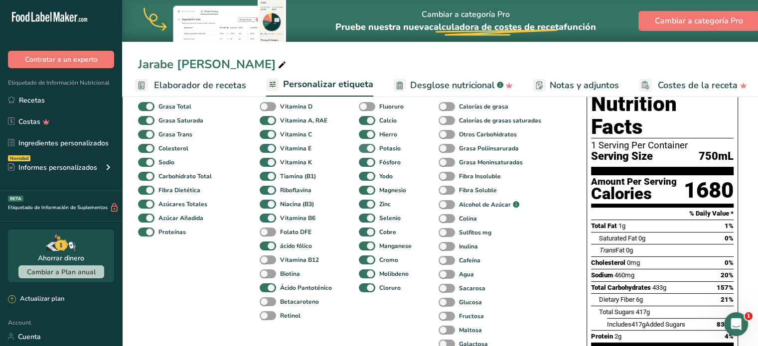
click at [364, 148] on span at bounding box center [367, 148] width 16 height 9
click at [364, 148] on input "Potasio" at bounding box center [362, 148] width 6 height 6
checkbox input "false"
click at [367, 159] on div "Fósforo" at bounding box center [366, 162] width 14 height 14
click at [365, 167] on span at bounding box center [367, 162] width 16 height 9
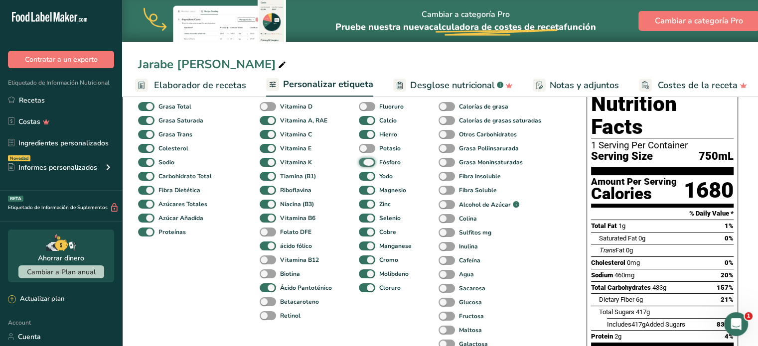
click at [365, 165] on input "Fósforo" at bounding box center [362, 162] width 6 height 6
checkbox input "false"
click at [365, 175] on span at bounding box center [367, 176] width 16 height 9
click at [365, 175] on input "Yodo" at bounding box center [362, 176] width 6 height 6
checkbox input "false"
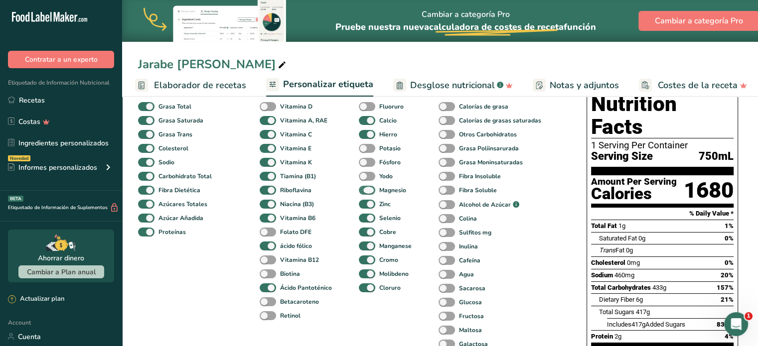
click at [364, 189] on span at bounding box center [367, 190] width 16 height 9
click at [364, 189] on input "Magnesio" at bounding box center [362, 190] width 6 height 6
checkbox input "false"
click at [363, 221] on span at bounding box center [367, 218] width 16 height 9
click at [363, 221] on input "Selenio" at bounding box center [362, 218] width 6 height 6
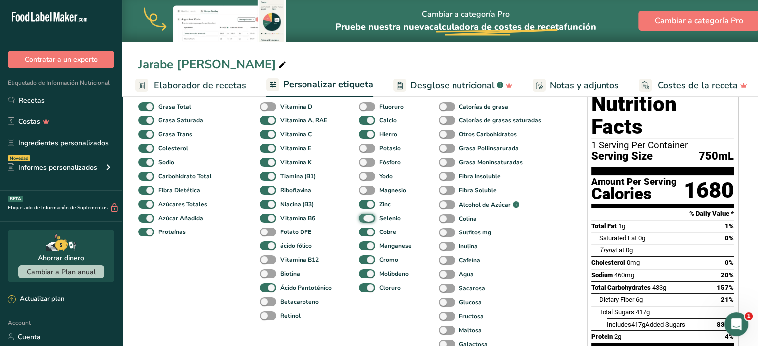
checkbox input "false"
click at [363, 237] on span at bounding box center [367, 232] width 16 height 9
click at [363, 235] on input "Cobre" at bounding box center [362, 232] width 6 height 6
checkbox input "false"
click at [365, 248] on span at bounding box center [367, 246] width 16 height 9
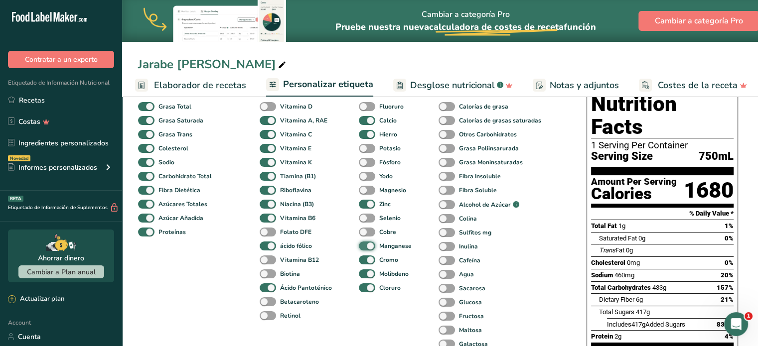
click at [365, 248] on input "Manganese" at bounding box center [362, 246] width 6 height 6
checkbox input "false"
click at [366, 257] on span at bounding box center [367, 260] width 16 height 9
click at [365, 257] on input "Cromo" at bounding box center [362, 260] width 6 height 6
checkbox input "false"
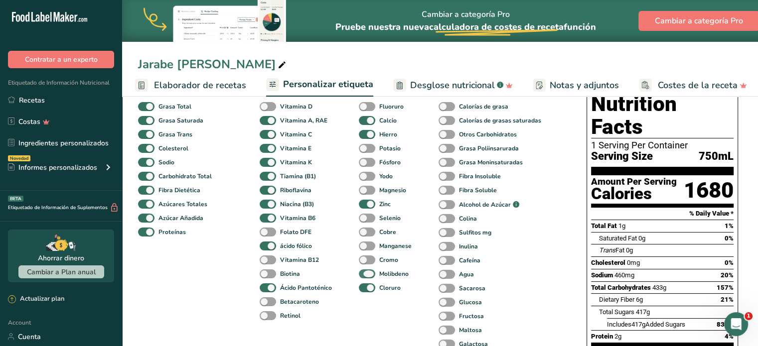
click at [369, 276] on span at bounding box center [367, 274] width 16 height 9
click at [365, 276] on input "Molibdeno" at bounding box center [362, 274] width 6 height 6
checkbox input "false"
click at [366, 290] on span at bounding box center [367, 288] width 16 height 9
click at [365, 290] on input "Cloruro" at bounding box center [362, 288] width 6 height 6
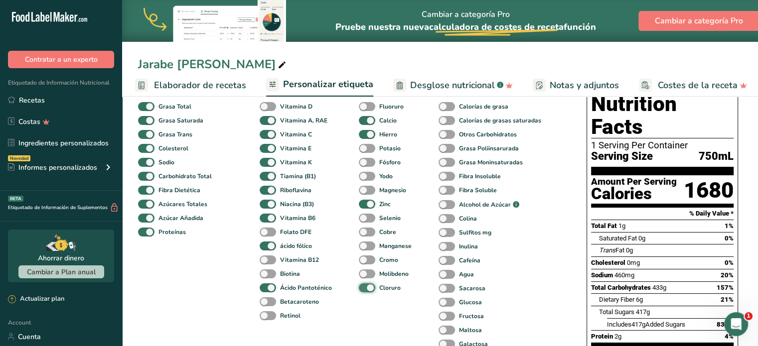
checkbox input "false"
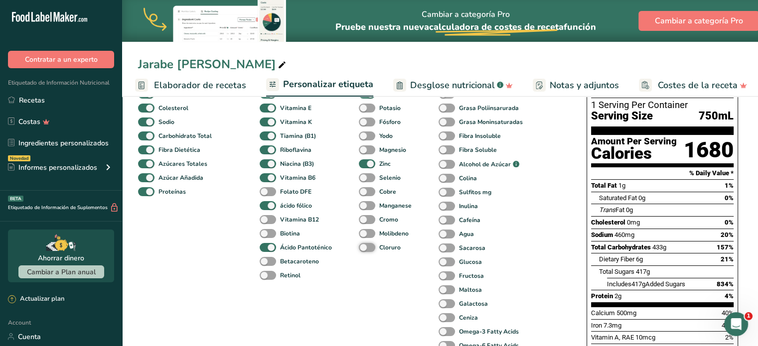
scroll to position [125, 0]
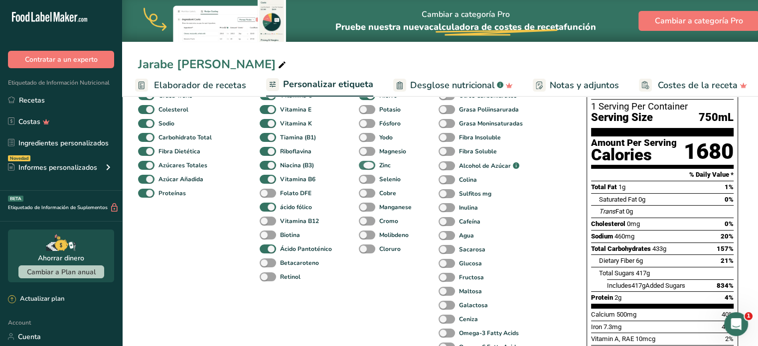
click at [363, 167] on span at bounding box center [367, 165] width 16 height 9
click at [363, 167] on input "Zinc" at bounding box center [362, 165] width 6 height 6
checkbox input "false"
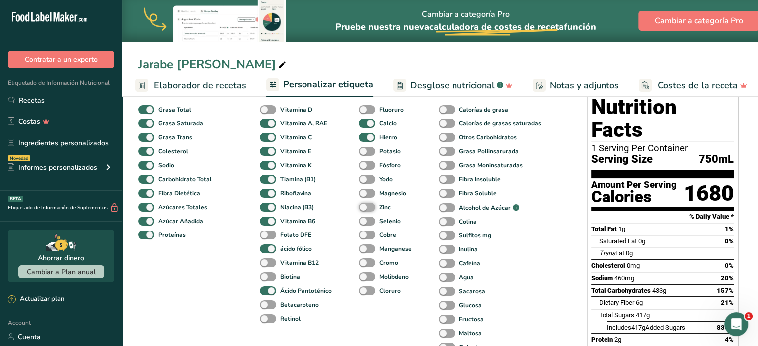
scroll to position [83, 0]
click at [366, 135] on div "Hierro" at bounding box center [366, 138] width 14 height 14
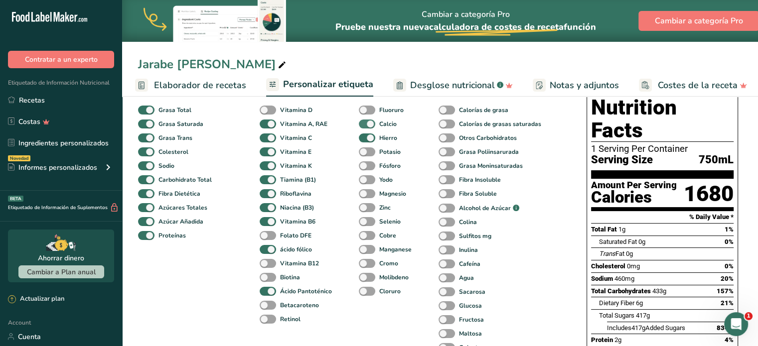
click at [368, 121] on span at bounding box center [367, 124] width 16 height 9
click at [365, 121] on input "Calcio" at bounding box center [362, 124] width 6 height 6
checkbox input "false"
click at [365, 139] on span at bounding box center [367, 138] width 16 height 9
click at [365, 139] on input "Hierro" at bounding box center [362, 138] width 6 height 6
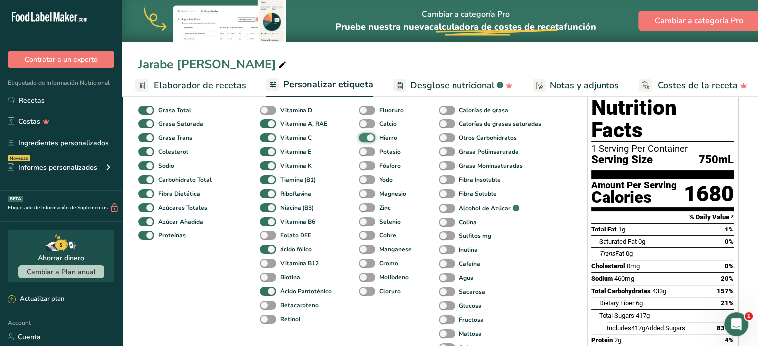
checkbox input "false"
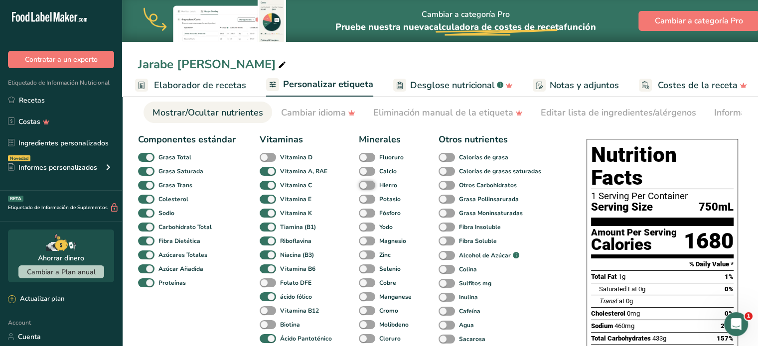
scroll to position [27, 0]
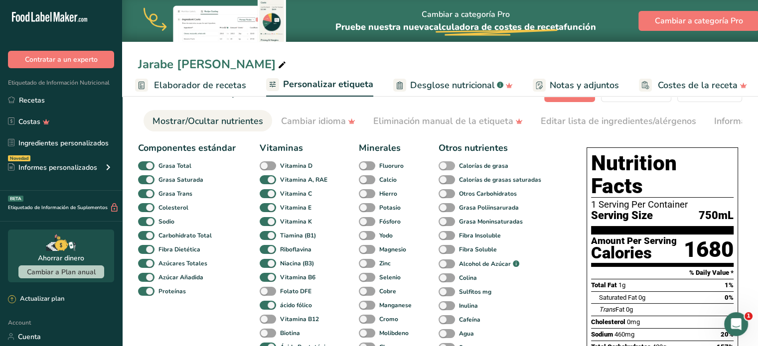
click at [448, 164] on span at bounding box center [447, 165] width 16 height 9
click at [445, 164] on input "Calorías de grasa" at bounding box center [442, 165] width 6 height 6
checkbox input "true"
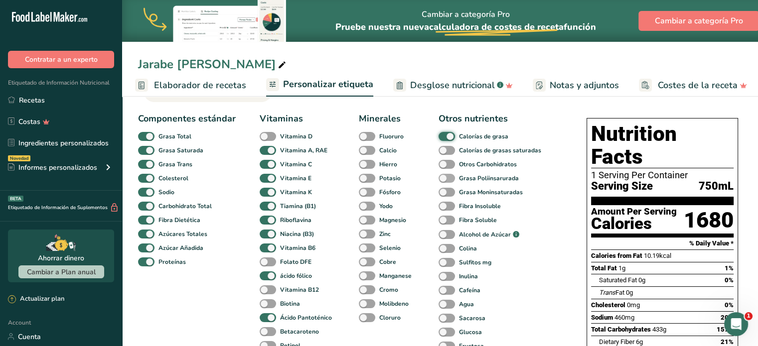
scroll to position [57, 0]
click at [448, 154] on span at bounding box center [447, 150] width 16 height 9
click at [445, 153] on input "Calorías de grasas saturadas" at bounding box center [442, 150] width 6 height 6
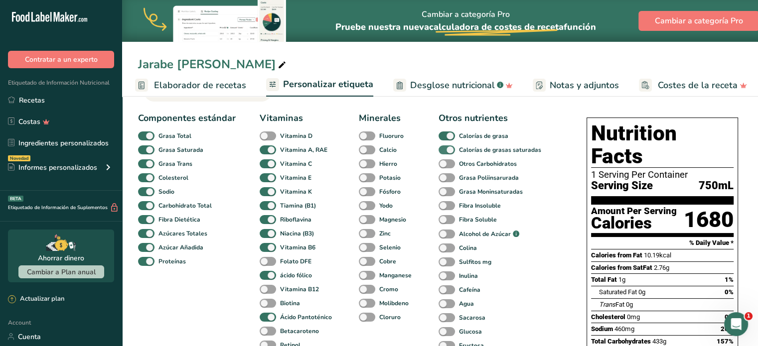
click at [448, 154] on span at bounding box center [447, 150] width 16 height 9
click at [445, 153] on input "Calorías de grasas saturadas" at bounding box center [442, 150] width 6 height 6
checkbox input "false"
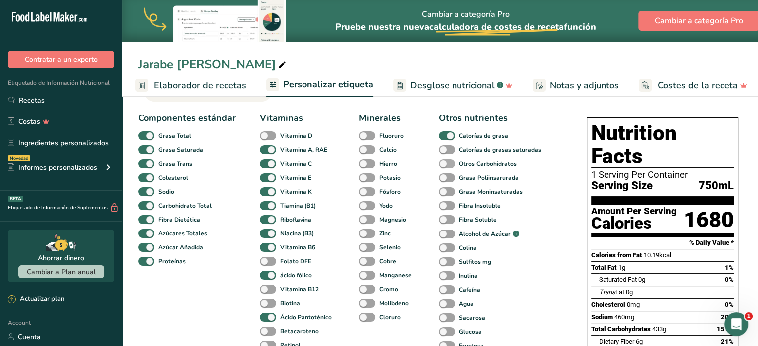
click at [448, 163] on span at bounding box center [447, 163] width 16 height 9
click at [445, 163] on input "Otros Carbohidratos" at bounding box center [442, 163] width 6 height 6
click at [448, 163] on span at bounding box center [447, 163] width 16 height 9
click at [445, 163] on input "Otros Carbohidratos" at bounding box center [442, 163] width 6 height 6
checkbox input "false"
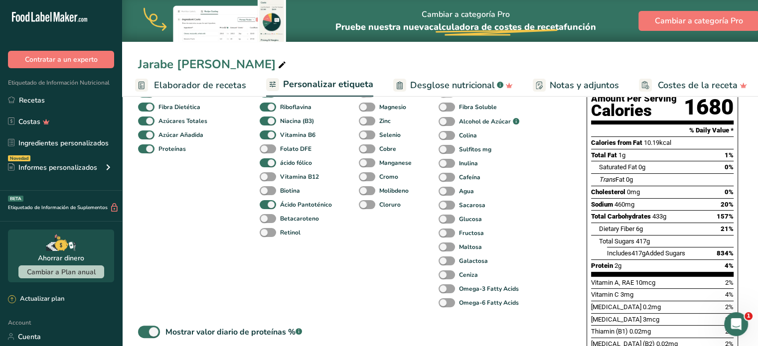
scroll to position [169, 0]
click at [444, 221] on span at bounding box center [447, 219] width 16 height 9
click at [444, 221] on input "Glucosa" at bounding box center [442, 219] width 6 height 6
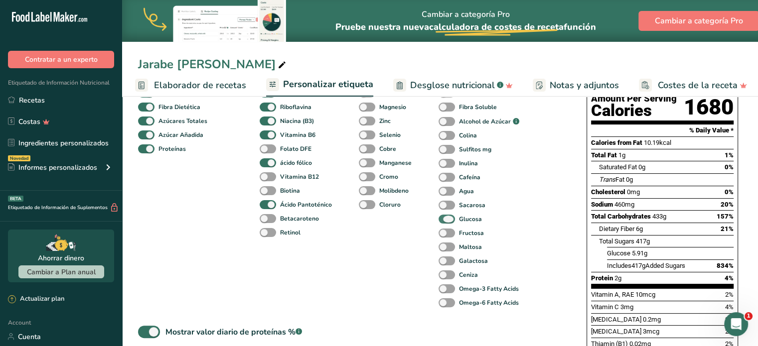
click at [444, 221] on span at bounding box center [447, 219] width 16 height 9
click at [444, 221] on input "Glucosa" at bounding box center [442, 219] width 6 height 6
checkbox input "false"
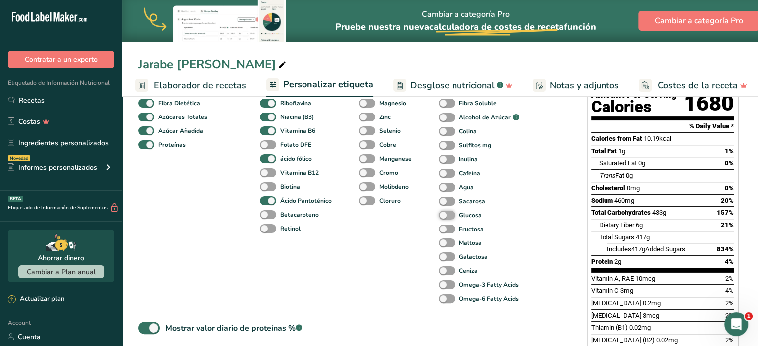
scroll to position [175, 0]
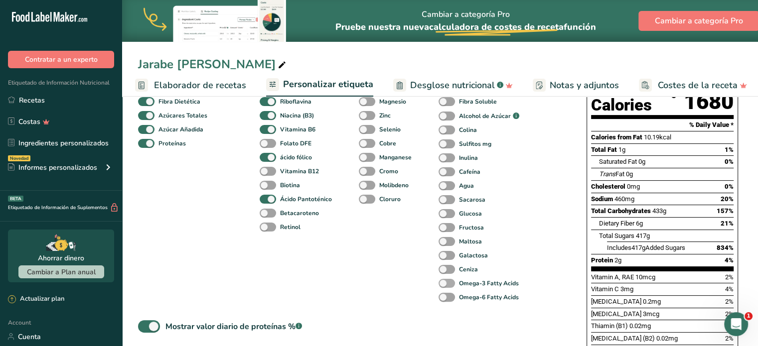
click at [444, 283] on span at bounding box center [447, 283] width 16 height 9
click at [444, 283] on input "Omega-3 Fatty Acids" at bounding box center [442, 283] width 6 height 6
click at [444, 283] on span at bounding box center [447, 283] width 16 height 9
click at [444, 283] on input "Omega-3 Fatty Acids" at bounding box center [442, 283] width 6 height 6
checkbox input "false"
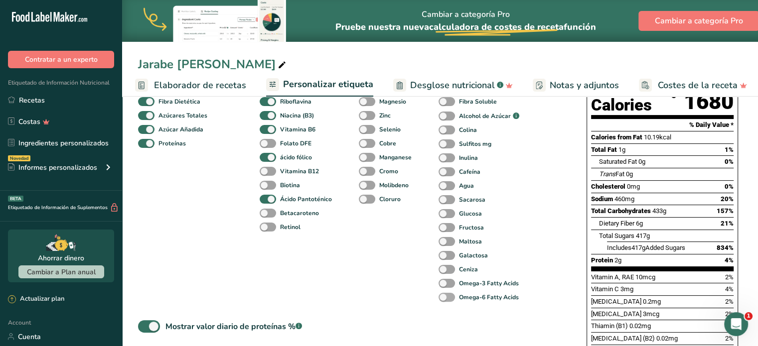
click at [445, 297] on span at bounding box center [447, 297] width 16 height 9
click at [445, 297] on input "Omega-6 Fatty Acids" at bounding box center [442, 297] width 6 height 6
checkbox input "true"
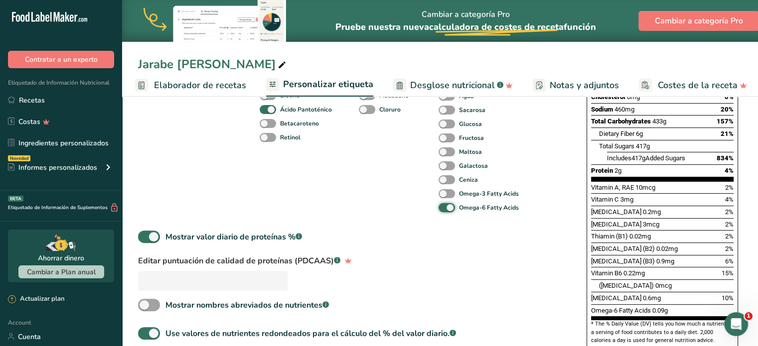
scroll to position [265, 0]
click at [445, 194] on span at bounding box center [447, 193] width 16 height 9
click at [445, 194] on input "Omega-3 Fatty Acids" at bounding box center [442, 193] width 6 height 6
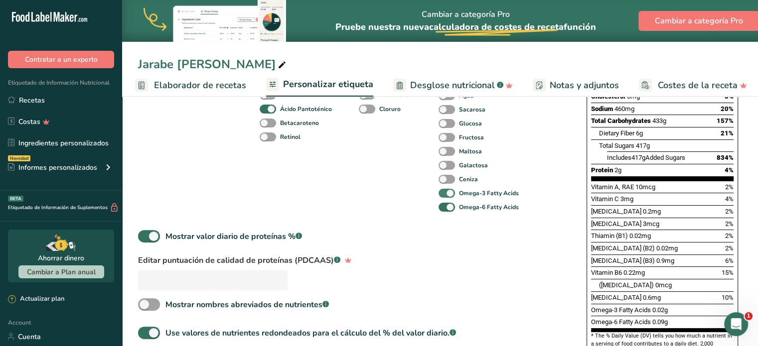
click at [445, 194] on span at bounding box center [447, 193] width 16 height 9
click at [445, 194] on input "Omega-3 Fatty Acids" at bounding box center [442, 193] width 6 height 6
checkbox input "false"
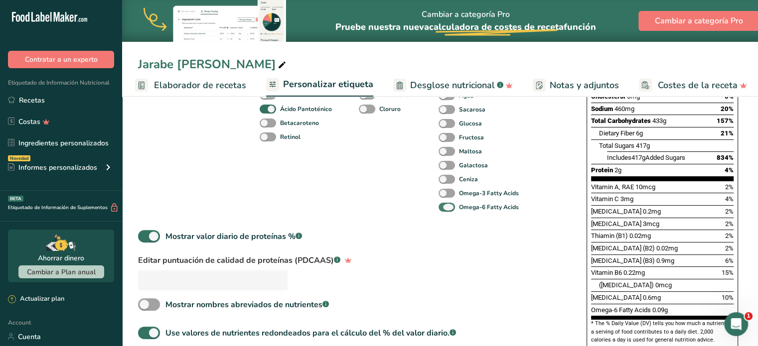
click at [445, 209] on span at bounding box center [447, 207] width 16 height 9
click at [445, 209] on input "Omega-6 Fatty Acids" at bounding box center [442, 207] width 6 height 6
checkbox input "false"
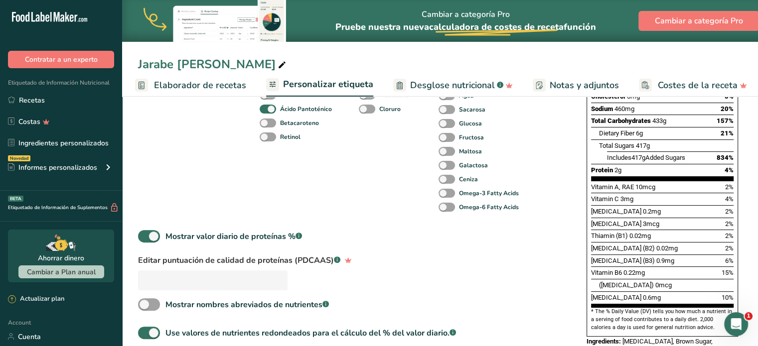
click at [465, 231] on div "Componentes estándar Grasa Total Grasa Saturada Grasa Trans Colesterol Sodio Ca…" at bounding box center [352, 135] width 429 height 472
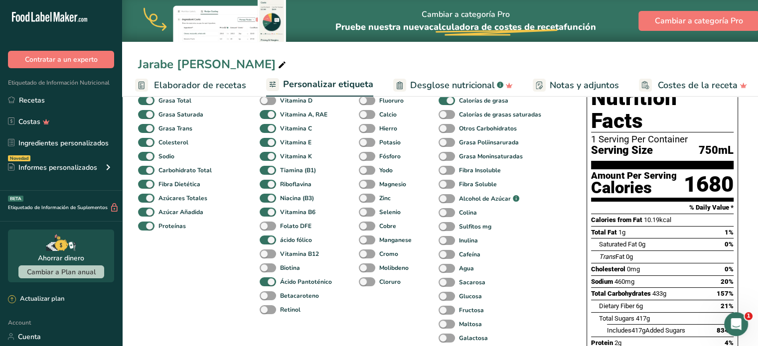
scroll to position [94, 0]
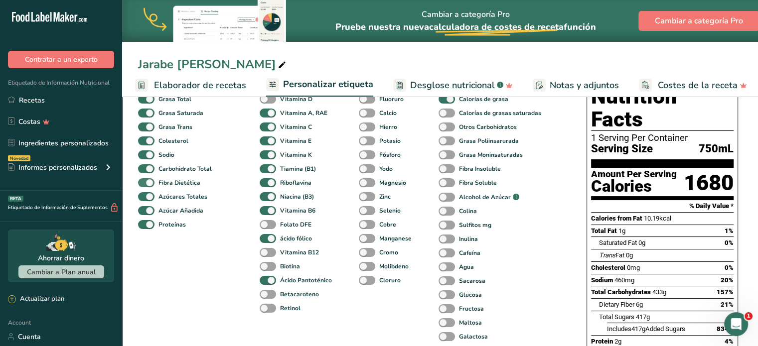
click at [148, 183] on span at bounding box center [146, 182] width 16 height 9
click at [145, 183] on input "Fibra Dietética" at bounding box center [141, 182] width 6 height 6
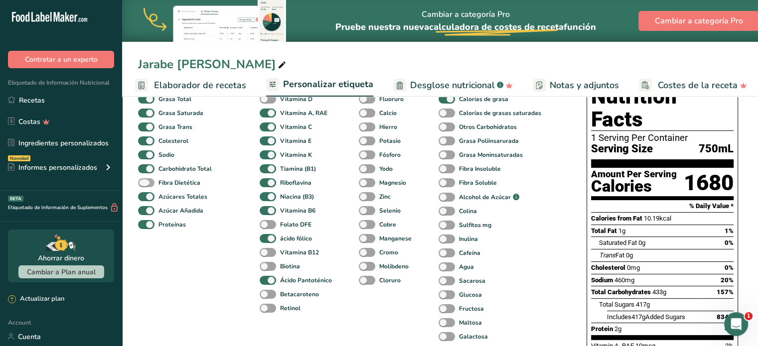
click at [148, 183] on span at bounding box center [146, 182] width 16 height 9
click at [145, 183] on input "Fibra Dietética" at bounding box center [141, 182] width 6 height 6
checkbox input "true"
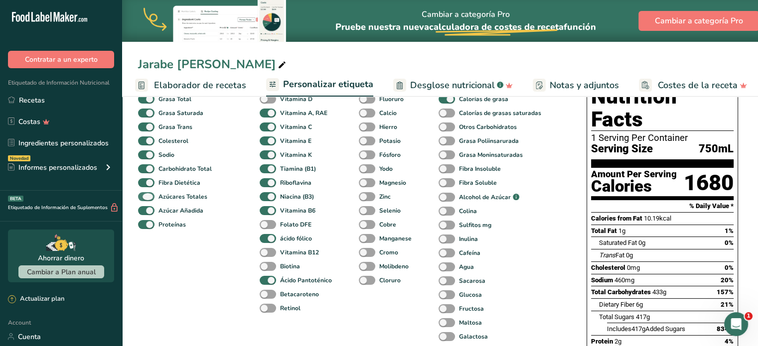
click at [149, 200] on span at bounding box center [146, 196] width 16 height 9
click at [145, 200] on input "Azúcares Totales" at bounding box center [141, 196] width 6 height 6
checkbox input "false"
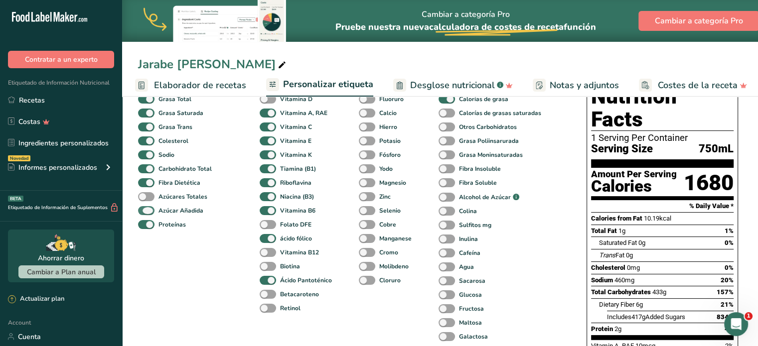
click at [150, 214] on span at bounding box center [146, 210] width 16 height 9
click at [145, 214] on input "Azúcar Añadida" at bounding box center [141, 210] width 6 height 6
checkbox input "false"
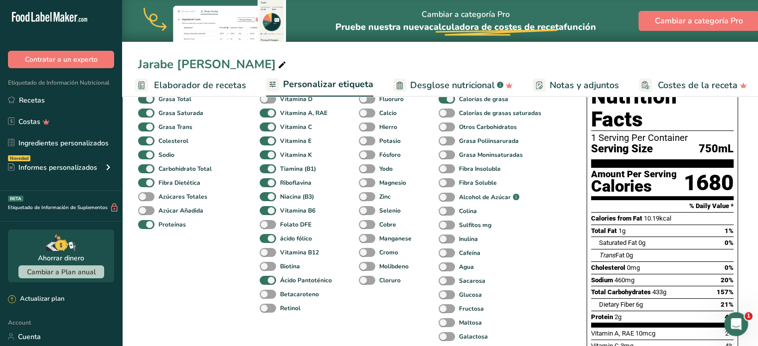
click at [148, 166] on div "Carbohidrato Total" at bounding box center [150, 169] width 24 height 14
click at [147, 170] on span at bounding box center [146, 168] width 16 height 9
click at [145, 170] on input "Carbohidrato Total" at bounding box center [141, 168] width 6 height 6
checkbox input "false"
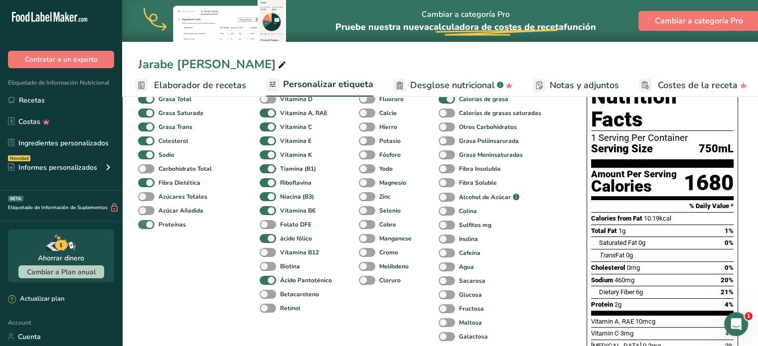
click at [150, 227] on span at bounding box center [146, 224] width 16 height 9
click at [145, 227] on input "Proteínas" at bounding box center [141, 224] width 6 height 6
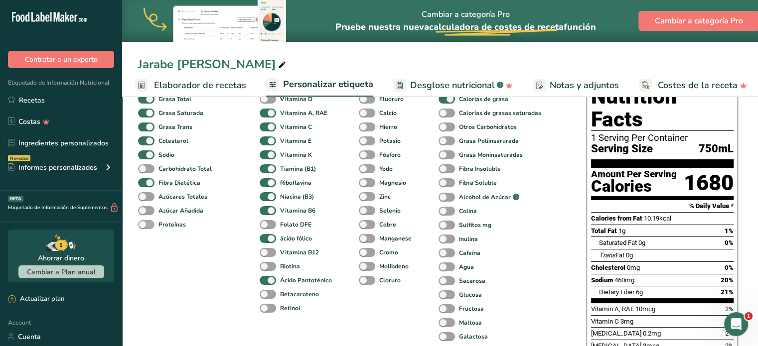
click at [150, 227] on span at bounding box center [146, 224] width 16 height 9
click at [145, 227] on input "Proteínas" at bounding box center [141, 224] width 6 height 6
checkbox input "true"
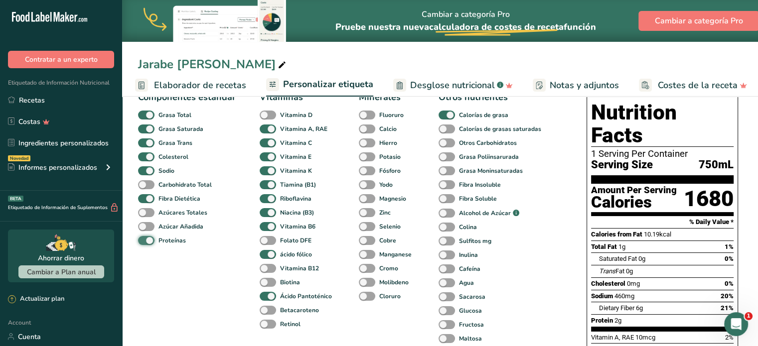
scroll to position [68, 0]
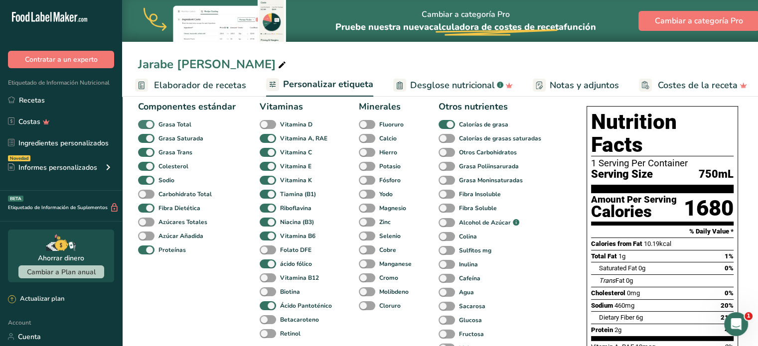
click at [148, 125] on span at bounding box center [146, 124] width 16 height 9
click at [145, 125] on input "Grasa Total" at bounding box center [141, 124] width 6 height 6
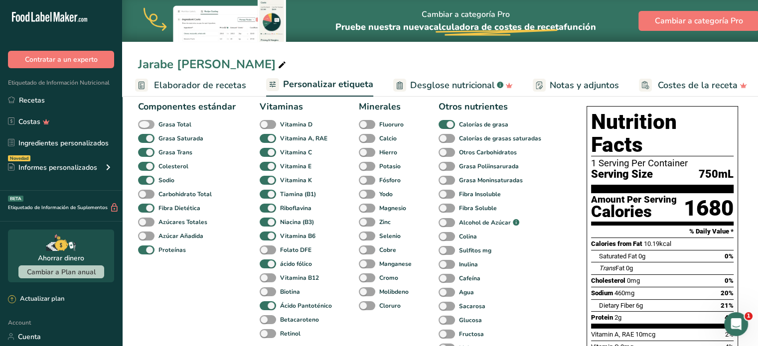
click at [148, 125] on span at bounding box center [146, 124] width 16 height 9
click at [145, 125] on input "Grasa Total" at bounding box center [141, 124] width 6 height 6
checkbox input "true"
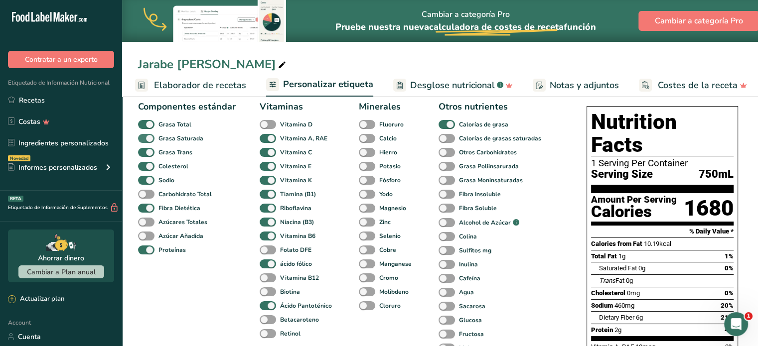
click at [147, 140] on span at bounding box center [146, 138] width 16 height 9
click at [145, 140] on input "Grasa Saturada" at bounding box center [141, 138] width 6 height 6
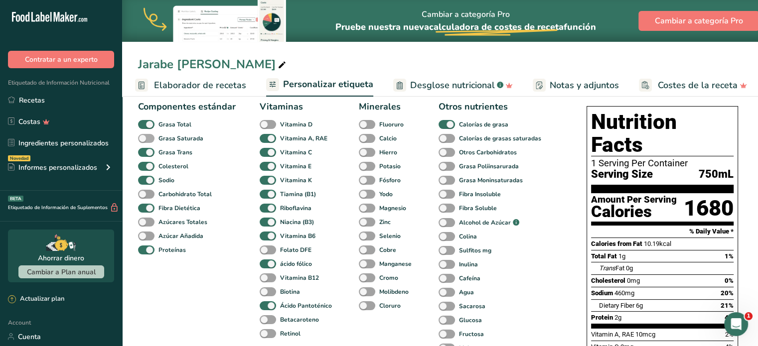
click at [147, 140] on span at bounding box center [146, 138] width 16 height 9
click at [145, 140] on input "Grasa Saturada" at bounding box center [141, 138] width 6 height 6
checkbox input "true"
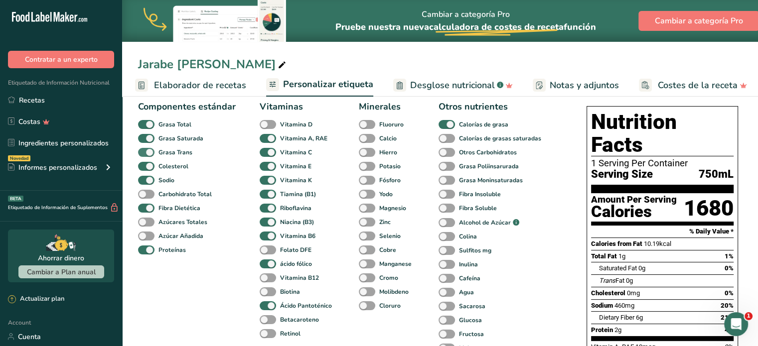
click at [150, 155] on span at bounding box center [146, 152] width 16 height 9
click at [145, 155] on input "Grasa Trans" at bounding box center [141, 152] width 6 height 6
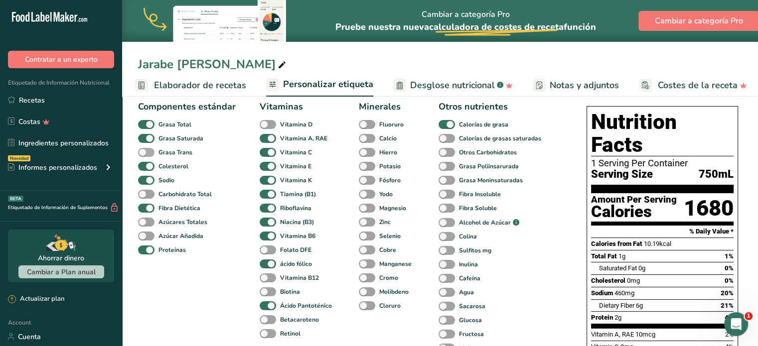
click at [150, 155] on span at bounding box center [146, 152] width 16 height 9
click at [145, 155] on input "Grasa Trans" at bounding box center [141, 152] width 6 height 6
checkbox input "true"
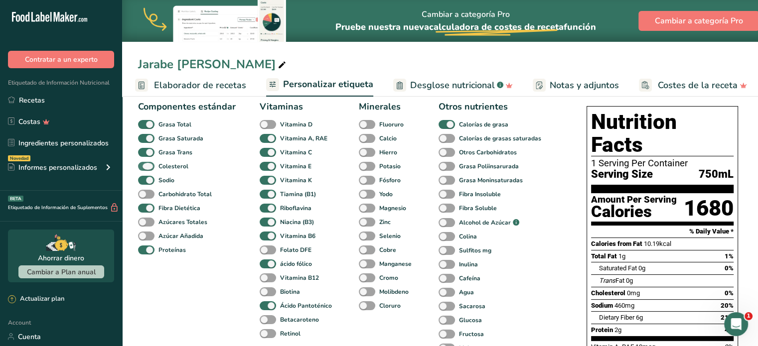
click at [148, 171] on span at bounding box center [146, 166] width 16 height 9
click at [145, 169] on input "Colesterol" at bounding box center [141, 166] width 6 height 6
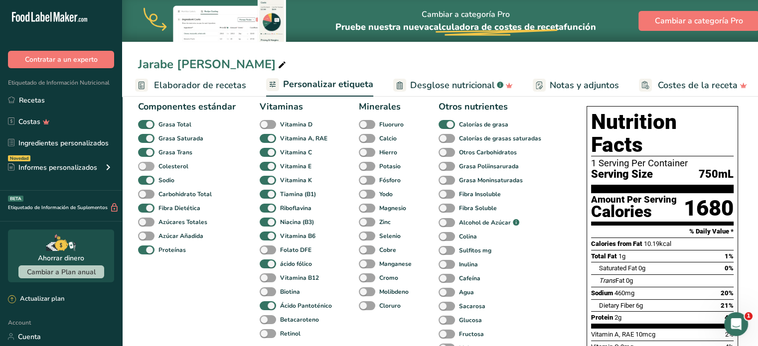
click at [148, 171] on span at bounding box center [146, 166] width 16 height 9
click at [145, 169] on input "Colesterol" at bounding box center [141, 166] width 6 height 6
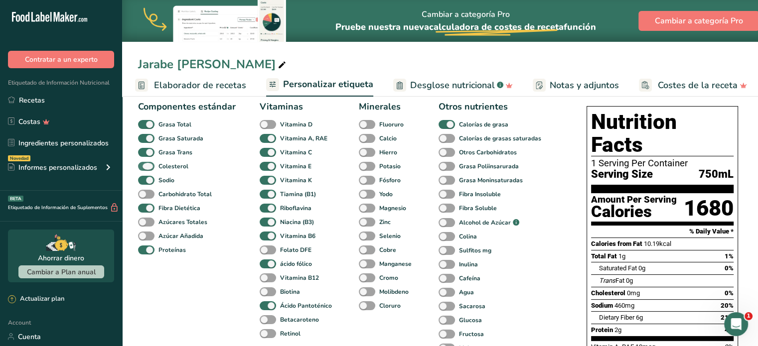
click at [148, 171] on span at bounding box center [146, 166] width 16 height 9
click at [145, 169] on input "Colesterol" at bounding box center [141, 166] width 6 height 6
checkbox input "false"
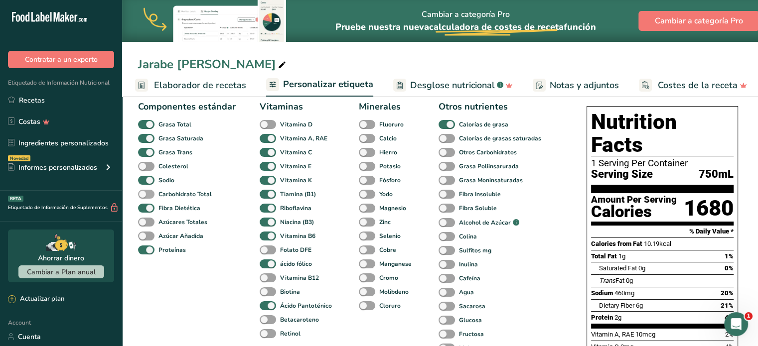
click at [151, 198] on span at bounding box center [146, 194] width 16 height 9
click at [145, 197] on input "Carbohidrato Total" at bounding box center [141, 194] width 6 height 6
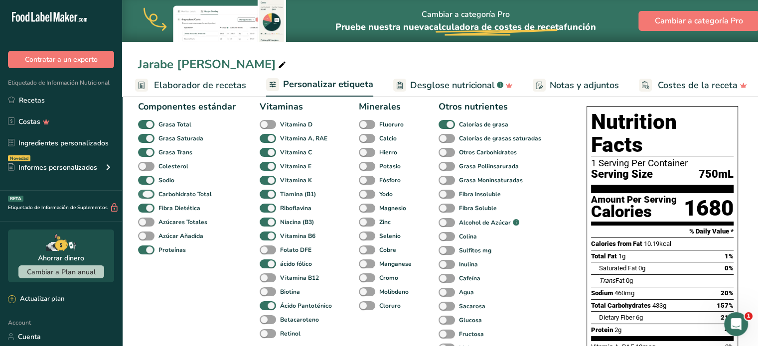
click at [151, 198] on span at bounding box center [146, 194] width 16 height 9
click at [145, 197] on input "Carbohidrato Total" at bounding box center [141, 194] width 6 height 6
checkbox input "false"
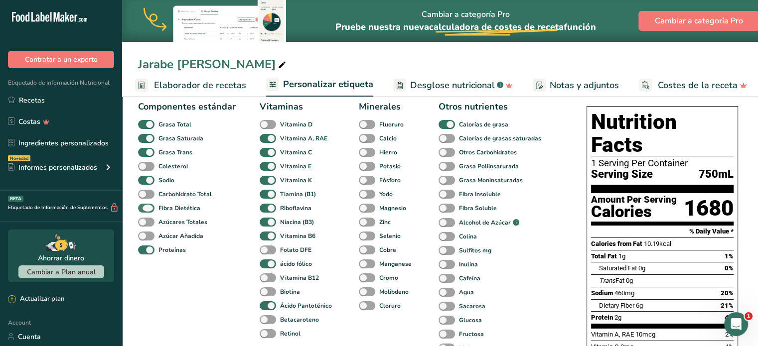
click at [150, 209] on span at bounding box center [146, 208] width 16 height 9
click at [145, 209] on input "Fibra Dietética" at bounding box center [141, 208] width 6 height 6
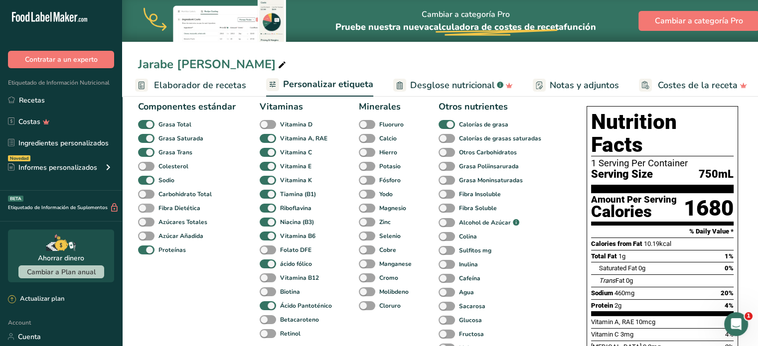
click at [150, 209] on span at bounding box center [146, 208] width 16 height 9
click at [145, 209] on input "Fibra Dietética" at bounding box center [141, 208] width 6 height 6
checkbox input "true"
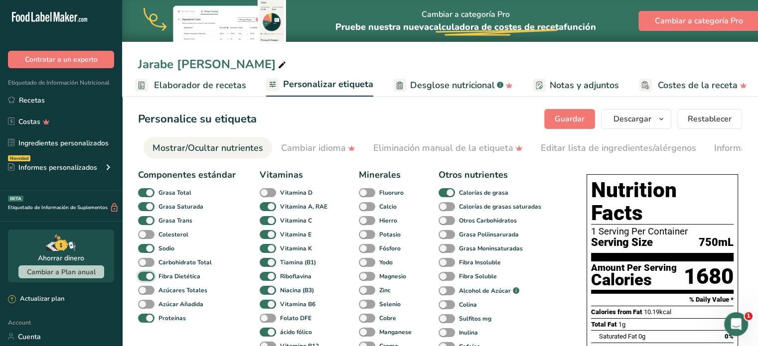
scroll to position [0, 0]
click at [564, 118] on span "Guardar" at bounding box center [570, 119] width 30 height 12
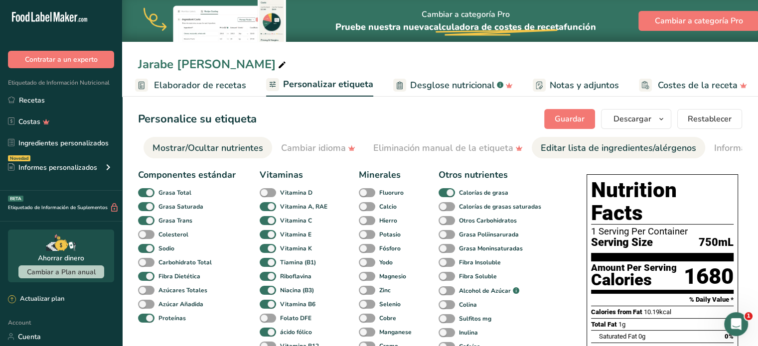
click at [631, 151] on div "Editar lista de ingredientes/alérgenos" at bounding box center [618, 148] width 155 height 13
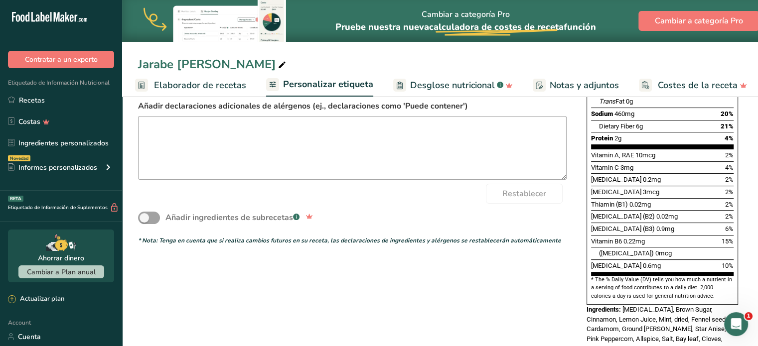
scroll to position [249, 0]
click at [256, 221] on div "Añadir ingredientes de subrecetas .a-a{fill:#347362;}.b-a{fill:#fff;}" at bounding box center [232, 217] width 134 height 12
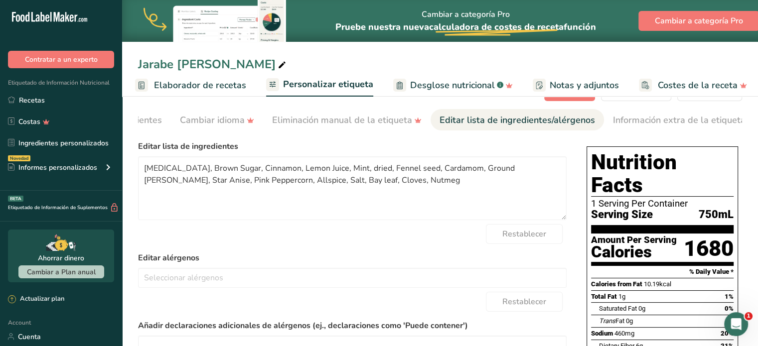
scroll to position [0, 0]
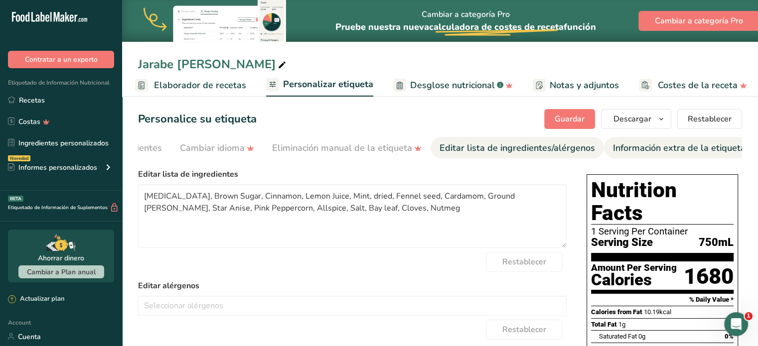
click at [613, 150] on div "Información extra de la etiqueta" at bounding box center [679, 148] width 133 height 13
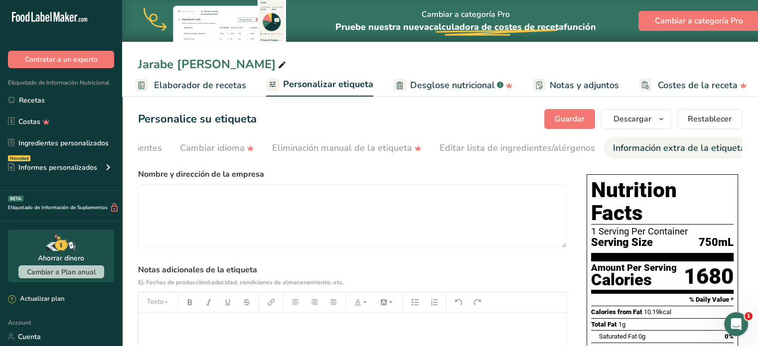
click at [583, 85] on span "Notas y adjuntos" at bounding box center [584, 85] width 69 height 13
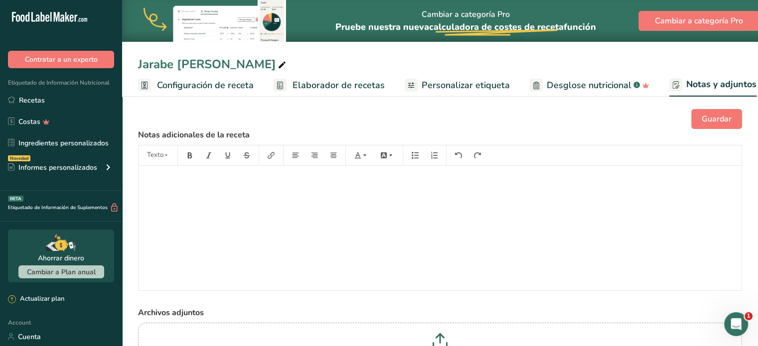
click at [177, 83] on span "Configuración de receta" at bounding box center [205, 85] width 97 height 13
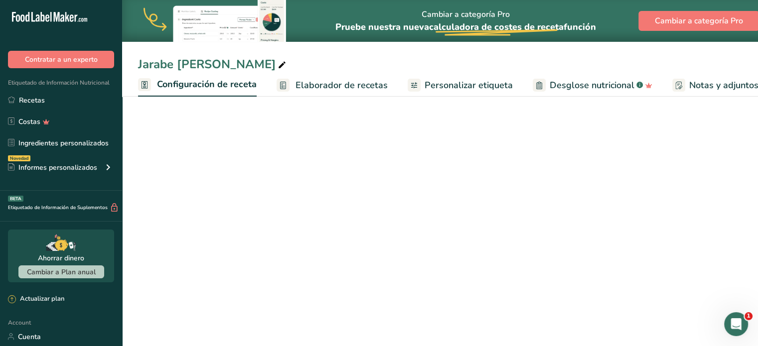
scroll to position [0, 3]
select select "22"
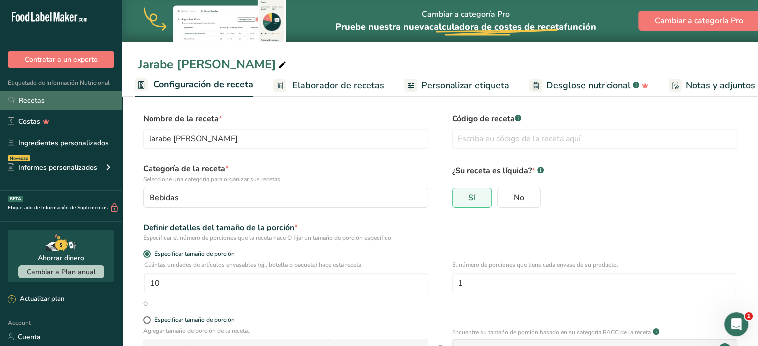
click at [31, 102] on link "Recetas" at bounding box center [61, 100] width 122 height 19
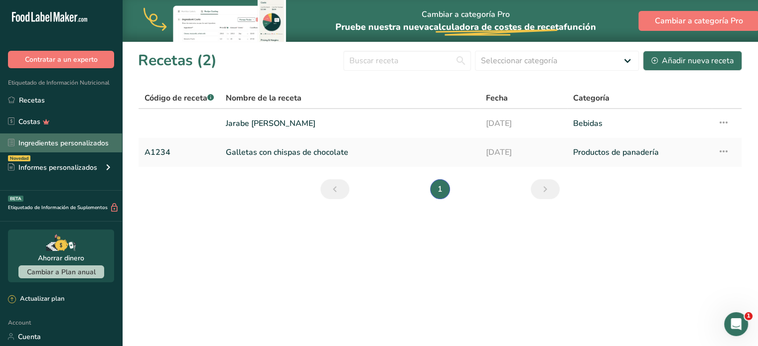
click at [63, 143] on link "Ingredientes personalizados" at bounding box center [61, 143] width 122 height 19
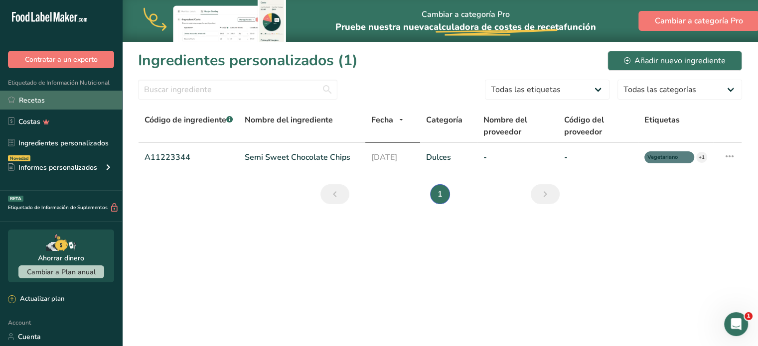
click at [59, 104] on link "Recetas" at bounding box center [61, 100] width 122 height 19
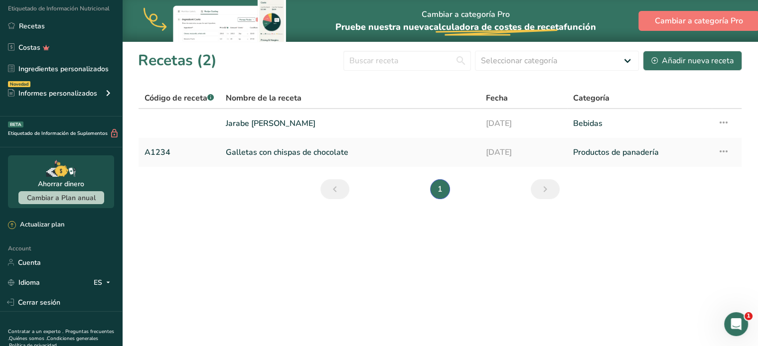
scroll to position [111, 0]
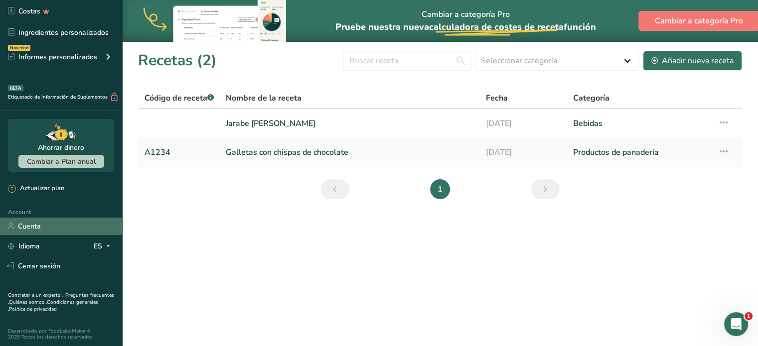
click at [36, 225] on link "Cuenta" at bounding box center [61, 226] width 122 height 17
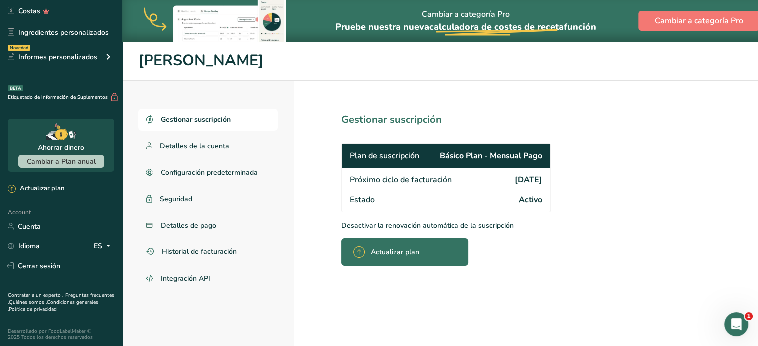
click at [198, 125] on span "Gestionar suscripción" at bounding box center [196, 120] width 70 height 10
click at [199, 143] on span "Detalles de la cuenta" at bounding box center [194, 146] width 69 height 10
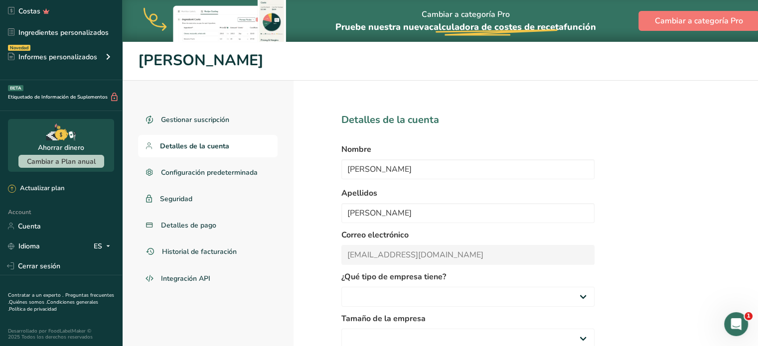
select select "2"
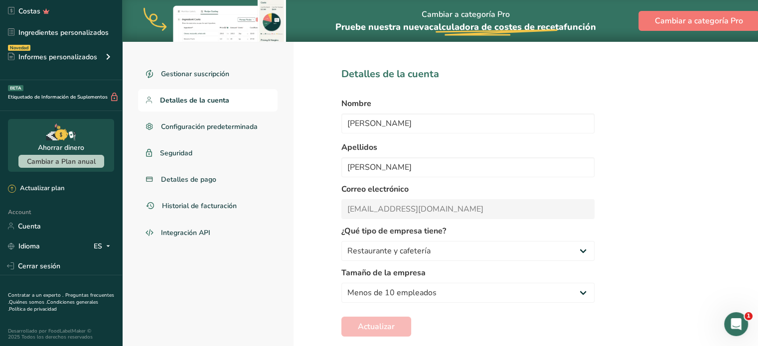
scroll to position [28, 0]
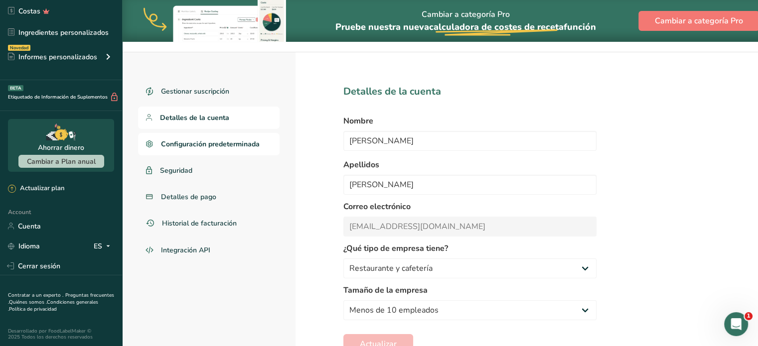
click at [239, 149] on link "Configuración predeterminada" at bounding box center [209, 144] width 142 height 22
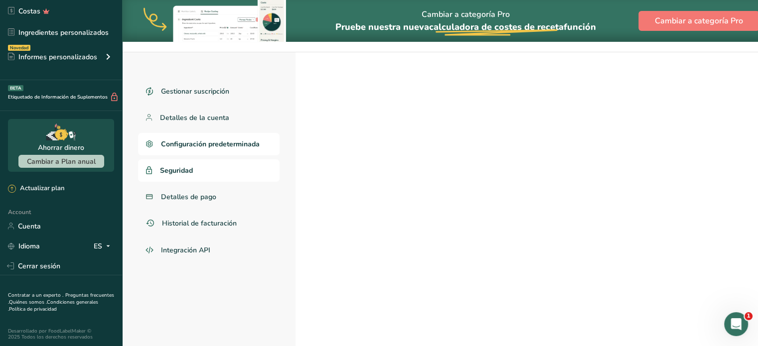
select select
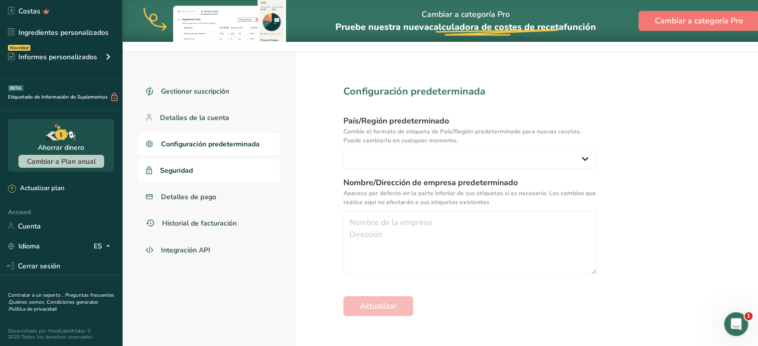
click at [209, 169] on link "Seguridad" at bounding box center [209, 170] width 142 height 22
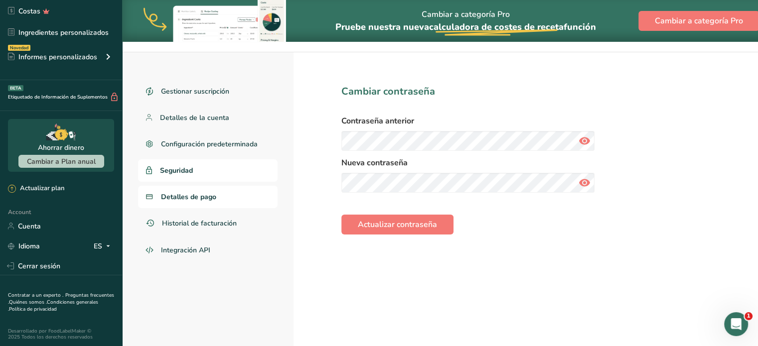
click at [205, 197] on span "Detalles de pago" at bounding box center [188, 197] width 55 height 10
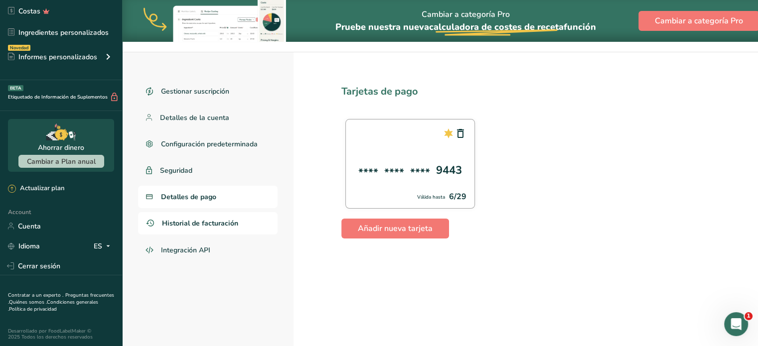
click at [245, 227] on link "Historial de facturación" at bounding box center [208, 223] width 140 height 22
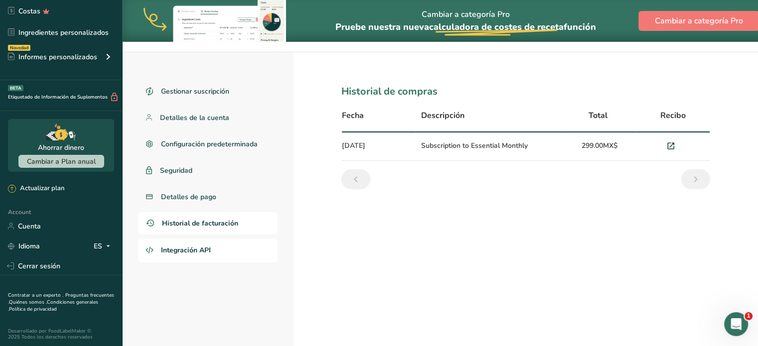
click at [226, 242] on link "Integración API" at bounding box center [208, 251] width 140 height 24
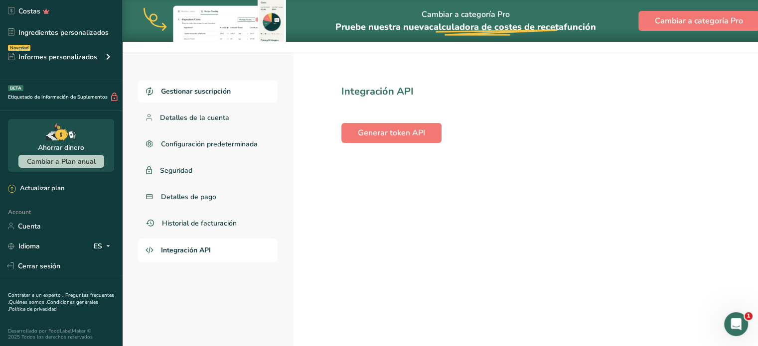
click at [204, 88] on span "Gestionar suscripción" at bounding box center [196, 91] width 70 height 10
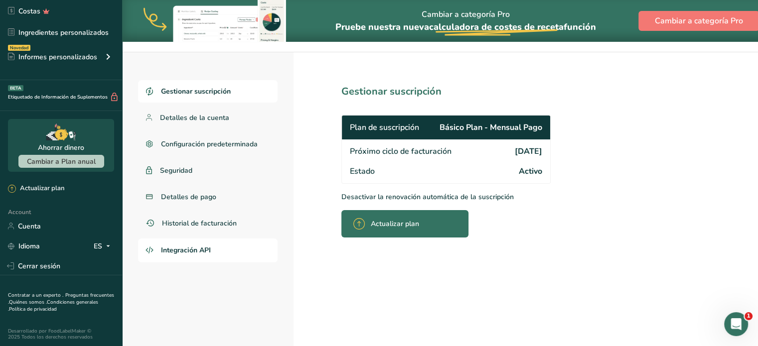
click at [182, 244] on link "Integración API" at bounding box center [208, 251] width 140 height 24
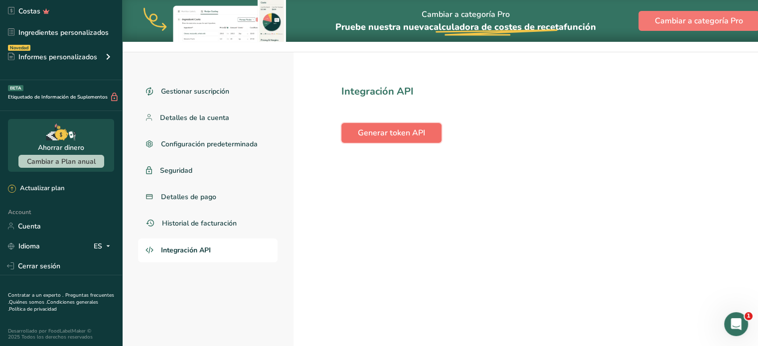
click at [399, 137] on span "Generar token API" at bounding box center [391, 133] width 67 height 12
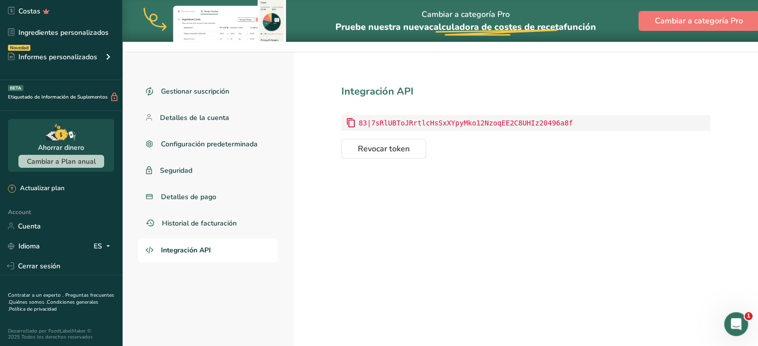
click at [350, 122] on icon at bounding box center [351, 123] width 10 height 15
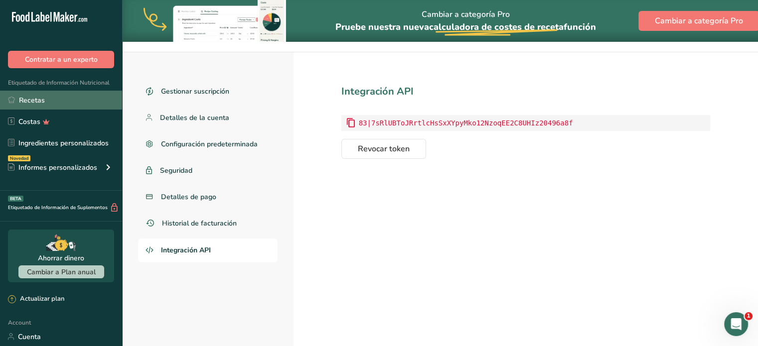
click at [57, 101] on link "Recetas" at bounding box center [61, 100] width 122 height 19
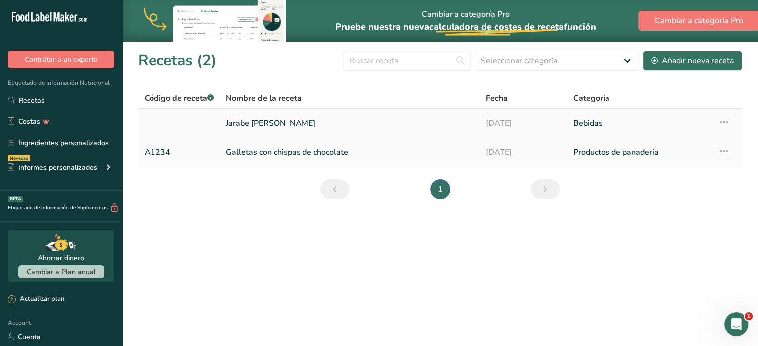
click at [231, 115] on link "Jarabe [PERSON_NAME]" at bounding box center [350, 123] width 248 height 21
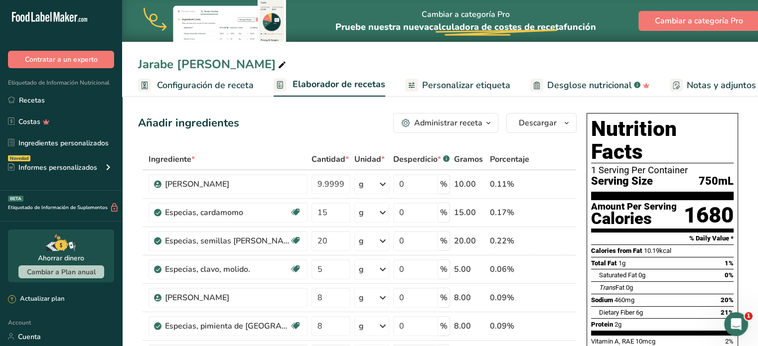
click at [483, 127] on span "button" at bounding box center [488, 123] width 12 height 12
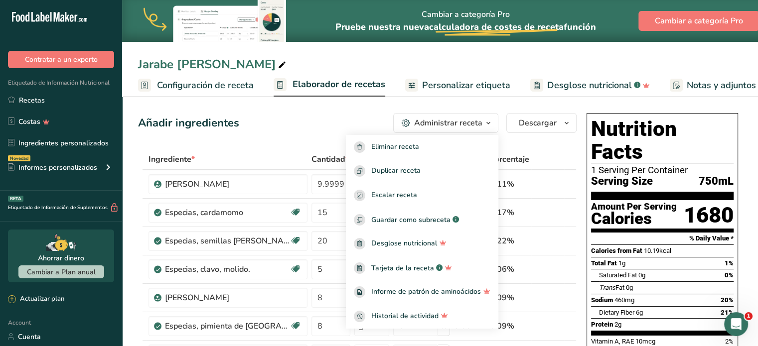
click at [329, 86] on span "Elaborador de recetas" at bounding box center [339, 84] width 93 height 13
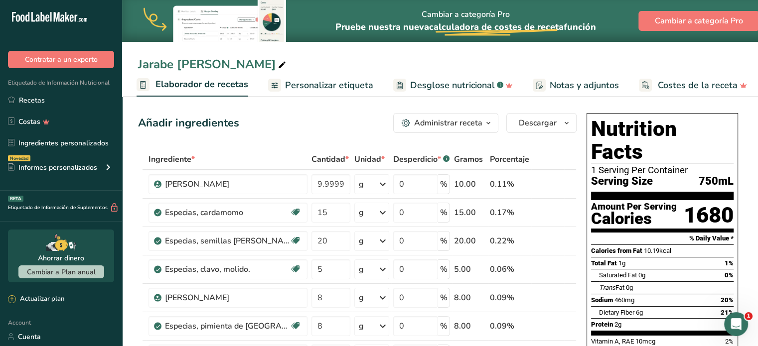
scroll to position [0, 138]
click at [342, 84] on span "Personalizar etiqueta" at bounding box center [328, 85] width 88 height 13
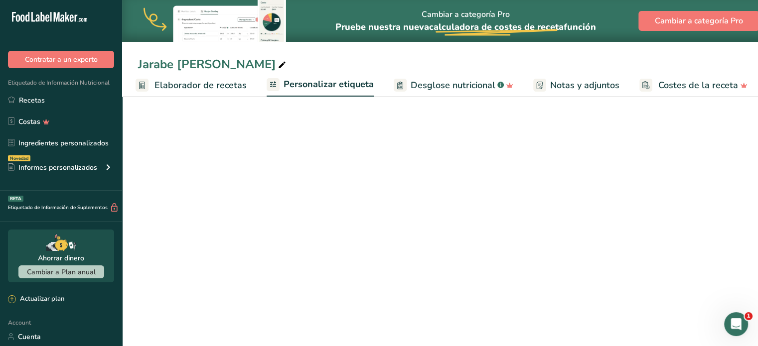
scroll to position [0, 139]
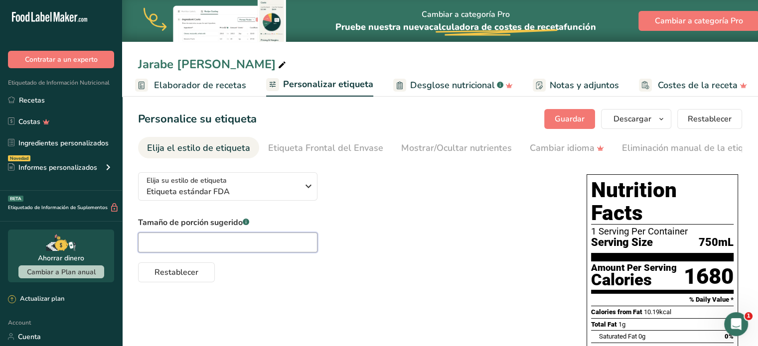
click at [226, 238] on input "text" at bounding box center [227, 243] width 179 height 20
type input "35 ml"
click at [443, 235] on div "Tamaño de porción sugerido .a-a{fill:#347362;}.b-a{fill:#fff;} 35 ml Restablecer" at bounding box center [352, 250] width 429 height 66
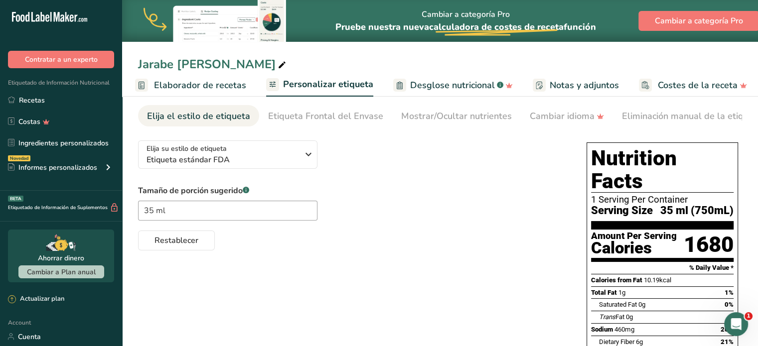
scroll to position [26, 0]
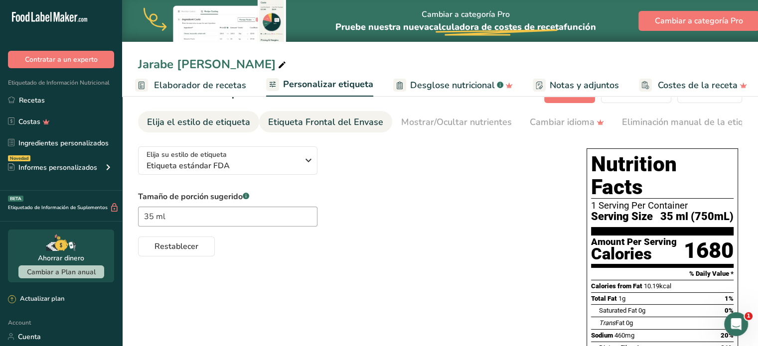
click at [343, 126] on div "Etiqueta Frontal del Envase" at bounding box center [325, 122] width 115 height 13
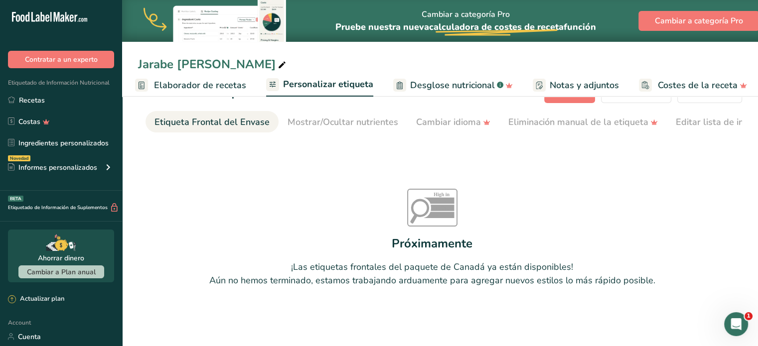
scroll to position [0, 119]
click at [331, 121] on div "Mostrar/Ocultar nutrientes" at bounding box center [338, 122] width 111 height 13
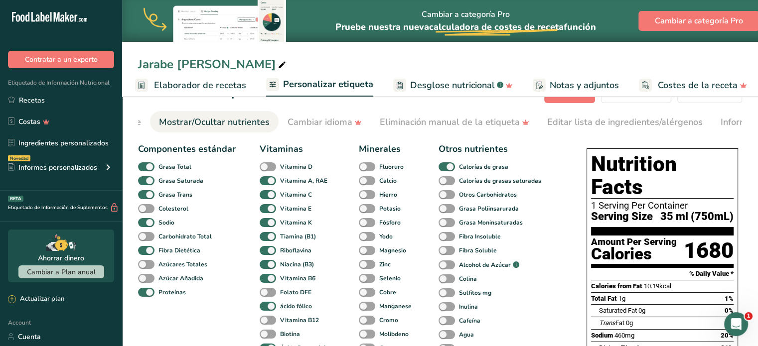
scroll to position [0, 249]
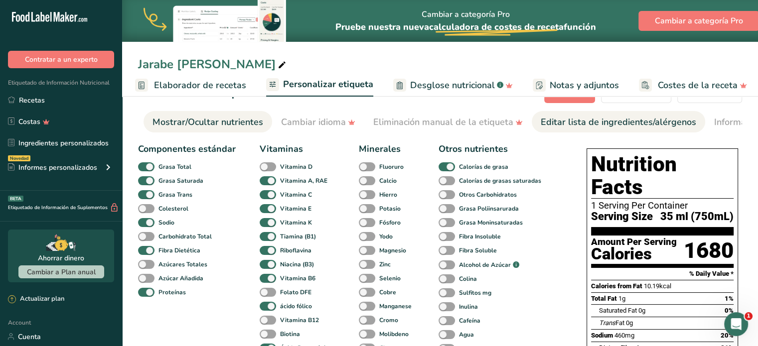
click at [582, 126] on div "Editar lista de ingredientes/alérgenos" at bounding box center [618, 122] width 155 height 13
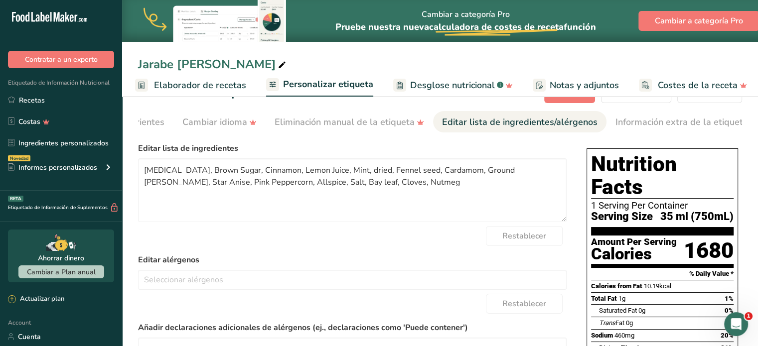
scroll to position [0, 350]
click at [621, 121] on div "Información extra de la etiqueta" at bounding box center [679, 122] width 133 height 13
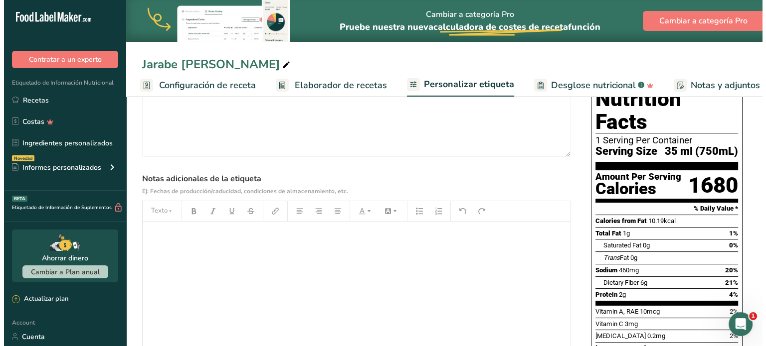
scroll to position [0, 0]
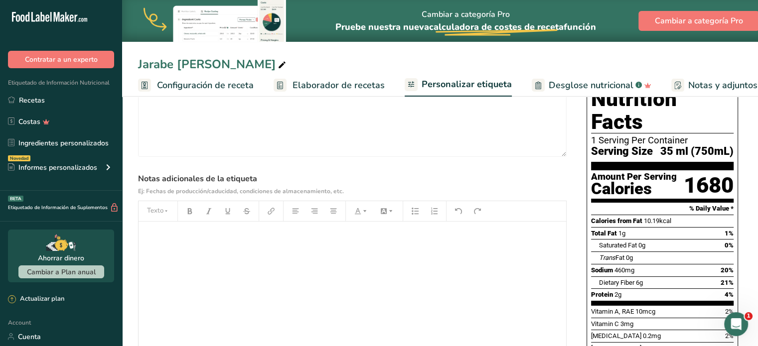
click at [342, 85] on span "Elaborador de recetas" at bounding box center [339, 85] width 92 height 13
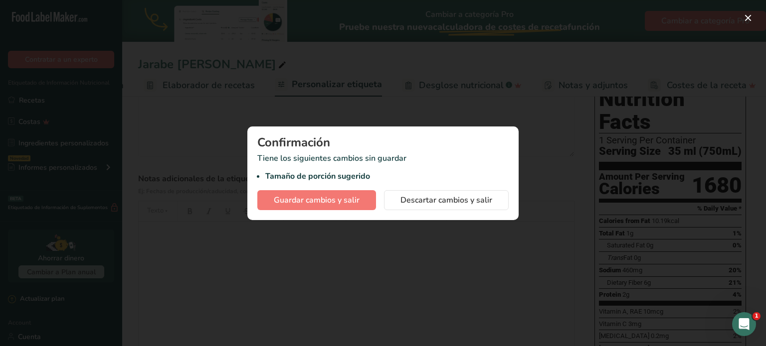
scroll to position [0, 131]
click at [339, 203] on span "Guardar cambios y salir" at bounding box center [317, 200] width 86 height 12
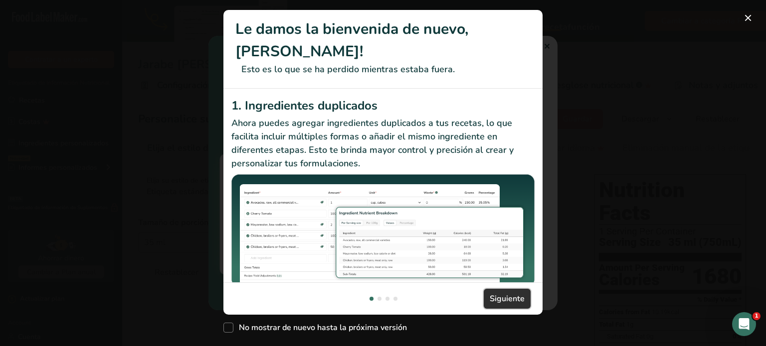
click at [495, 303] on span "Siguiente" at bounding box center [506, 299] width 35 height 12
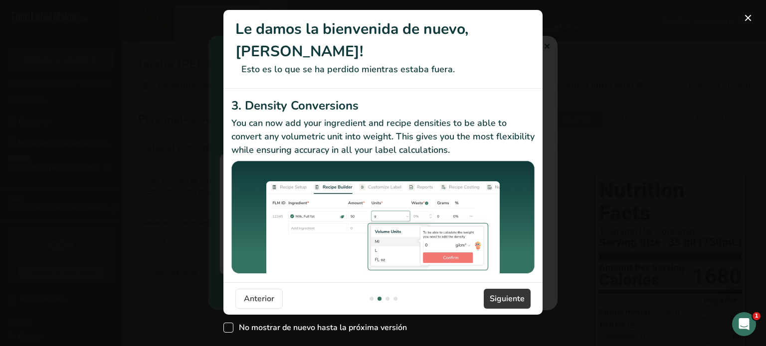
click at [225, 327] on span "New Features" at bounding box center [228, 328] width 10 height 10
click at [225, 327] on input "No mostrar de nuevo hasta la próxima versión" at bounding box center [226, 328] width 6 height 6
checkbox input "true"
click at [506, 289] on footer "Anterior [GEOGRAPHIC_DATA]" at bounding box center [382, 299] width 319 height 32
click at [502, 301] on span "Siguiente" at bounding box center [506, 299] width 35 height 12
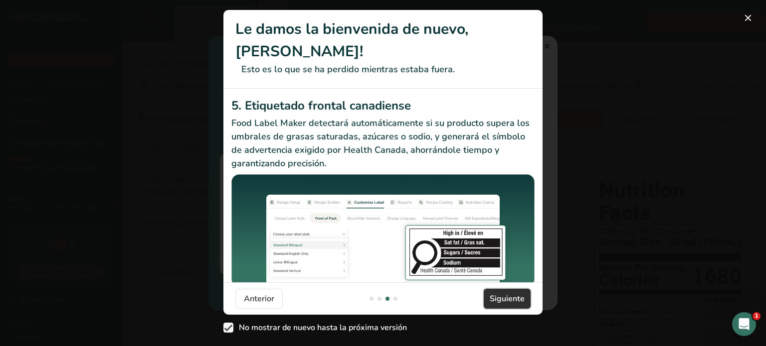
click at [502, 301] on span "Siguiente" at bounding box center [506, 299] width 35 height 12
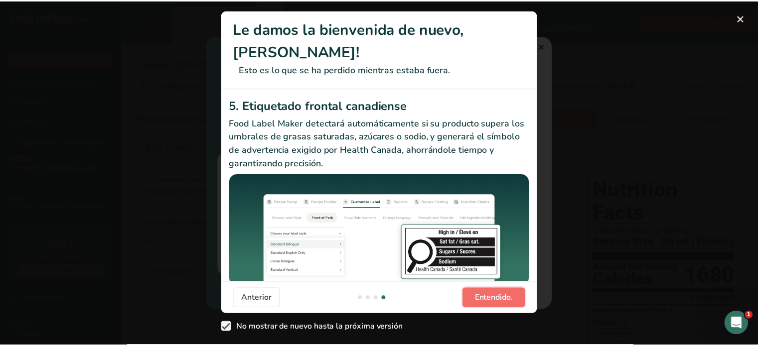
scroll to position [0, 957]
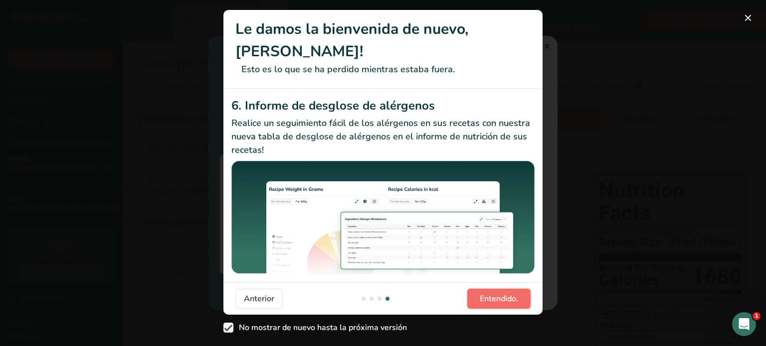
click at [502, 301] on span "Entendido." at bounding box center [498, 299] width 38 height 12
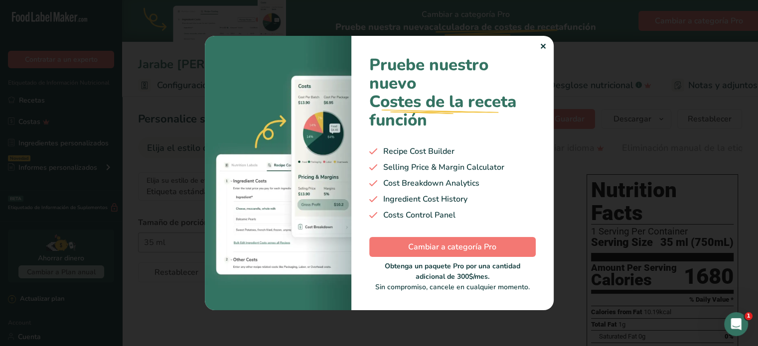
click at [542, 47] on div "✕" at bounding box center [543, 47] width 6 height 12
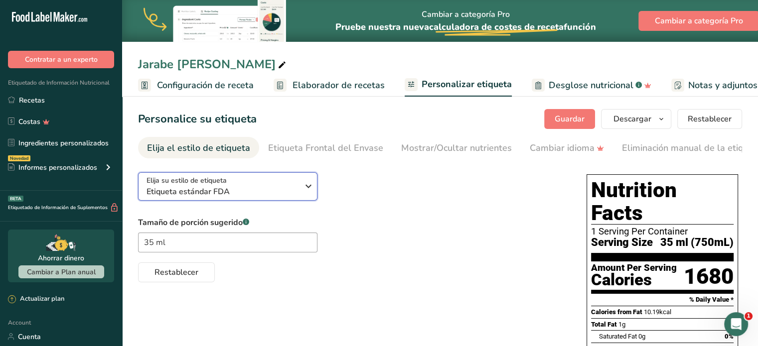
click at [310, 183] on icon "button" at bounding box center [309, 186] width 12 height 18
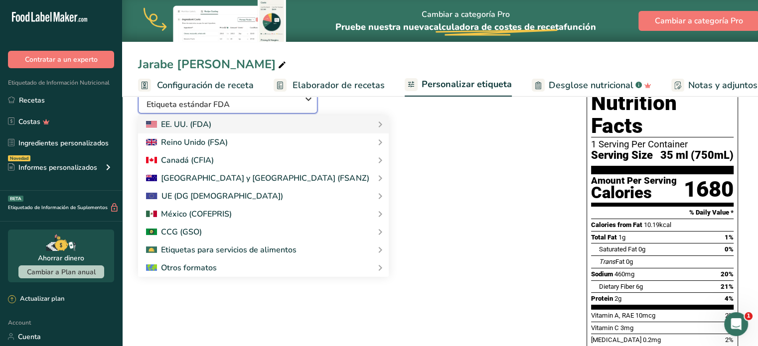
scroll to position [96, 0]
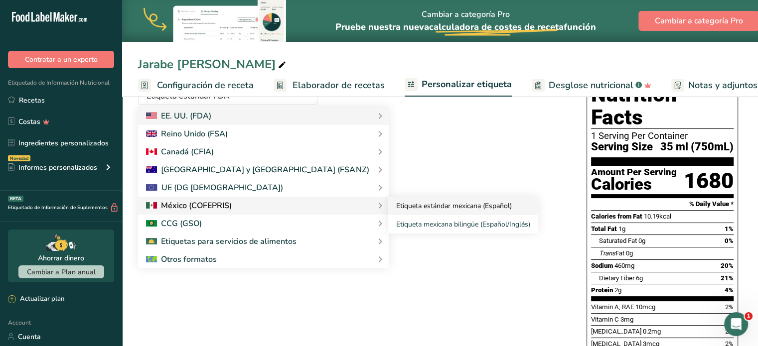
click at [412, 210] on link "Etiqueta estándar mexicana (Español)" at bounding box center [463, 206] width 150 height 18
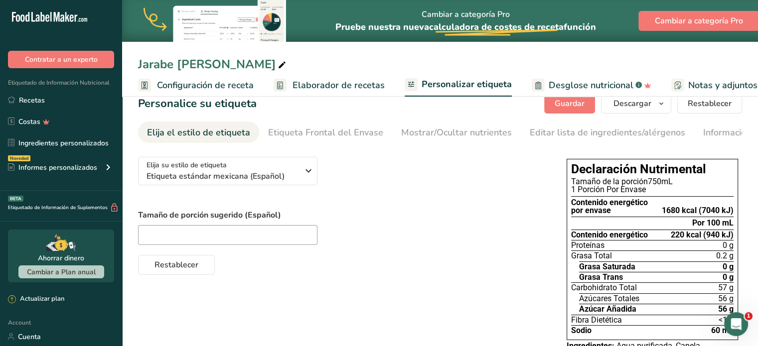
scroll to position [49, 0]
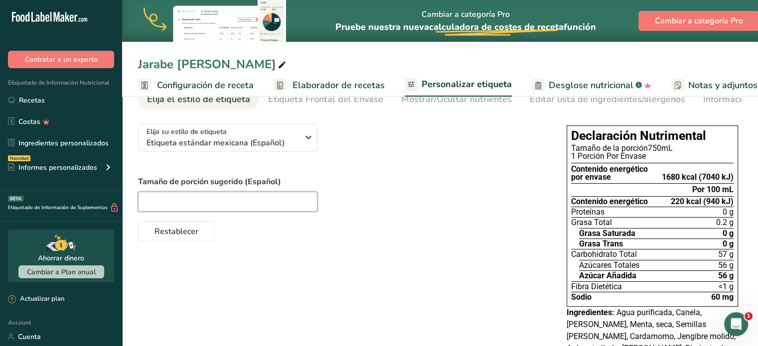
click at [186, 199] on input "text" at bounding box center [227, 202] width 179 height 20
type input "35ml"
click at [436, 186] on label "Tamaño de porción sugerido (Español)" at bounding box center [342, 182] width 409 height 12
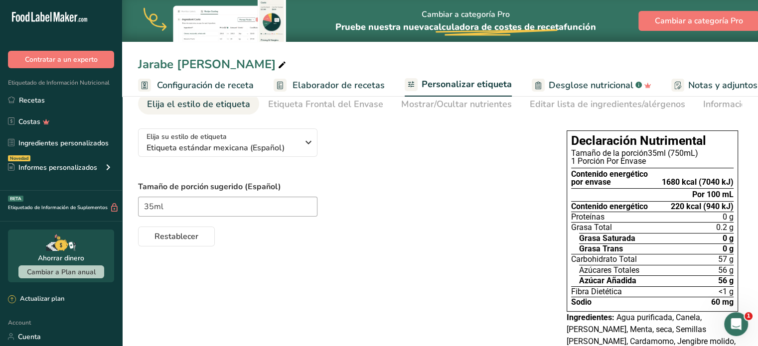
scroll to position [0, 0]
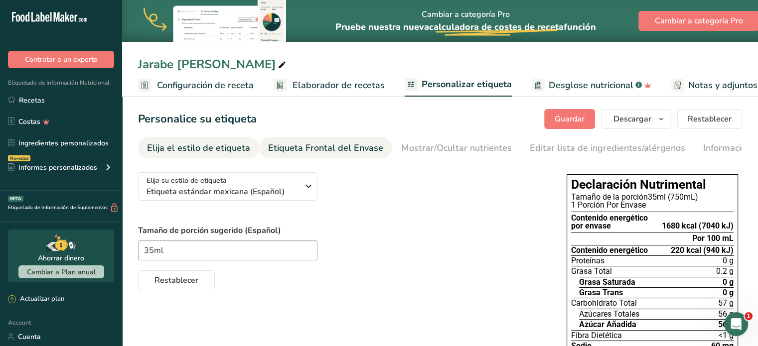
click at [341, 145] on div "Etiqueta Frontal del Envase" at bounding box center [325, 148] width 115 height 13
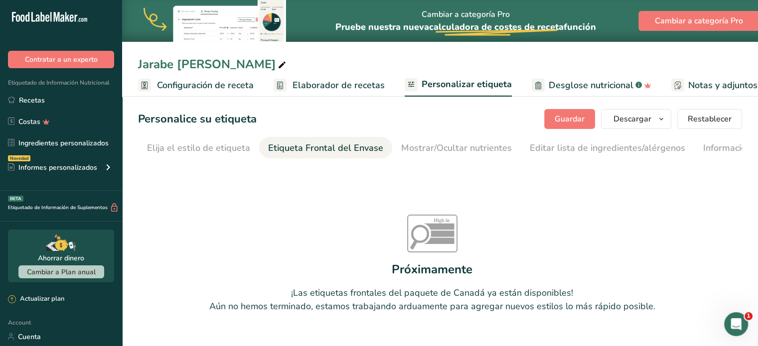
scroll to position [0, 88]
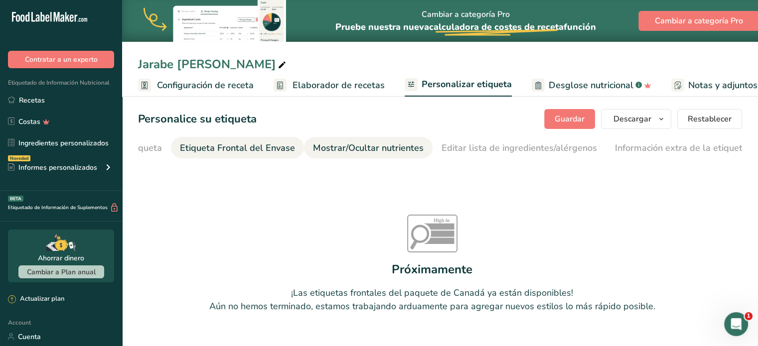
click at [385, 154] on div "Mostrar/Ocultar nutrientes" at bounding box center [368, 148] width 111 height 13
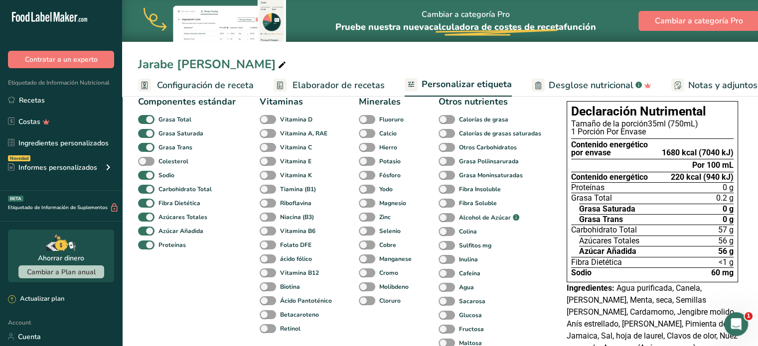
scroll to position [63, 0]
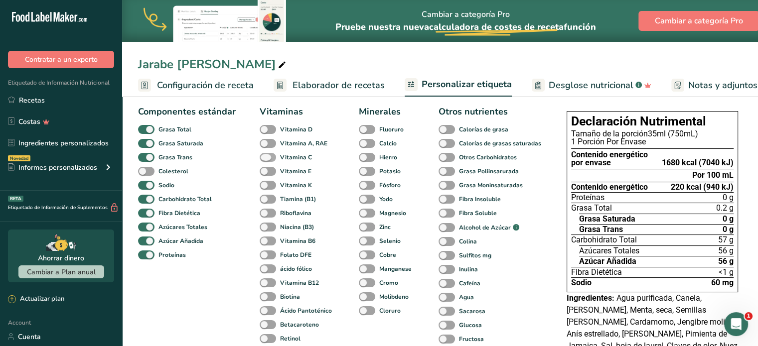
click at [262, 161] on span at bounding box center [268, 157] width 16 height 9
click at [262, 160] on input "Vitamina C" at bounding box center [263, 157] width 6 height 6
checkbox input "true"
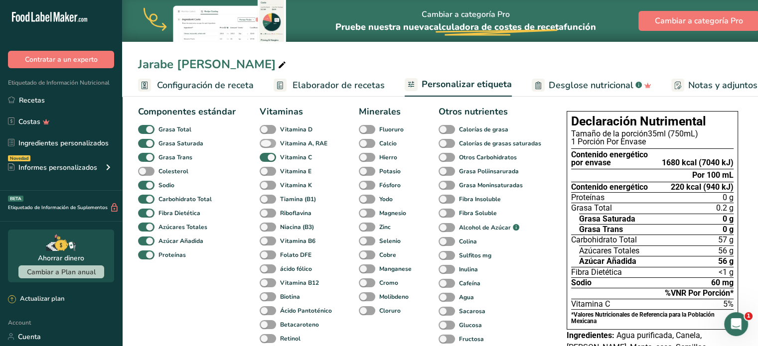
click at [268, 147] on span at bounding box center [268, 143] width 16 height 9
click at [266, 147] on input "Vitamina A, RAE" at bounding box center [263, 143] width 6 height 6
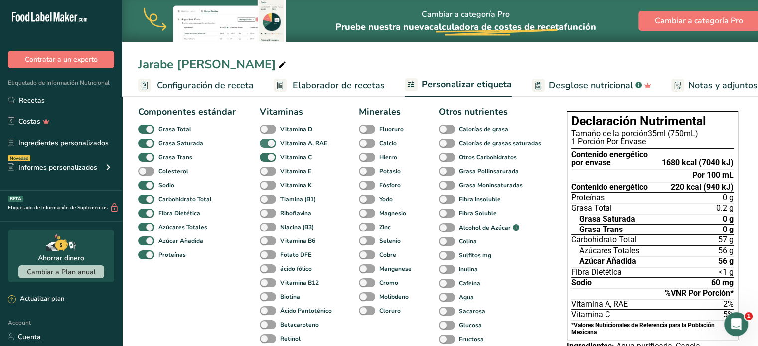
click at [268, 147] on span at bounding box center [268, 143] width 16 height 9
click at [266, 147] on input "Vitamina A, RAE" at bounding box center [263, 143] width 6 height 6
checkbox input "false"
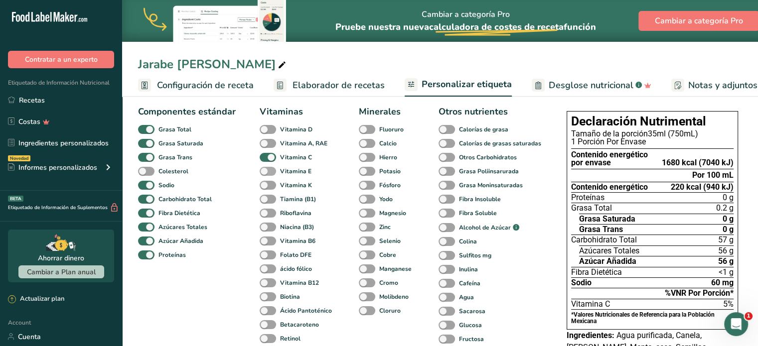
click at [268, 174] on span at bounding box center [268, 171] width 16 height 9
click at [266, 174] on input "Vitamina E" at bounding box center [263, 171] width 6 height 6
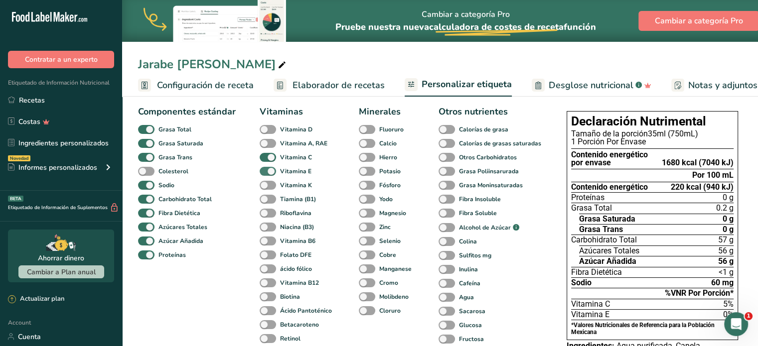
click at [268, 174] on span at bounding box center [268, 171] width 16 height 9
click at [266, 174] on input "Vitamina E" at bounding box center [263, 171] width 6 height 6
checkbox input "false"
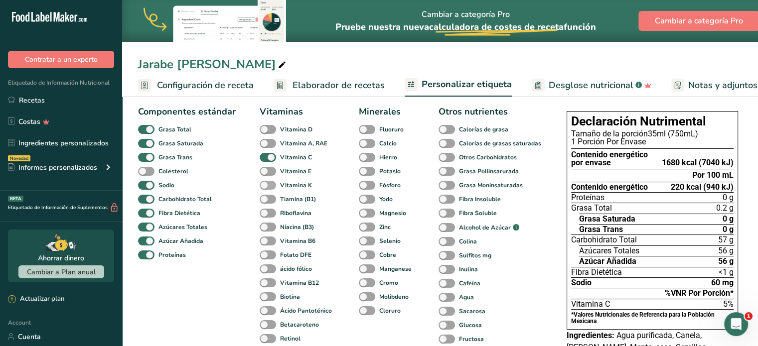
click at [263, 189] on span at bounding box center [268, 185] width 16 height 9
click at [263, 188] on input "Vitamina K" at bounding box center [263, 185] width 6 height 6
checkbox input "true"
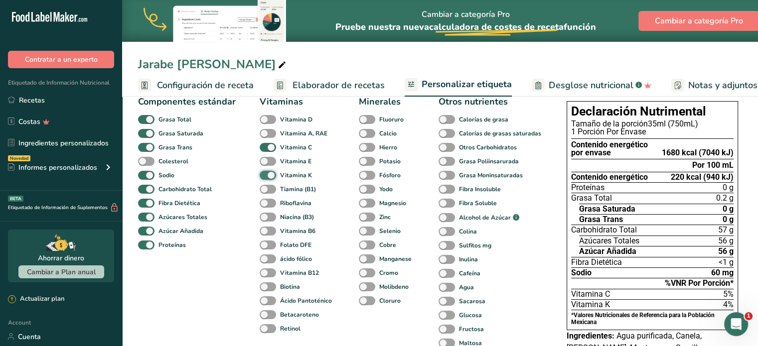
scroll to position [88, 0]
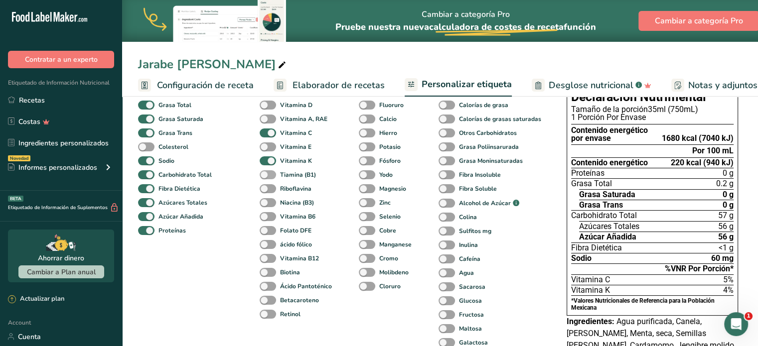
click at [266, 175] on span at bounding box center [268, 174] width 16 height 9
click at [266, 175] on input "Tiamina (B1)" at bounding box center [263, 174] width 6 height 6
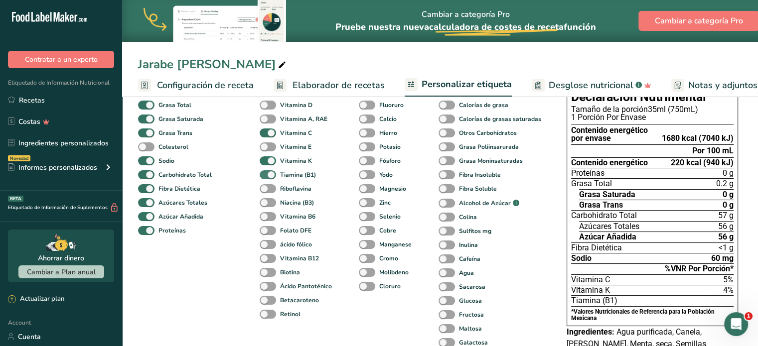
click at [266, 175] on span at bounding box center [268, 174] width 16 height 9
click at [266, 175] on input "Tiamina (B1)" at bounding box center [263, 174] width 6 height 6
checkbox input "false"
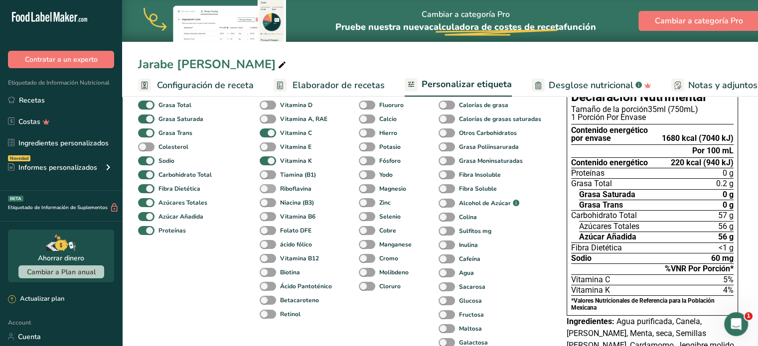
click at [265, 193] on span at bounding box center [268, 188] width 16 height 9
click at [265, 192] on input "Riboflavina" at bounding box center [263, 188] width 6 height 6
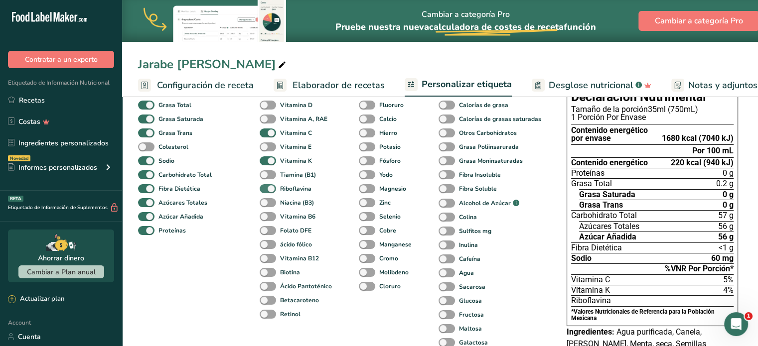
click at [265, 193] on span at bounding box center [268, 188] width 16 height 9
click at [265, 192] on input "Riboflavina" at bounding box center [263, 188] width 6 height 6
checkbox input "false"
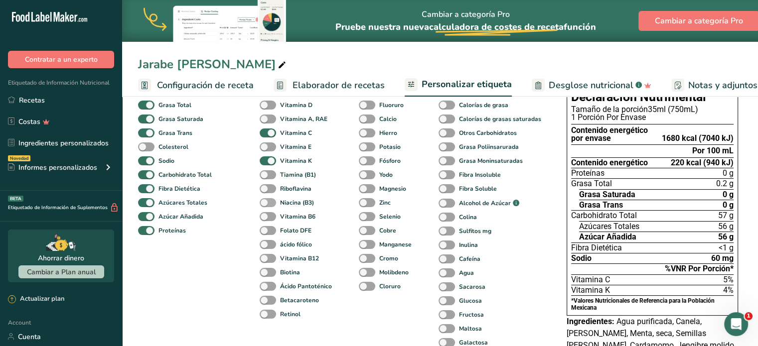
click at [265, 207] on span at bounding box center [268, 202] width 16 height 9
click at [265, 206] on input "Niacina (B3)" at bounding box center [263, 202] width 6 height 6
checkbox input "true"
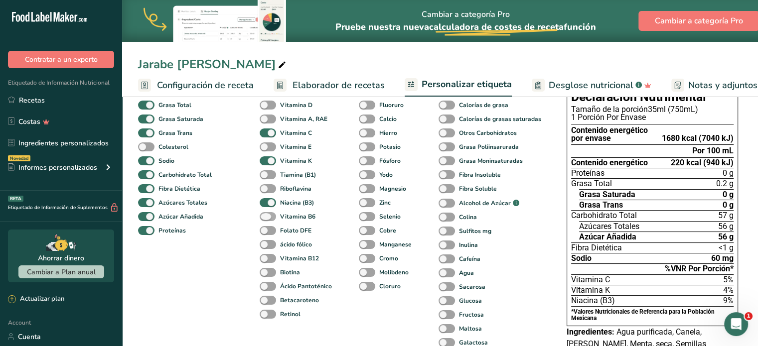
click at [263, 220] on span at bounding box center [268, 216] width 16 height 9
click at [263, 220] on input "Vitamina B6" at bounding box center [263, 216] width 6 height 6
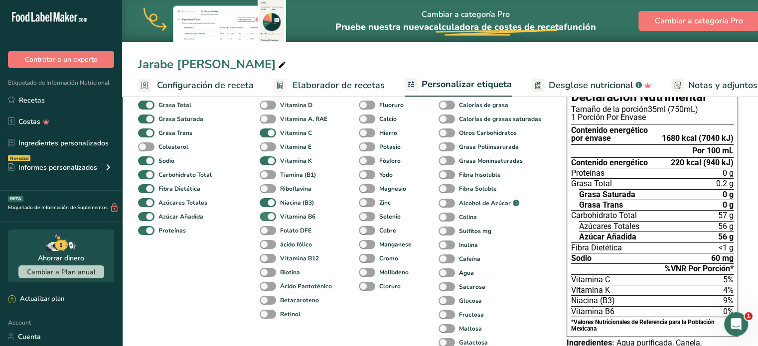
click at [263, 220] on span at bounding box center [268, 216] width 16 height 9
click at [263, 220] on input "Vitamina B6" at bounding box center [263, 216] width 6 height 6
checkbox input "false"
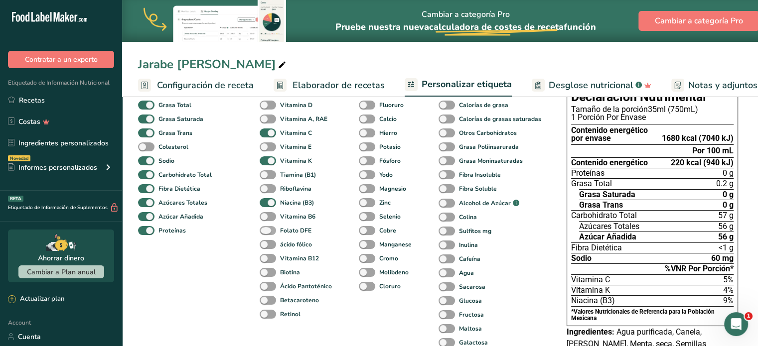
click at [263, 233] on span at bounding box center [268, 230] width 16 height 9
click at [263, 233] on input "Folato DFE" at bounding box center [263, 230] width 6 height 6
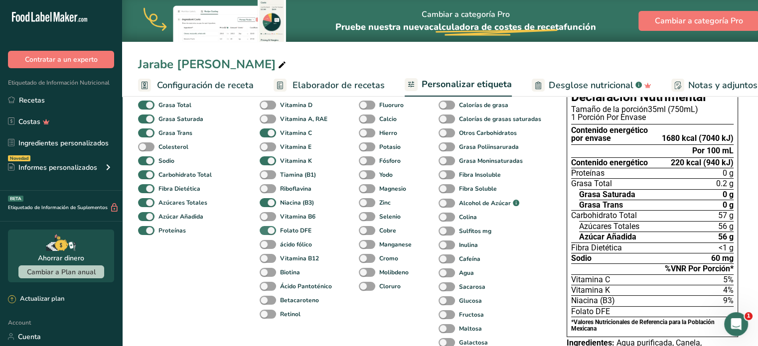
click at [267, 235] on span at bounding box center [268, 230] width 16 height 9
click at [266, 234] on input "Folato DFE" at bounding box center [263, 230] width 6 height 6
checkbox input "false"
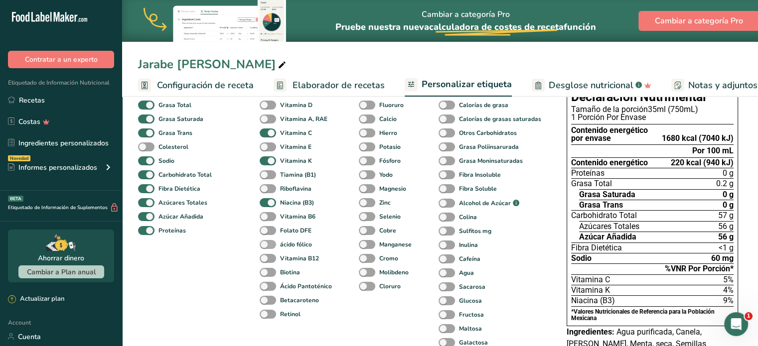
click at [266, 246] on span at bounding box center [268, 244] width 16 height 9
click at [266, 246] on input "ácido fólico" at bounding box center [263, 244] width 6 height 6
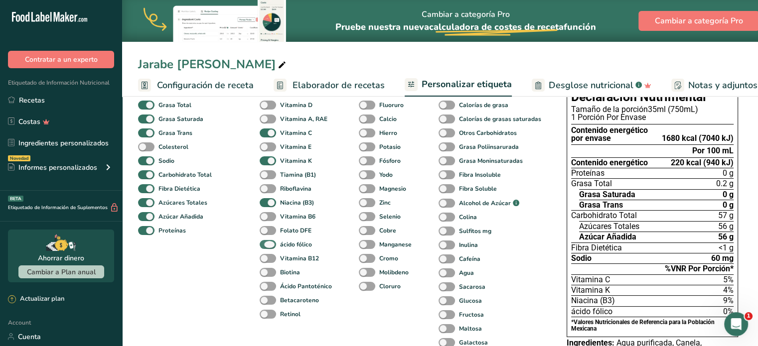
click at [266, 246] on span at bounding box center [268, 244] width 16 height 9
click at [266, 246] on input "ácido fólico" at bounding box center [263, 244] width 6 height 6
checkbox input "false"
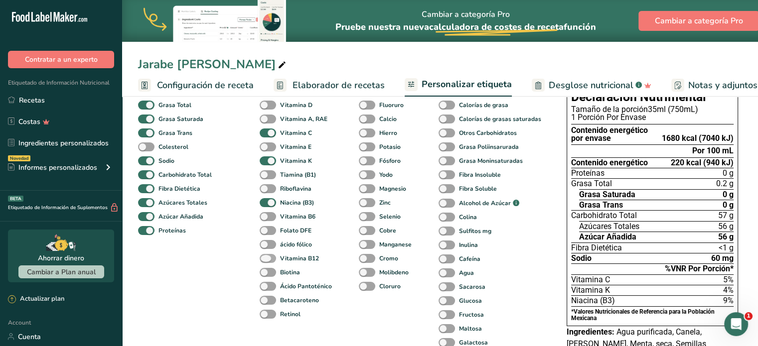
click at [265, 260] on span at bounding box center [268, 258] width 16 height 9
click at [265, 260] on input "Vitamina B12" at bounding box center [263, 258] width 6 height 6
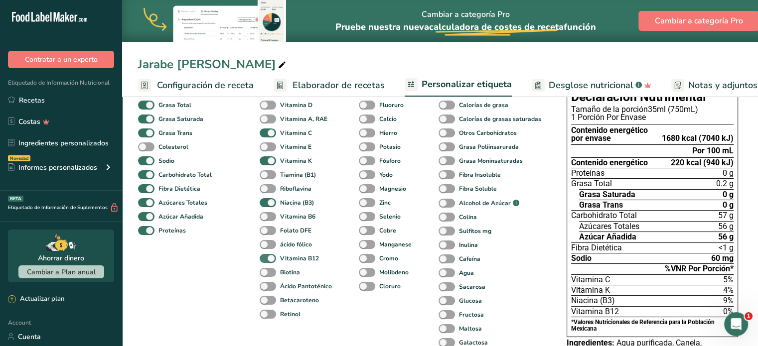
click at [265, 260] on span at bounding box center [268, 258] width 16 height 9
click at [265, 260] on input "Vitamina B12" at bounding box center [263, 258] width 6 height 6
checkbox input "false"
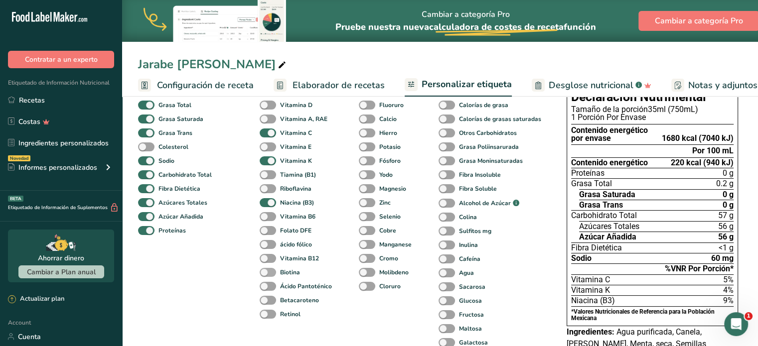
click at [265, 273] on span at bounding box center [268, 272] width 16 height 9
click at [265, 273] on input "Biotina" at bounding box center [263, 272] width 6 height 6
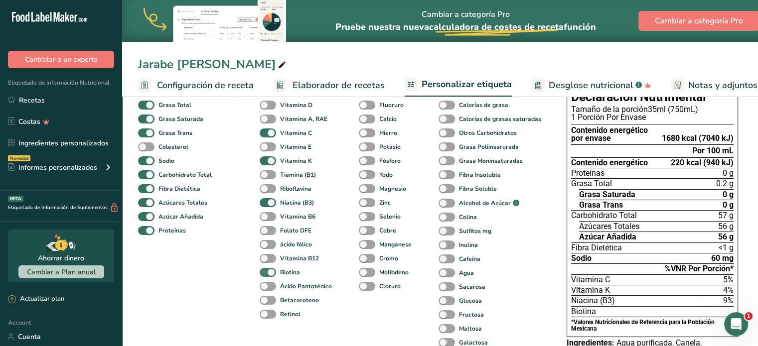
click at [265, 273] on span at bounding box center [268, 272] width 16 height 9
click at [265, 273] on input "Biotina" at bounding box center [263, 272] width 6 height 6
checkbox input "false"
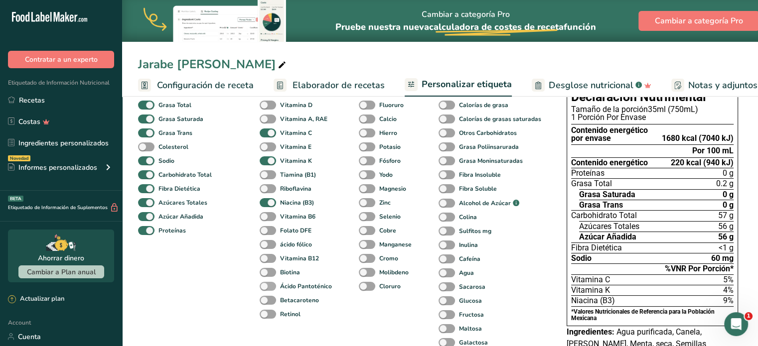
click at [265, 290] on span at bounding box center [268, 286] width 16 height 9
click at [265, 290] on input "Ácido Pantoténico" at bounding box center [263, 286] width 6 height 6
checkbox input "true"
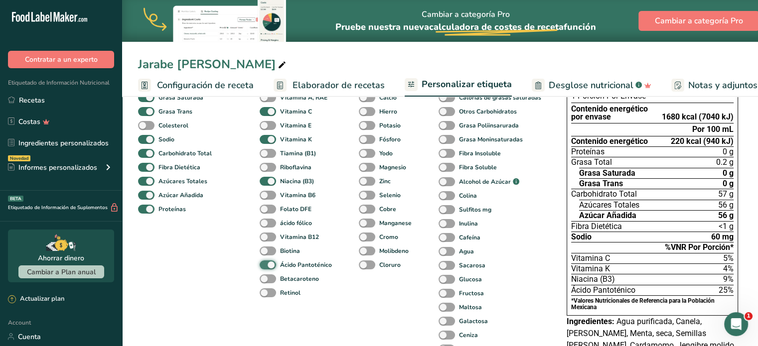
scroll to position [111, 0]
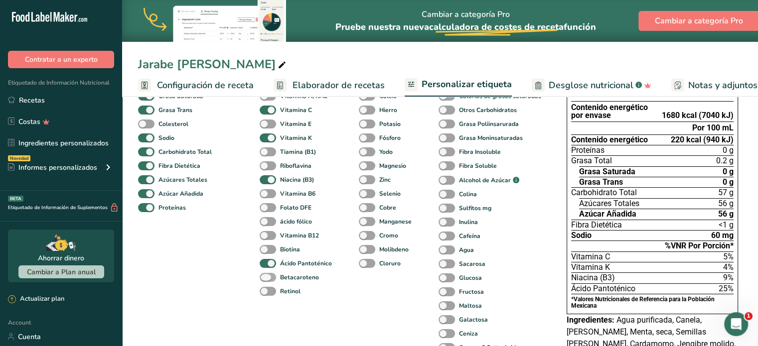
click at [261, 281] on span at bounding box center [268, 277] width 16 height 9
click at [261, 281] on input "Betacaroteno" at bounding box center [263, 277] width 6 height 6
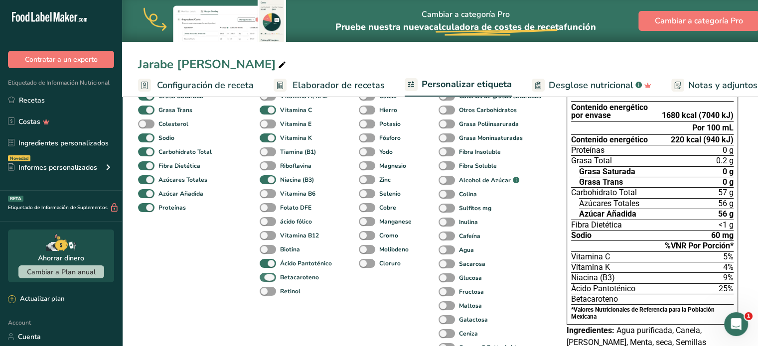
click at [261, 281] on span at bounding box center [268, 277] width 16 height 9
click at [261, 281] on input "Betacaroteno" at bounding box center [263, 277] width 6 height 6
checkbox input "false"
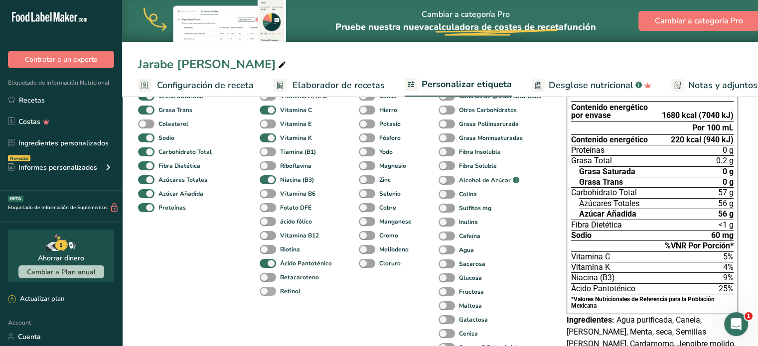
click at [263, 294] on span at bounding box center [268, 291] width 16 height 9
click at [263, 294] on input "Retinol" at bounding box center [263, 291] width 6 height 6
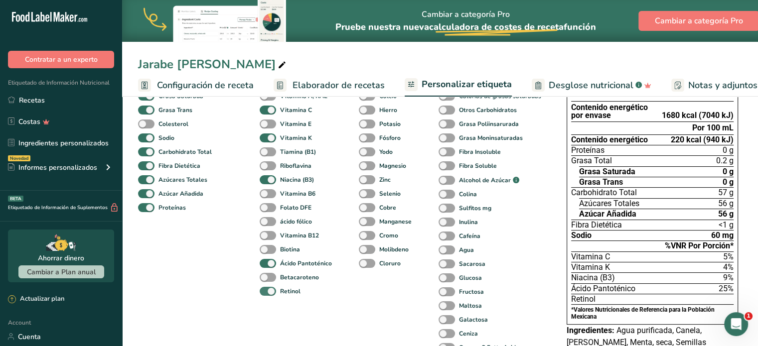
click at [263, 294] on span at bounding box center [268, 291] width 16 height 9
click at [263, 294] on input "Retinol" at bounding box center [263, 291] width 6 height 6
checkbox input "false"
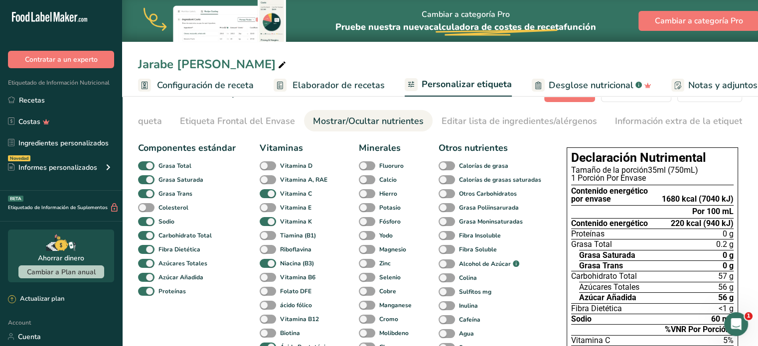
scroll to position [6, 0]
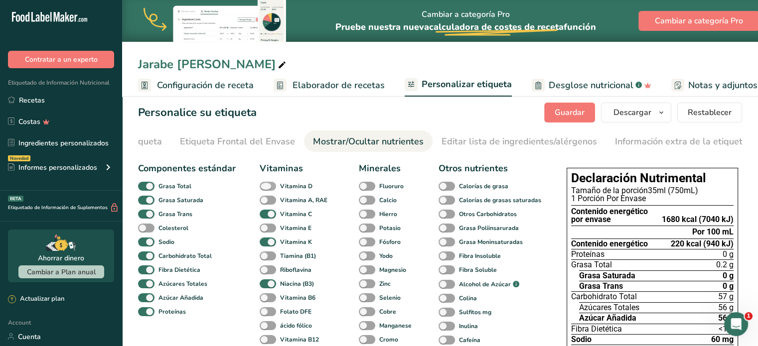
click at [268, 188] on span at bounding box center [268, 186] width 16 height 9
click at [266, 188] on input "Vitamina D" at bounding box center [263, 186] width 6 height 6
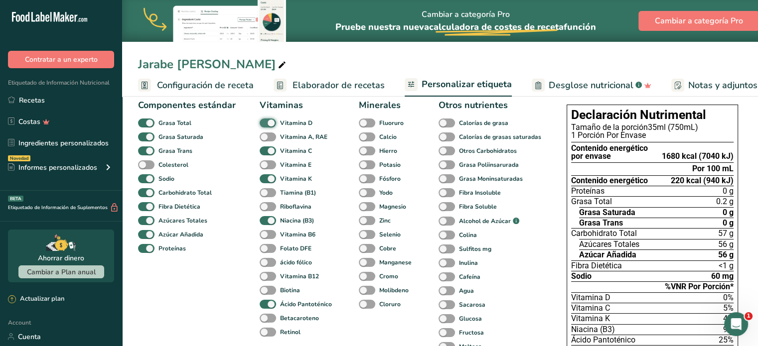
scroll to position [75, 0]
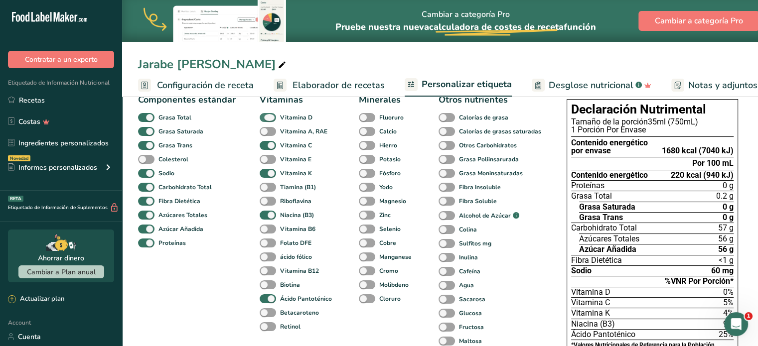
click at [265, 119] on span at bounding box center [268, 117] width 16 height 9
click at [265, 119] on input "Vitamina D" at bounding box center [263, 117] width 6 height 6
checkbox input "false"
click at [263, 131] on span at bounding box center [268, 131] width 16 height 9
click at [263, 131] on input "Vitamina A, RAE" at bounding box center [263, 131] width 6 height 6
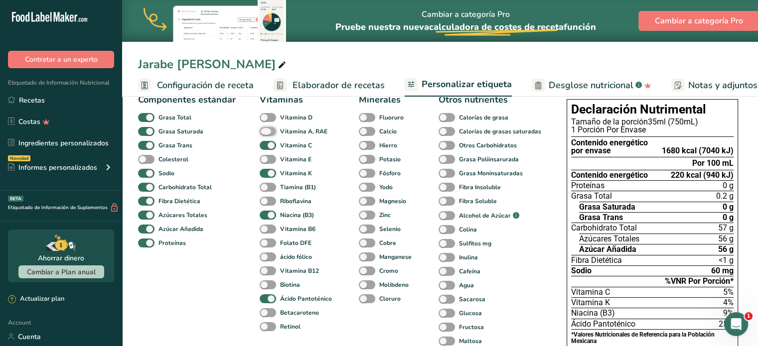
checkbox input "true"
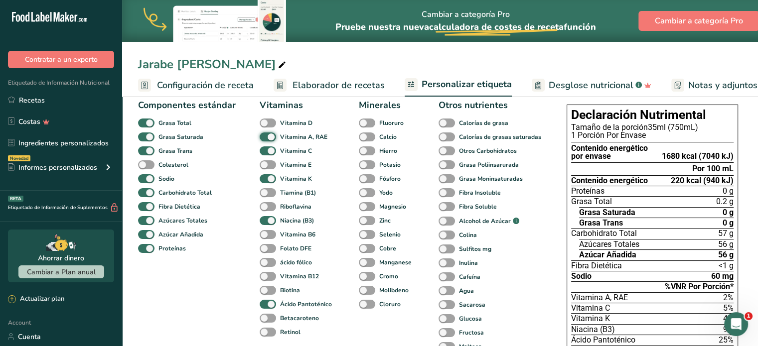
scroll to position [71, 0]
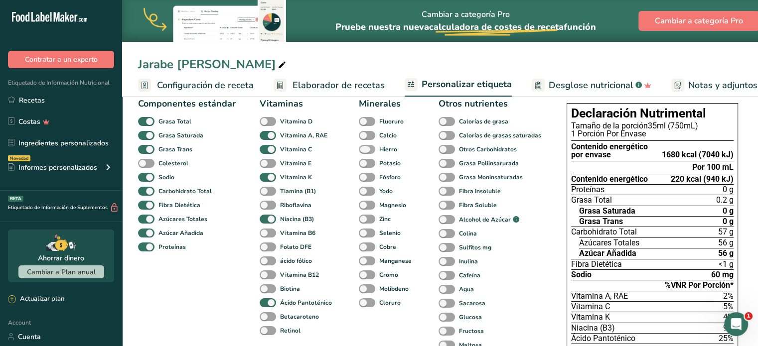
click at [364, 154] on span at bounding box center [367, 149] width 16 height 9
click at [364, 153] on input "Hierro" at bounding box center [362, 149] width 6 height 6
checkbox input "true"
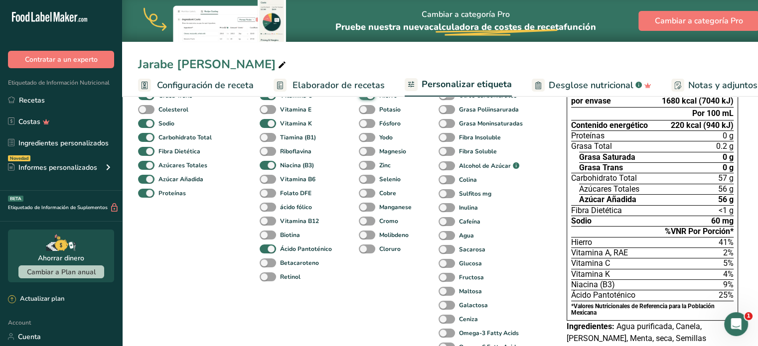
scroll to position [112, 0]
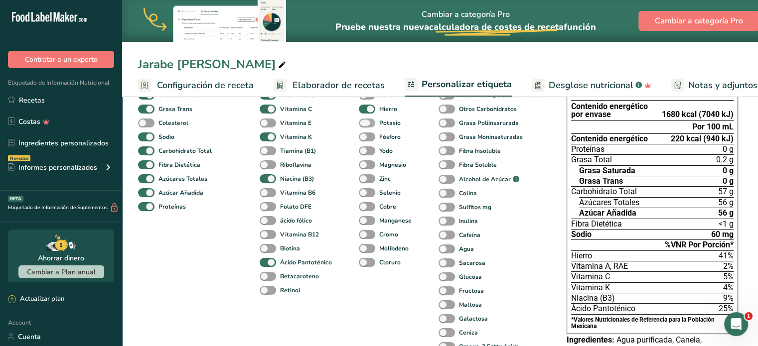
click at [363, 127] on span at bounding box center [367, 123] width 16 height 9
click at [363, 126] on input "Potasio" at bounding box center [362, 123] width 6 height 6
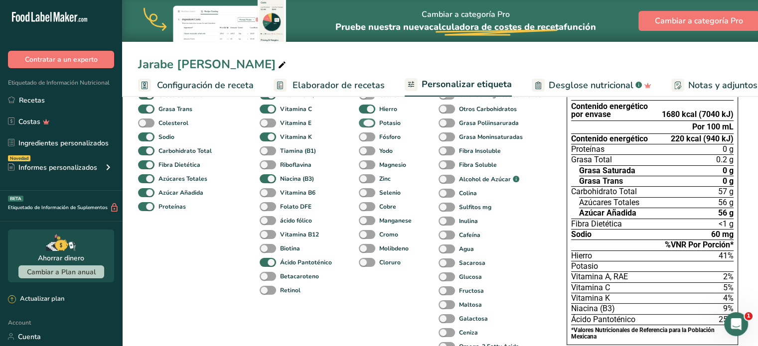
click at [363, 127] on span at bounding box center [367, 123] width 16 height 9
click at [363, 126] on input "Potasio" at bounding box center [362, 123] width 6 height 6
checkbox input "false"
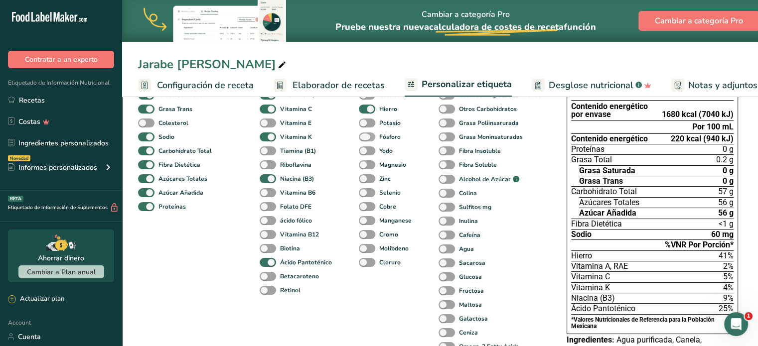
click at [363, 138] on span at bounding box center [367, 137] width 16 height 9
click at [363, 138] on input "Fósforo" at bounding box center [362, 137] width 6 height 6
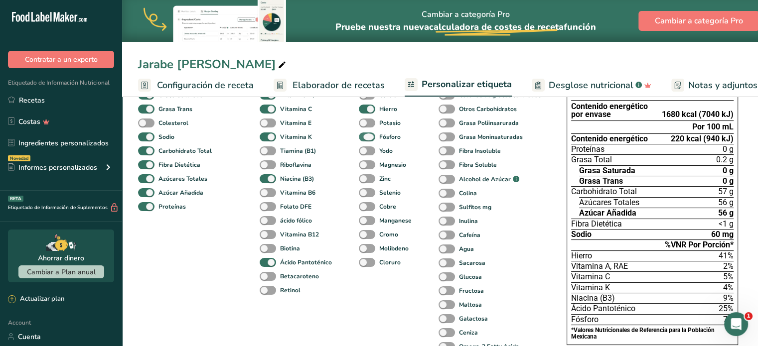
click at [363, 138] on span at bounding box center [367, 137] width 16 height 9
click at [363, 138] on input "Fósforo" at bounding box center [362, 137] width 6 height 6
checkbox input "false"
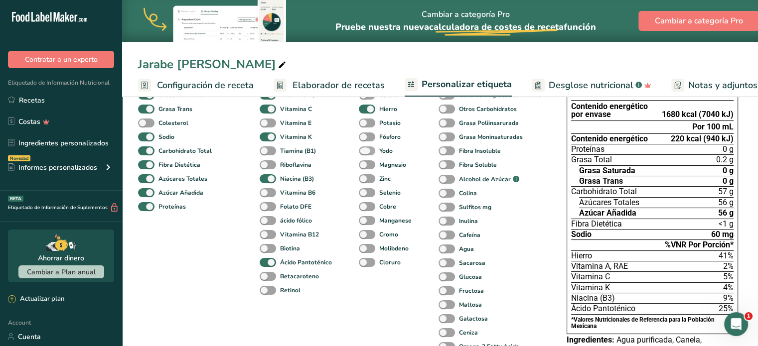
click at [363, 150] on span at bounding box center [367, 151] width 16 height 9
click at [363, 150] on input "Yodo" at bounding box center [362, 151] width 6 height 6
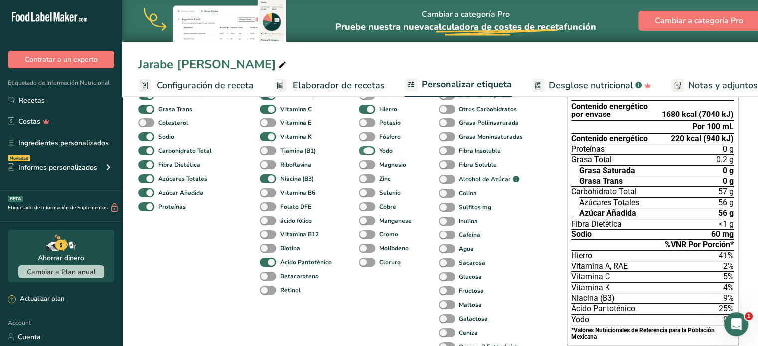
click at [363, 150] on span at bounding box center [367, 151] width 16 height 9
click at [363, 150] on input "Yodo" at bounding box center [362, 151] width 6 height 6
checkbox input "false"
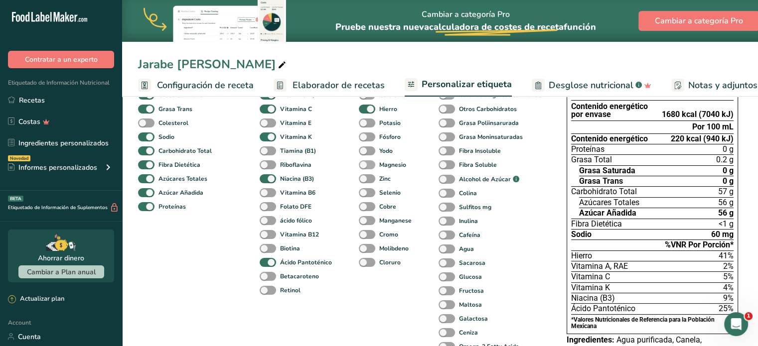
click at [363, 165] on span at bounding box center [367, 164] width 16 height 9
click at [363, 165] on input "Magnesio" at bounding box center [362, 164] width 6 height 6
checkbox input "true"
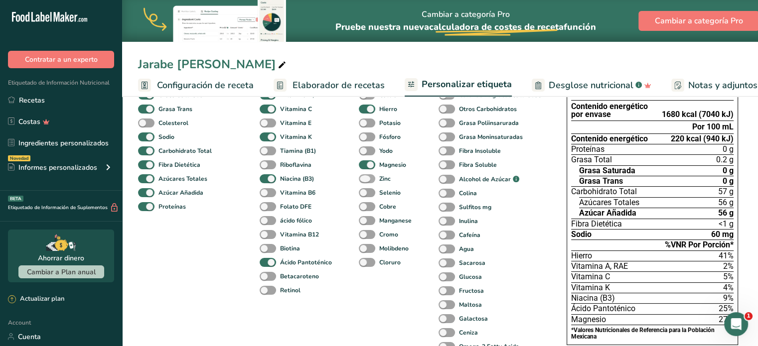
click at [361, 182] on span at bounding box center [367, 178] width 16 height 9
click at [361, 182] on input "Zinc" at bounding box center [362, 178] width 6 height 6
checkbox input "true"
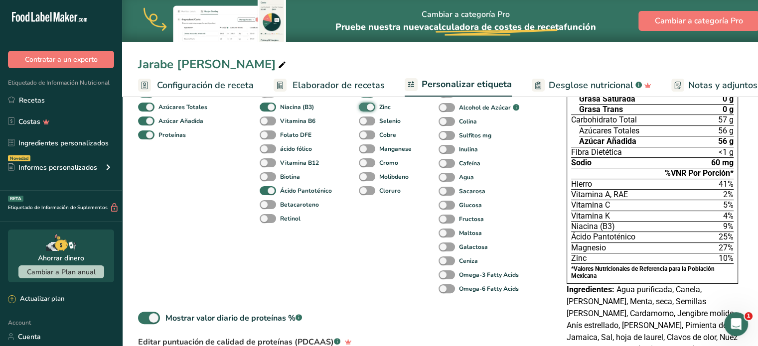
scroll to position [181, 0]
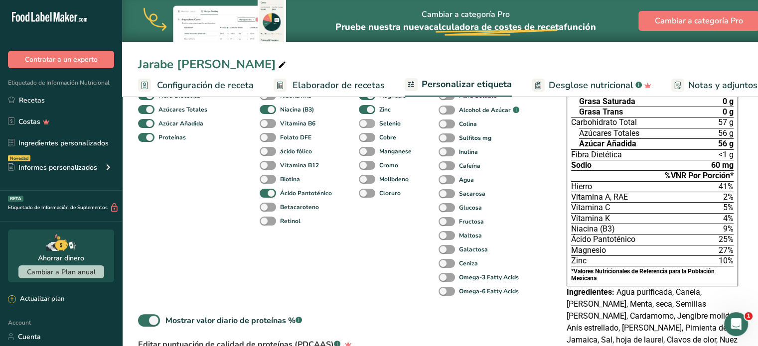
click at [365, 128] on span at bounding box center [367, 123] width 16 height 9
click at [365, 127] on input "Selenio" at bounding box center [362, 123] width 6 height 6
checkbox input "true"
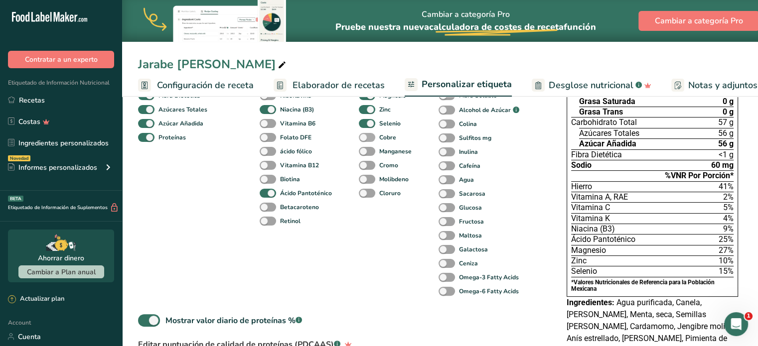
click at [363, 139] on span at bounding box center [367, 137] width 16 height 9
click at [363, 139] on input "Cobre" at bounding box center [362, 137] width 6 height 6
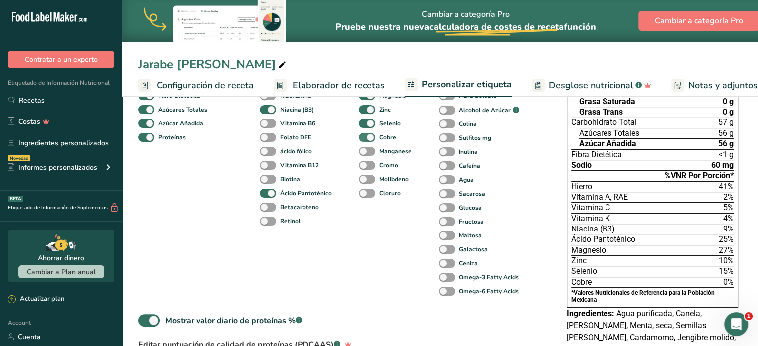
click at [363, 139] on span at bounding box center [367, 137] width 16 height 9
click at [363, 139] on input "Cobre" at bounding box center [362, 137] width 6 height 6
checkbox input "false"
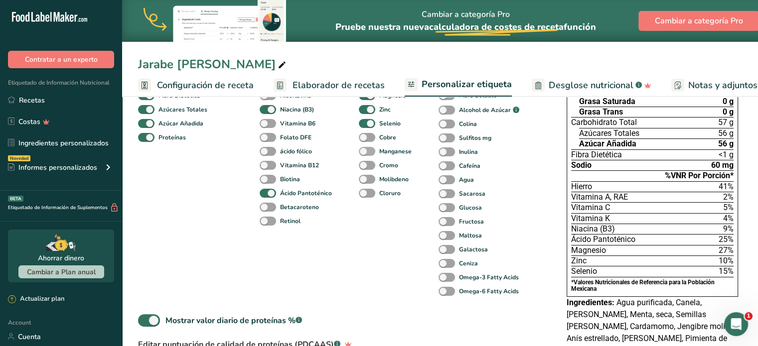
click at [364, 154] on span at bounding box center [367, 151] width 16 height 9
click at [364, 154] on input "Manganese" at bounding box center [362, 151] width 6 height 6
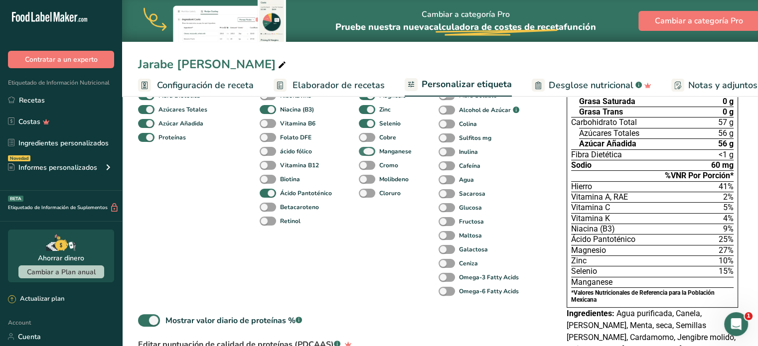
click at [364, 154] on span at bounding box center [367, 151] width 16 height 9
click at [364, 154] on input "Manganese" at bounding box center [362, 151] width 6 height 6
checkbox input "false"
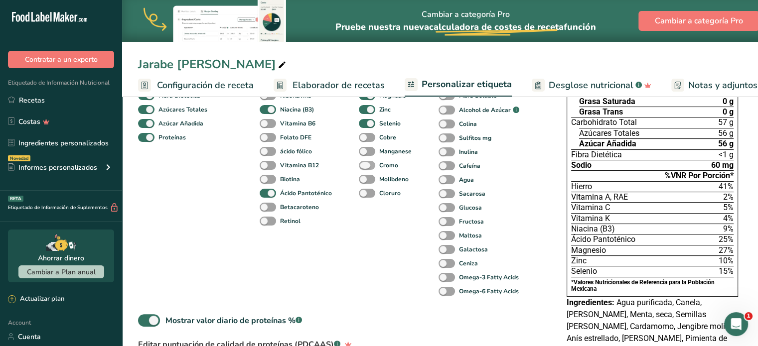
click at [365, 168] on span at bounding box center [367, 165] width 16 height 9
click at [365, 168] on input "Cromo" at bounding box center [362, 165] width 6 height 6
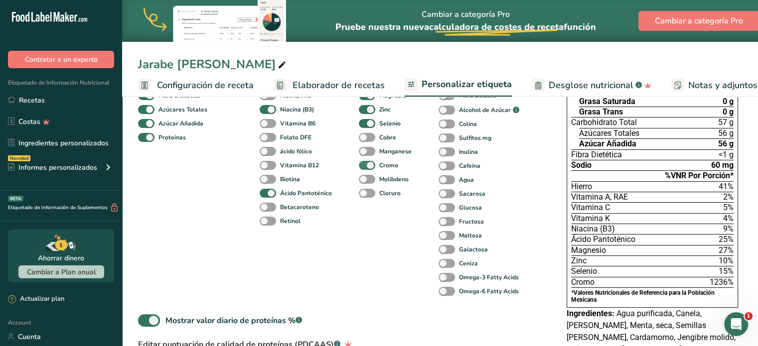
click at [362, 169] on span at bounding box center [367, 165] width 16 height 9
click at [362, 168] on input "Cromo" at bounding box center [362, 165] width 6 height 6
checkbox input "false"
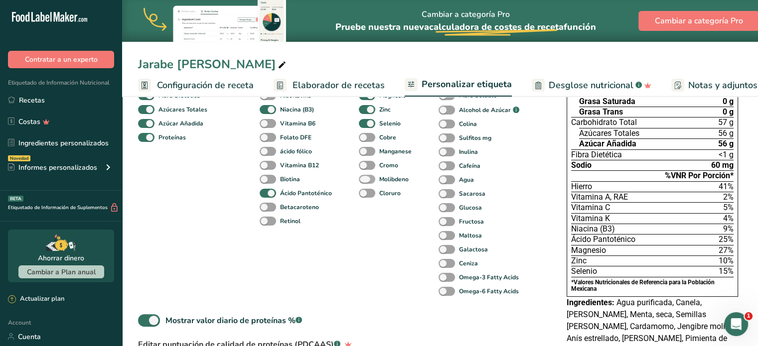
click at [362, 184] on span at bounding box center [367, 179] width 16 height 9
click at [362, 182] on input "Molibdeno" at bounding box center [362, 179] width 6 height 6
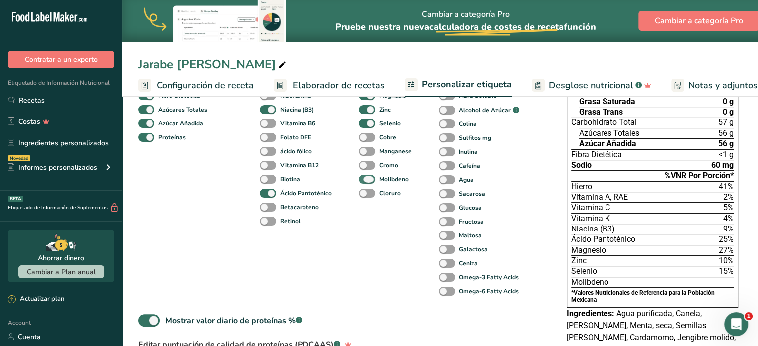
click at [362, 184] on span at bounding box center [367, 179] width 16 height 9
click at [362, 182] on input "Molibdeno" at bounding box center [362, 179] width 6 height 6
checkbox input "false"
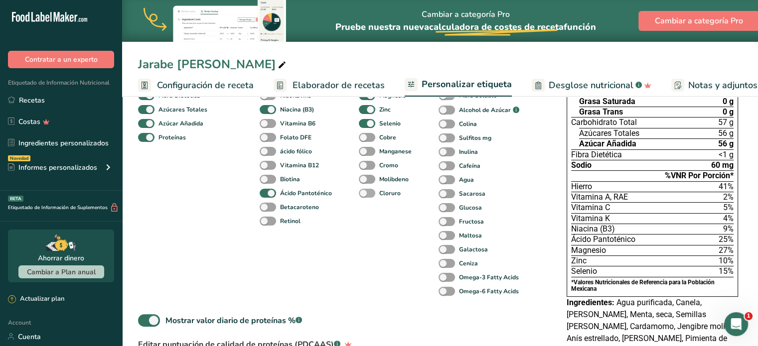
click at [362, 194] on span at bounding box center [367, 193] width 16 height 9
click at [362, 194] on input "Cloruro" at bounding box center [362, 193] width 6 height 6
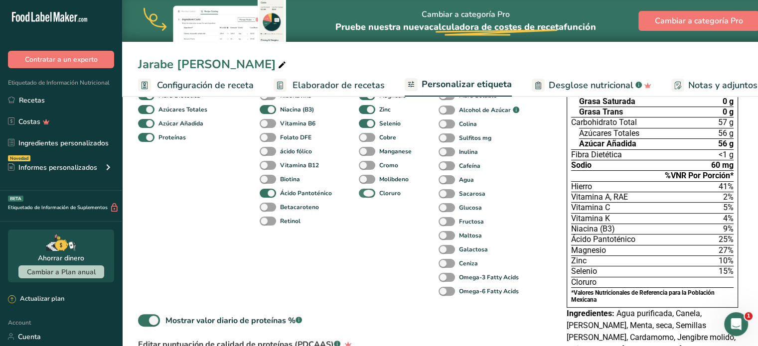
click at [362, 194] on span at bounding box center [367, 193] width 16 height 9
click at [362, 194] on input "Cloruro" at bounding box center [362, 193] width 6 height 6
checkbox input "false"
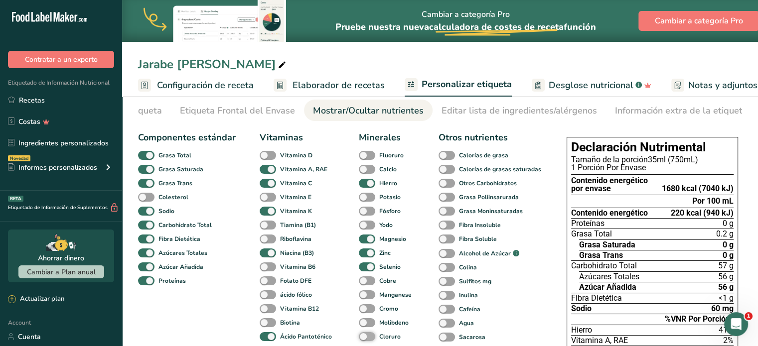
scroll to position [36, 0]
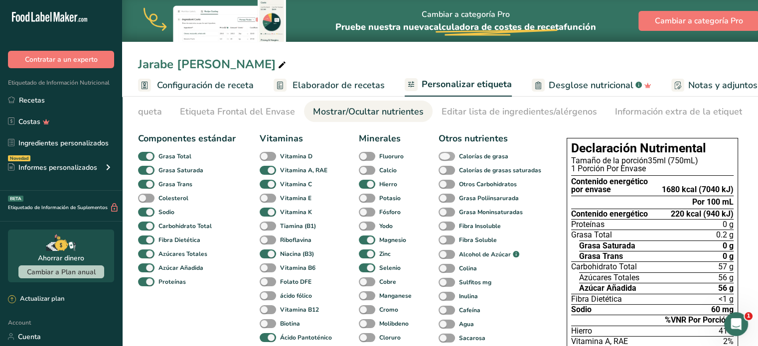
click at [446, 159] on span at bounding box center [447, 156] width 16 height 9
click at [445, 159] on input "Calorías de grasa" at bounding box center [442, 156] width 6 height 6
click at [446, 159] on span at bounding box center [447, 156] width 16 height 9
click at [445, 159] on input "Calorías de grasa" at bounding box center [442, 156] width 6 height 6
checkbox input "false"
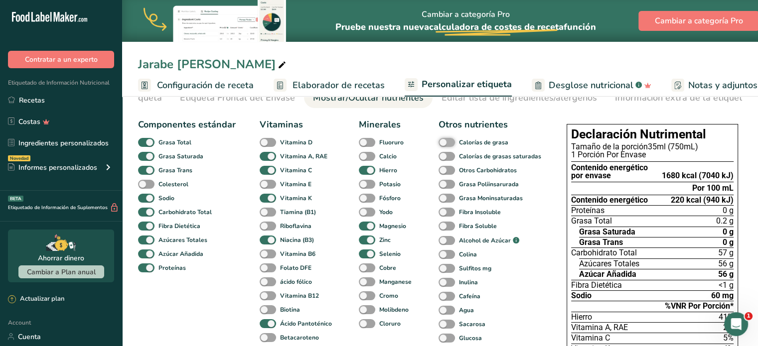
scroll to position [51, 0]
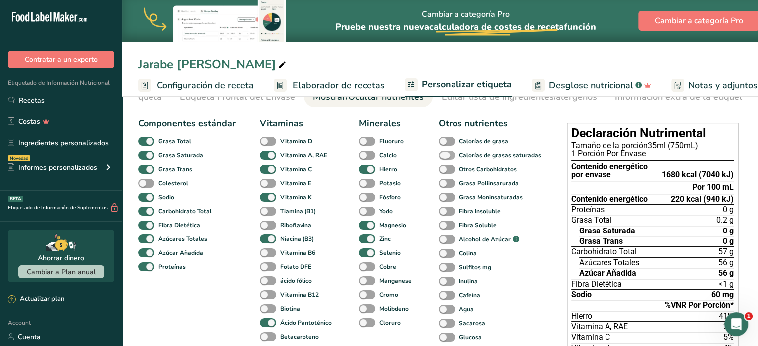
click at [442, 157] on span at bounding box center [447, 155] width 16 height 9
click at [442, 157] on input "Calorías de grasas saturadas" at bounding box center [442, 155] width 6 height 6
click at [442, 157] on span at bounding box center [447, 155] width 16 height 9
click at [442, 157] on input "Calorías de grasas saturadas" at bounding box center [442, 155] width 6 height 6
click at [446, 158] on span at bounding box center [447, 155] width 16 height 9
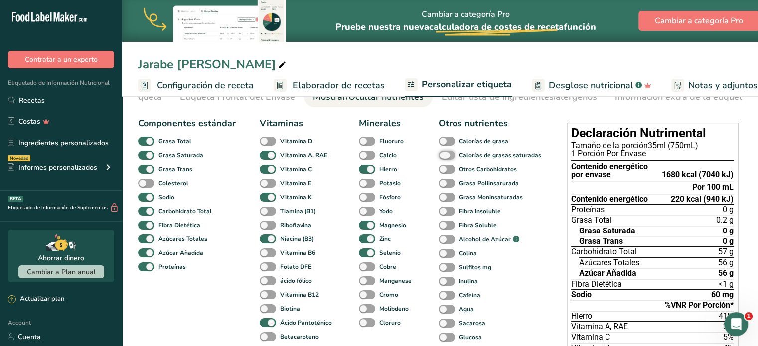
click at [445, 158] on input "Calorías de grasas saturadas" at bounding box center [442, 155] width 6 height 6
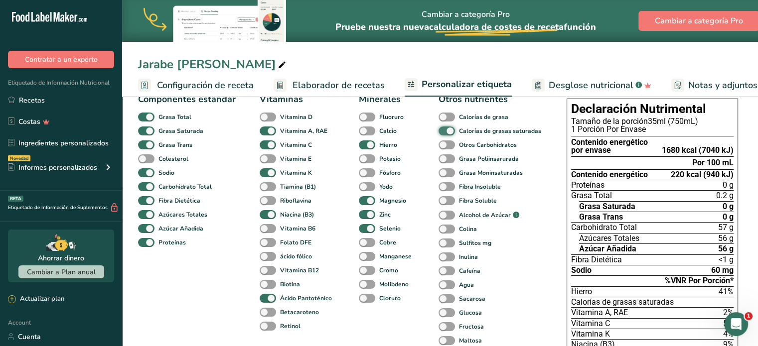
scroll to position [72, 0]
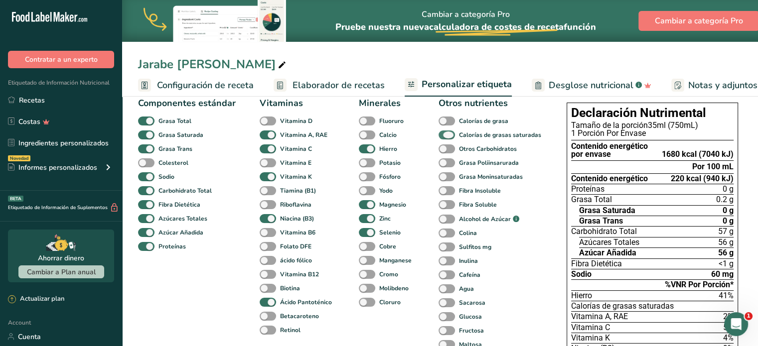
click at [446, 135] on span at bounding box center [447, 135] width 16 height 9
click at [445, 135] on input "Calorías de grasas saturadas" at bounding box center [442, 135] width 6 height 6
checkbox input "false"
click at [443, 149] on span at bounding box center [447, 149] width 16 height 9
click at [443, 149] on input "Otros Carbohidratos" at bounding box center [442, 149] width 6 height 6
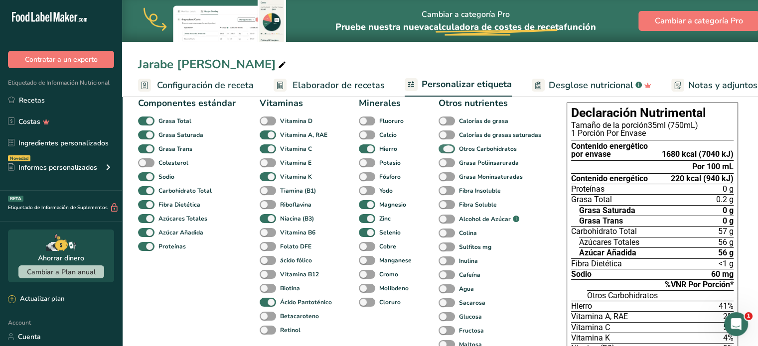
click at [443, 149] on span at bounding box center [447, 149] width 16 height 9
click at [443, 149] on input "Otros Carbohidratos" at bounding box center [442, 149] width 6 height 6
checkbox input "false"
click at [444, 164] on span at bounding box center [447, 162] width 16 height 9
click at [444, 164] on input "Grasa Poliinsarurada" at bounding box center [442, 162] width 6 height 6
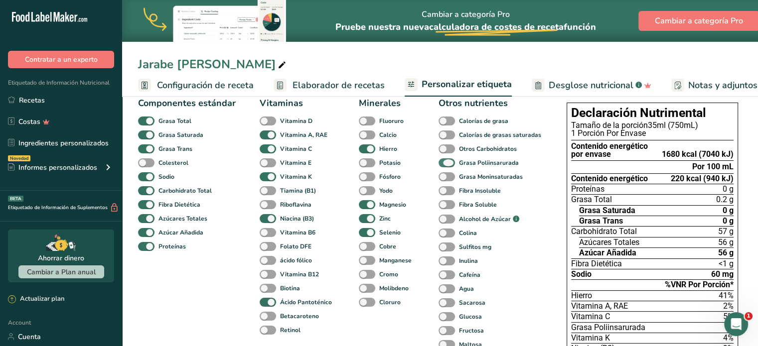
click at [444, 164] on span at bounding box center [447, 162] width 16 height 9
click at [444, 164] on input "Grasa Poliinsarurada" at bounding box center [442, 162] width 6 height 6
checkbox input "false"
click at [444, 175] on span at bounding box center [447, 176] width 16 height 9
click at [444, 175] on input "Grasa Moninsaturadas" at bounding box center [442, 176] width 6 height 6
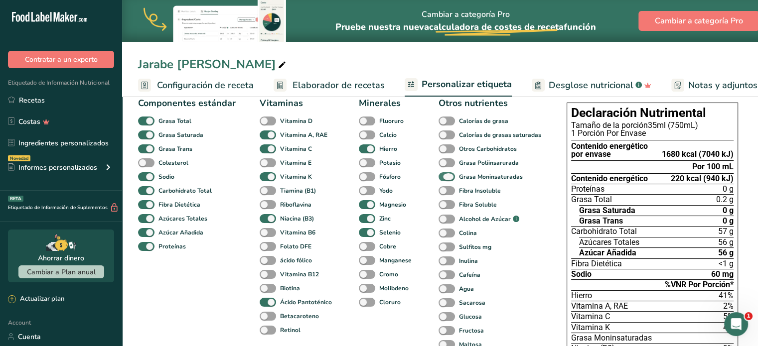
click at [444, 175] on span at bounding box center [447, 176] width 16 height 9
click at [444, 175] on input "Grasa Moninsaturadas" at bounding box center [442, 176] width 6 height 6
checkbox input "false"
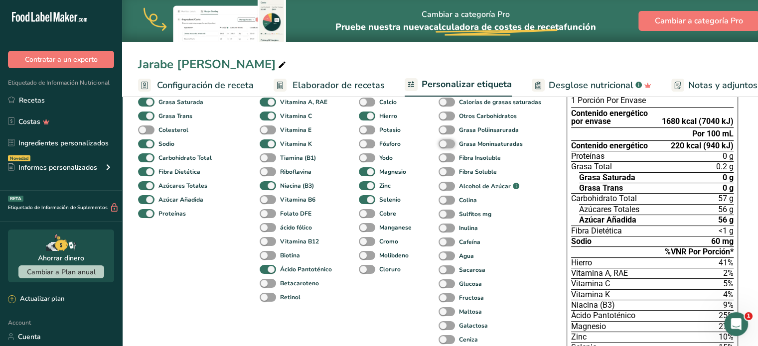
scroll to position [135, 0]
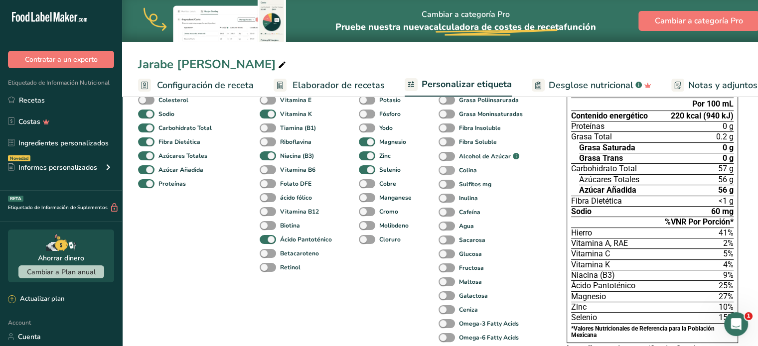
click at [442, 171] on span at bounding box center [447, 170] width 16 height 9
click at [442, 171] on input "Colina" at bounding box center [442, 170] width 6 height 6
click at [442, 171] on span at bounding box center [447, 170] width 16 height 9
click at [442, 171] on input "Colina" at bounding box center [442, 170] width 6 height 6
checkbox input "false"
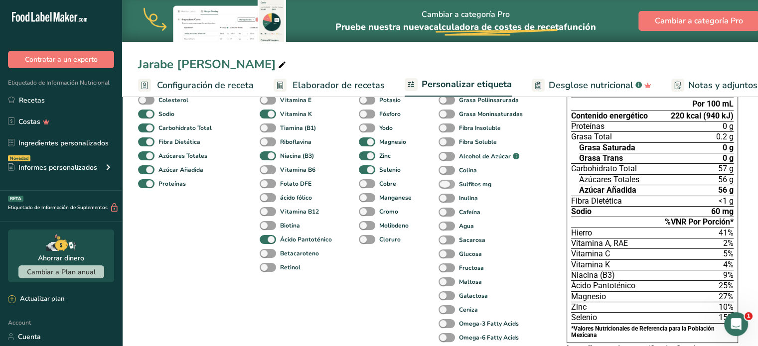
click at [444, 187] on span at bounding box center [447, 184] width 16 height 9
click at [444, 187] on input "Sulfitos mg" at bounding box center [442, 184] width 6 height 6
click at [444, 187] on span at bounding box center [447, 184] width 16 height 9
click at [444, 187] on input "Sulfitos mg" at bounding box center [442, 184] width 6 height 6
checkbox input "false"
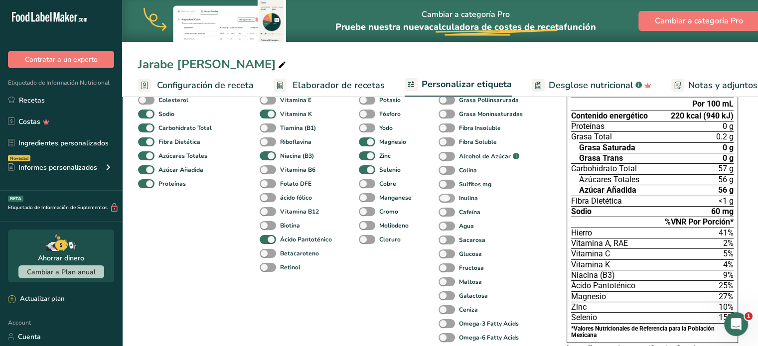
click at [444, 197] on span at bounding box center [447, 198] width 16 height 9
click at [444, 197] on input "Inulina" at bounding box center [442, 198] width 6 height 6
click at [444, 197] on span at bounding box center [447, 198] width 16 height 9
click at [444, 197] on input "Inulina" at bounding box center [442, 198] width 6 height 6
checkbox input "false"
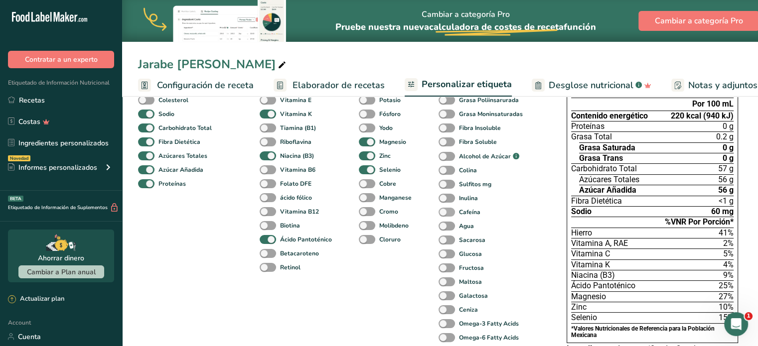
click at [443, 211] on span at bounding box center [447, 212] width 16 height 9
click at [443, 211] on input "Cafeína" at bounding box center [442, 212] width 6 height 6
click at [443, 211] on span at bounding box center [447, 212] width 16 height 9
click at [443, 211] on input "Cafeína" at bounding box center [442, 212] width 6 height 6
checkbox input "false"
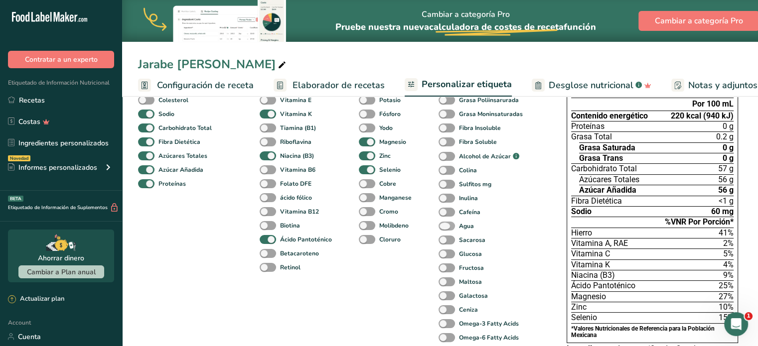
click at [443, 225] on span at bounding box center [447, 226] width 16 height 9
click at [443, 225] on input "Agua" at bounding box center [442, 226] width 6 height 6
click at [443, 225] on span at bounding box center [447, 226] width 16 height 9
click at [443, 225] on input "Agua" at bounding box center [442, 226] width 6 height 6
checkbox input "false"
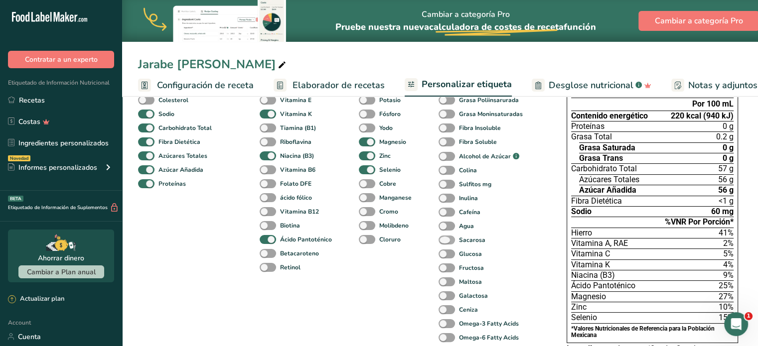
click at [443, 241] on span at bounding box center [447, 240] width 16 height 9
click at [443, 241] on input "Sacarosa" at bounding box center [442, 240] width 6 height 6
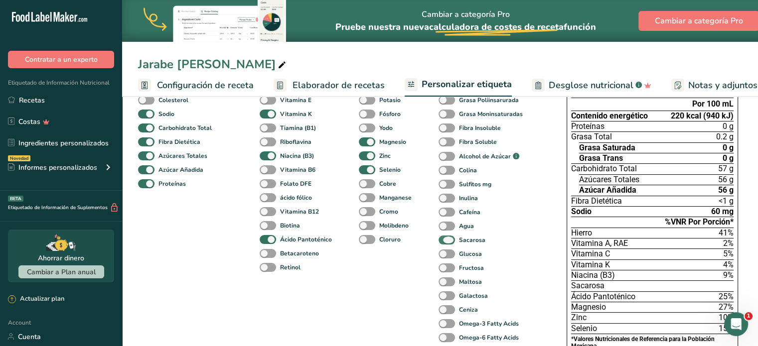
click at [443, 241] on span at bounding box center [447, 240] width 16 height 9
click at [443, 241] on input "Sacarosa" at bounding box center [442, 240] width 6 height 6
checkbox input "false"
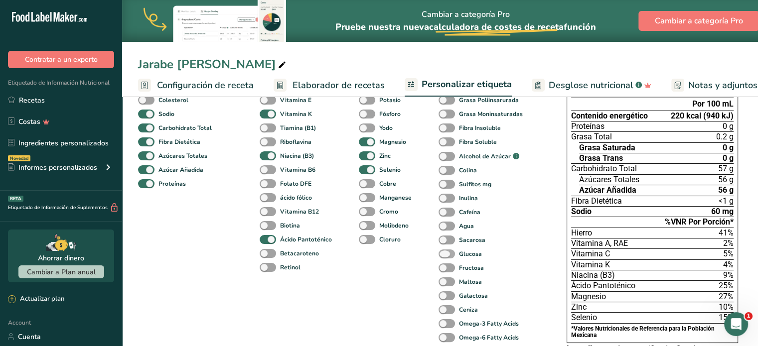
click at [444, 256] on span at bounding box center [447, 254] width 16 height 9
click at [444, 256] on input "Glucosa" at bounding box center [442, 254] width 6 height 6
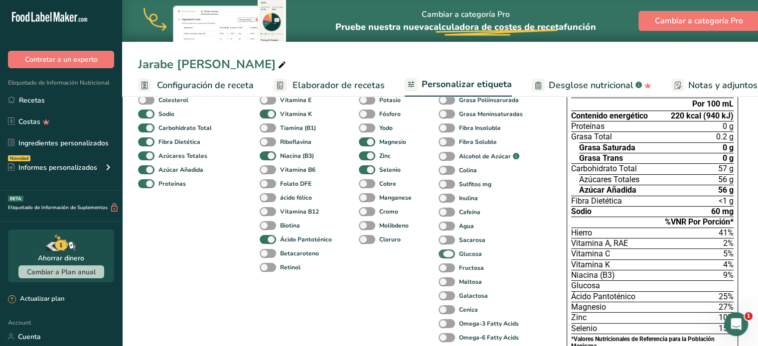
click at [444, 256] on span at bounding box center [447, 254] width 16 height 9
click at [444, 256] on input "Glucosa" at bounding box center [442, 254] width 6 height 6
checkbox input "false"
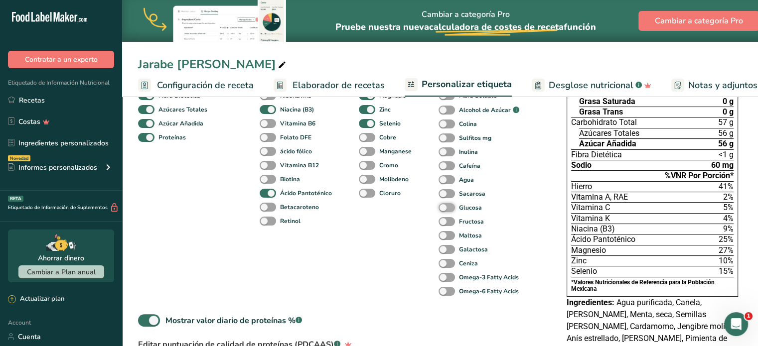
scroll to position [182, 0]
click at [447, 225] on span at bounding box center [447, 220] width 16 height 9
click at [445, 224] on input "Fructosa" at bounding box center [442, 220] width 6 height 6
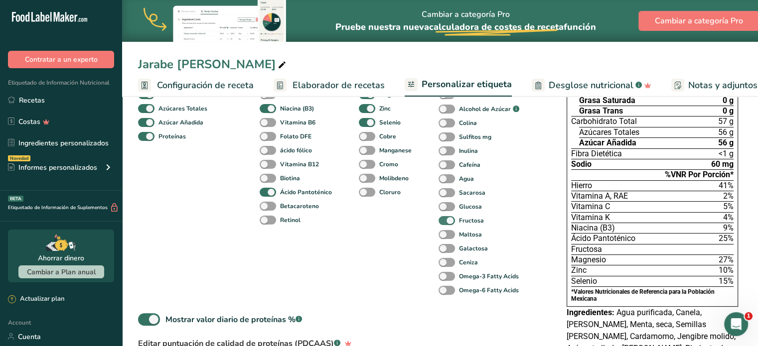
click at [447, 225] on span at bounding box center [447, 220] width 16 height 9
click at [445, 224] on input "Fructosa" at bounding box center [442, 220] width 6 height 6
checkbox input "false"
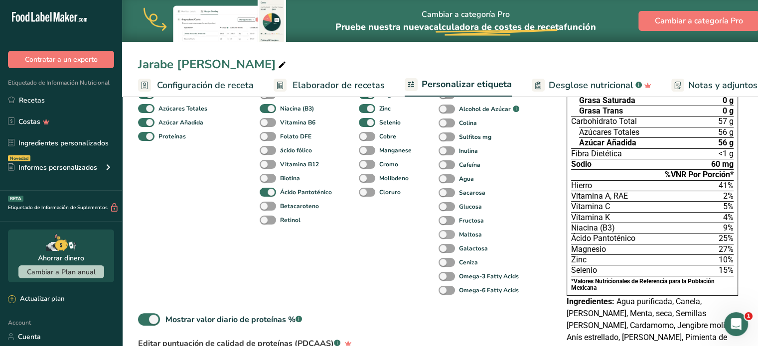
click at [447, 235] on span at bounding box center [447, 234] width 16 height 9
click at [445, 235] on input "Maltosa" at bounding box center [442, 234] width 6 height 6
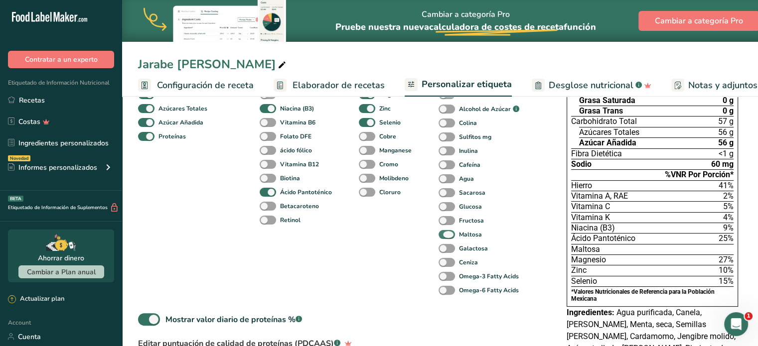
click at [447, 235] on span at bounding box center [447, 234] width 16 height 9
click at [445, 235] on input "Maltosa" at bounding box center [442, 234] width 6 height 6
checkbox input "false"
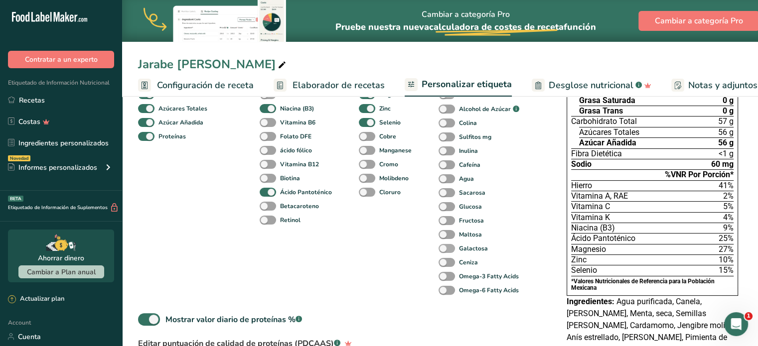
click at [447, 246] on span at bounding box center [447, 248] width 16 height 9
click at [445, 246] on input "Galactosa" at bounding box center [442, 248] width 6 height 6
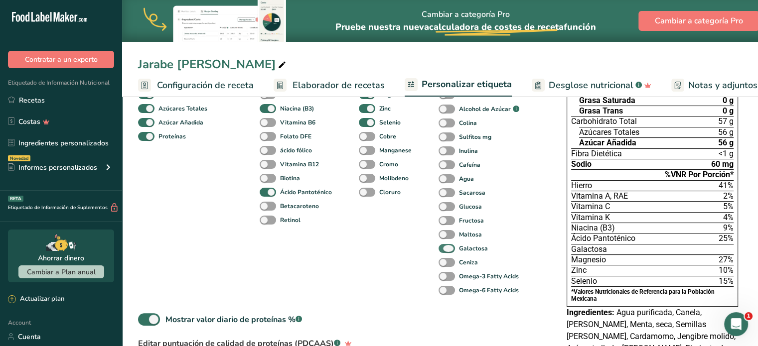
click at [447, 246] on span at bounding box center [447, 248] width 16 height 9
click at [445, 246] on input "Galactosa" at bounding box center [442, 248] width 6 height 6
checkbox input "false"
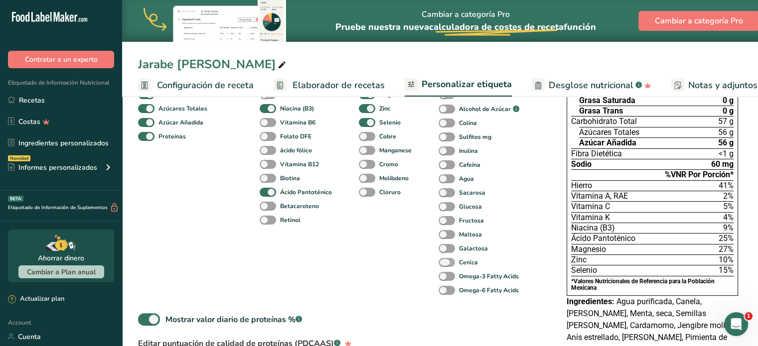
click at [446, 264] on span at bounding box center [447, 262] width 16 height 9
click at [445, 264] on input "Ceniza" at bounding box center [442, 262] width 6 height 6
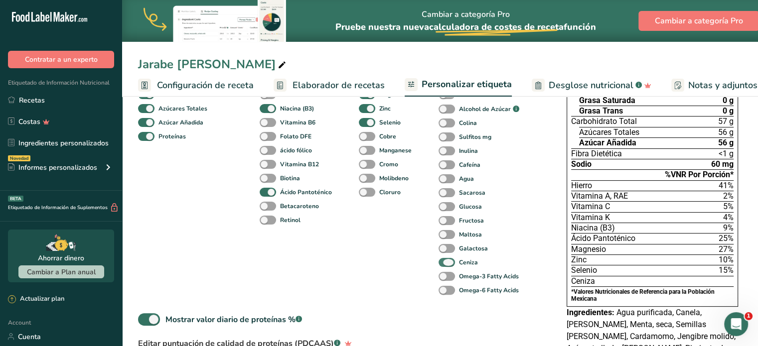
click at [446, 264] on span at bounding box center [447, 262] width 16 height 9
click at [445, 264] on input "Ceniza" at bounding box center [442, 262] width 6 height 6
checkbox input "false"
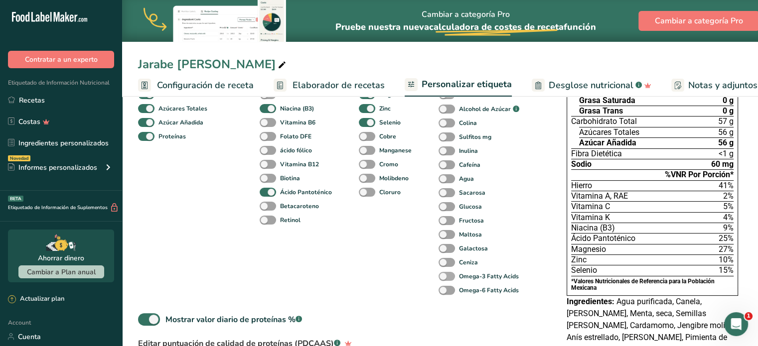
click at [446, 278] on span at bounding box center [447, 276] width 16 height 9
click at [445, 278] on input "Omega-3 Fatty Acids" at bounding box center [442, 276] width 6 height 6
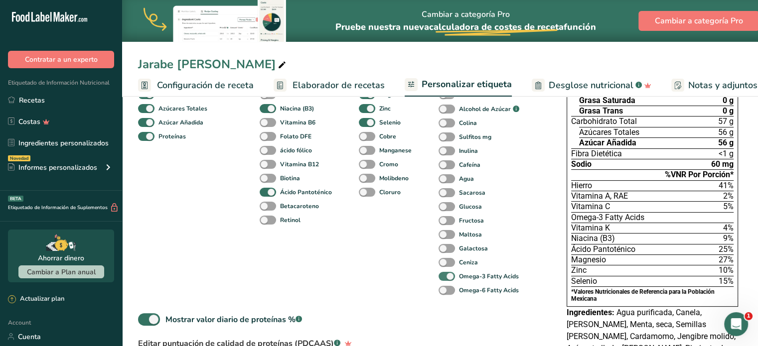
click at [446, 278] on span at bounding box center [447, 276] width 16 height 9
click at [445, 278] on input "Omega-3 Fatty Acids" at bounding box center [442, 276] width 6 height 6
checkbox input "false"
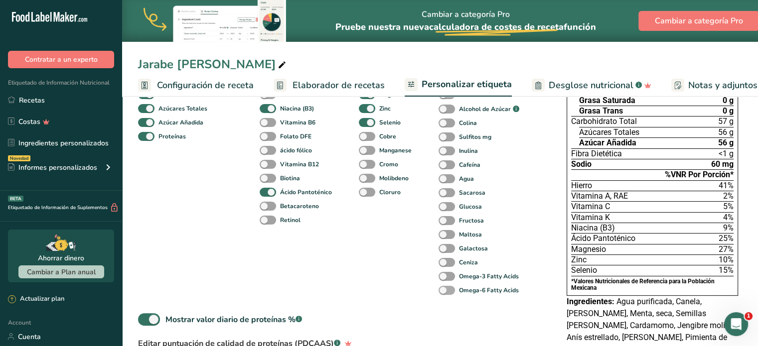
click at [445, 289] on span at bounding box center [447, 290] width 16 height 9
click at [445, 289] on input "Omega-6 Fatty Acids" at bounding box center [442, 290] width 6 height 6
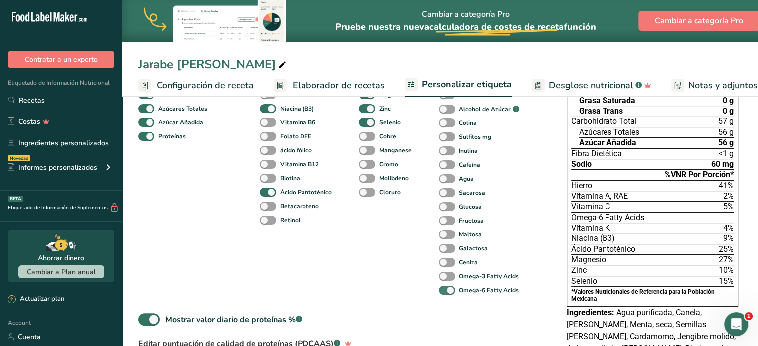
click at [445, 289] on span at bounding box center [447, 290] width 16 height 9
click at [445, 289] on input "Omega-6 Fatty Acids" at bounding box center [442, 290] width 6 height 6
checkbox input "false"
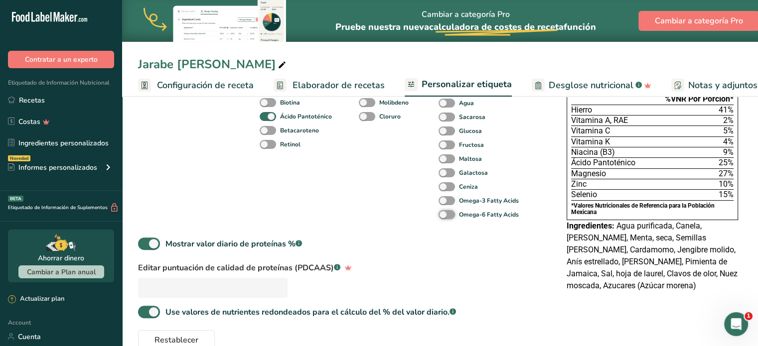
scroll to position [280, 0]
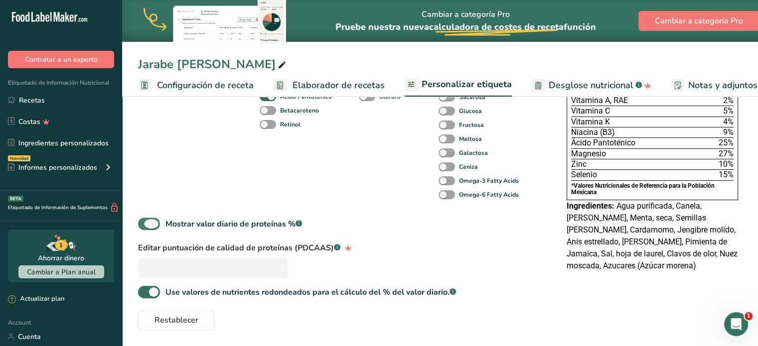
click at [152, 224] on span at bounding box center [149, 224] width 22 height 12
click at [145, 224] on input "Mostrar valor diario de proteínas % .a-a{fill:#347362;}.b-a{fill:#fff;}" at bounding box center [141, 224] width 6 height 6
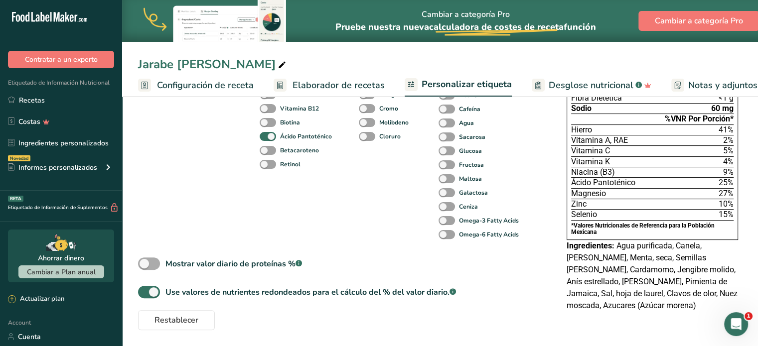
click at [146, 263] on span at bounding box center [149, 264] width 22 height 12
click at [145, 263] on input "Mostrar valor diario de proteínas % .a-a{fill:#347362;}.b-a{fill:#fff;}" at bounding box center [141, 264] width 6 height 6
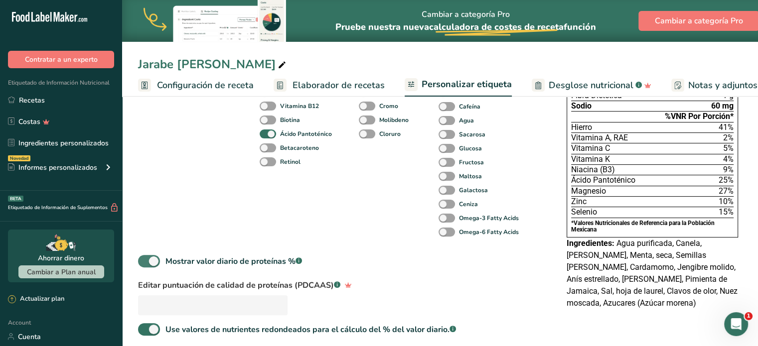
click at [146, 263] on span at bounding box center [149, 261] width 22 height 12
click at [145, 263] on input "Mostrar valor diario de proteínas % .a-a{fill:#347362;}.b-a{fill:#fff;}" at bounding box center [141, 261] width 6 height 6
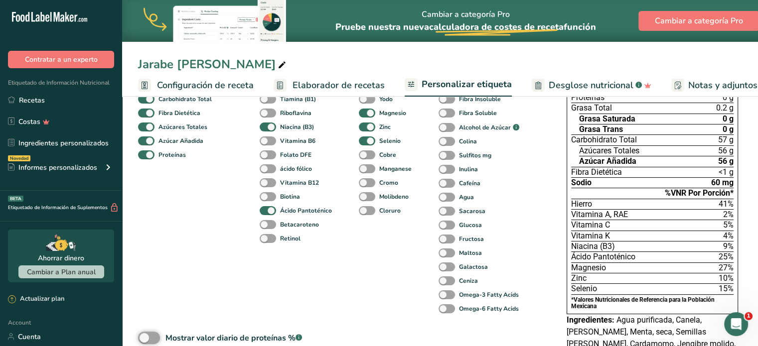
scroll to position [176, 0]
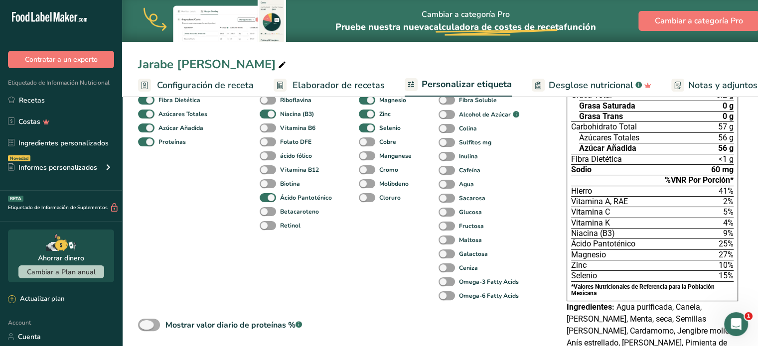
click at [149, 323] on span at bounding box center [149, 325] width 22 height 12
click at [145, 323] on input "Mostrar valor diario de proteínas % .a-a{fill:#347362;}.b-a{fill:#fff;}" at bounding box center [141, 325] width 6 height 6
checkbox input "true"
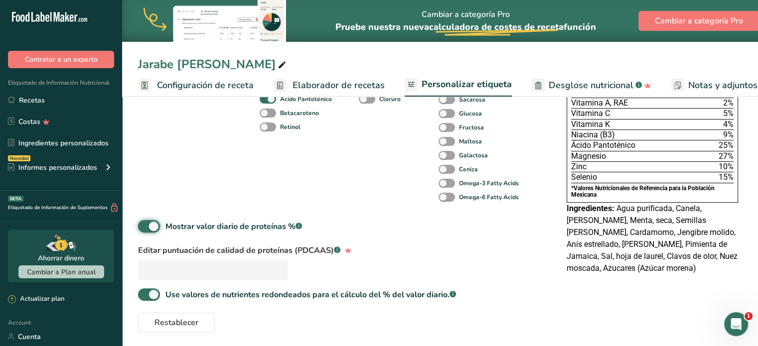
scroll to position [280, 0]
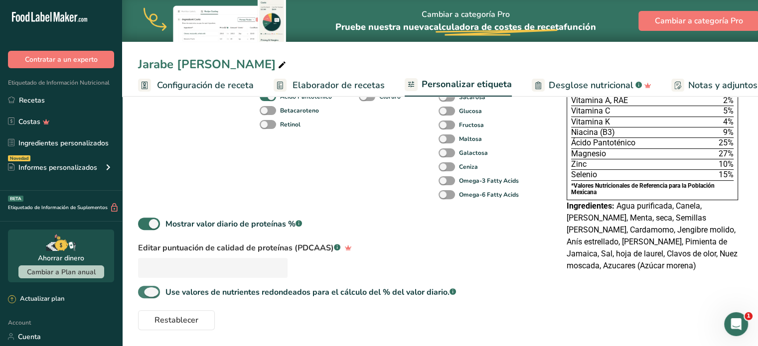
click at [150, 291] on span at bounding box center [149, 292] width 22 height 12
click at [145, 291] on input "Use valores de nutrientes redondeados para el cálculo del % del valor diario. .…" at bounding box center [141, 292] width 6 height 6
click at [150, 291] on span at bounding box center [149, 292] width 22 height 12
click at [145, 291] on input "Use valores de nutrientes redondeados para el cálculo del % del valor diario. .…" at bounding box center [141, 292] width 6 height 6
click at [150, 291] on span at bounding box center [149, 292] width 22 height 12
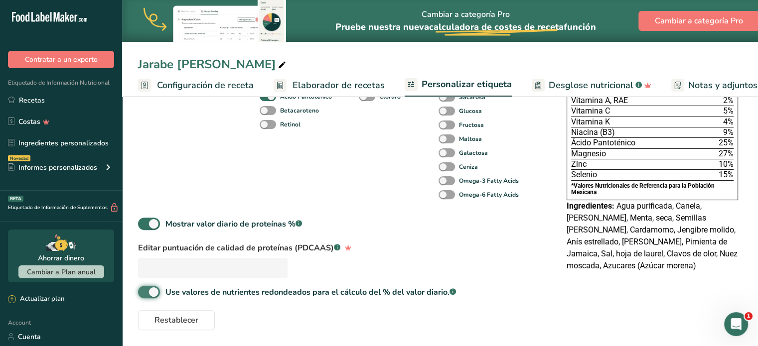
click at [145, 291] on input "Use valores de nutrientes redondeados para el cálculo del % del valor diario. .…" at bounding box center [141, 292] width 6 height 6
click at [150, 291] on span at bounding box center [149, 292] width 22 height 12
click at [145, 291] on input "Use valores de nutrientes redondeados para el cálculo del % del valor diario. .…" at bounding box center [141, 292] width 6 height 6
checkbox input "true"
click at [359, 275] on div "Componentes estándar Grasa Total Grasa Saturada Grasa Trans Colesterol Sodio Ca…" at bounding box center [342, 109] width 409 height 444
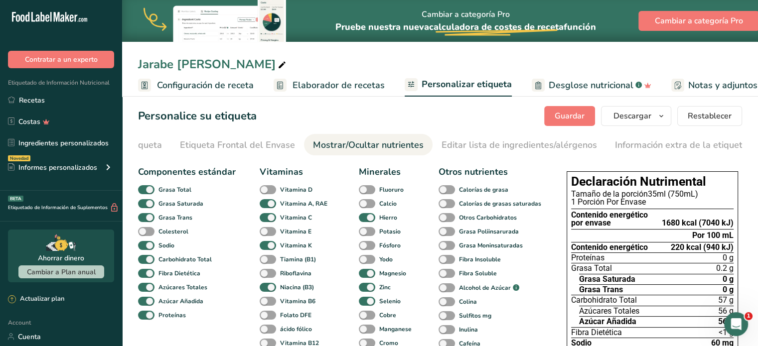
scroll to position [0, 0]
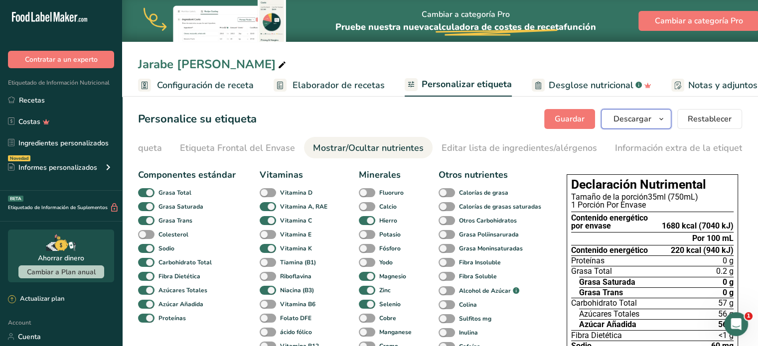
click at [639, 117] on span "Descargar" at bounding box center [633, 119] width 38 height 12
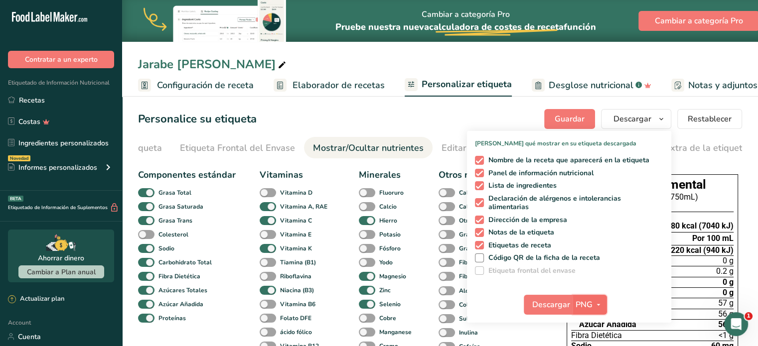
click at [598, 304] on icon "button" at bounding box center [599, 305] width 8 height 12
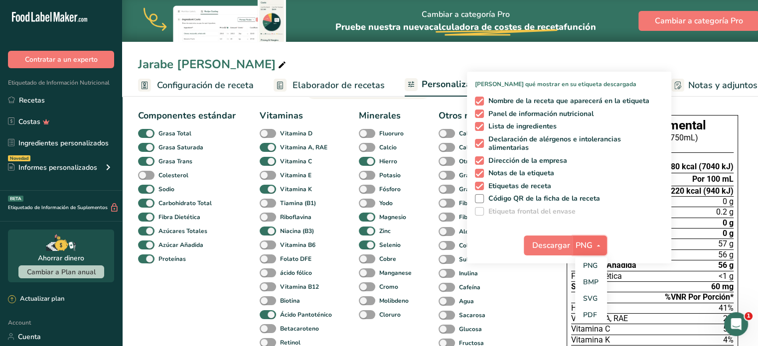
scroll to position [73, 0]
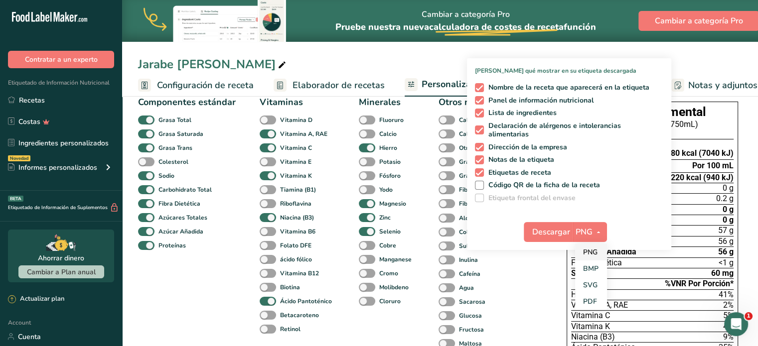
click at [594, 253] on link "PNG" at bounding box center [591, 252] width 32 height 16
click at [552, 230] on span "Descargar" at bounding box center [551, 232] width 38 height 12
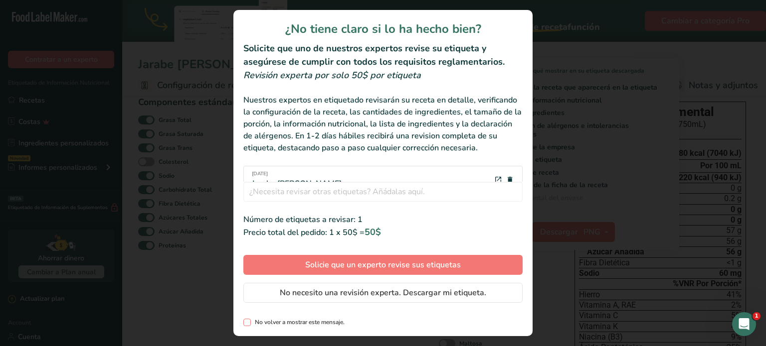
click at [244, 323] on span "review labels modal" at bounding box center [246, 322] width 7 height 7
click at [244, 323] on input "No volver a mostrar este mensaje." at bounding box center [246, 322] width 6 height 6
click at [244, 323] on span "review labels modal" at bounding box center [246, 322] width 7 height 7
click at [244, 323] on input "No volver a mostrar este mensaje." at bounding box center [246, 322] width 6 height 6
checkbox input "false"
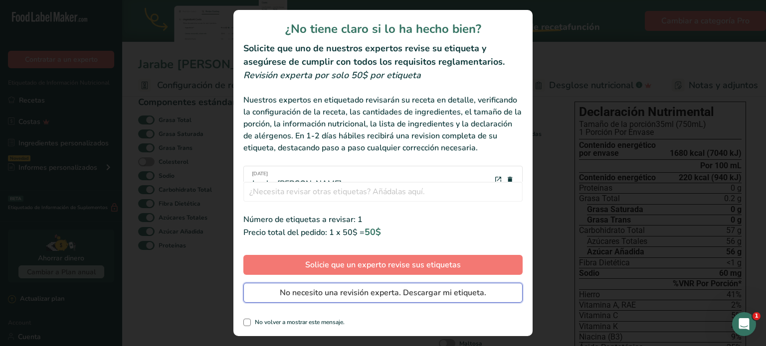
click at [336, 296] on span "No necesito una revisión experta. Descargar mi etiqueta." at bounding box center [383, 293] width 206 height 12
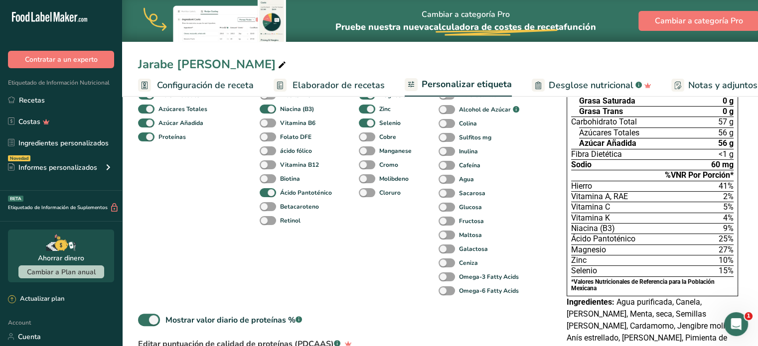
scroll to position [183, 0]
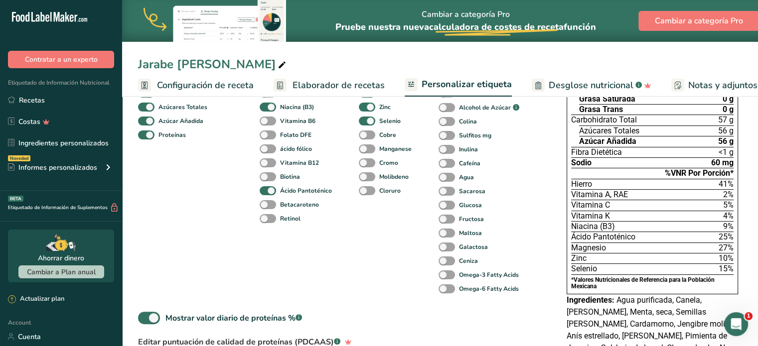
drag, startPoint x: 640, startPoint y: 241, endPoint x: 568, endPoint y: 239, distance: 72.3
click at [568, 239] on div "Declaración Nutrimental Tamaño de la porción 35ml (750mL) 1 Porción Por Envase …" at bounding box center [652, 143] width 171 height 304
copy span "Ácido Pantoténico"
click at [406, 311] on div "Componentes estándar Grasa Total Grasa Saturada Grasa Trans Colesterol Sodio Ca…" at bounding box center [342, 203] width 409 height 444
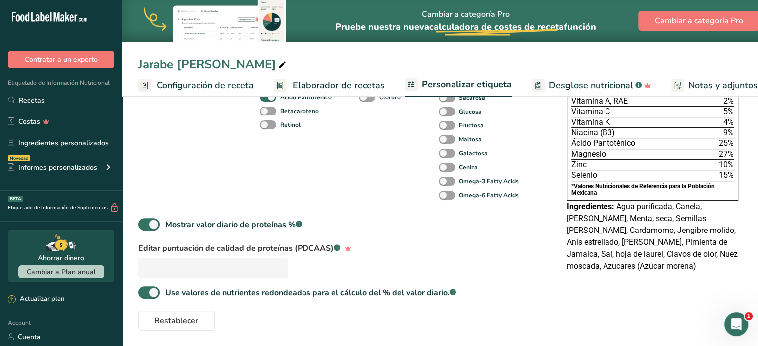
scroll to position [280, 0]
click at [554, 284] on div "Elija su estilo de etiqueta Etiqueta estándar mexicana (Español) [GEOGRAPHIC_DA…" at bounding box center [440, 109] width 604 height 444
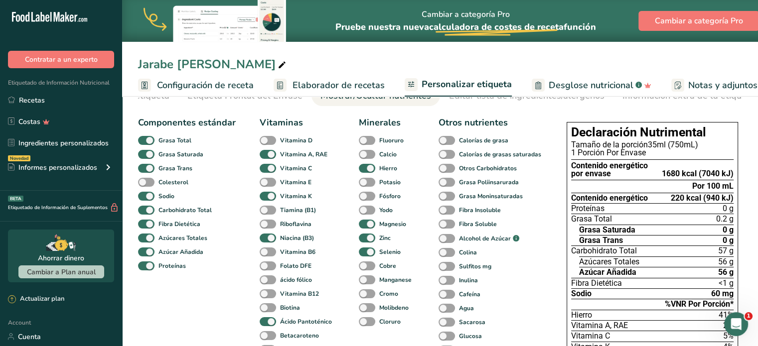
scroll to position [0, 0]
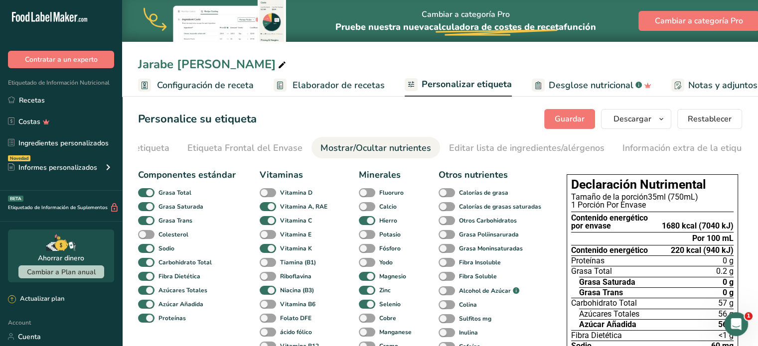
click at [478, 82] on span "Personalizar etiqueta" at bounding box center [467, 84] width 90 height 13
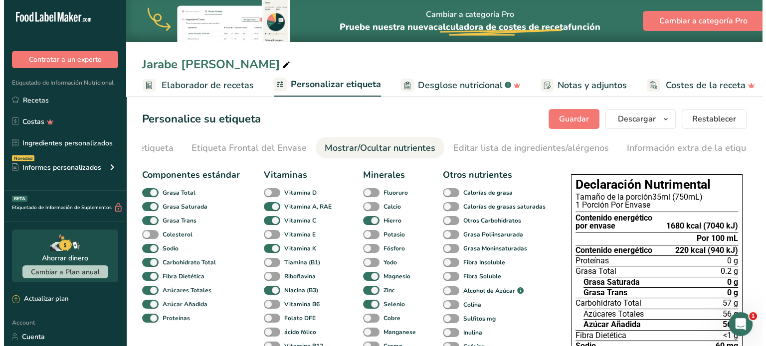
scroll to position [0, 139]
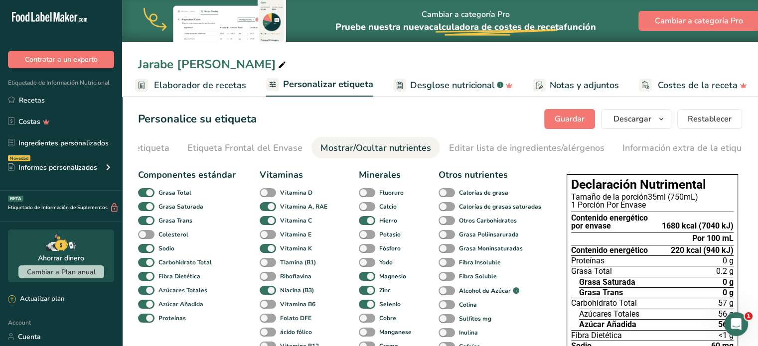
click at [219, 81] on span "Elaborador de recetas" at bounding box center [200, 85] width 92 height 13
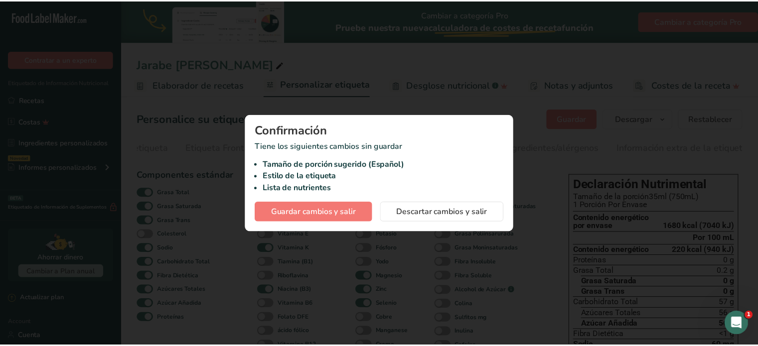
scroll to position [0, 131]
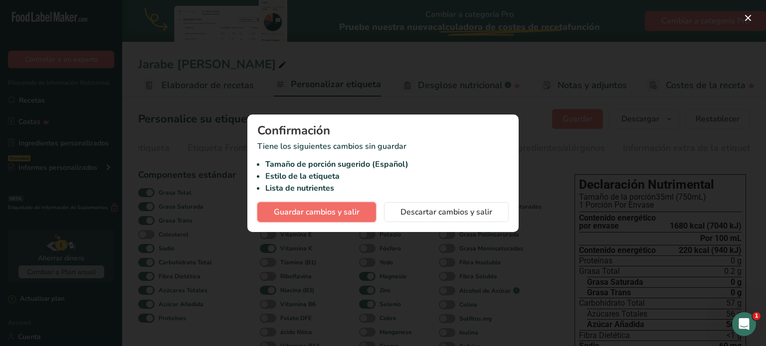
click at [342, 213] on span "Guardar cambios y salir" at bounding box center [317, 212] width 86 height 12
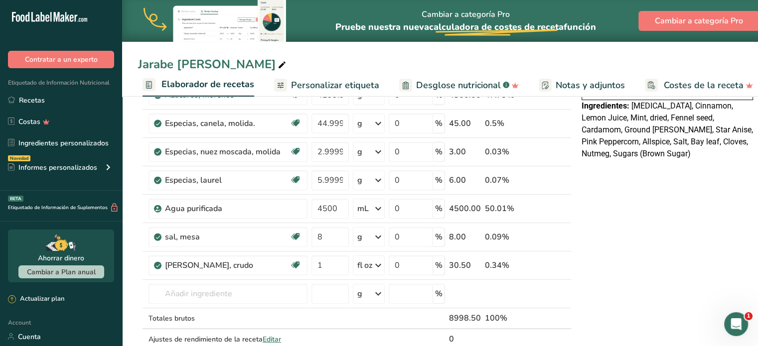
scroll to position [331, 0]
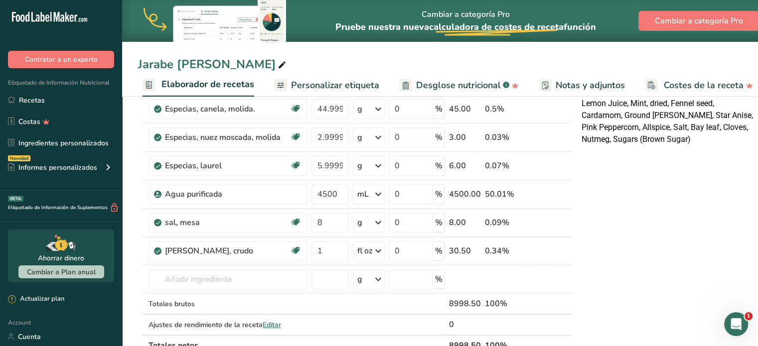
click at [600, 243] on div "Declaración Nutrimental Tamaño de la porción 35ml (750mL) 1 Porción Por Envase …" at bounding box center [667, 240] width 179 height 924
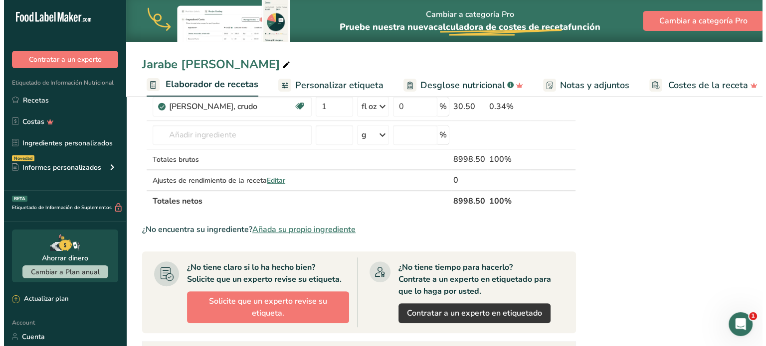
scroll to position [476, 0]
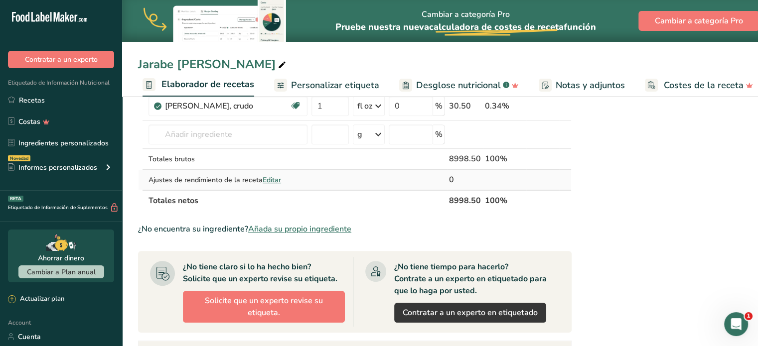
click at [273, 179] on span "Editar" at bounding box center [272, 179] width 18 height 9
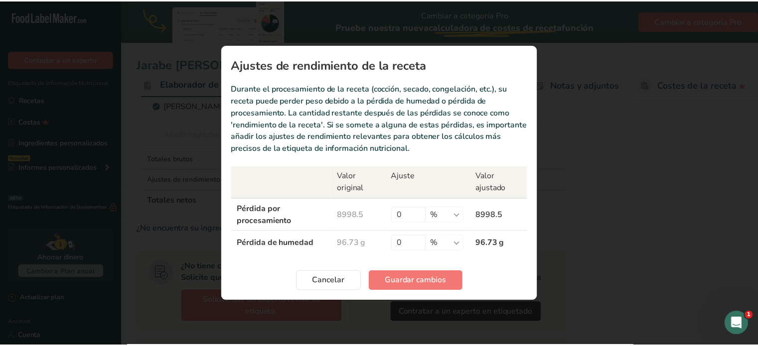
scroll to position [0, 131]
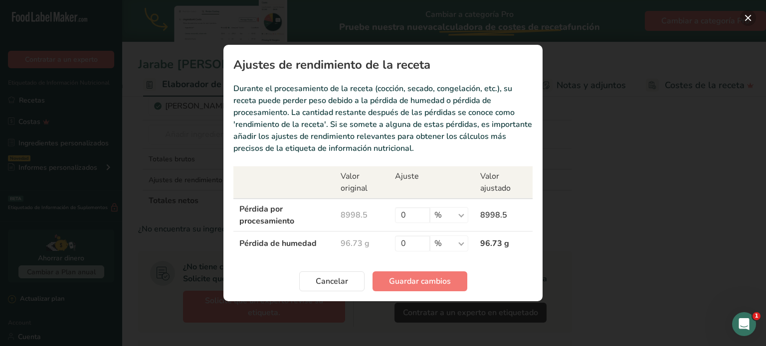
click at [750, 23] on button "Recipe yield modal" at bounding box center [748, 18] width 16 height 16
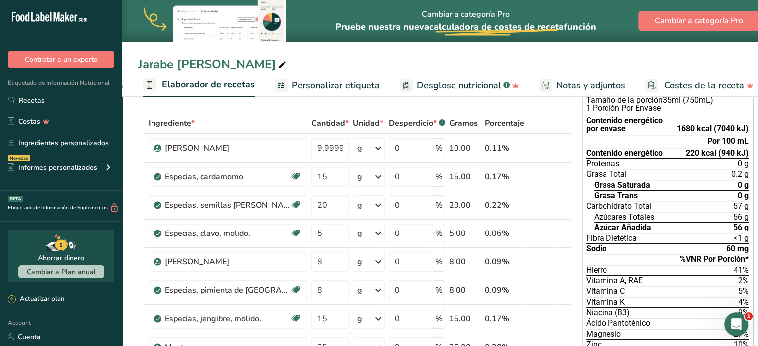
scroll to position [41, 0]
